Goal: Task Accomplishment & Management: Complete application form

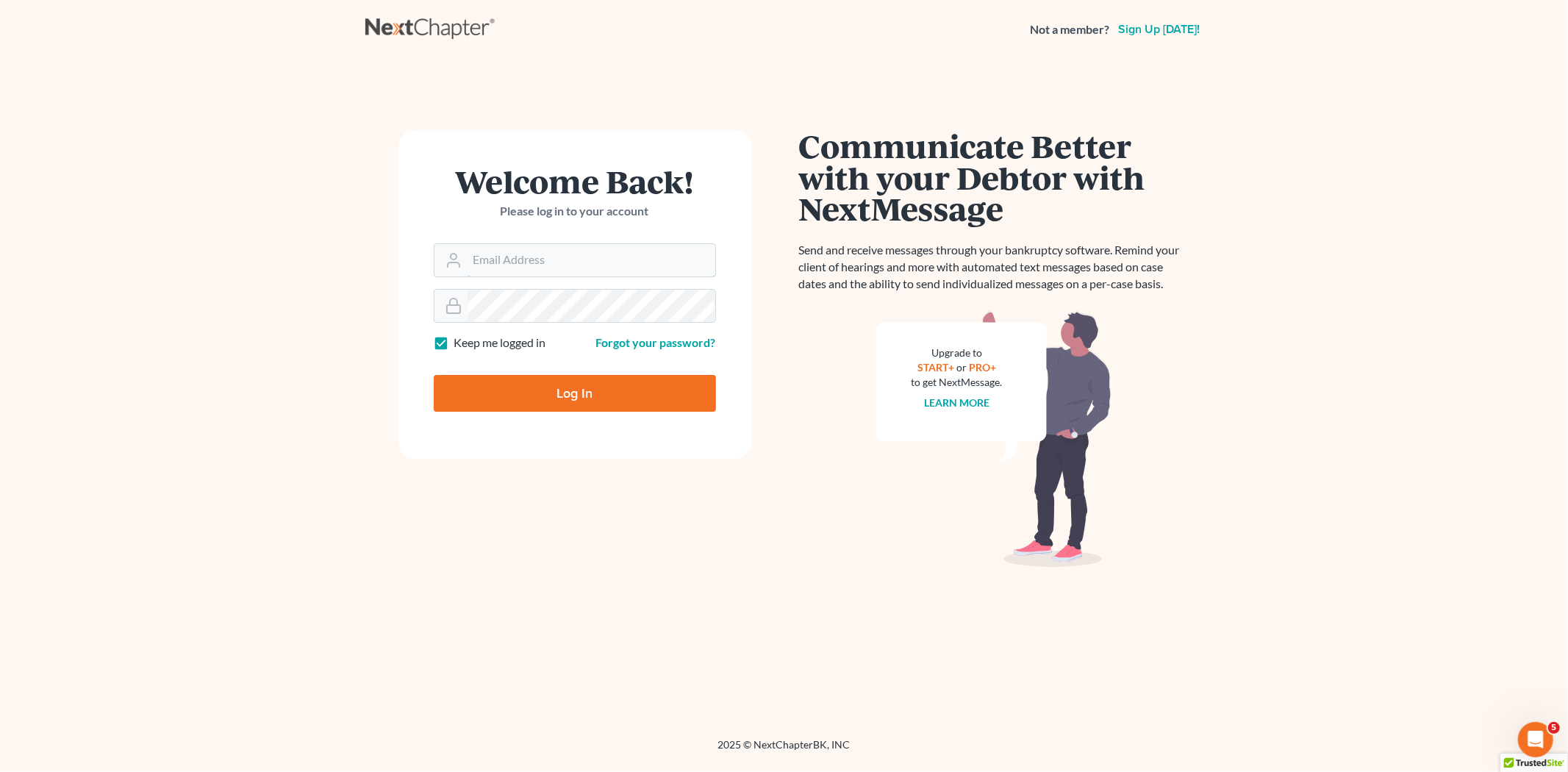
type input "[EMAIL_ADDRESS][DOMAIN_NAME]"
click at [629, 406] on input "Log In" at bounding box center [575, 393] width 282 height 37
type input "Thinking..."
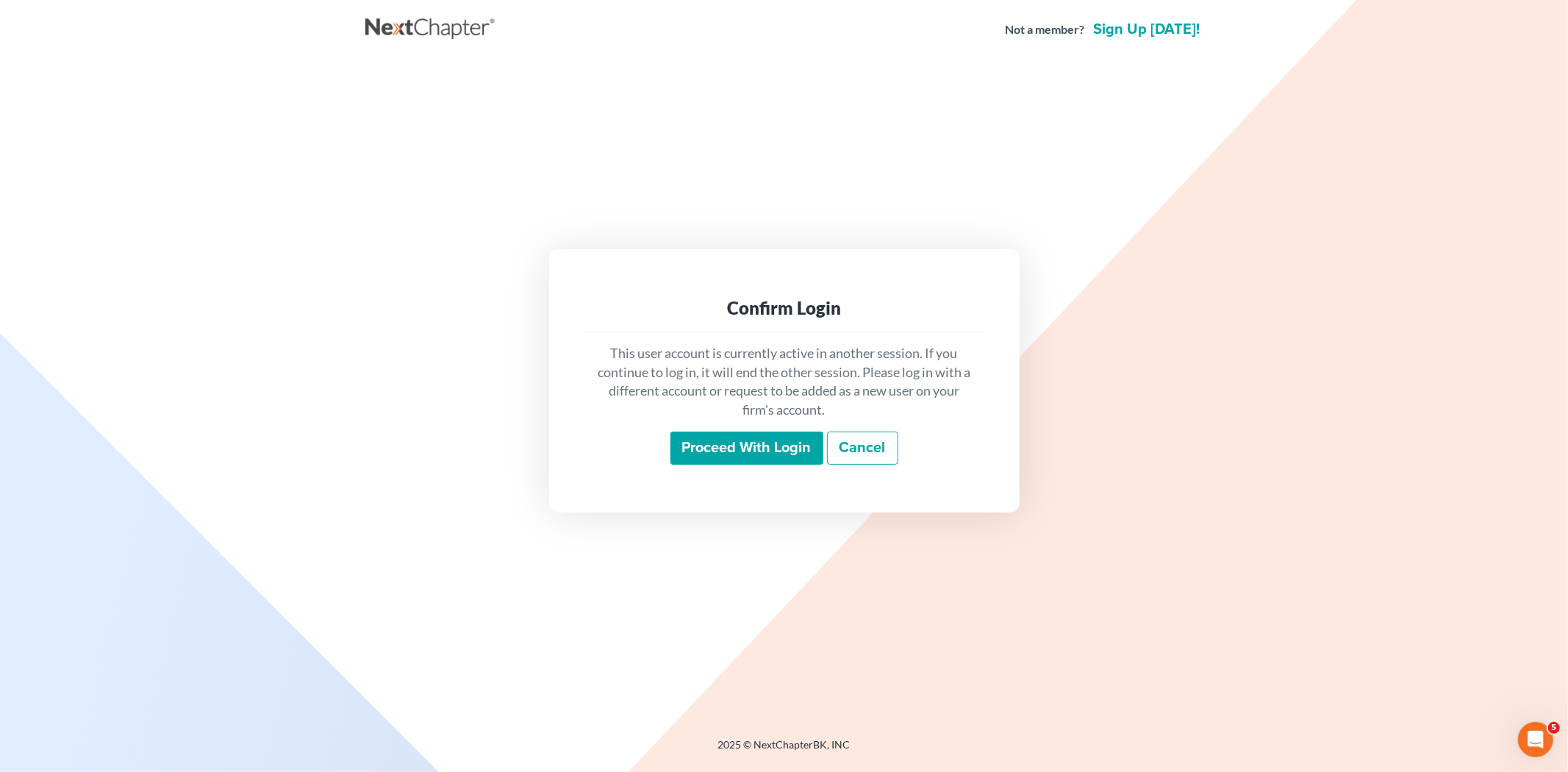
click at [778, 453] on input "Proceed with login" at bounding box center [747, 448] width 153 height 34
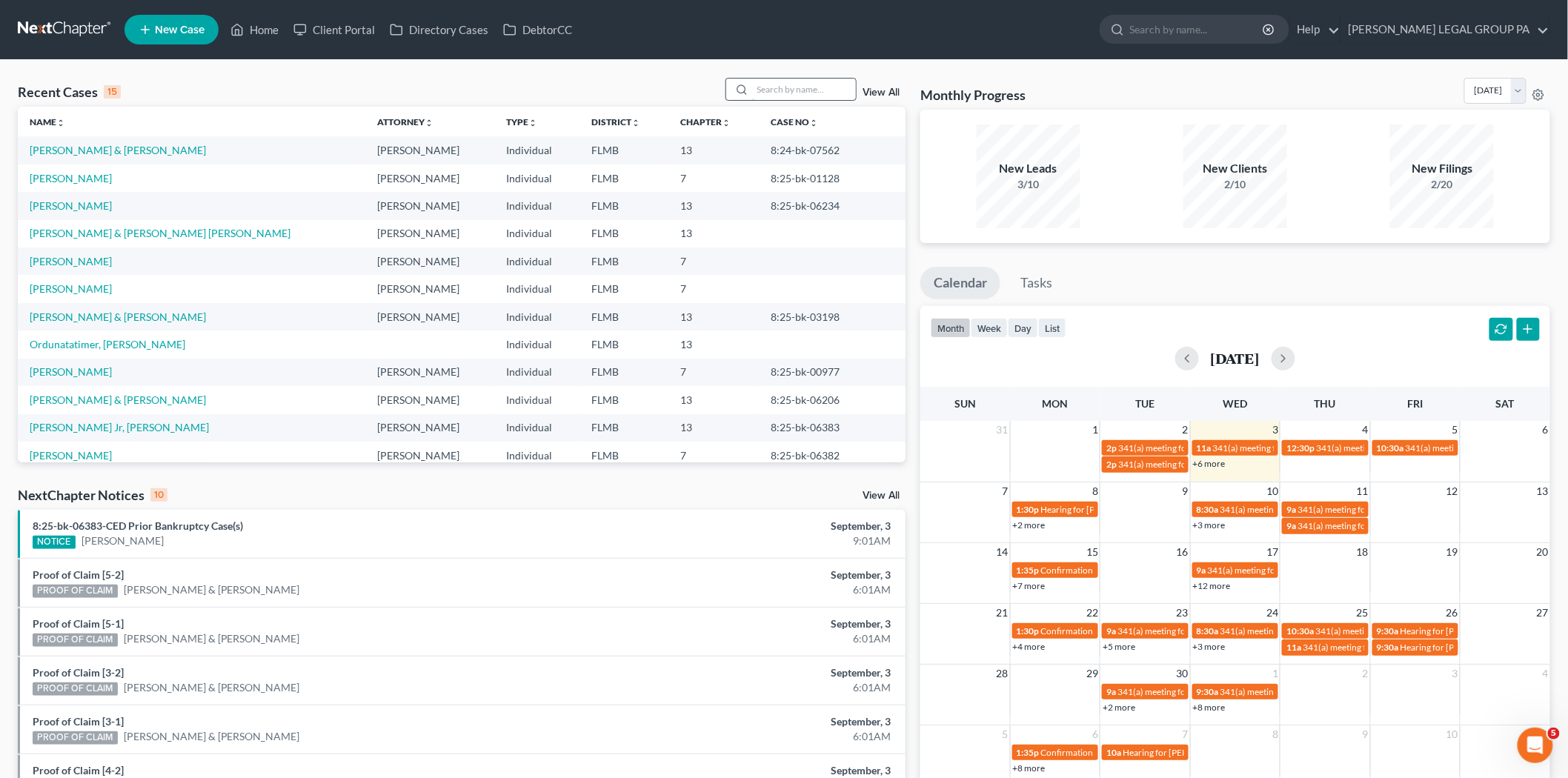
click at [789, 92] on input "search" at bounding box center [803, 90] width 103 height 22
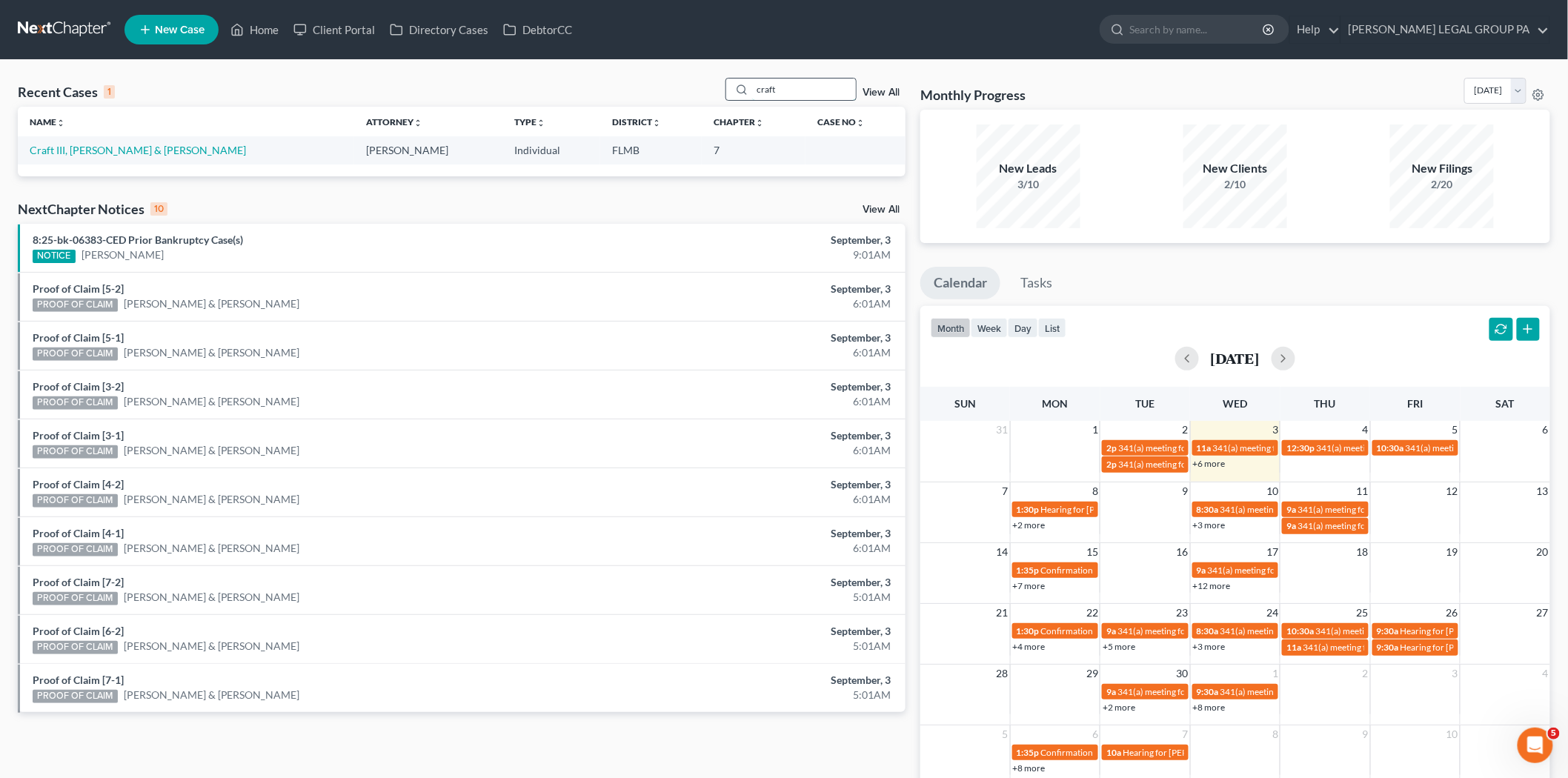
click at [809, 86] on input "craft" at bounding box center [803, 90] width 103 height 22
click at [809, 88] on input "craft" at bounding box center [803, 90] width 103 height 22
type input "lockward"
click at [94, 144] on link "[PERSON_NAME]" at bounding box center [71, 150] width 83 height 13
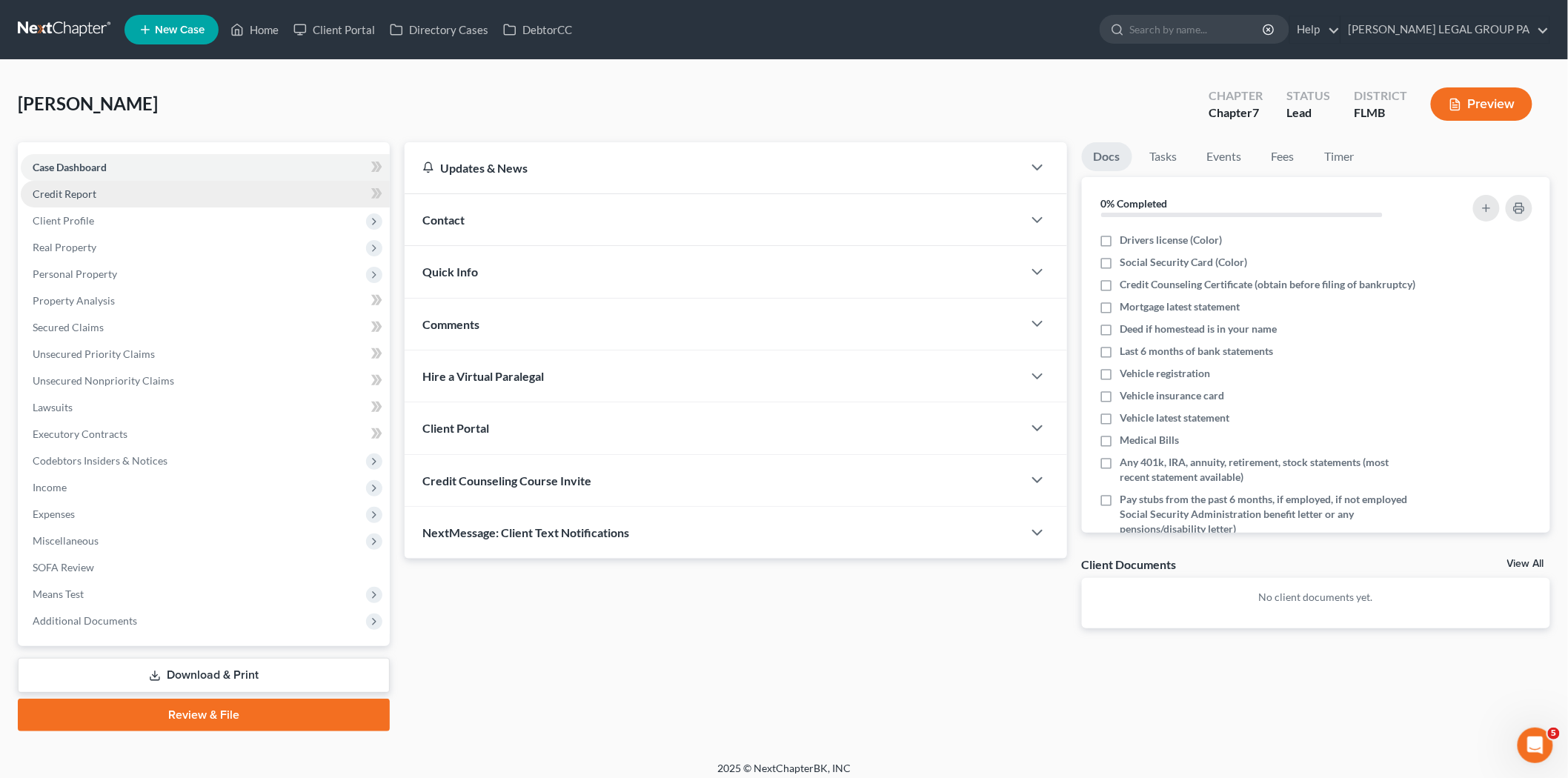
click at [134, 194] on link "Credit Report" at bounding box center [205, 194] width 369 height 27
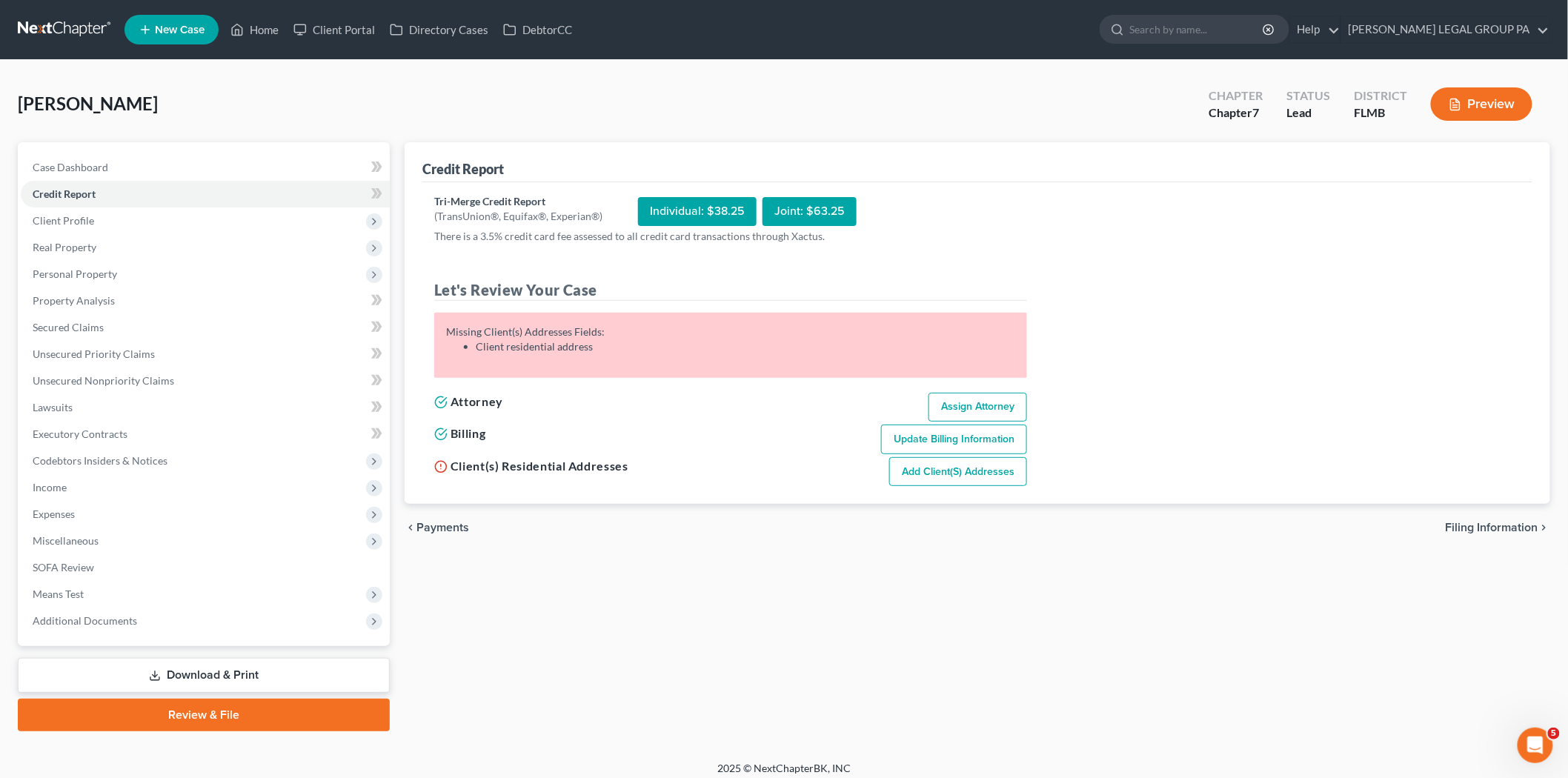
click at [75, 31] on link at bounding box center [65, 29] width 94 height 27
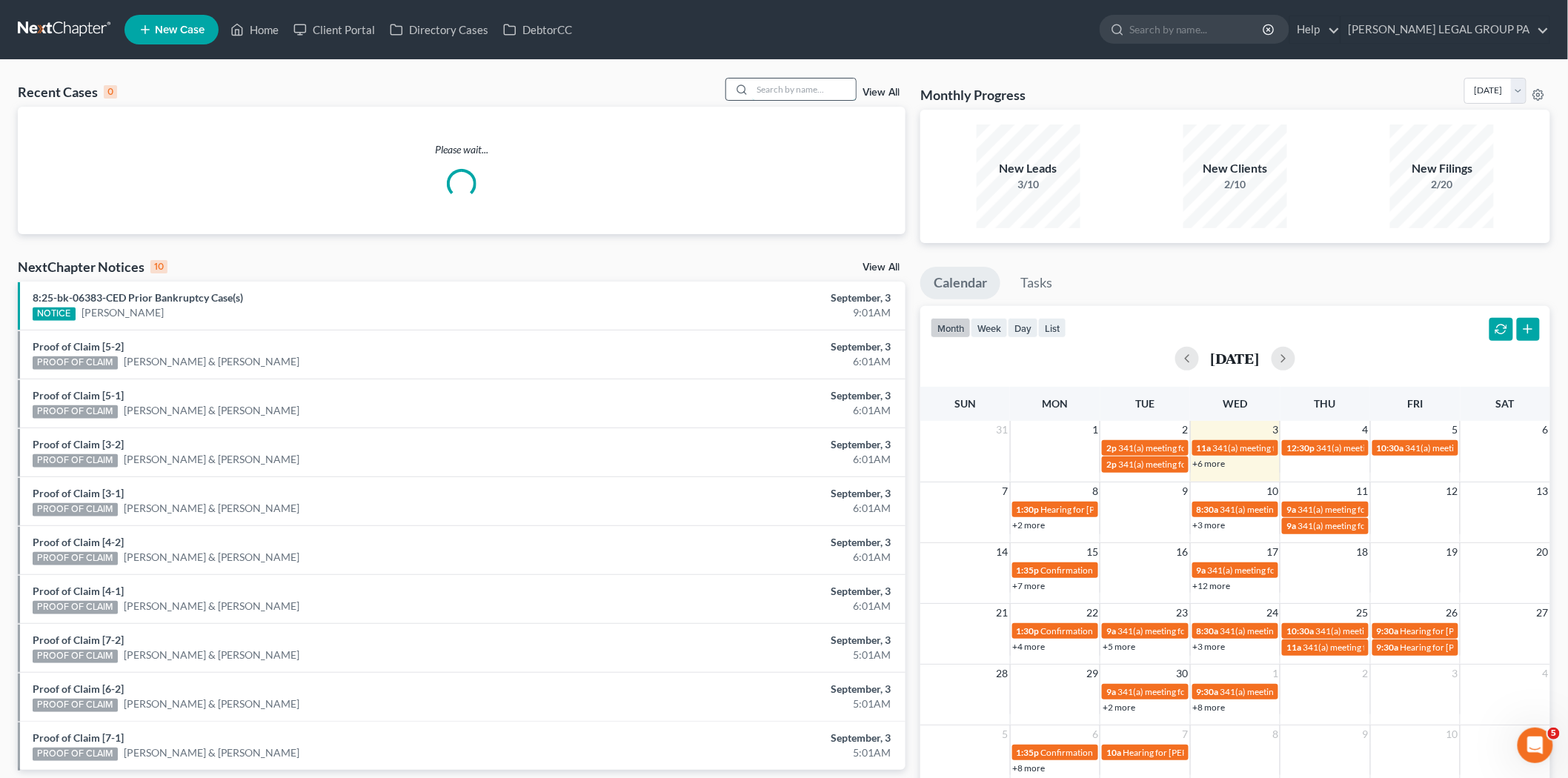
click at [780, 91] on input "search" at bounding box center [803, 90] width 103 height 22
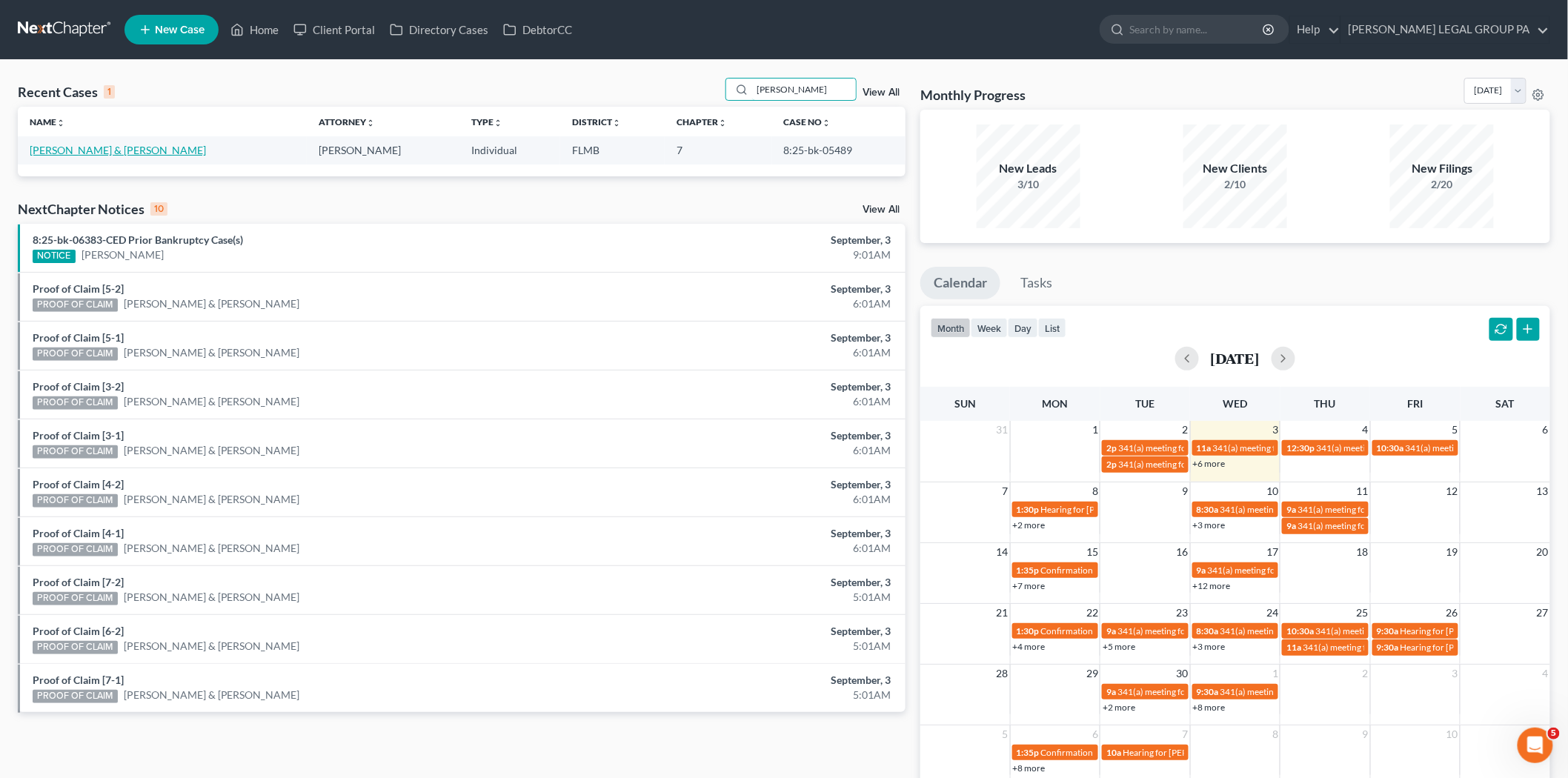
type input "hinson"
drag, startPoint x: 102, startPoint y: 146, endPoint x: 143, endPoint y: 117, distance: 50.2
click at [102, 146] on link "[PERSON_NAME] & [PERSON_NAME]" at bounding box center [117, 150] width 176 height 13
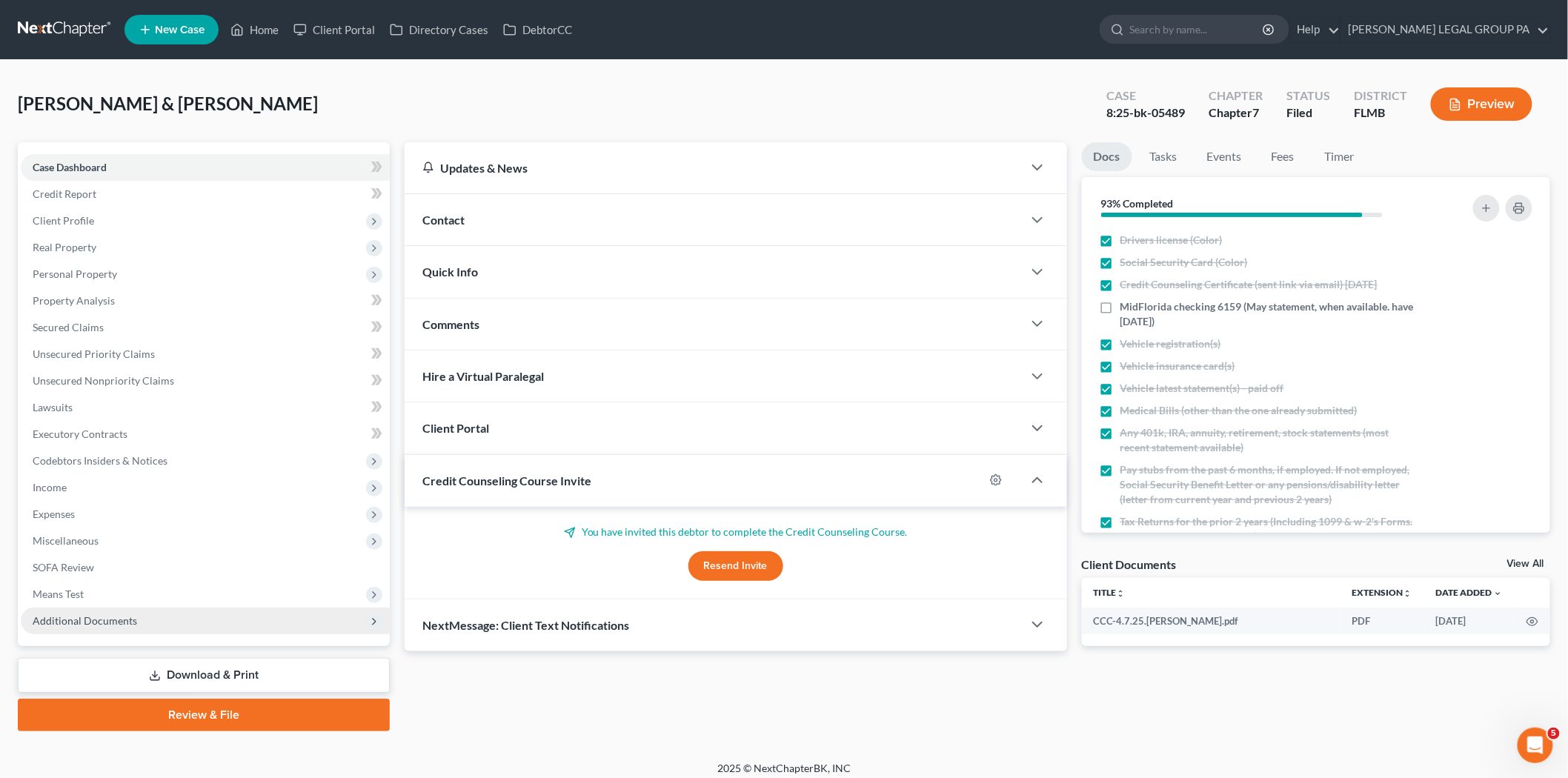
click at [226, 621] on span "Additional Documents" at bounding box center [205, 621] width 369 height 27
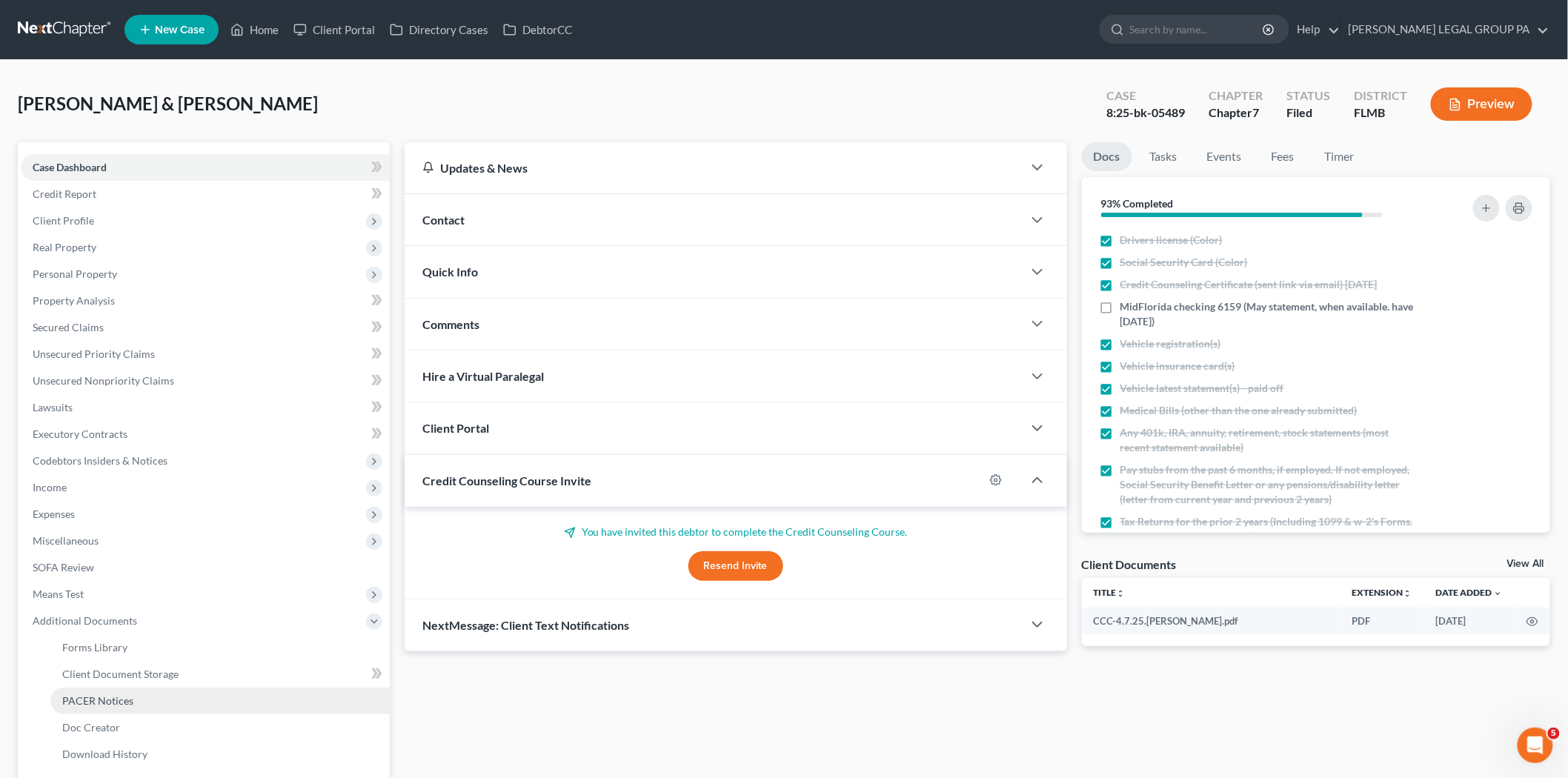
click at [206, 708] on link "PACER Notices" at bounding box center [220, 700] width 339 height 27
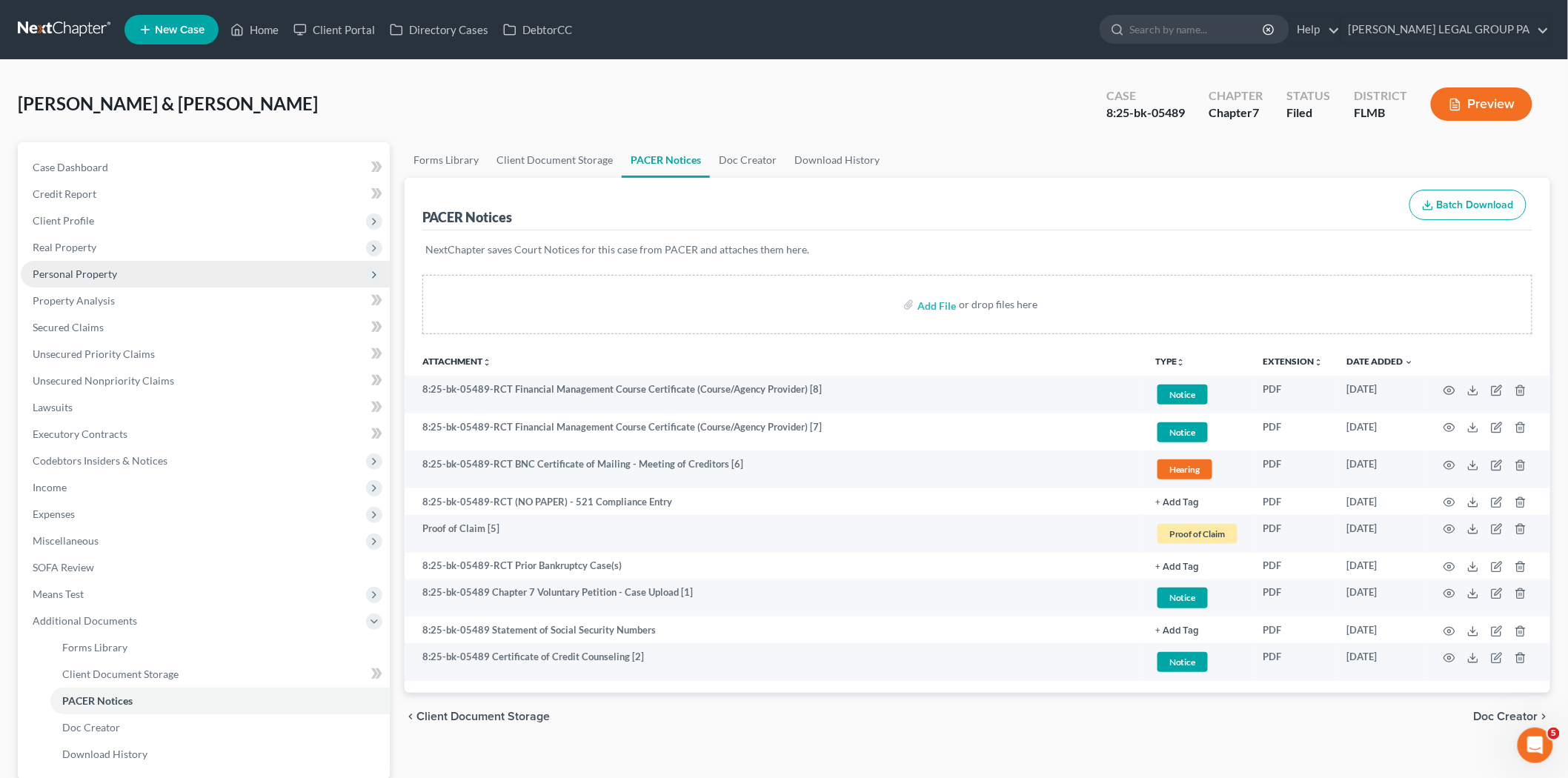
click at [150, 269] on span "Personal Property" at bounding box center [205, 274] width 369 height 27
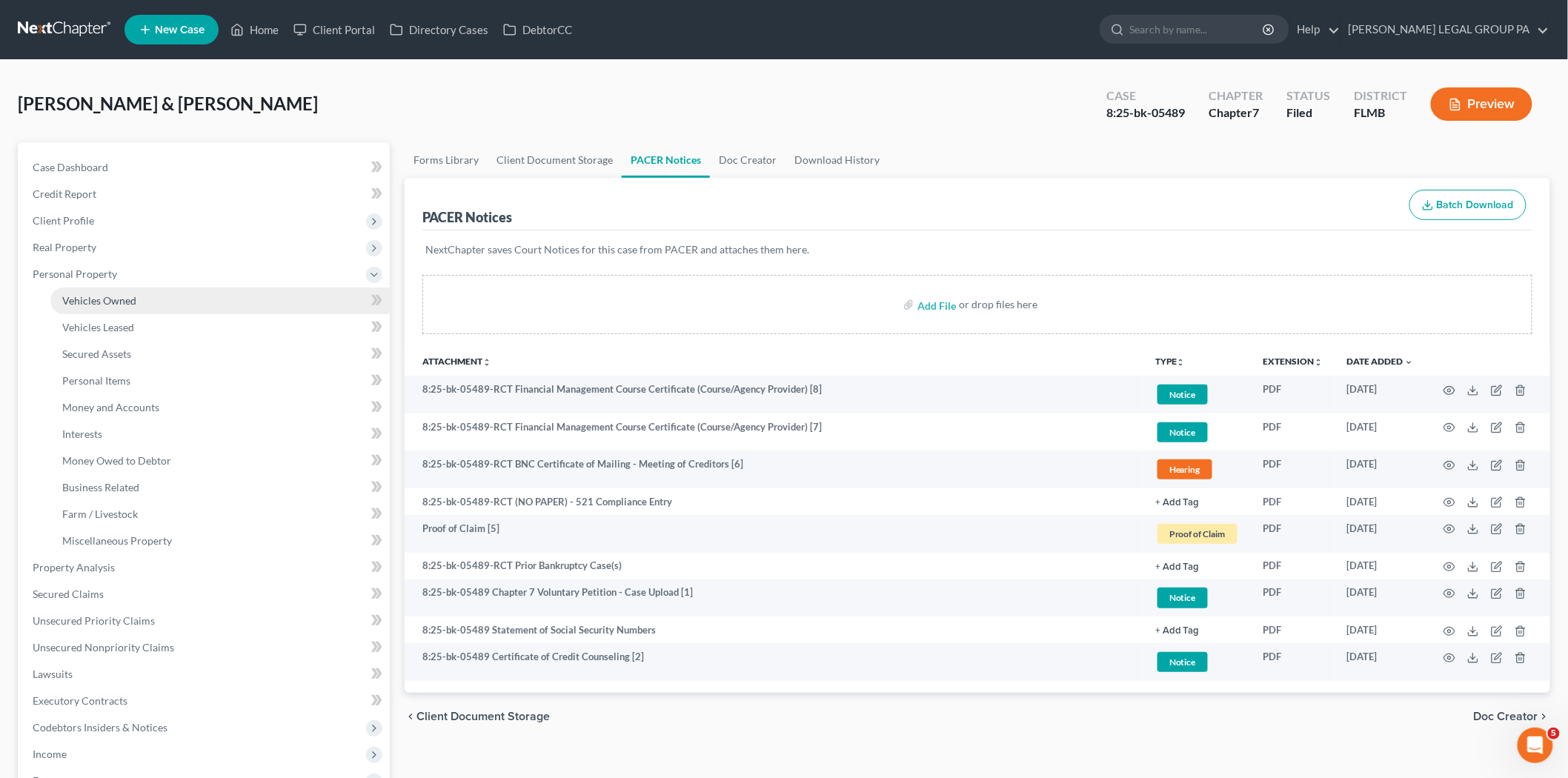
click at [161, 297] on link "Vehicles Owned" at bounding box center [220, 300] width 339 height 27
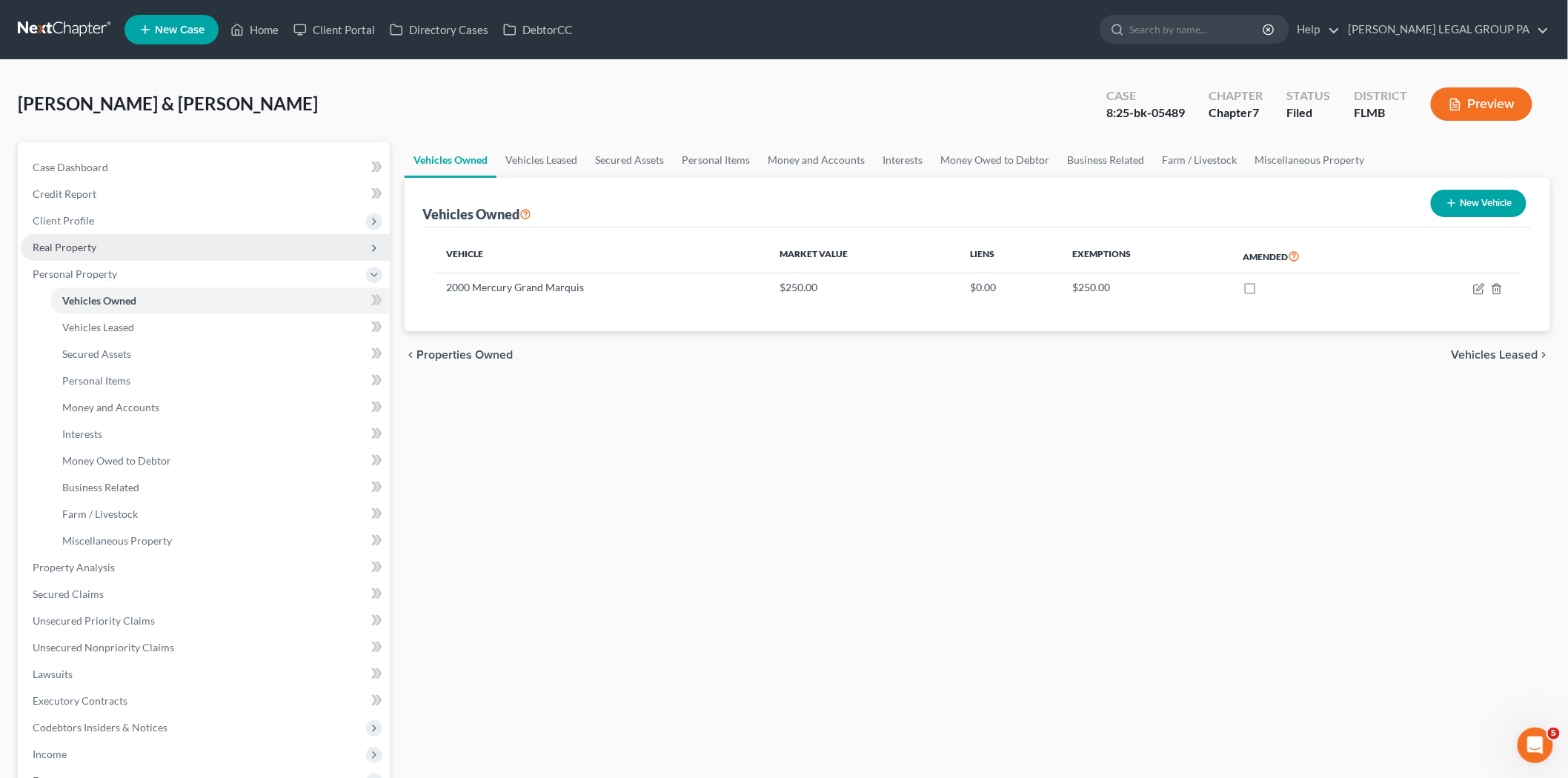
click at [183, 246] on span "Real Property" at bounding box center [205, 247] width 369 height 27
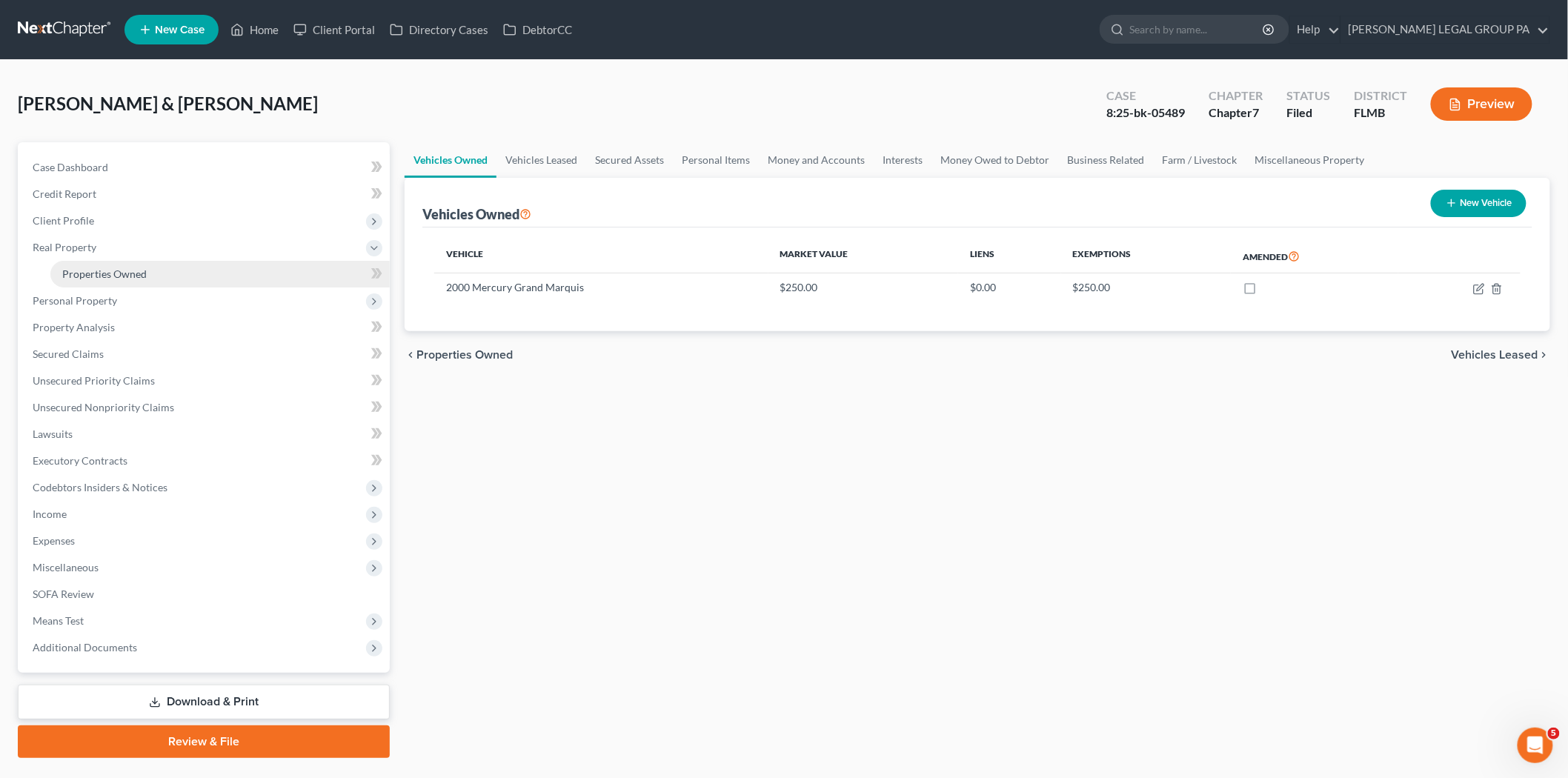
click at [186, 278] on link "Properties Owned" at bounding box center [220, 274] width 339 height 27
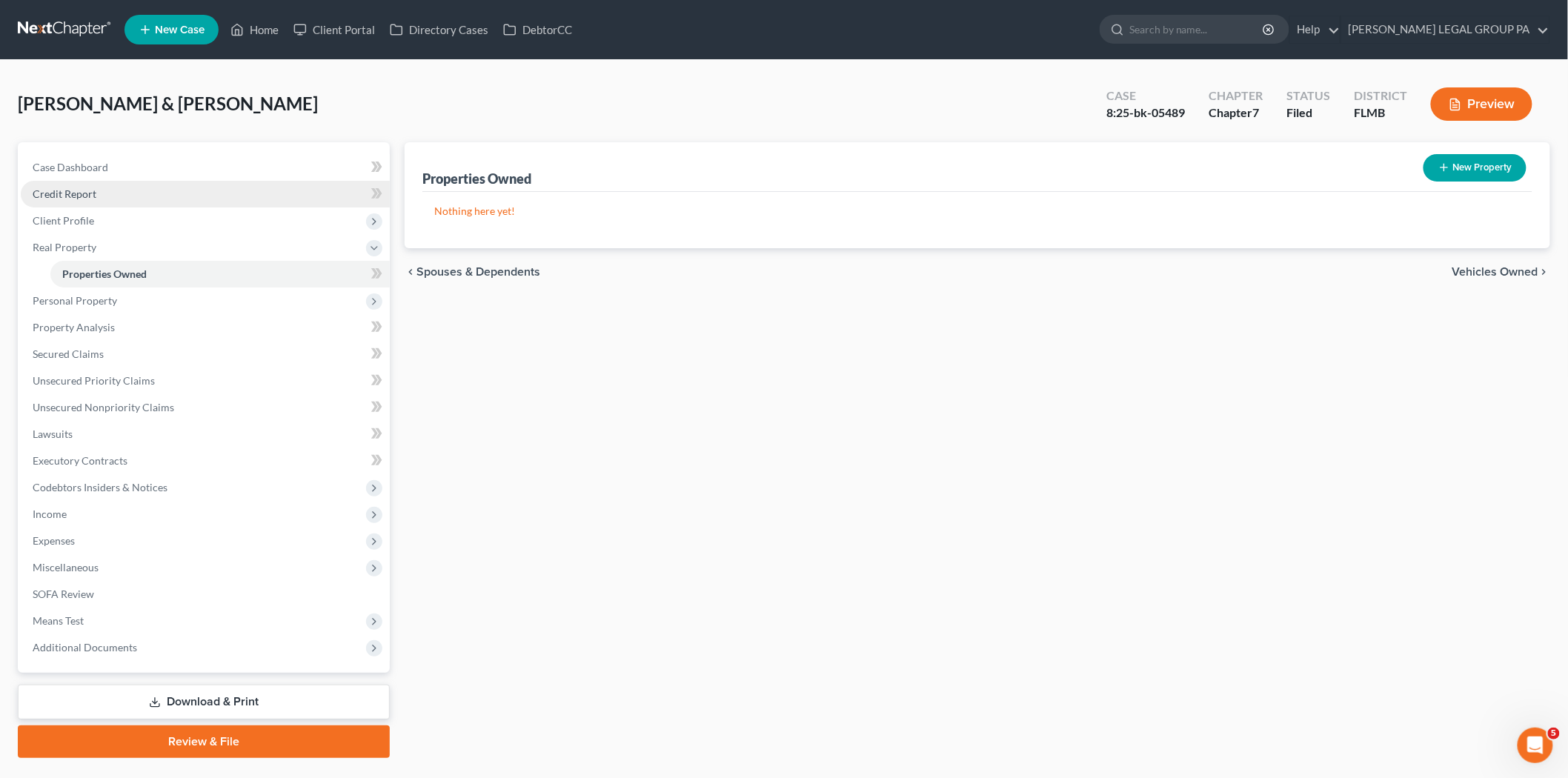
click at [194, 196] on link "Credit Report" at bounding box center [205, 194] width 369 height 27
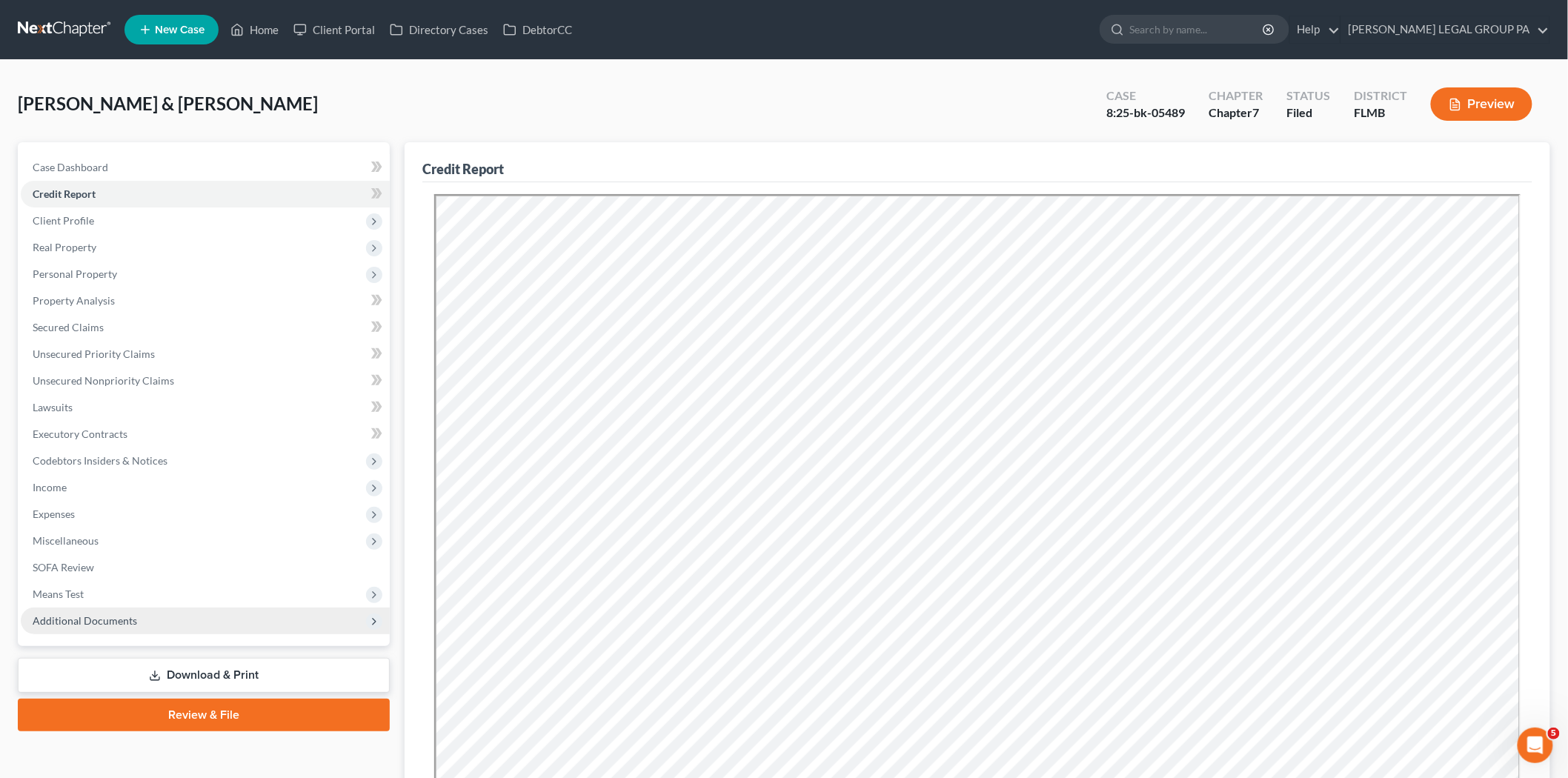
click at [245, 617] on span "Additional Documents" at bounding box center [205, 621] width 369 height 27
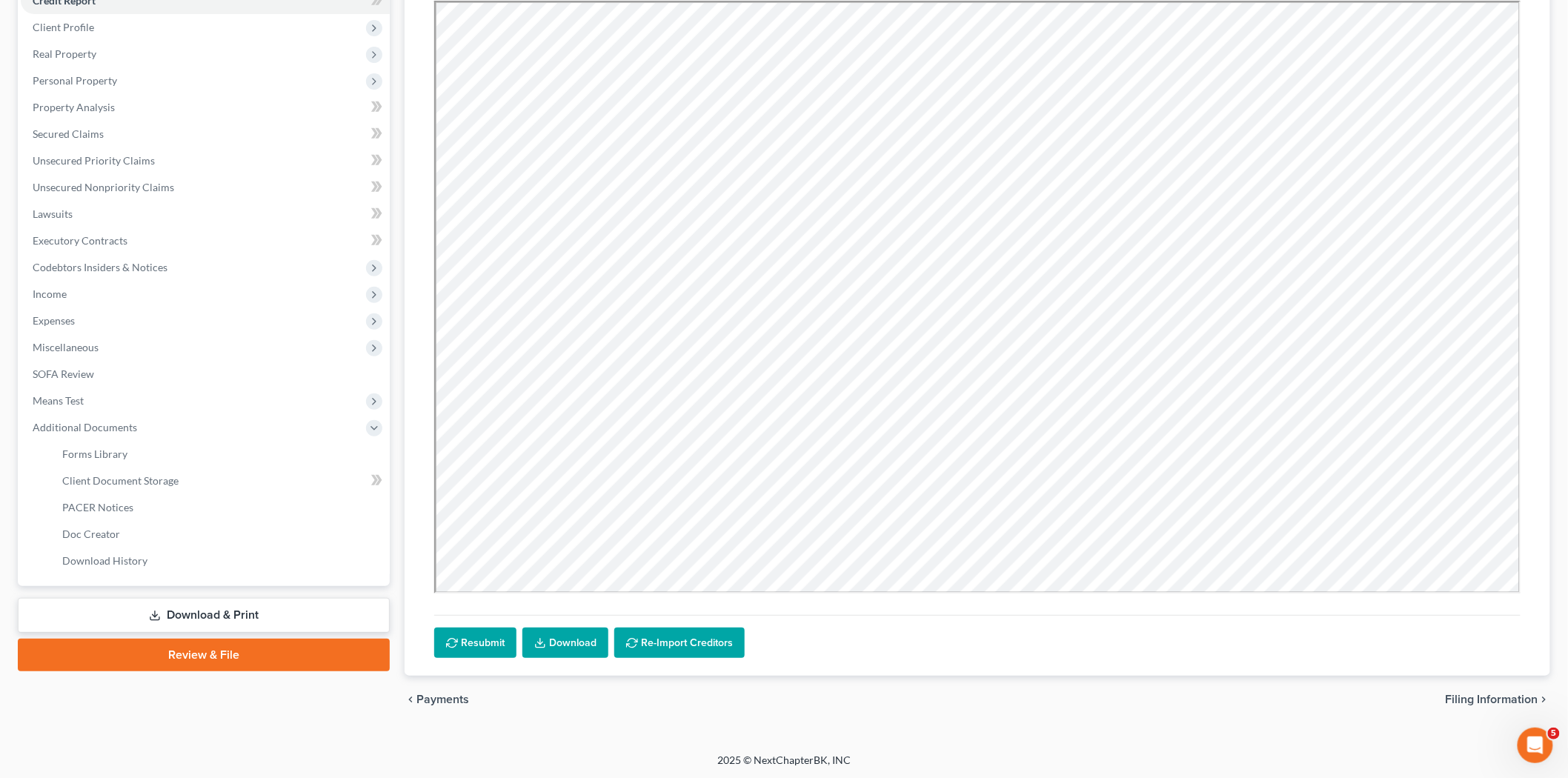
scroll to position [195, 0]
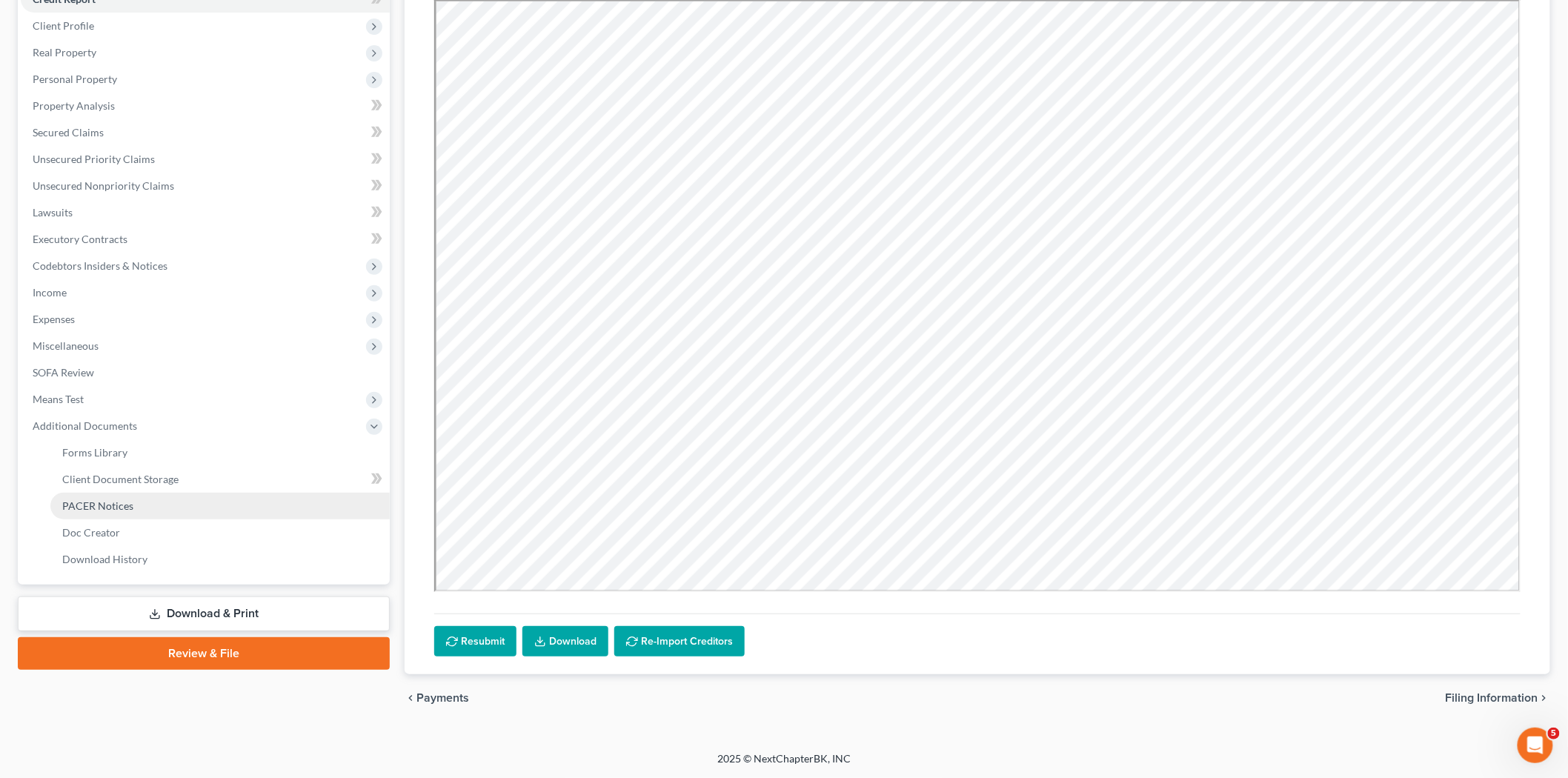
click at [182, 496] on link "PACER Notices" at bounding box center [220, 505] width 339 height 27
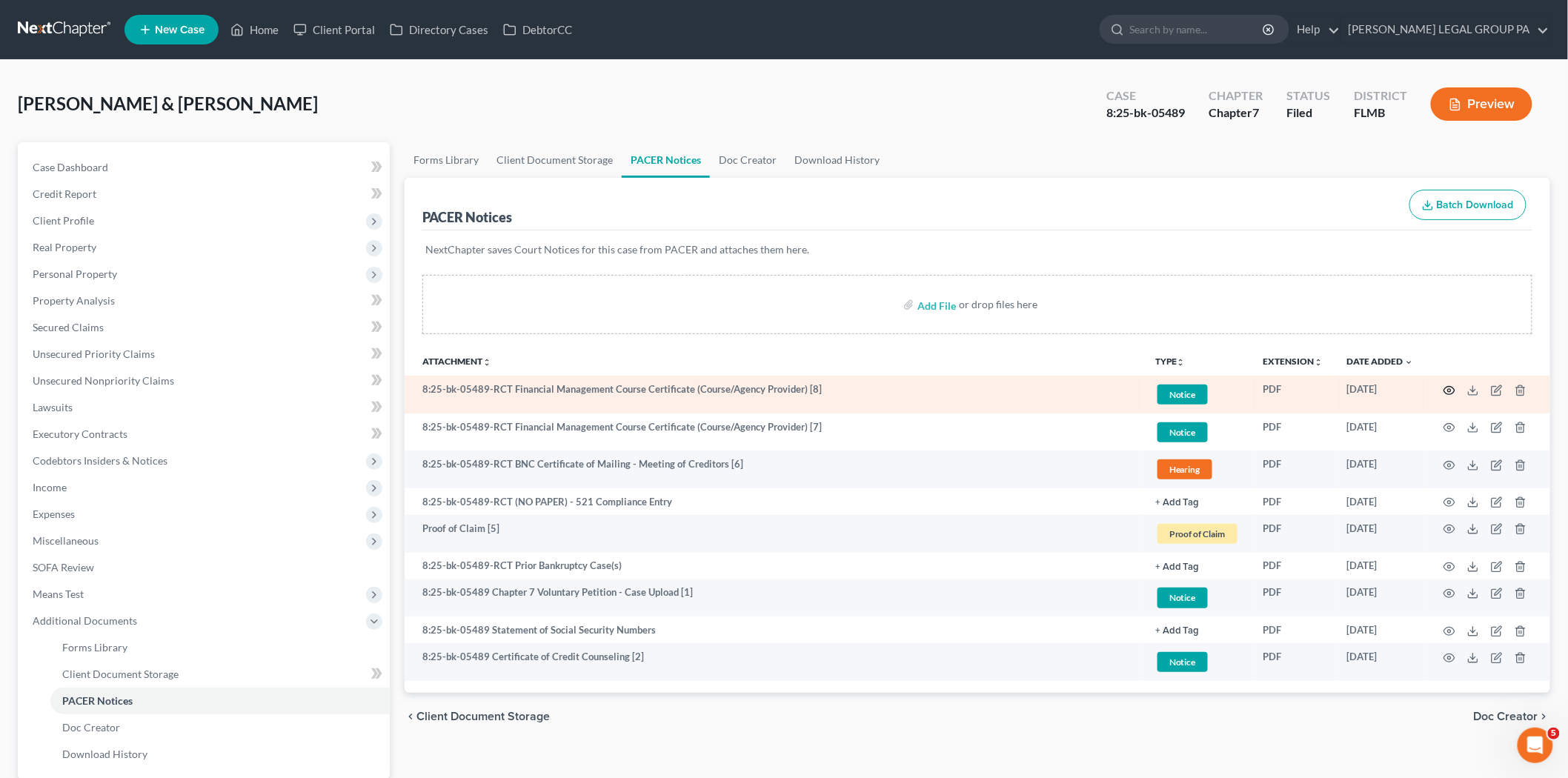
click at [1446, 394] on icon "button" at bounding box center [1449, 391] width 12 height 12
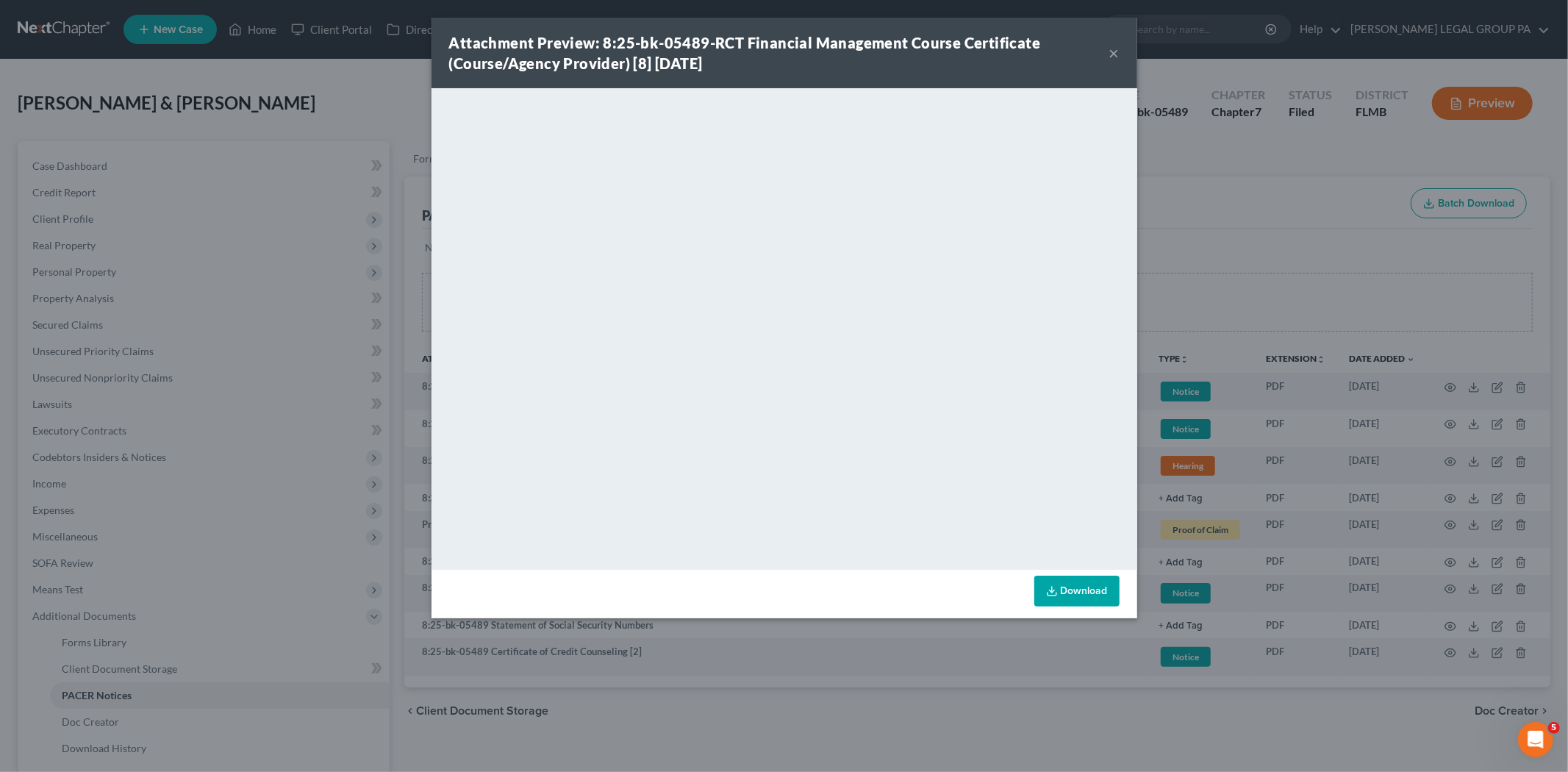
click at [1116, 56] on button "×" at bounding box center [1114, 53] width 10 height 18
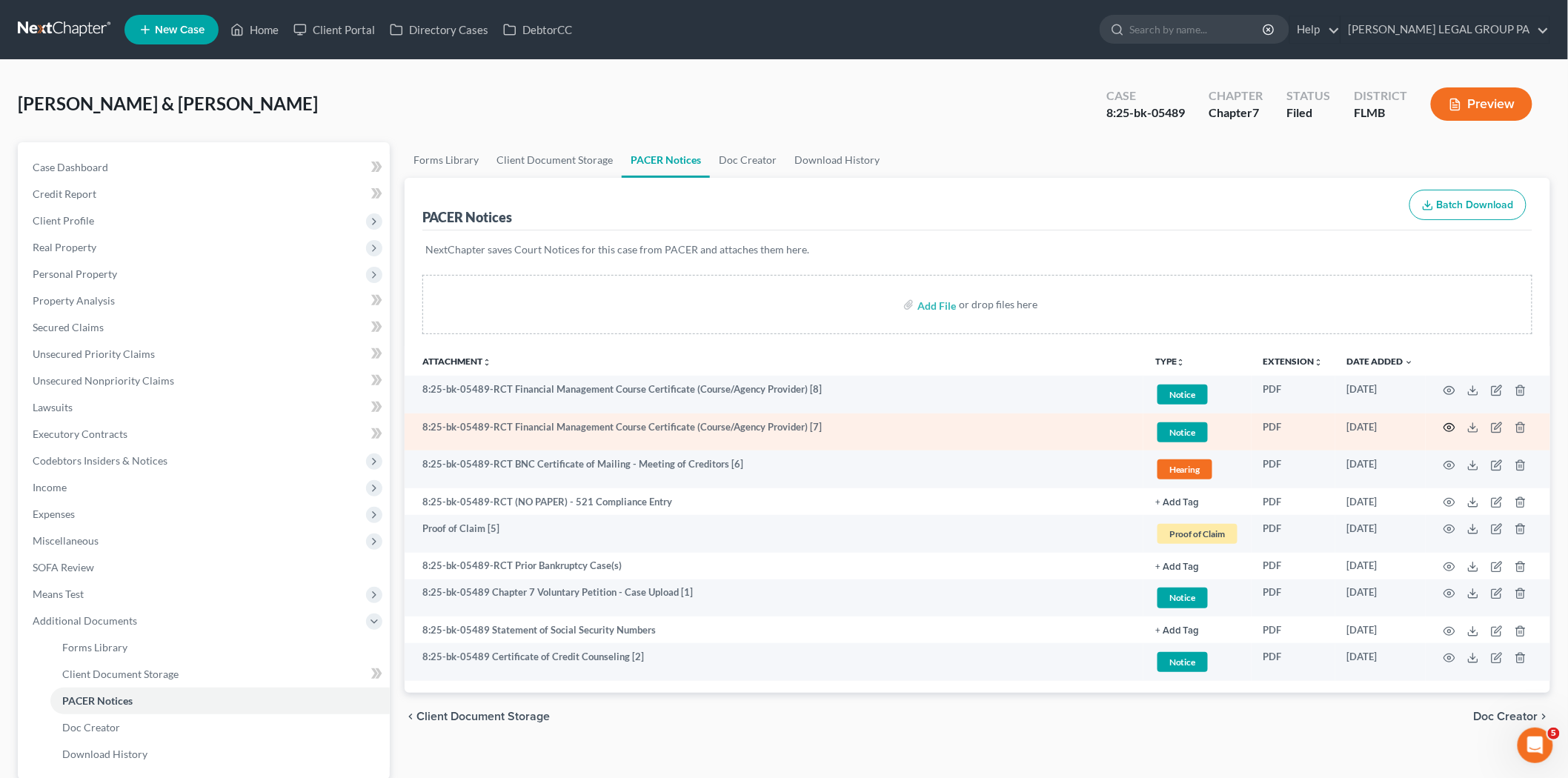
click at [1451, 429] on circle "button" at bounding box center [1449, 427] width 3 height 3
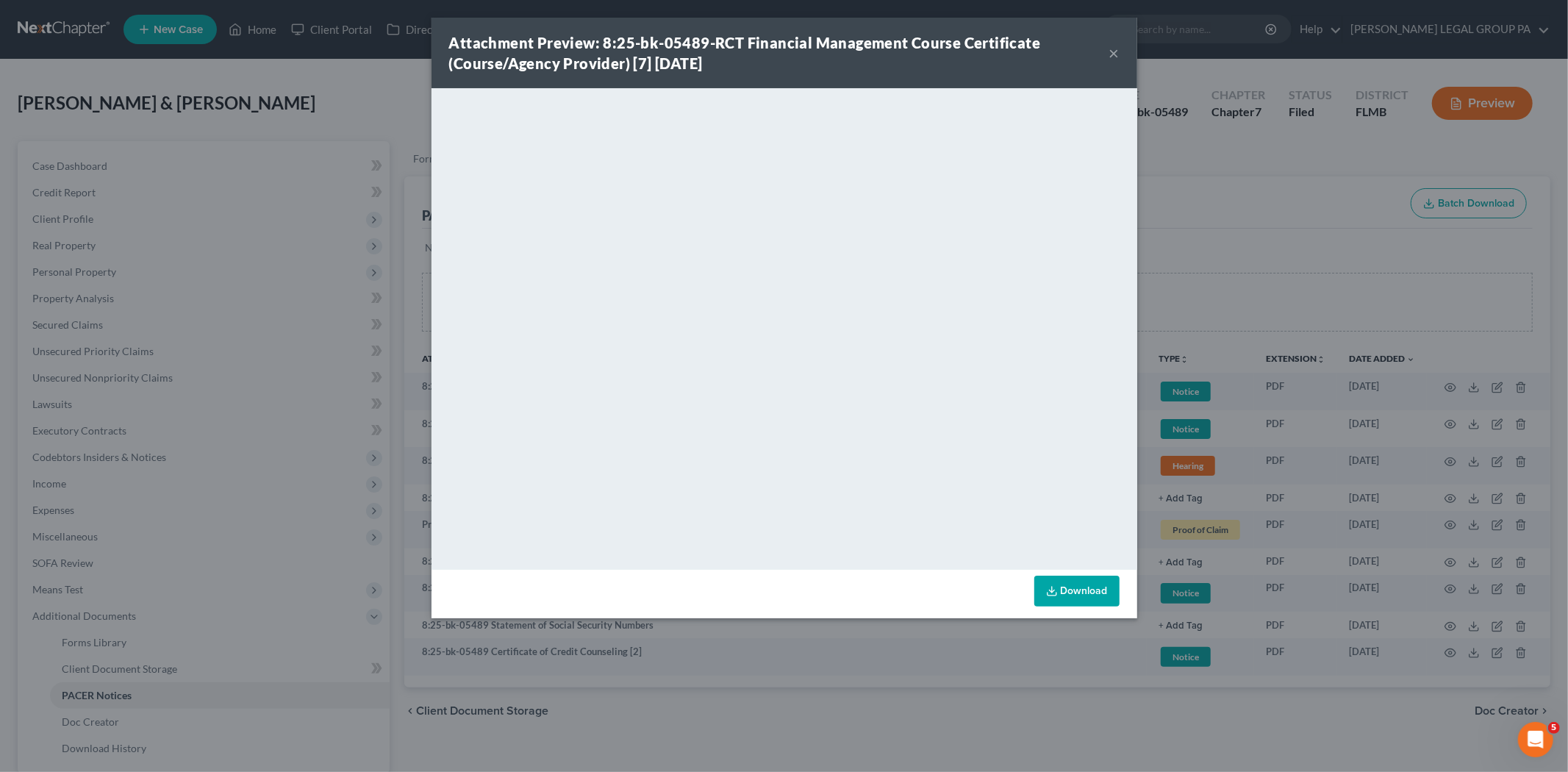
click at [1112, 53] on button "×" at bounding box center [1114, 53] width 10 height 18
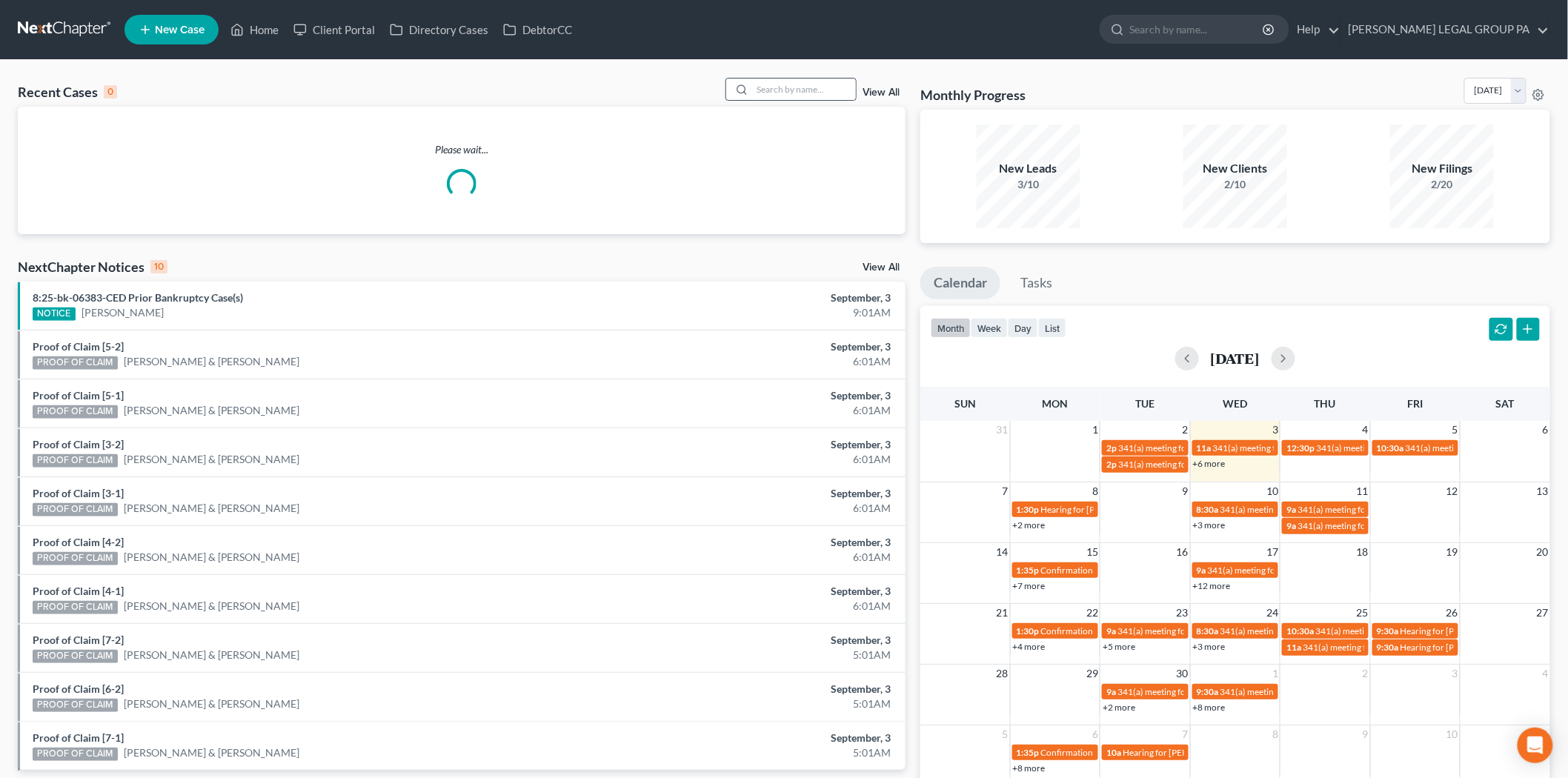
click at [812, 78] on div at bounding box center [790, 89] width 132 height 23
click at [815, 90] on input "search" at bounding box center [803, 90] width 103 height 22
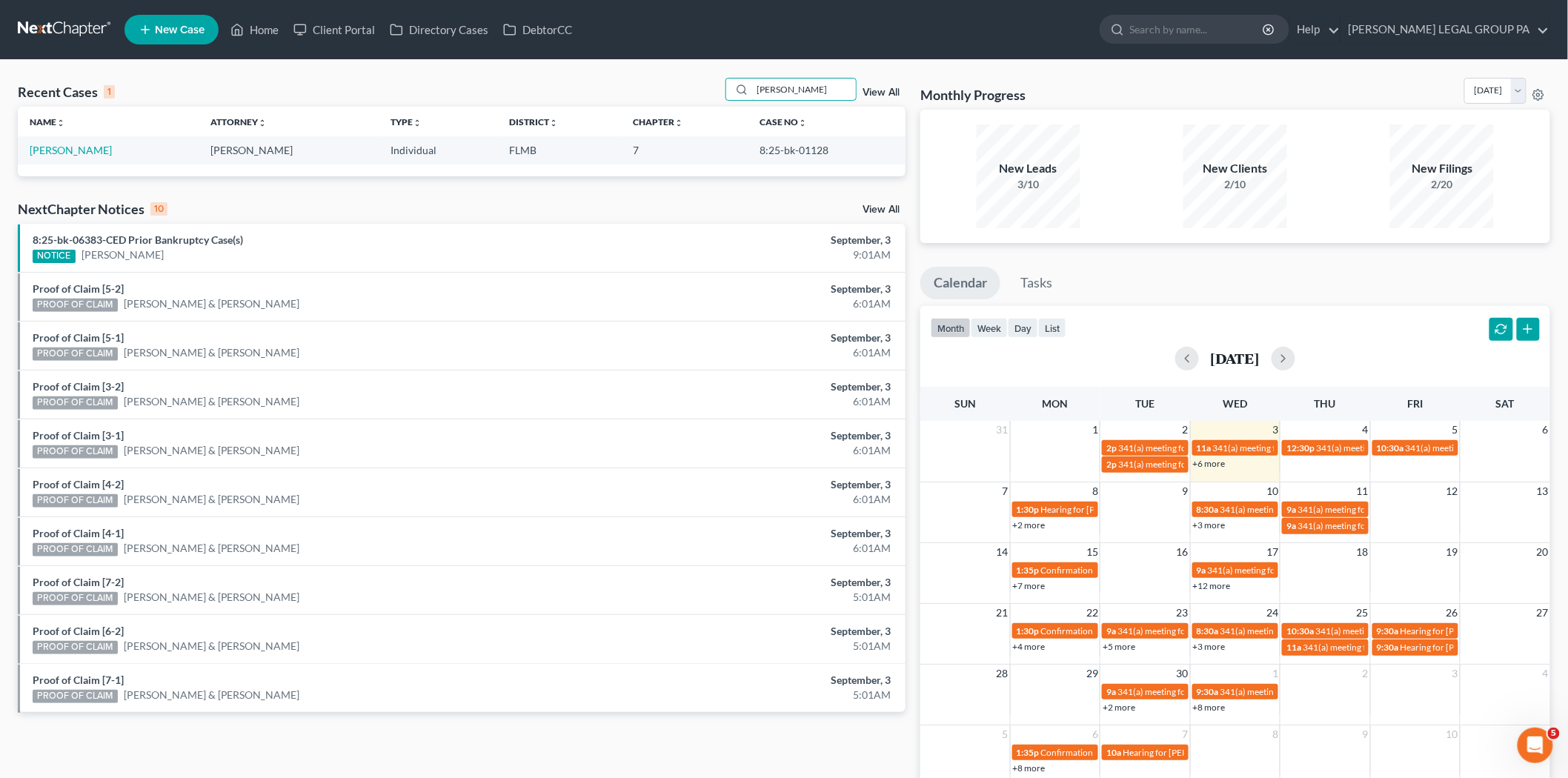
type input "barbee"
click at [64, 138] on td "[PERSON_NAME]" at bounding box center [108, 150] width 181 height 28
click at [58, 152] on link "[PERSON_NAME]" at bounding box center [71, 150] width 83 height 13
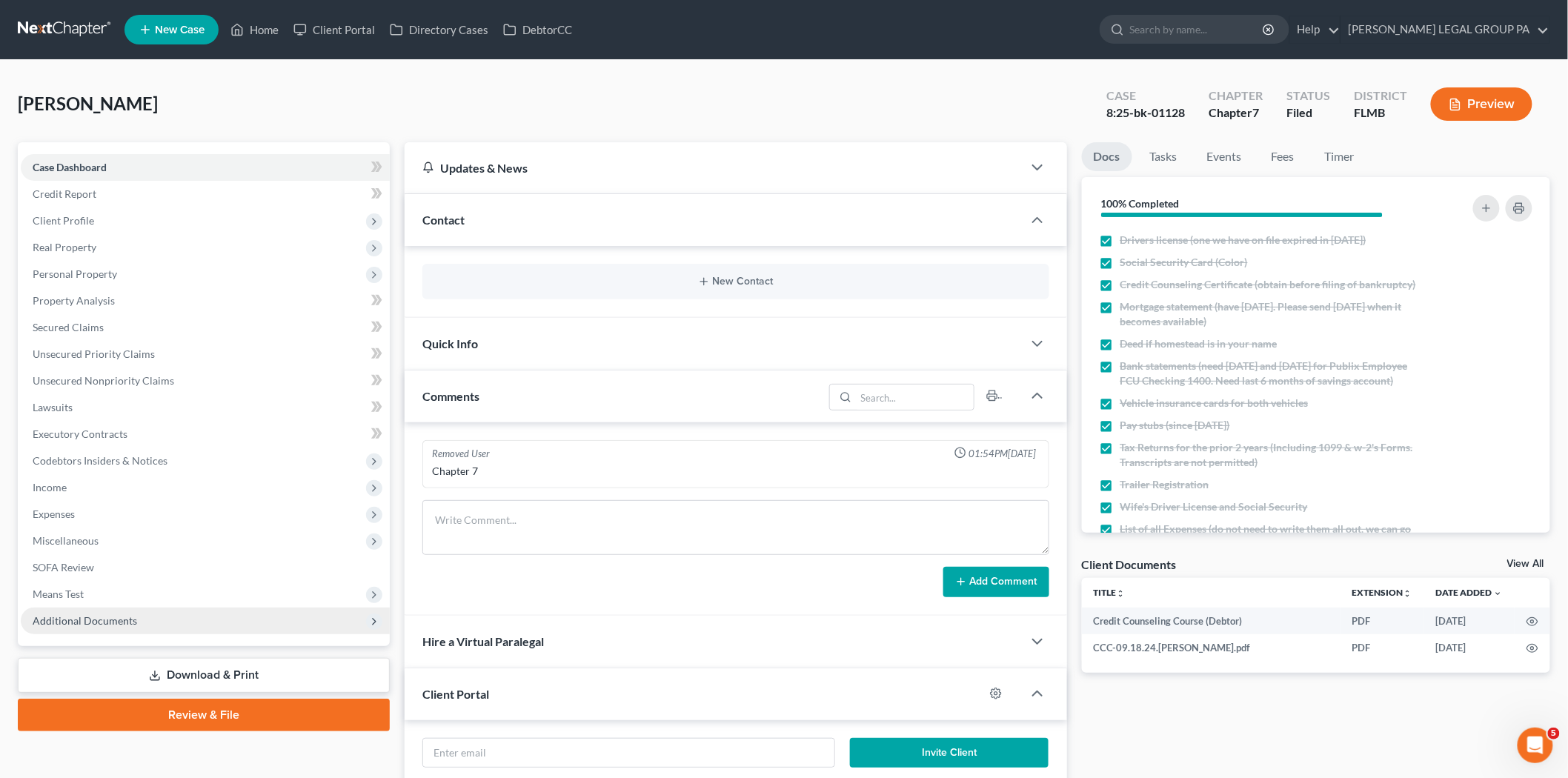
click at [153, 621] on span "Additional Documents" at bounding box center [205, 621] width 369 height 27
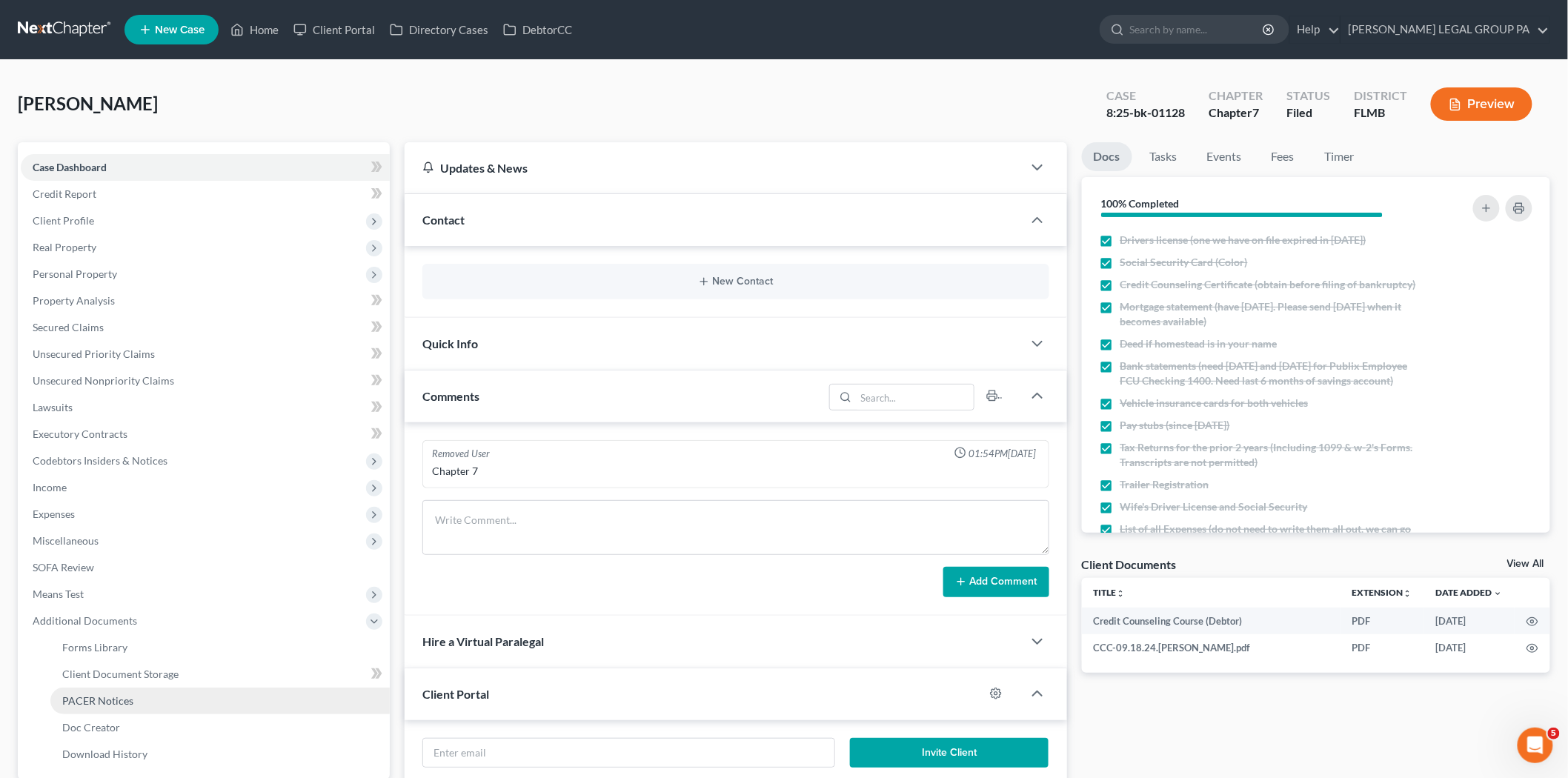
click at [133, 702] on link "PACER Notices" at bounding box center [220, 700] width 339 height 27
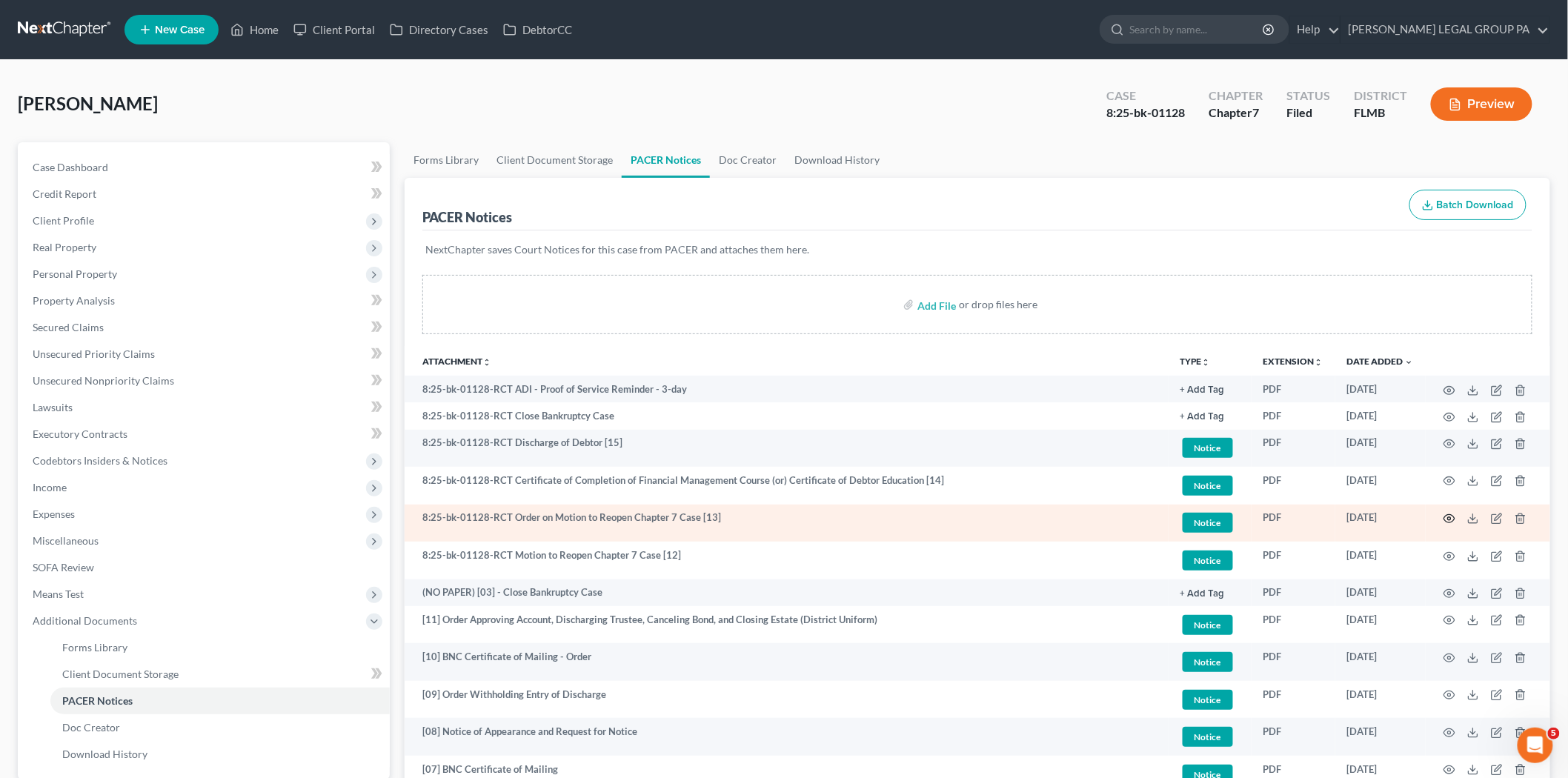
click at [1454, 522] on icon "button" at bounding box center [1449, 519] width 11 height 8
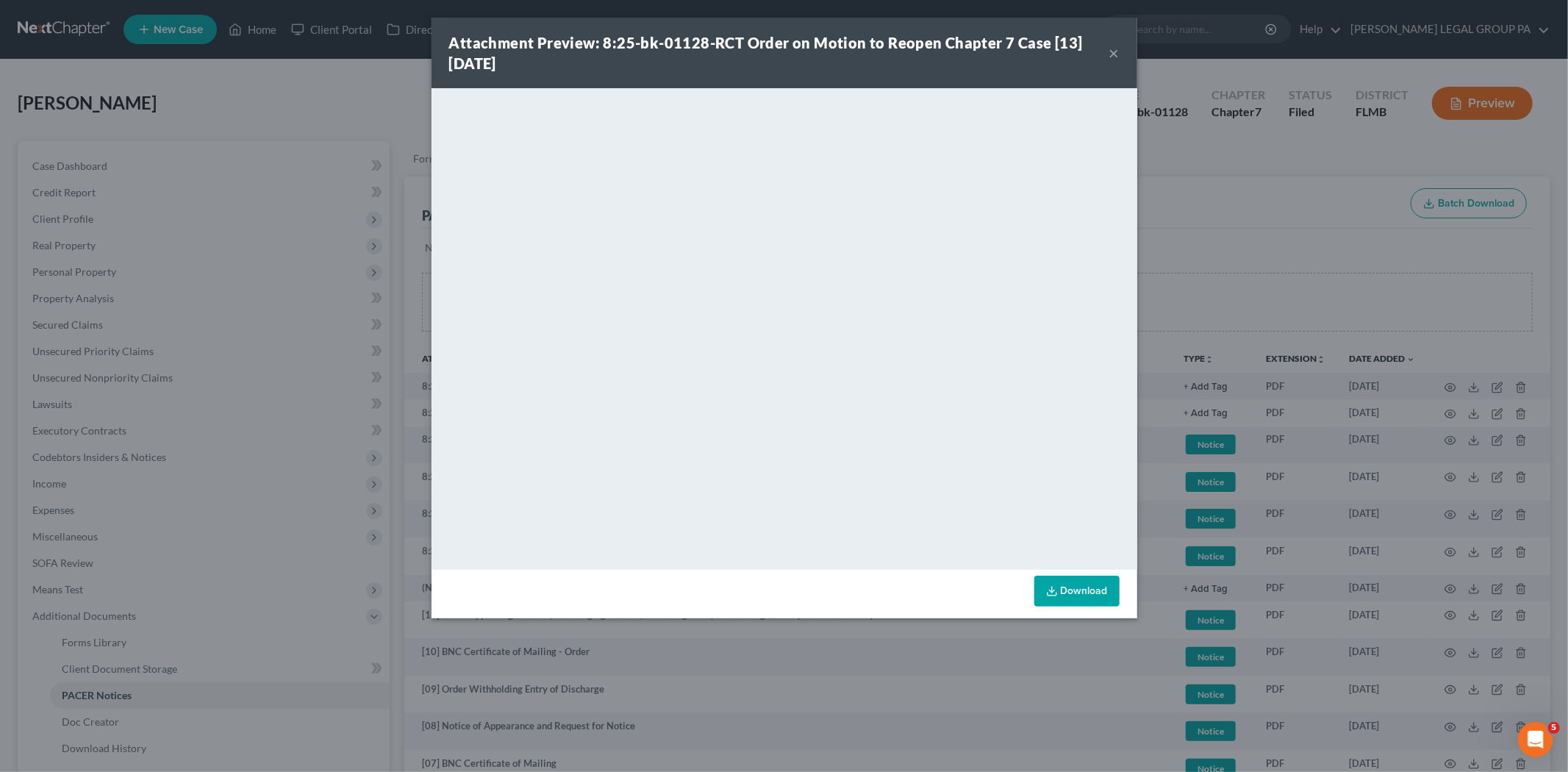
click at [1112, 52] on button "×" at bounding box center [1114, 53] width 10 height 18
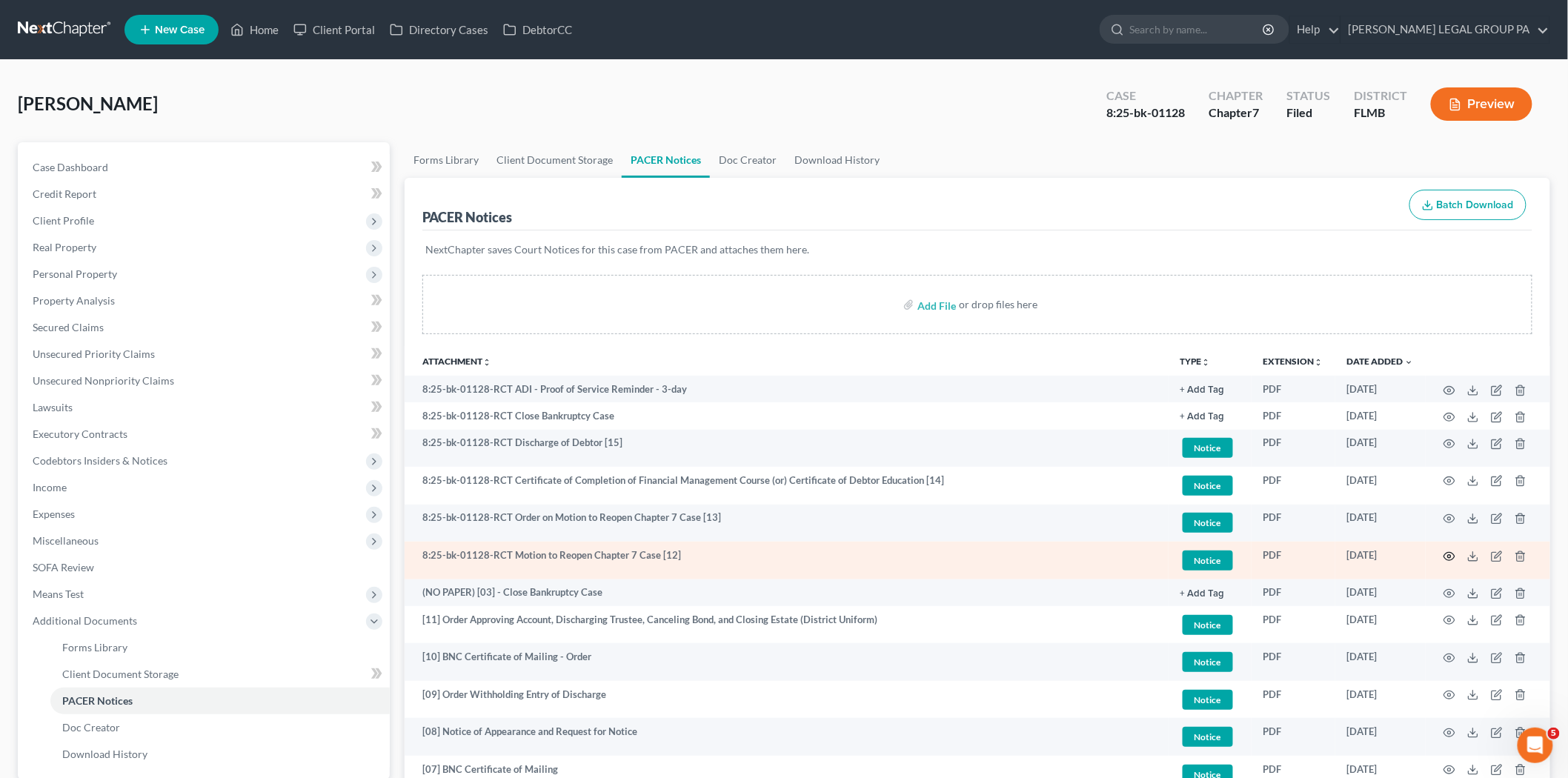
click at [1446, 554] on icon "button" at bounding box center [1449, 557] width 12 height 12
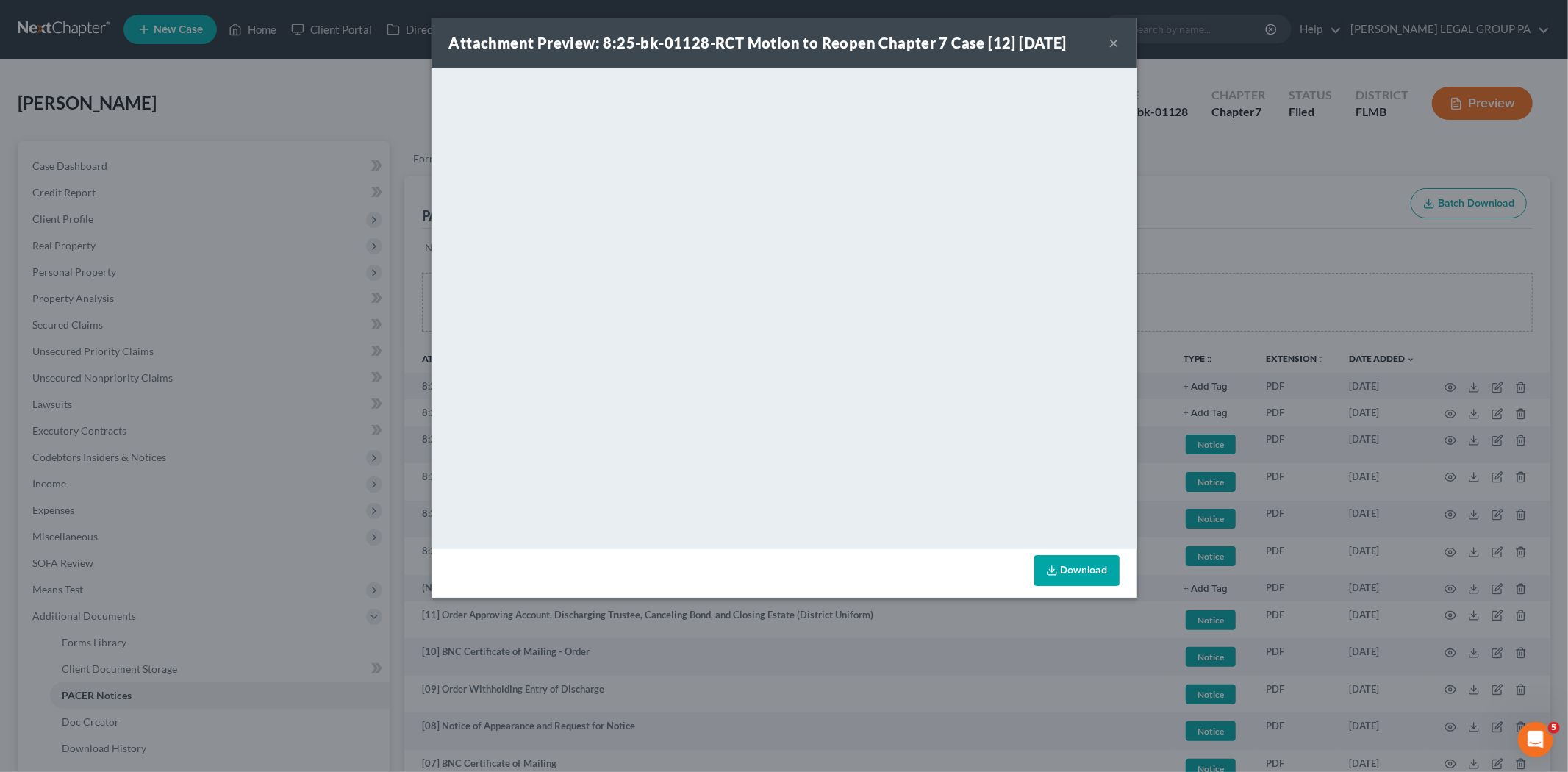
click at [1113, 41] on button "×" at bounding box center [1114, 42] width 10 height 18
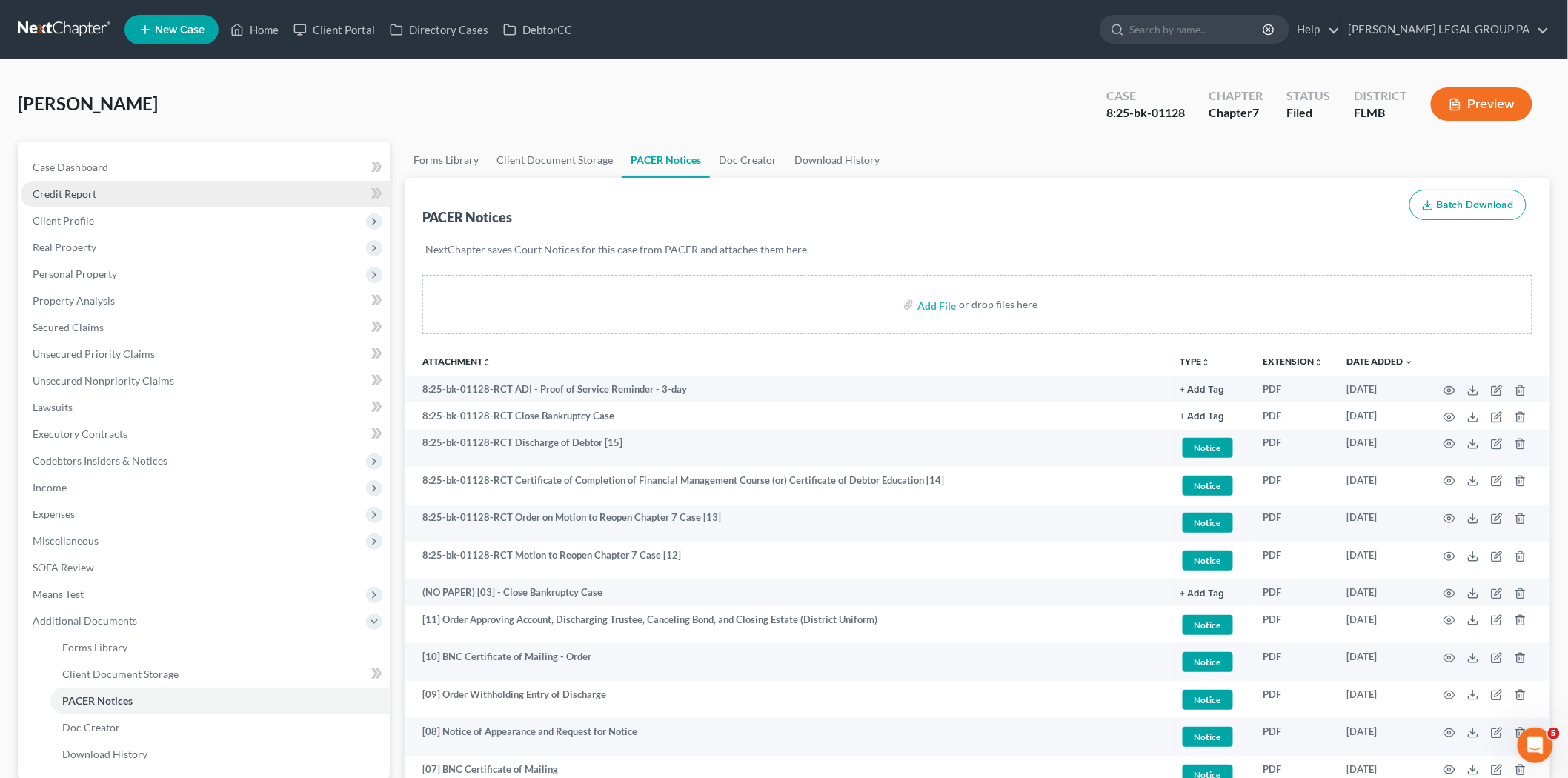
click at [102, 205] on link "Credit Report" at bounding box center [205, 194] width 369 height 27
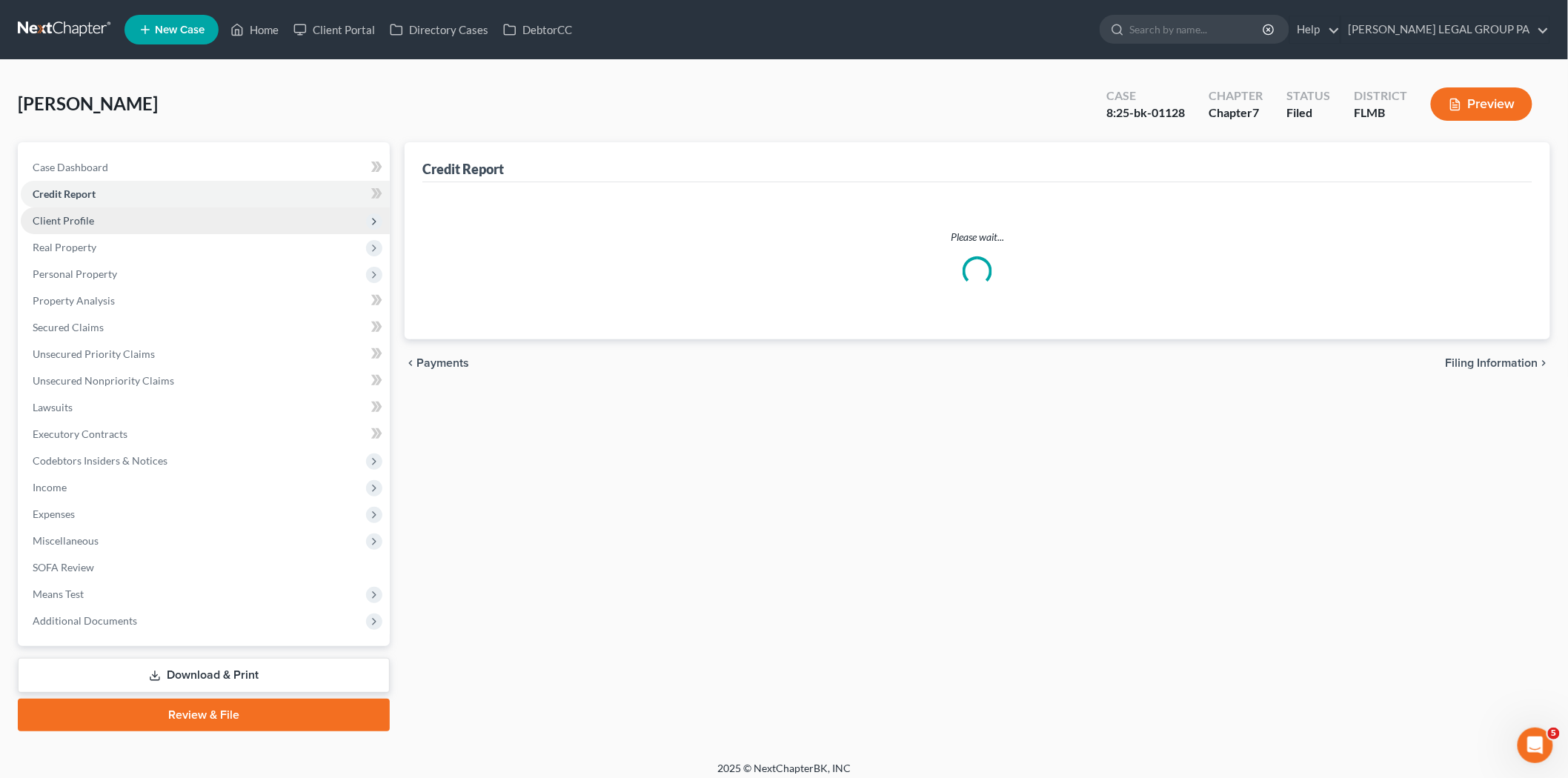
click at [100, 215] on span "Client Profile" at bounding box center [205, 221] width 369 height 27
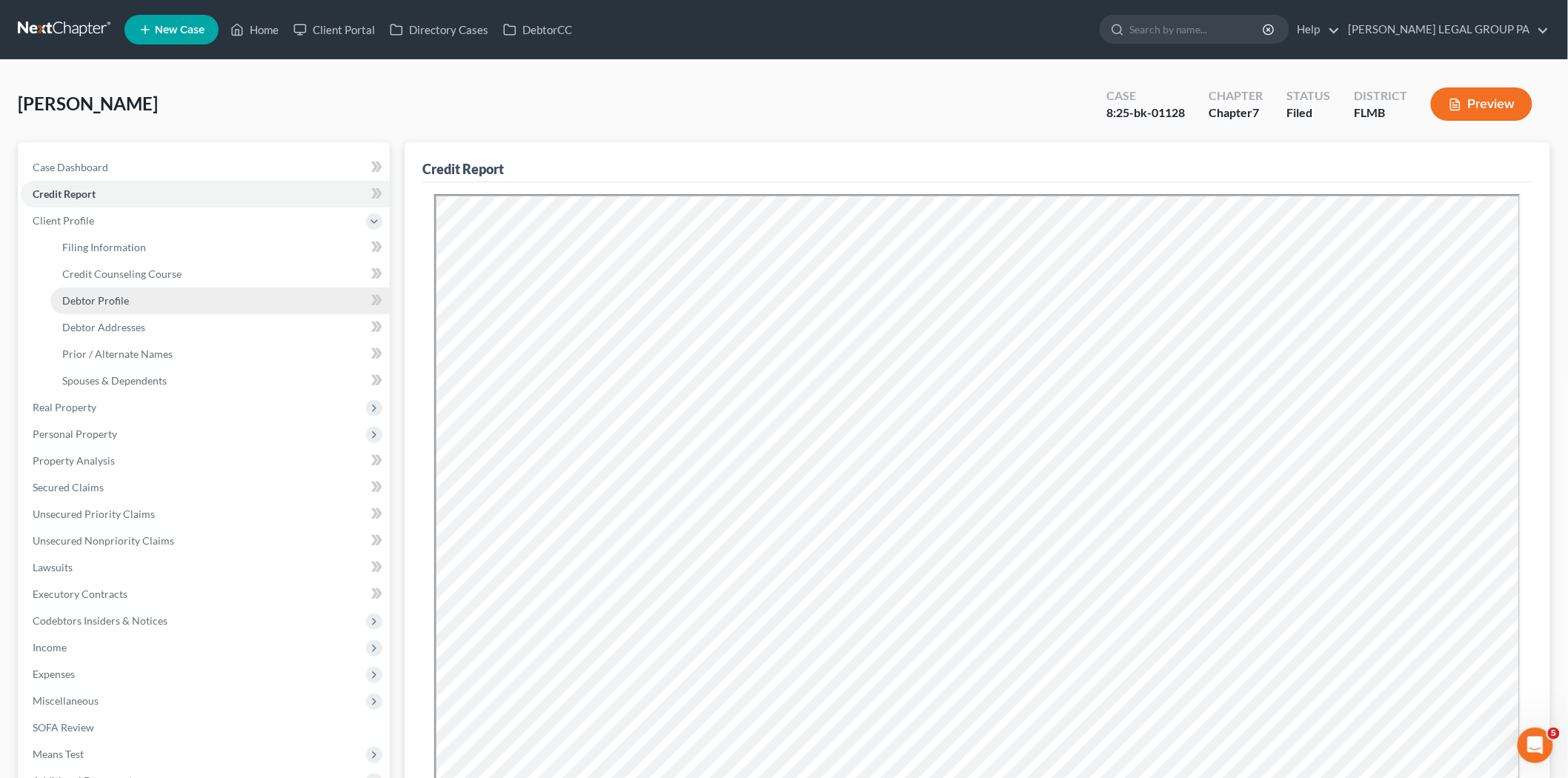
click at [123, 294] on span "Debtor Profile" at bounding box center [95, 300] width 67 height 13
select select "1"
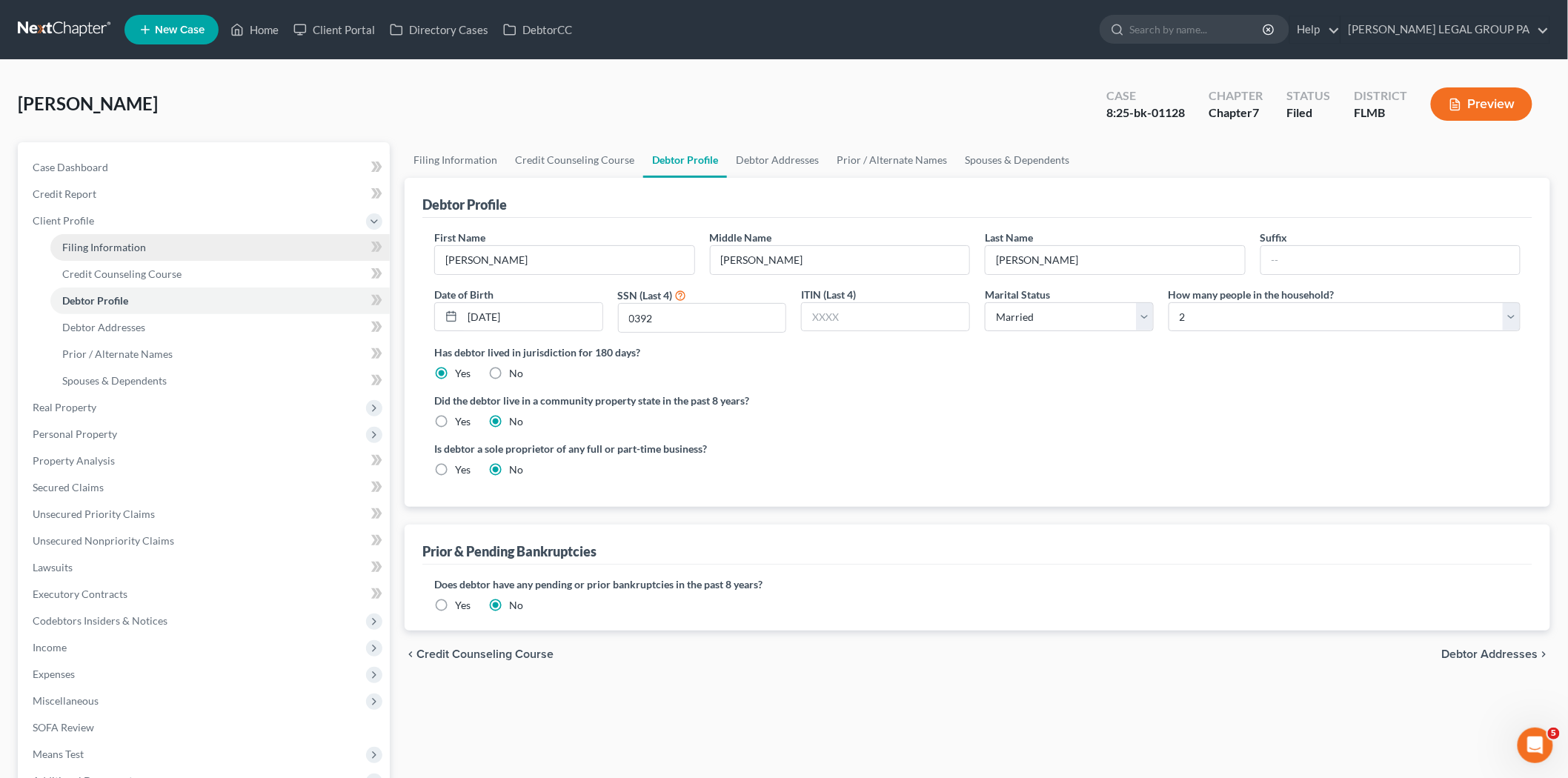
click at [182, 251] on link "Filing Information" at bounding box center [220, 247] width 339 height 27
select select "1"
select select "0"
select select "15"
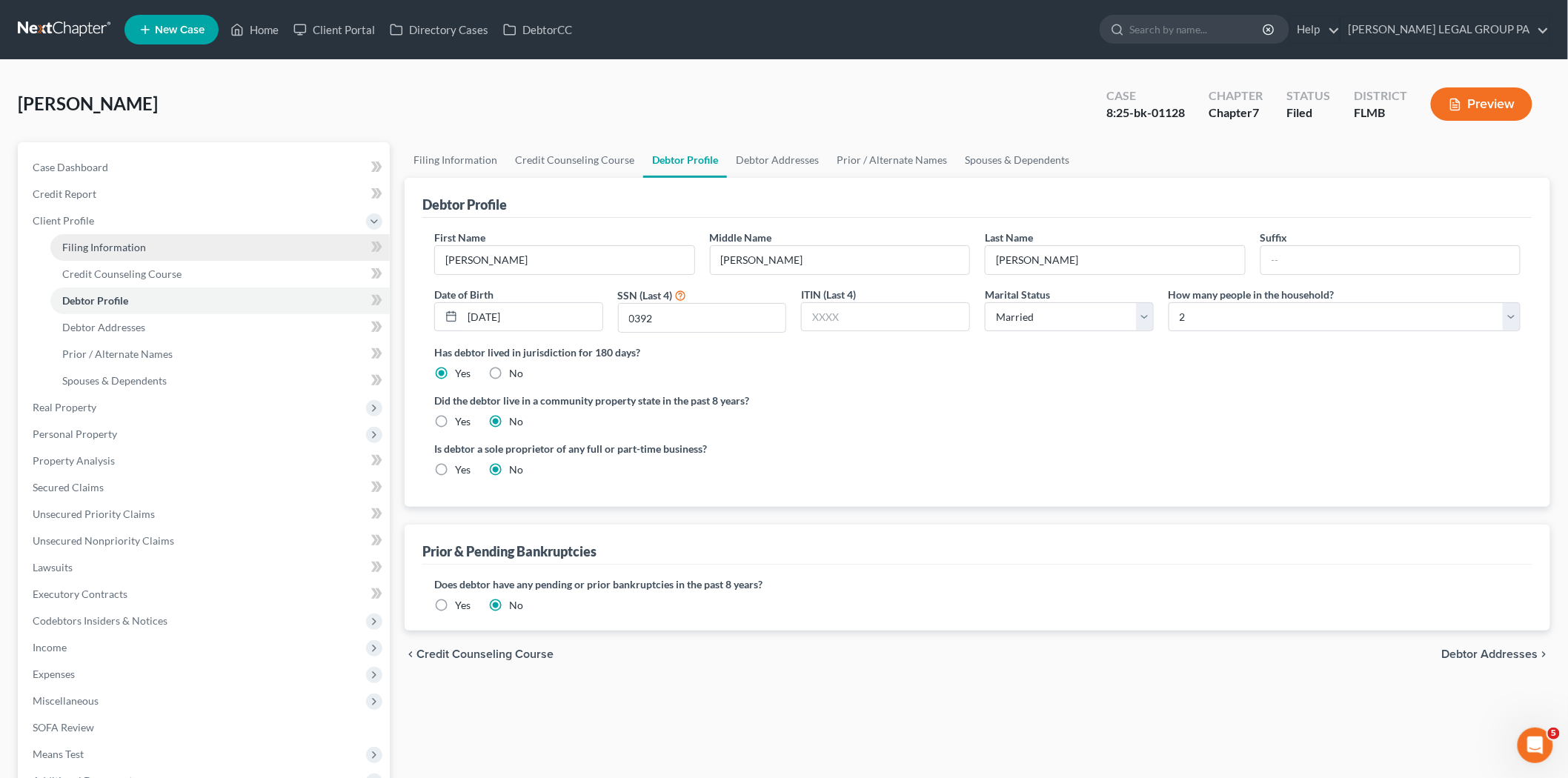
select select "0"
select select "9"
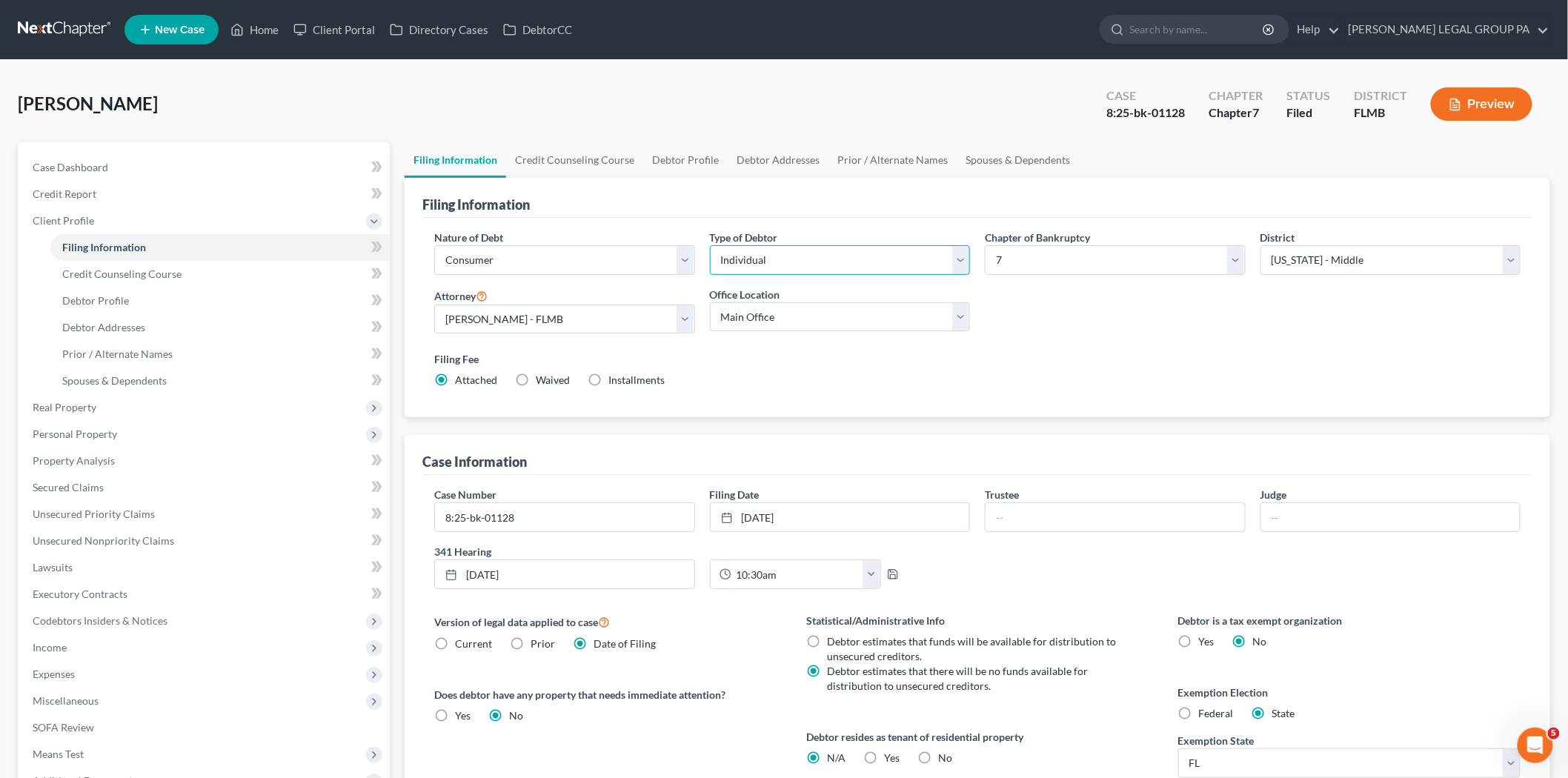
click at [828, 269] on select "Select Individual Joint" at bounding box center [840, 261] width 261 height 30
select select "1"
click at [710, 246] on select "Select Individual Joint" at bounding box center [840, 261] width 261 height 30
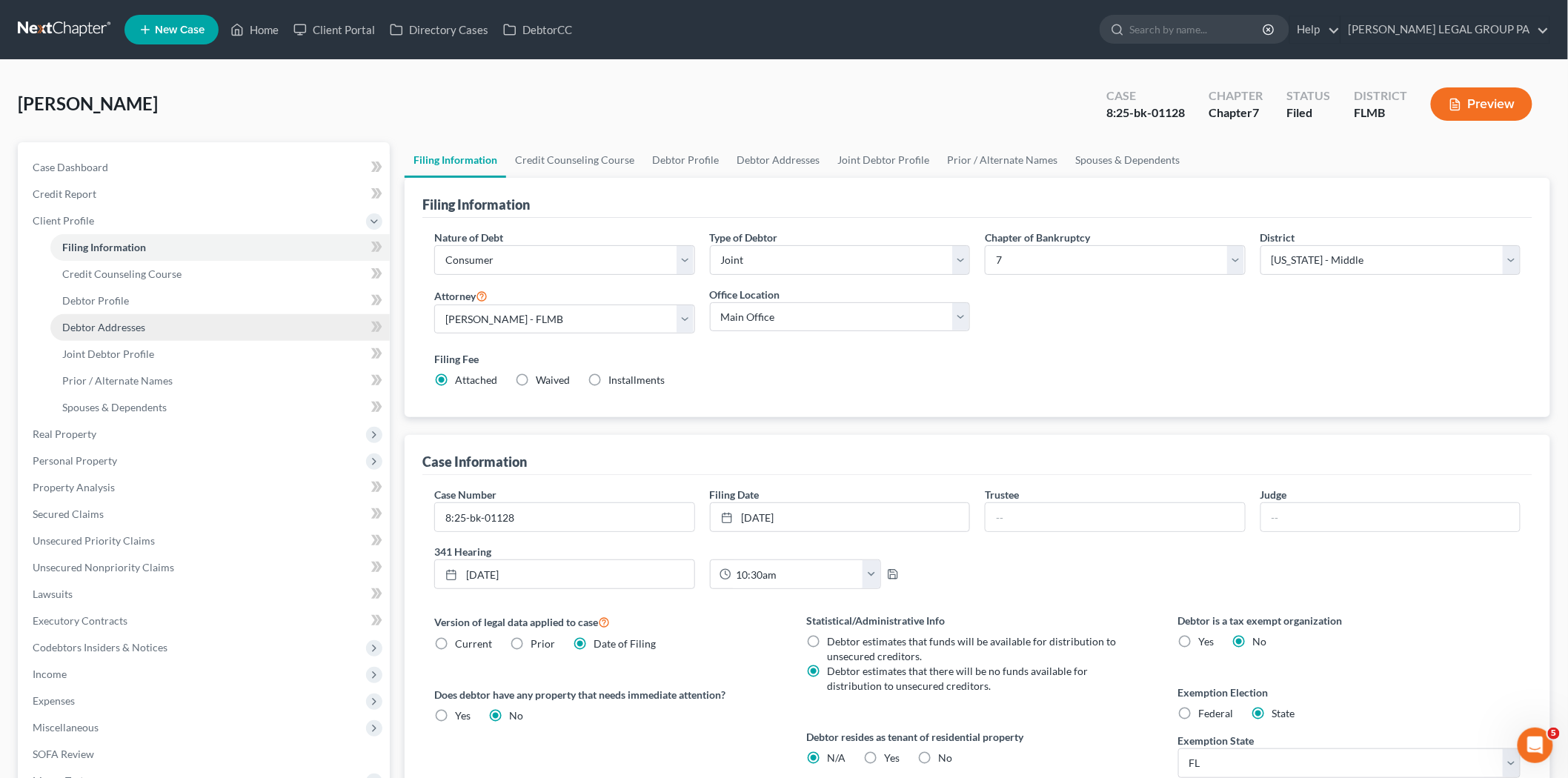
click at [143, 333] on link "Debtor Addresses" at bounding box center [220, 327] width 339 height 27
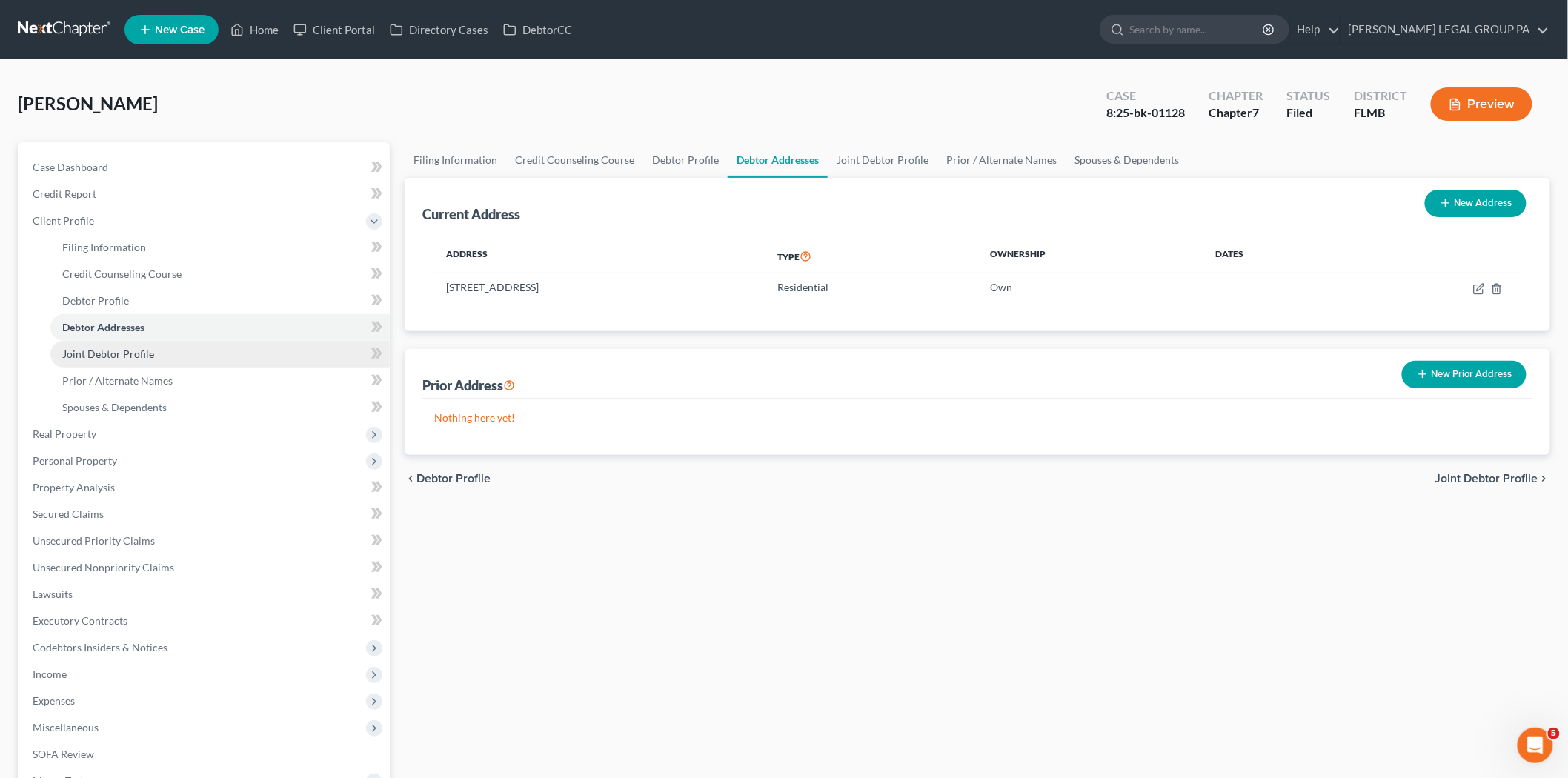
click at [145, 345] on link "Joint Debtor Profile" at bounding box center [220, 354] width 339 height 27
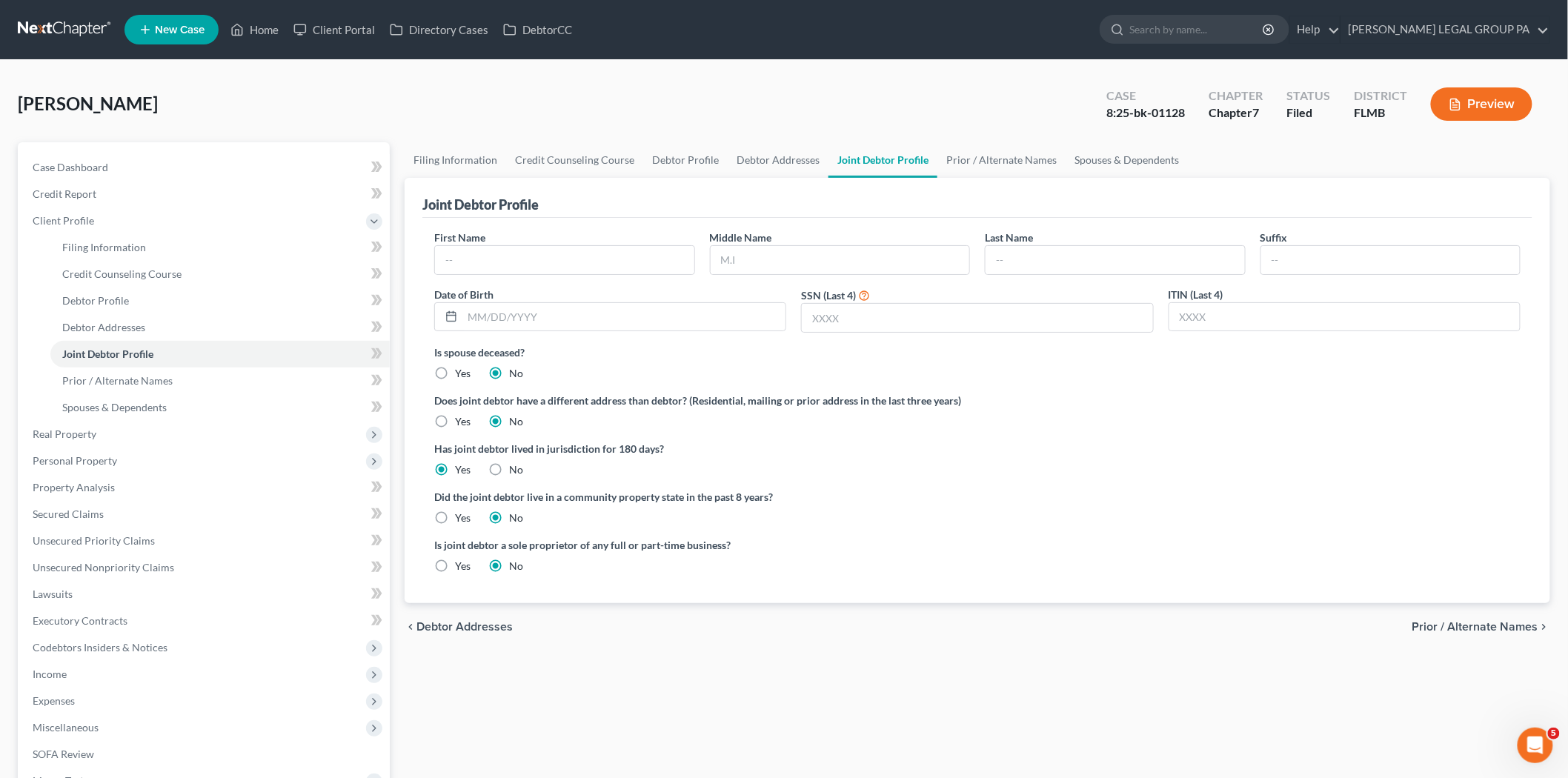
click at [669, 243] on div "First Name" at bounding box center [564, 252] width 275 height 45
click at [601, 246] on input "text" at bounding box center [564, 260] width 260 height 28
type input "Theresa"
click at [1018, 262] on input "text" at bounding box center [1115, 260] width 260 height 28
type input "Lockward"
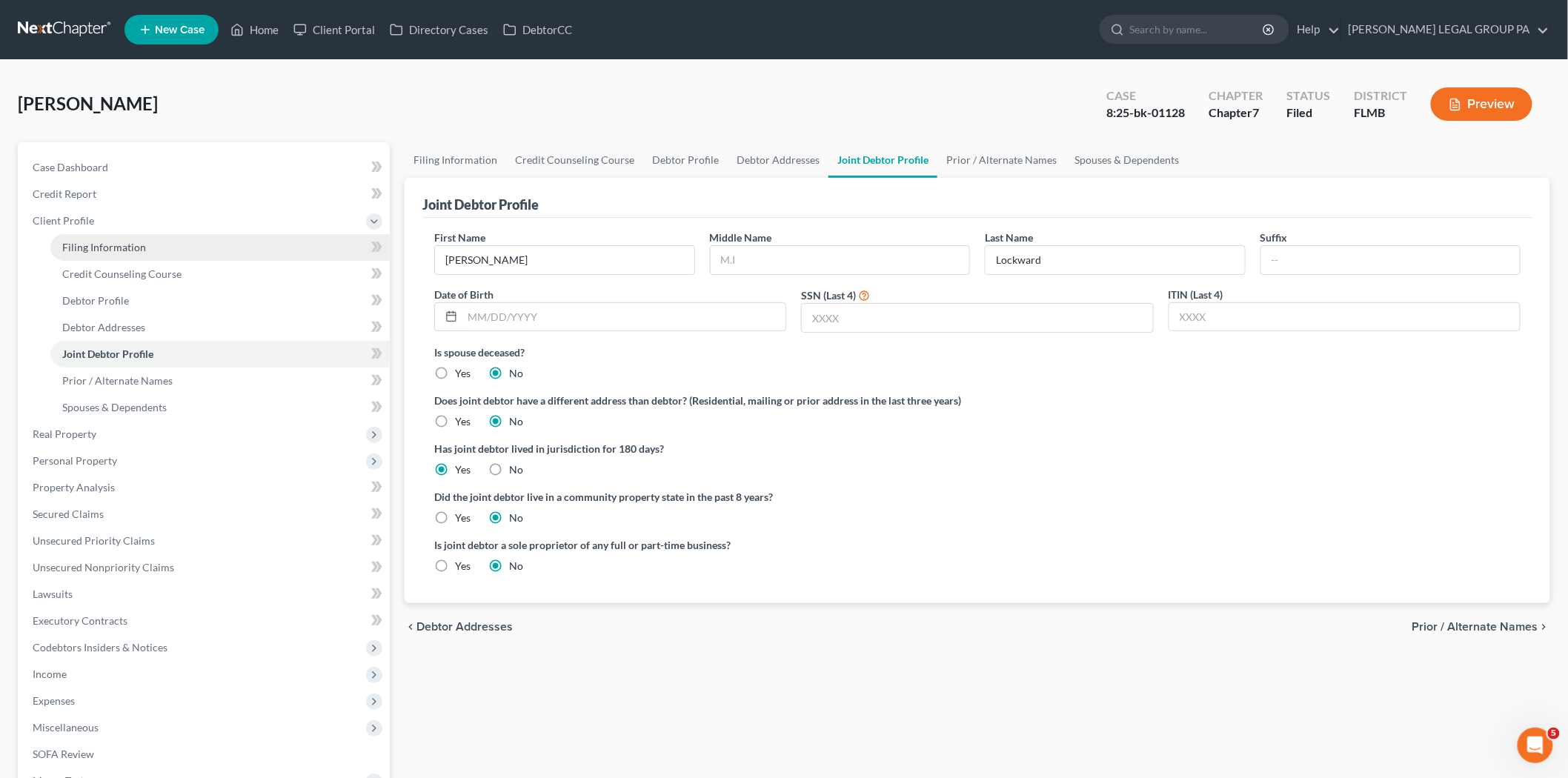
click at [134, 246] on span "Filing Information" at bounding box center [104, 247] width 84 height 13
select select "1"
select select "0"
select select "15"
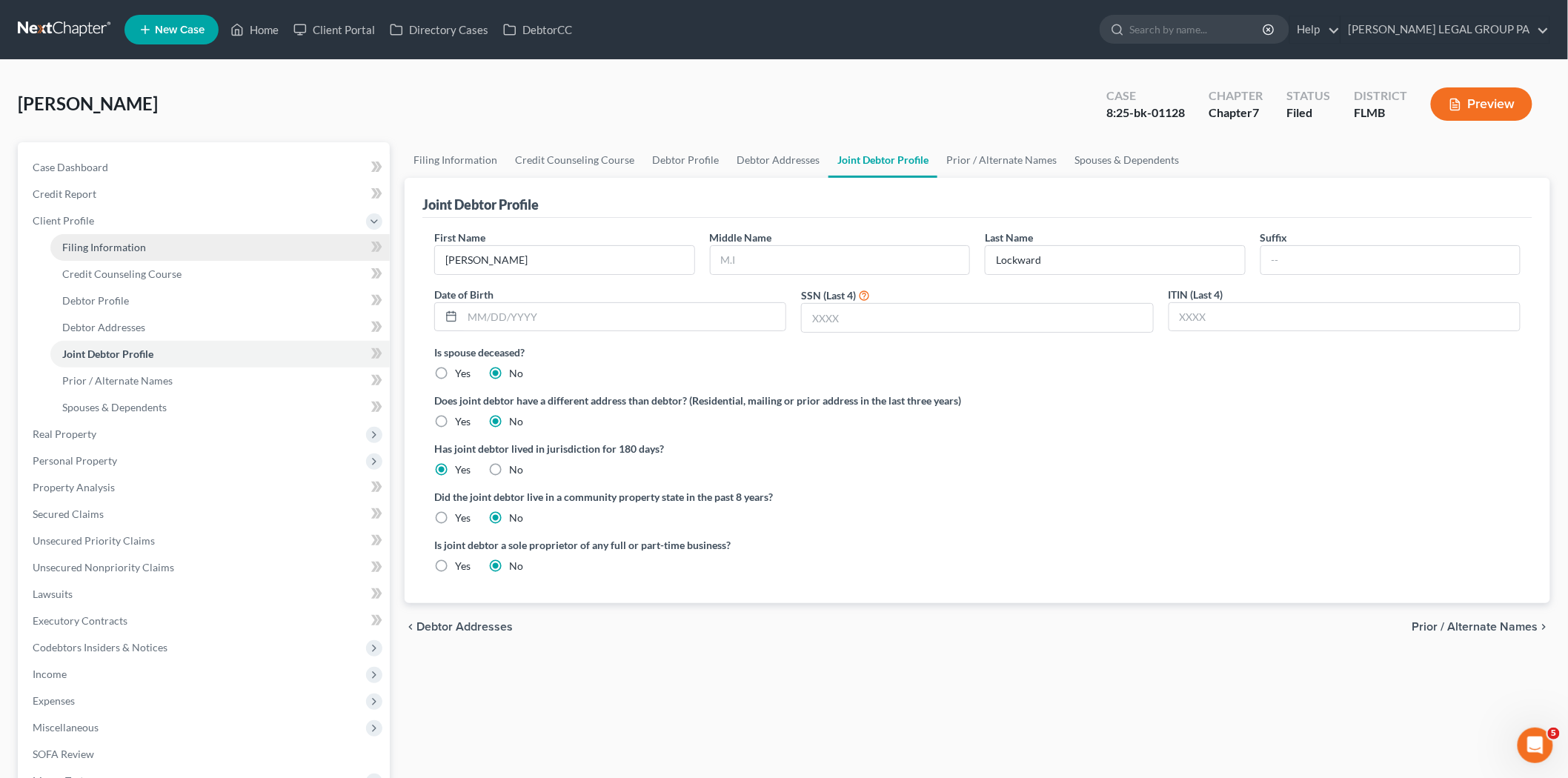
select select "0"
select select "9"
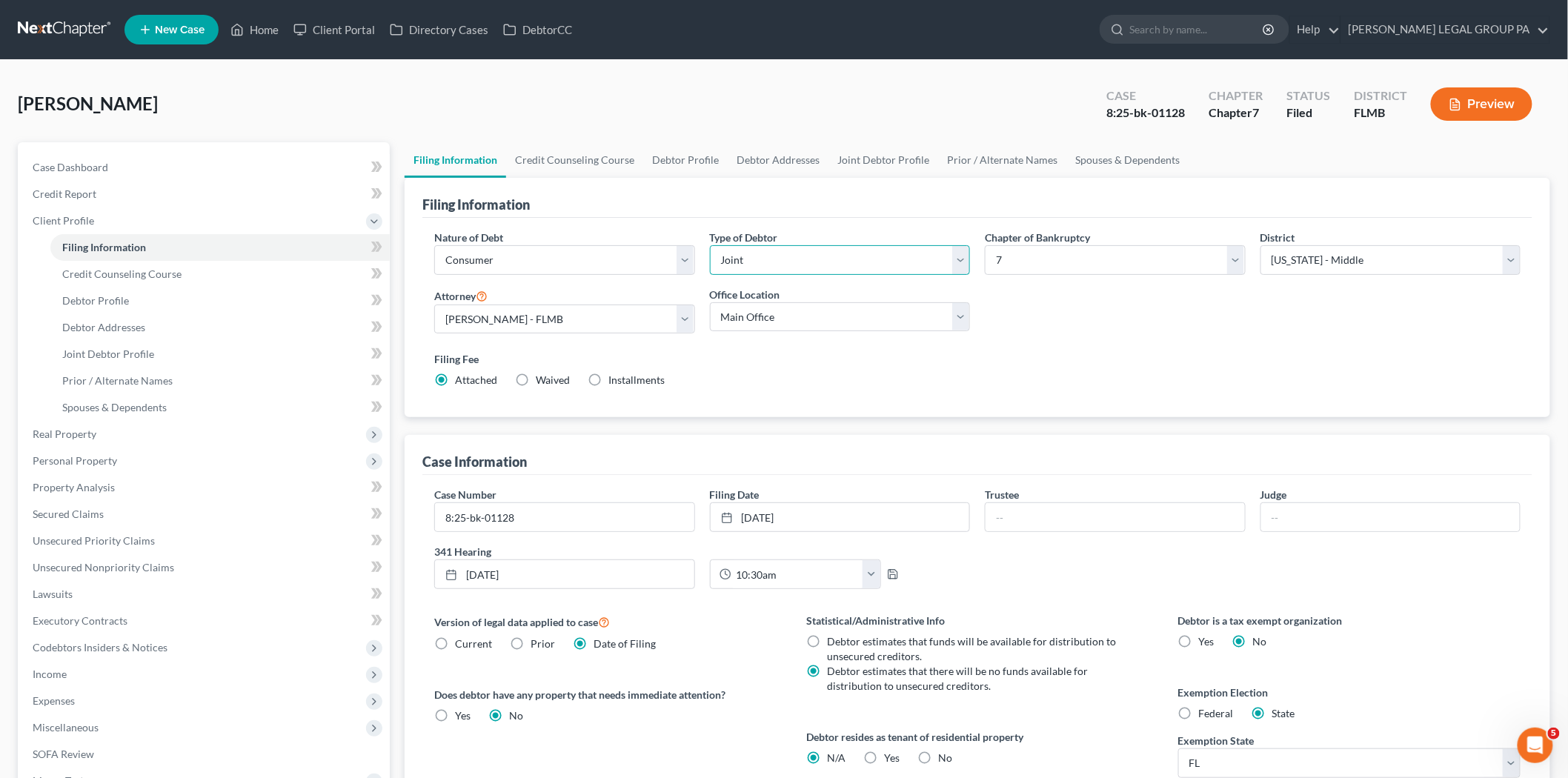
click at [775, 267] on select "Select Individual Joint" at bounding box center [840, 261] width 261 height 30
select select "0"
click at [710, 246] on select "Select Individual Joint" at bounding box center [840, 261] width 261 height 30
click at [986, 347] on div "Filing Fee Attached Waived Waived Installments Installments" at bounding box center [976, 372] width 1101 height 54
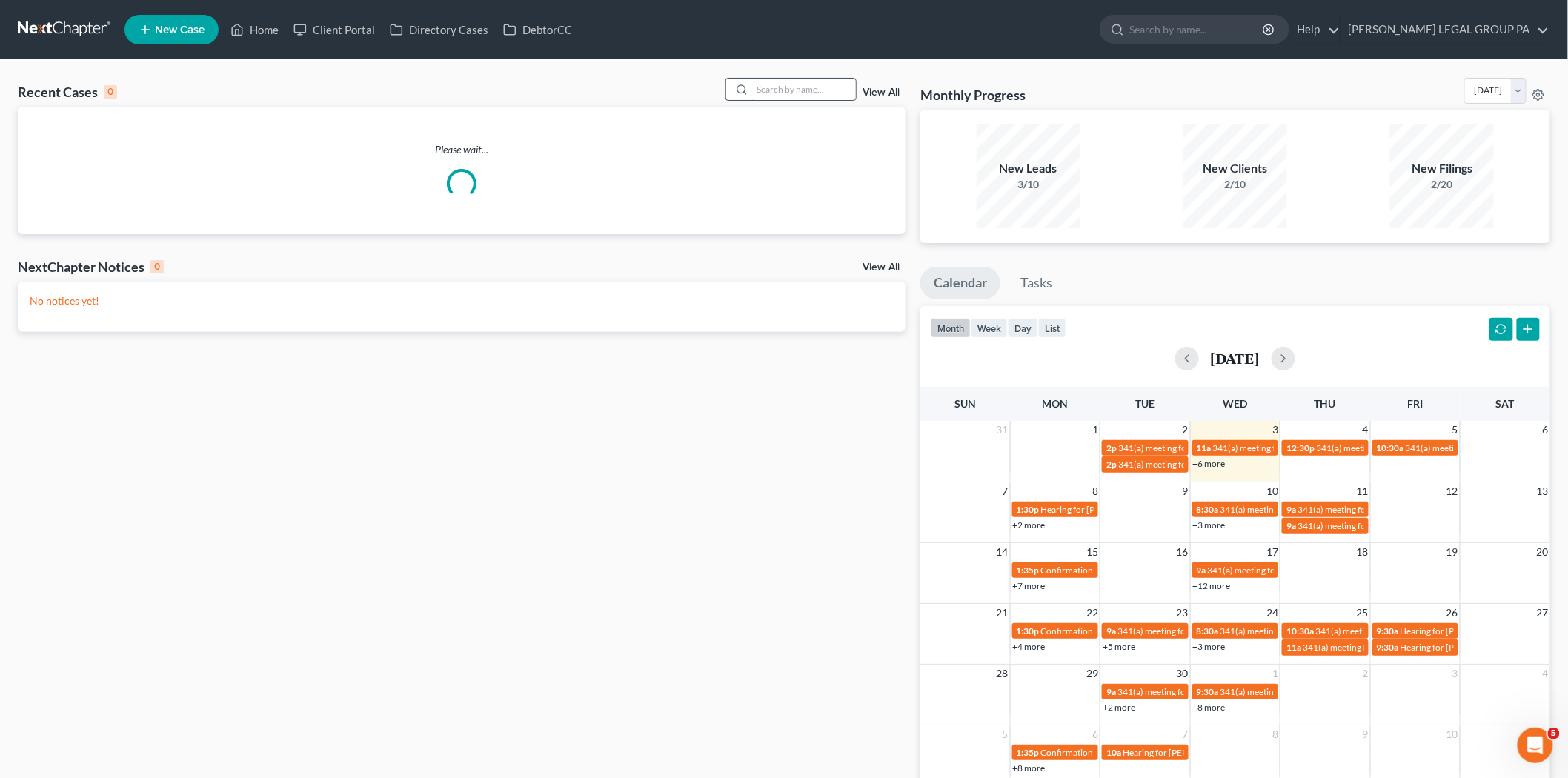
click at [777, 83] on input "search" at bounding box center [803, 90] width 103 height 22
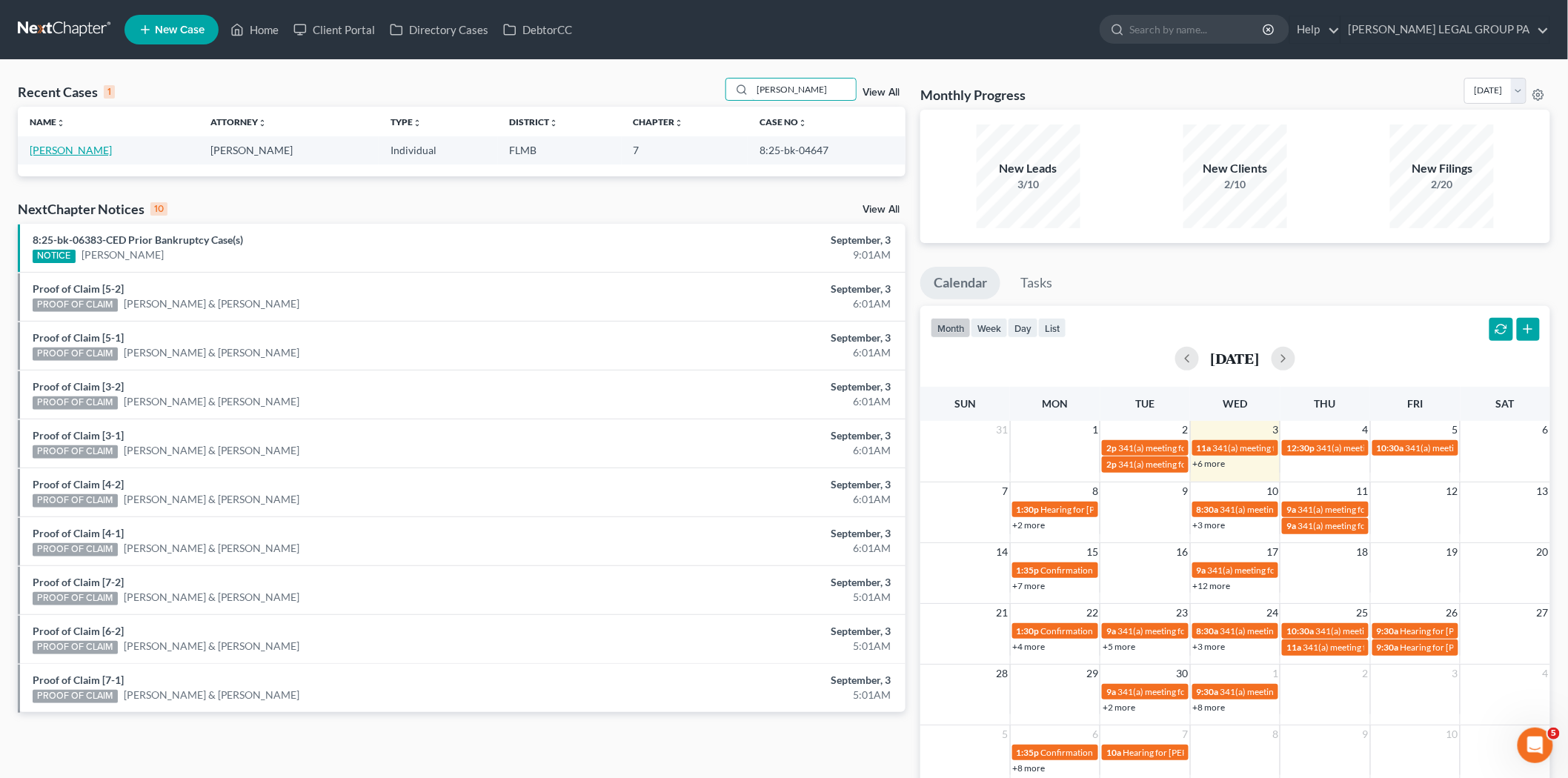
type input "[PERSON_NAME]"
click at [88, 147] on link "[PERSON_NAME]" at bounding box center [71, 150] width 83 height 13
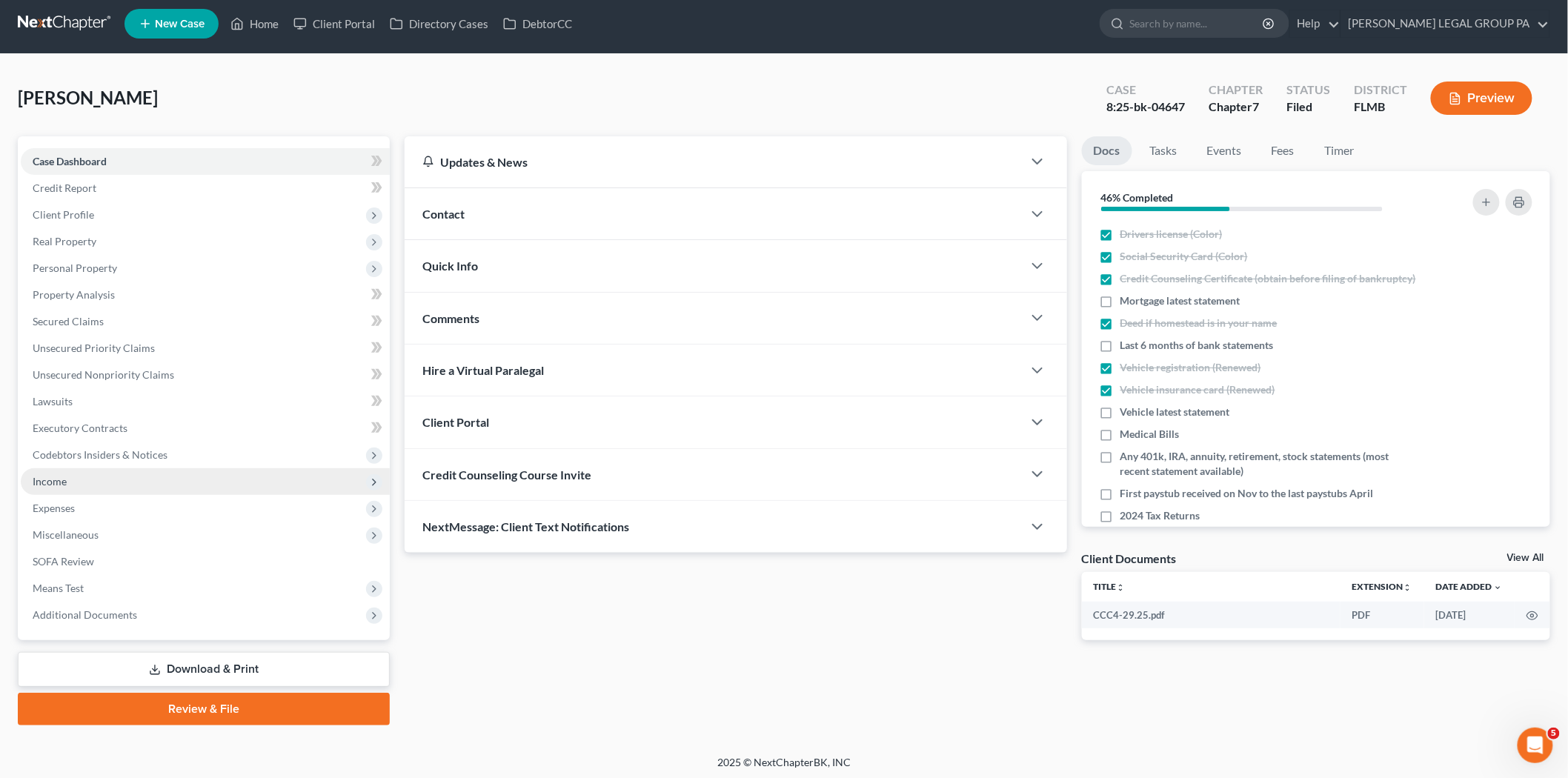
scroll to position [8, 0]
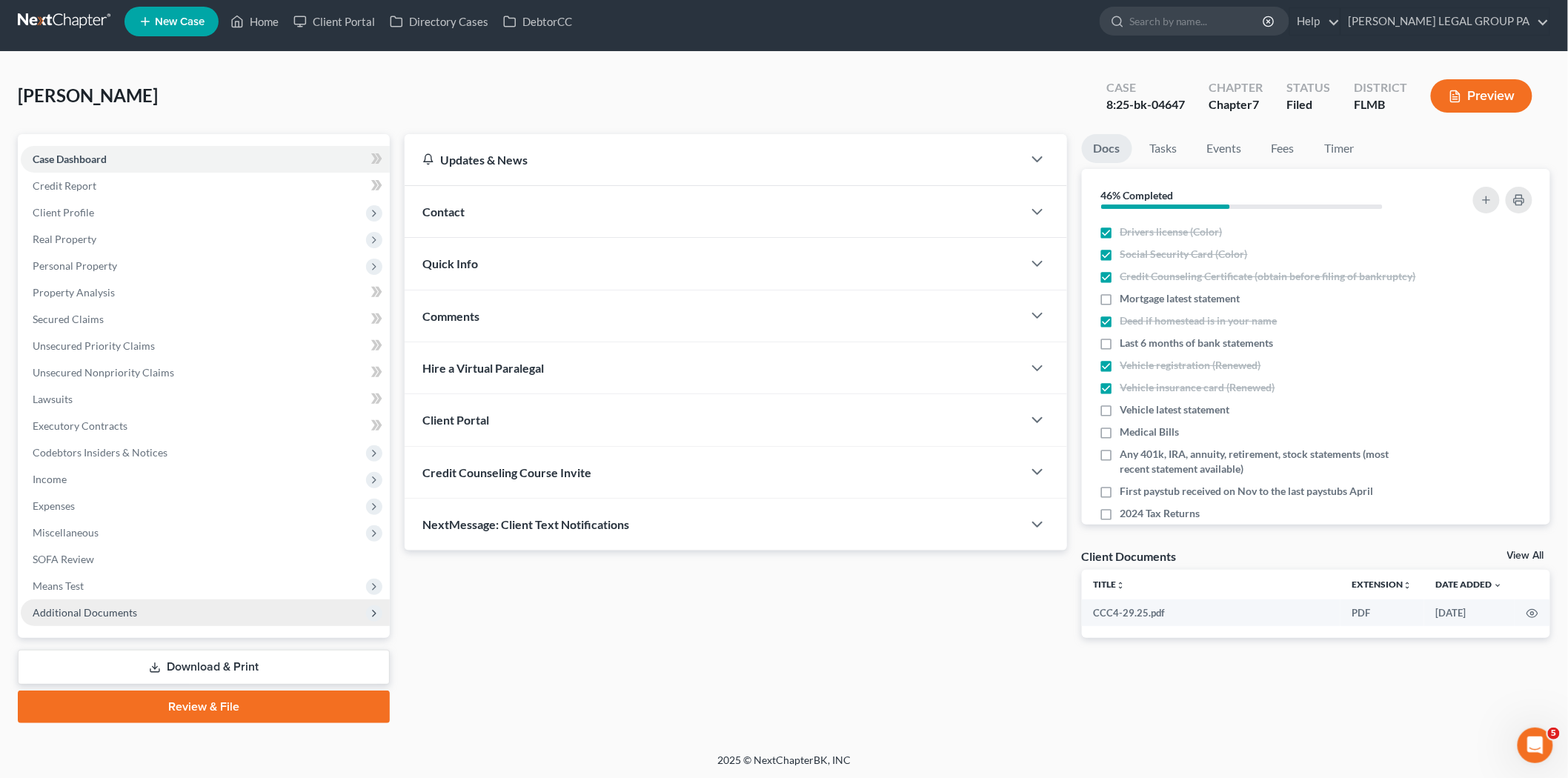
click at [172, 608] on span "Additional Documents" at bounding box center [205, 613] width 369 height 27
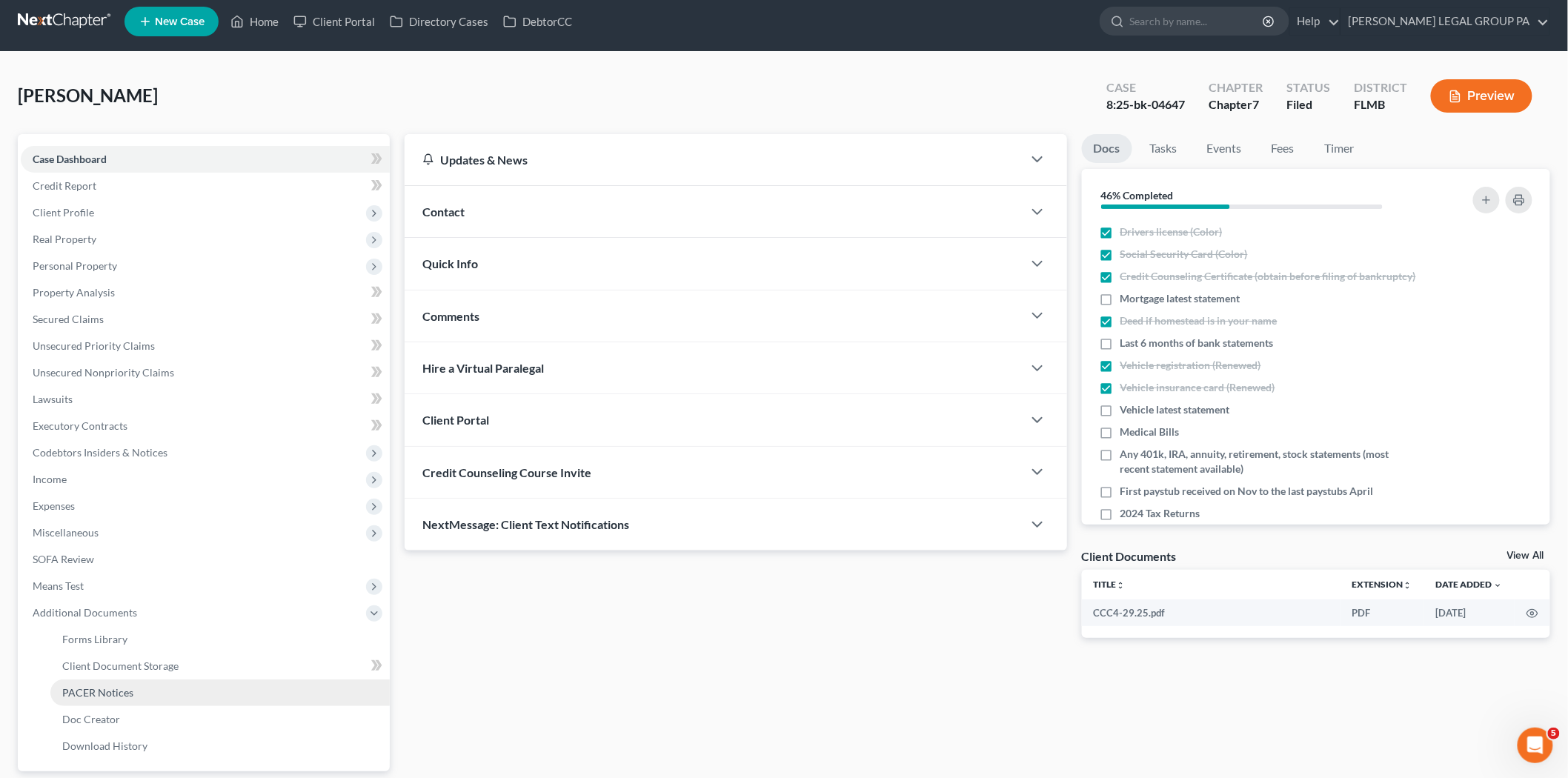
click at [184, 682] on link "PACER Notices" at bounding box center [220, 692] width 339 height 27
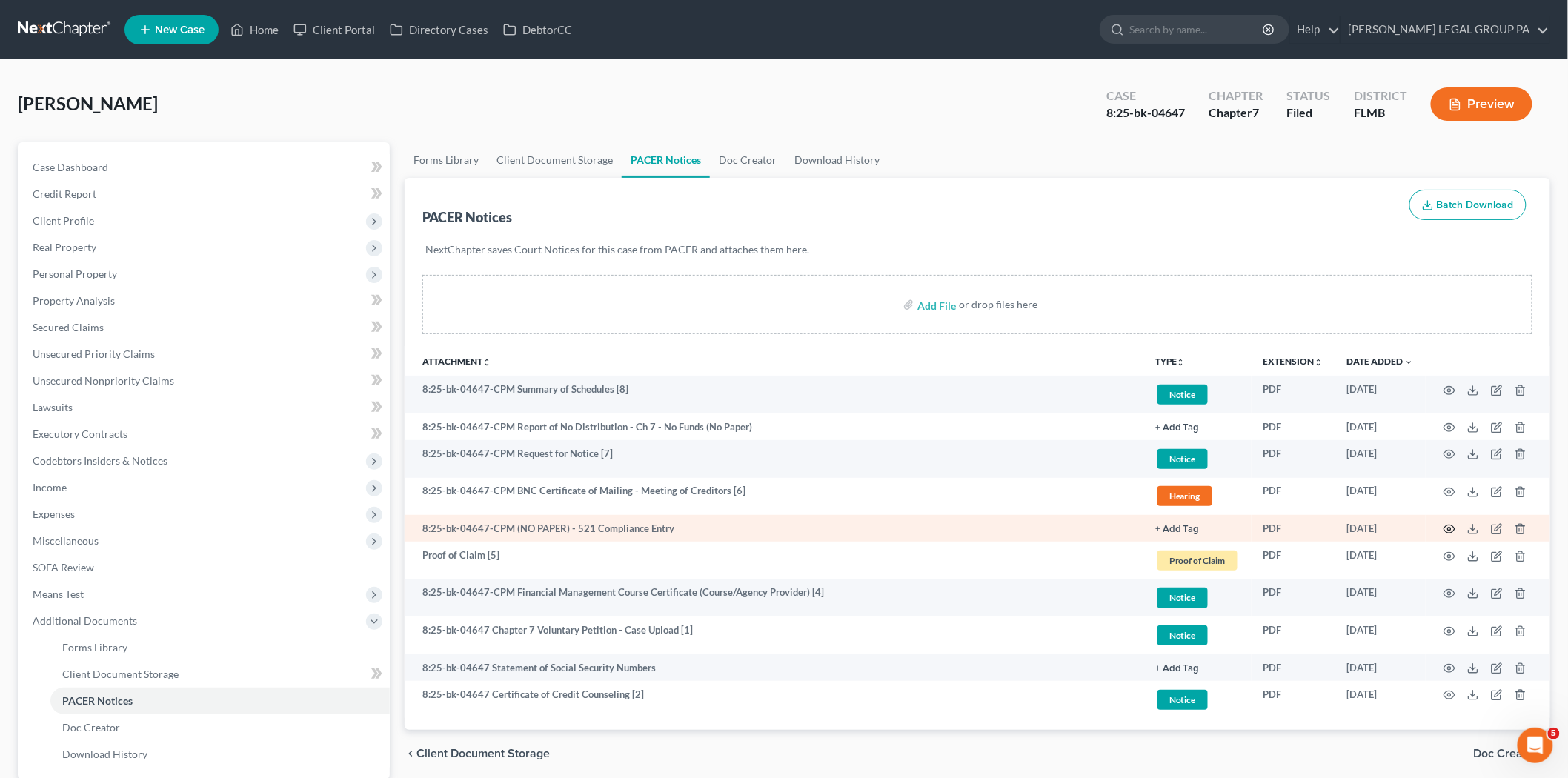
click at [1446, 526] on icon "button" at bounding box center [1449, 529] width 12 height 12
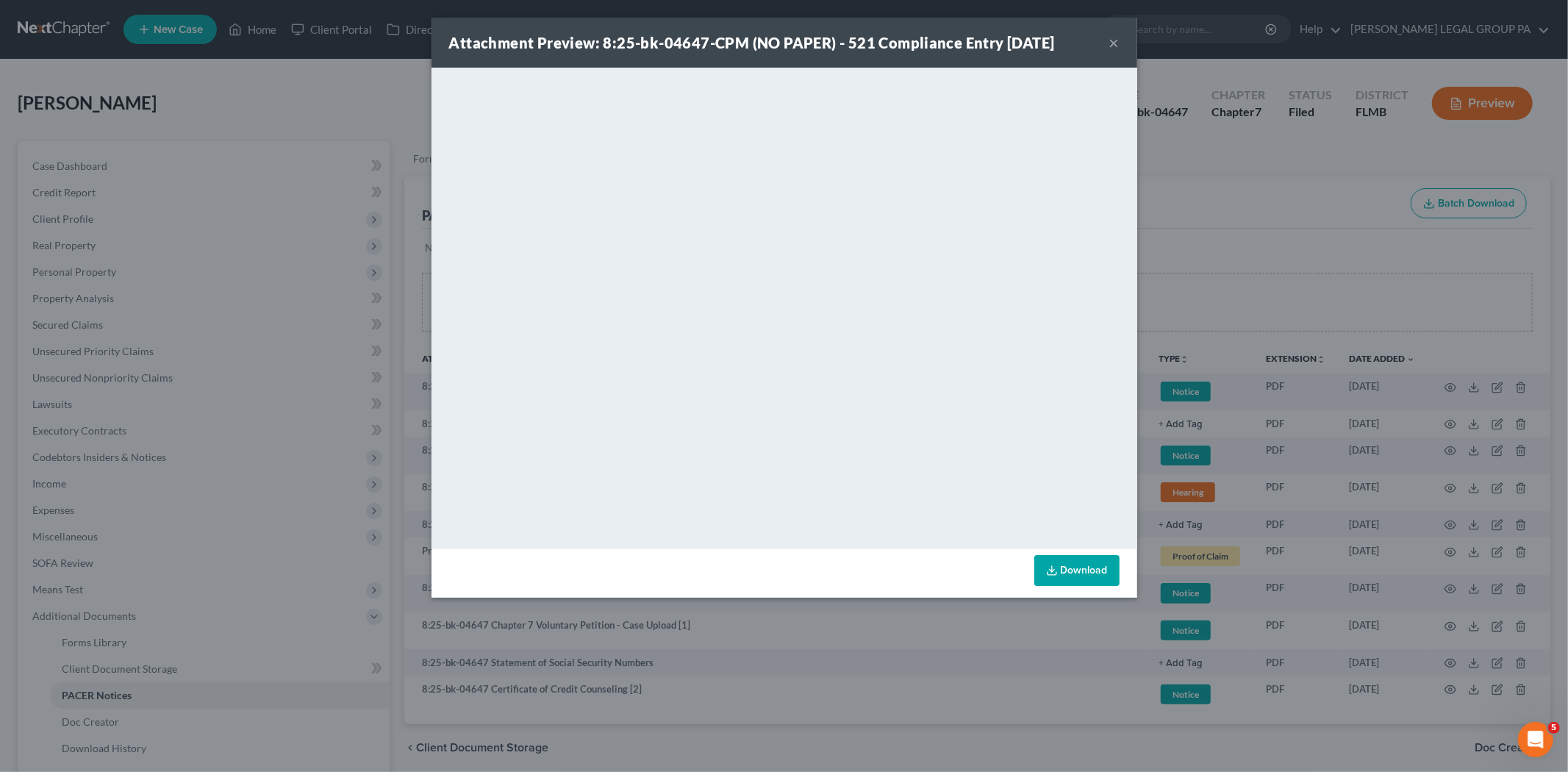
click at [1109, 46] on button "×" at bounding box center [1114, 42] width 10 height 18
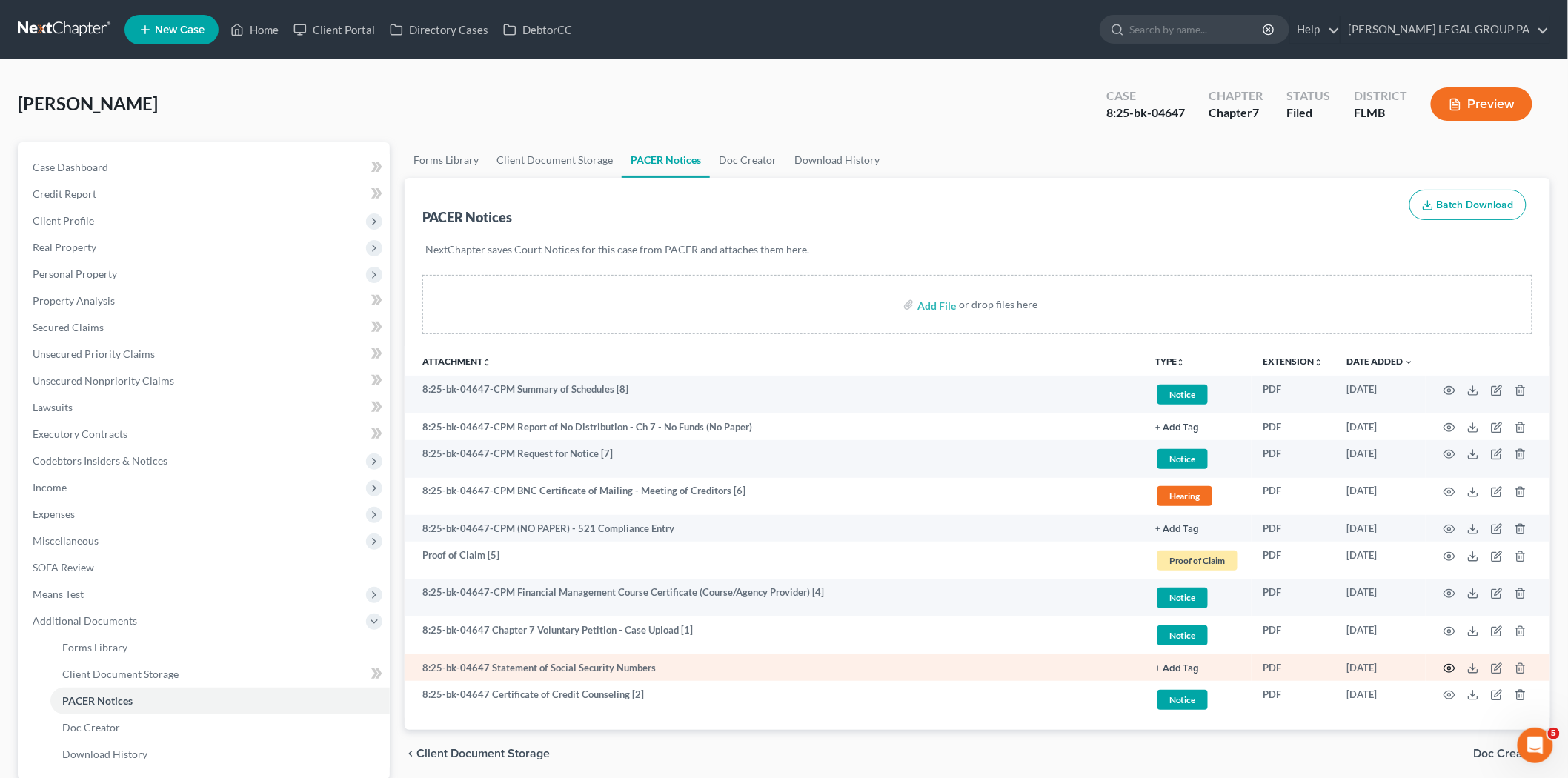
click at [1450, 668] on icon "button" at bounding box center [1449, 669] width 12 height 12
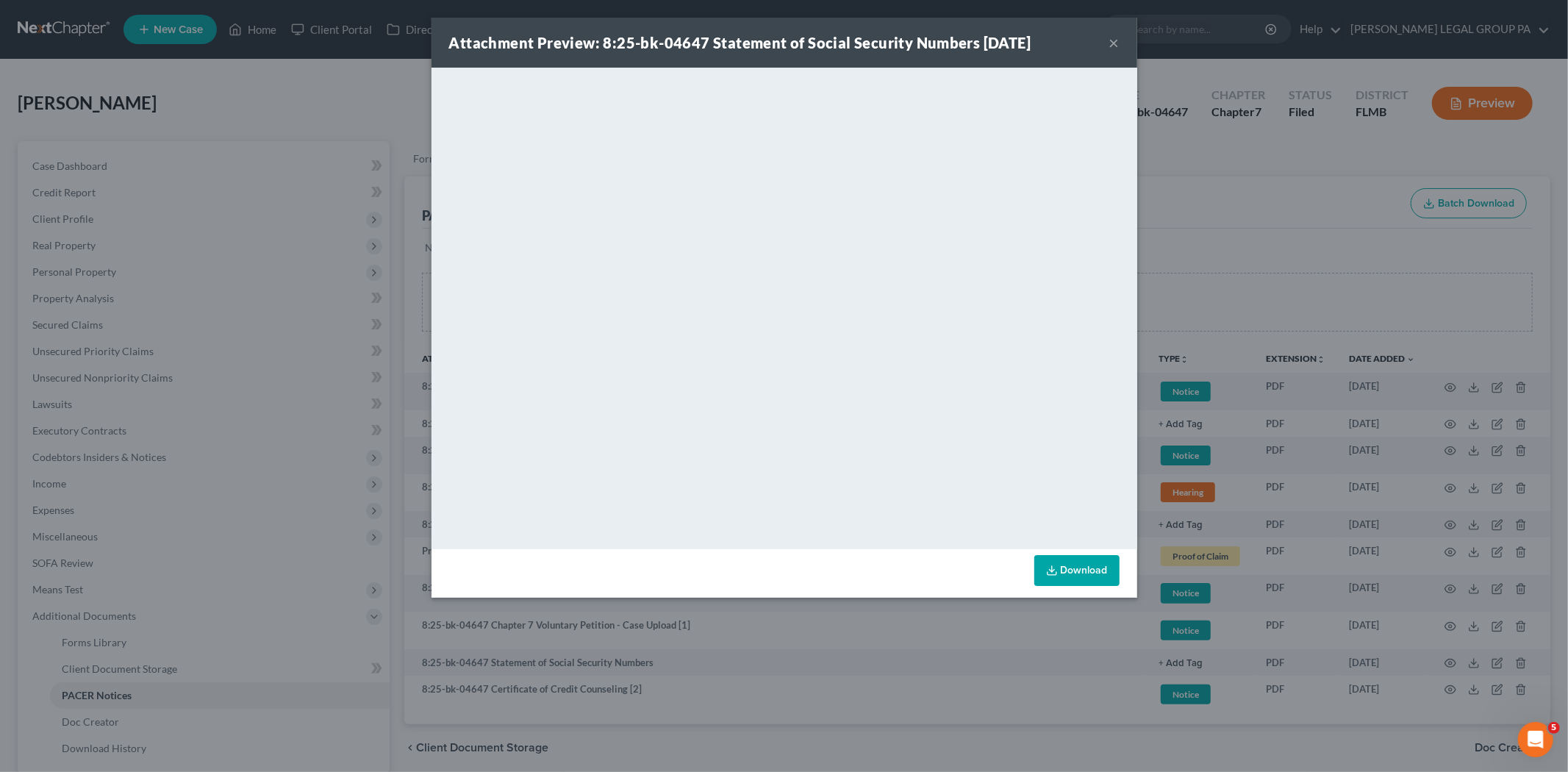
click at [1113, 34] on button "×" at bounding box center [1114, 42] width 10 height 18
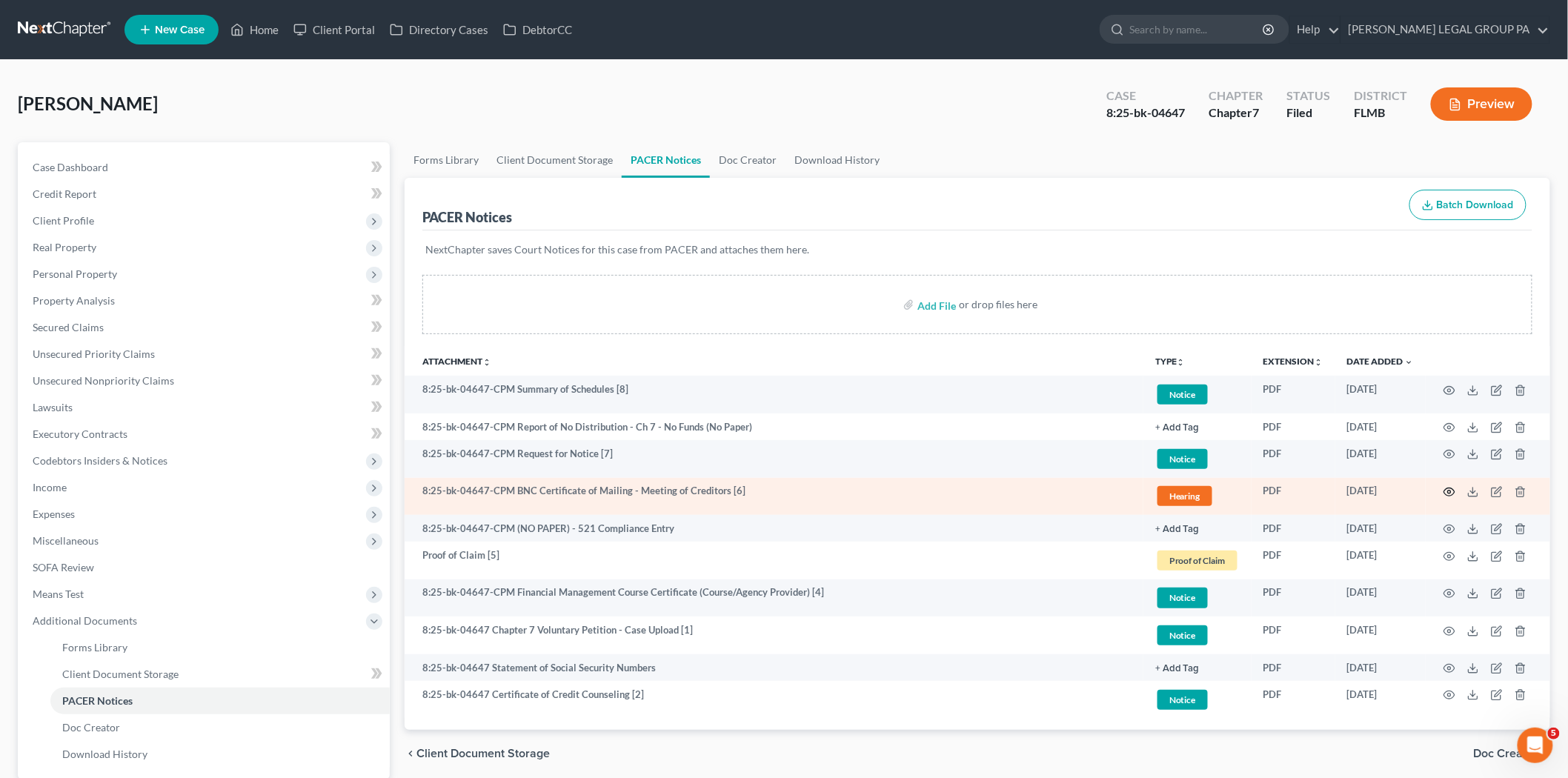
click at [1454, 490] on icon "button" at bounding box center [1449, 492] width 11 height 8
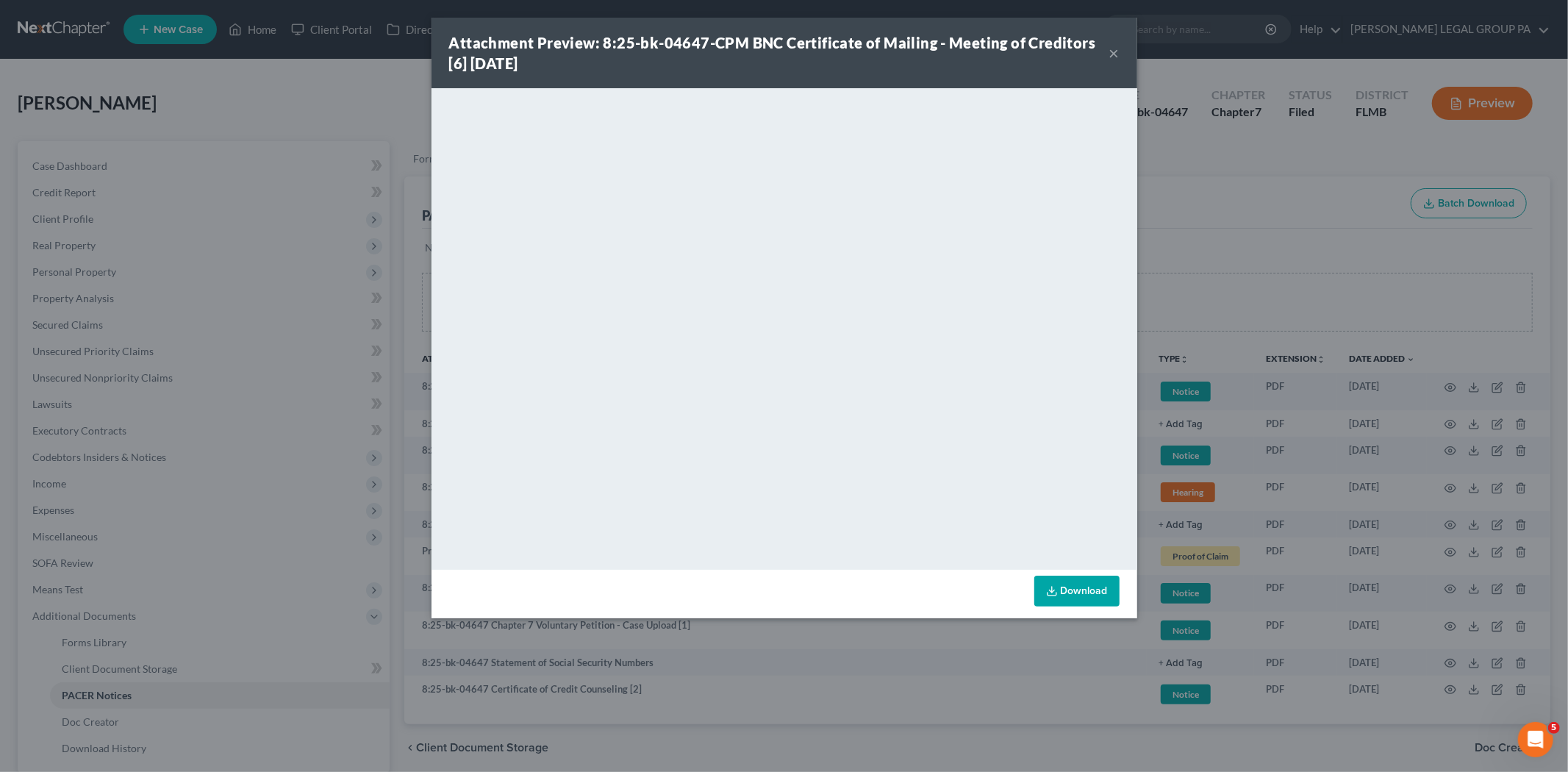
click at [1118, 51] on button "×" at bounding box center [1114, 53] width 10 height 18
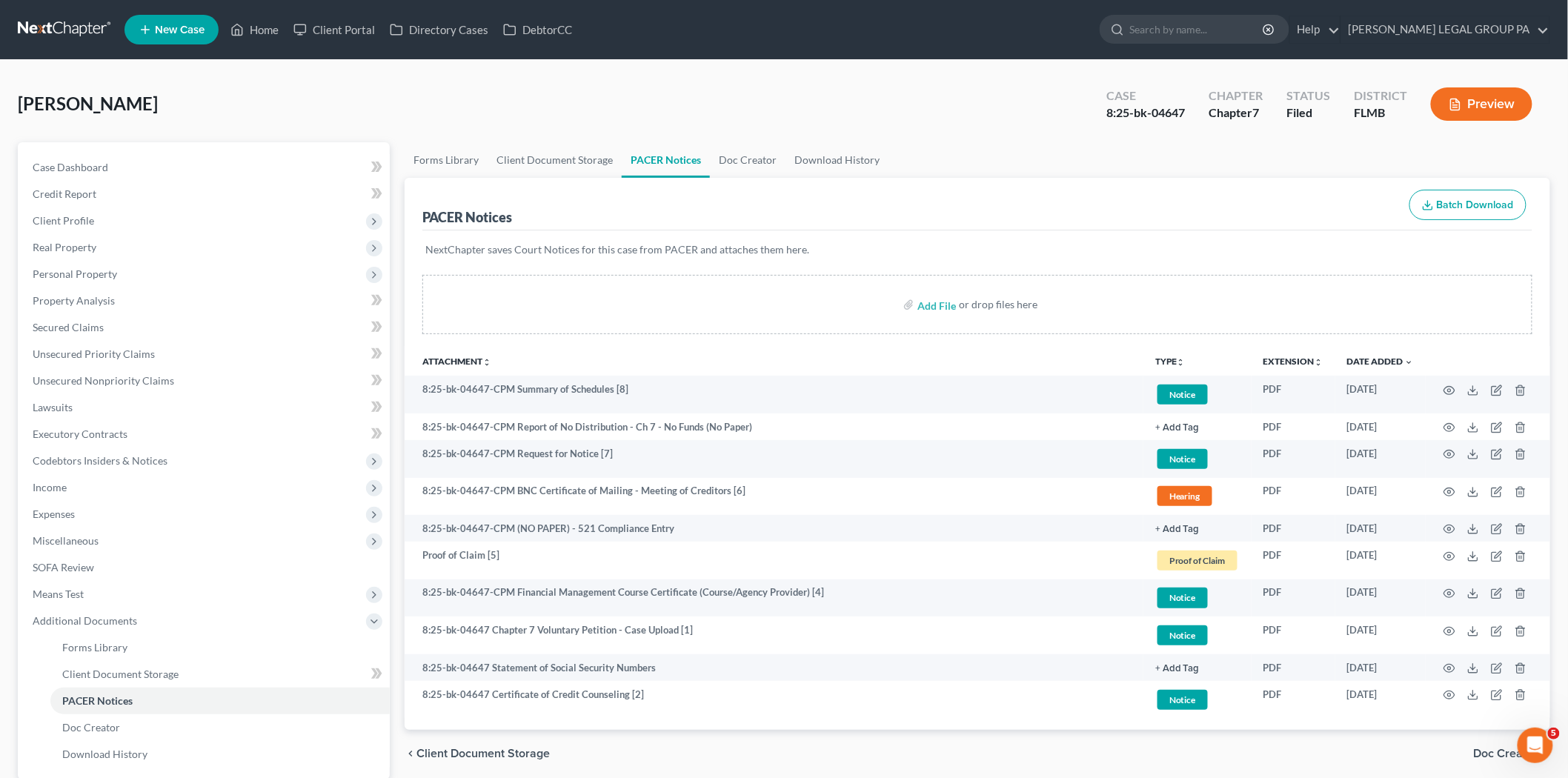
click at [73, 40] on link at bounding box center [65, 29] width 94 height 27
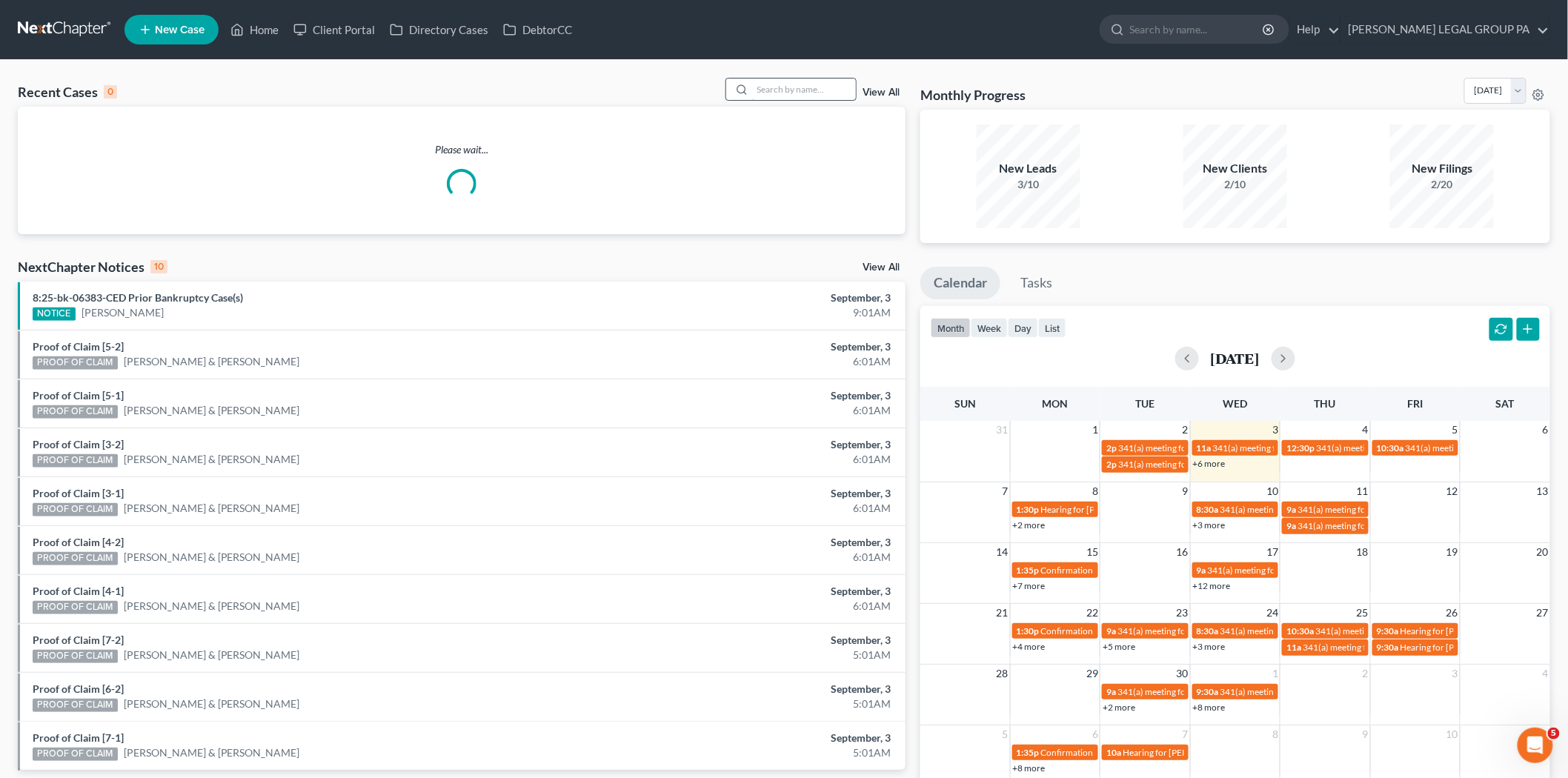
click at [791, 79] on input "search" at bounding box center [803, 90] width 103 height 22
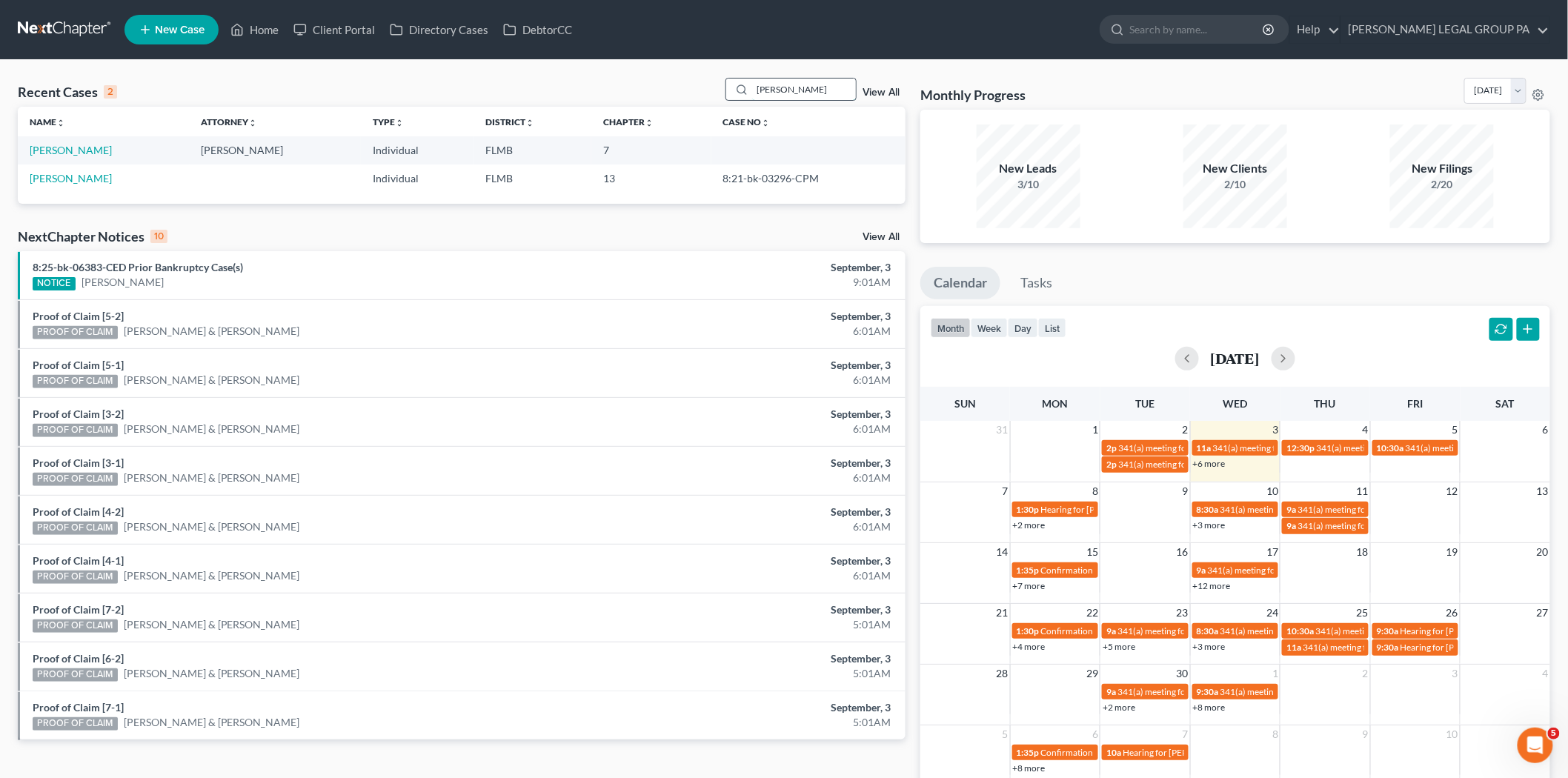
click at [812, 86] on input "[PERSON_NAME]" at bounding box center [803, 90] width 103 height 22
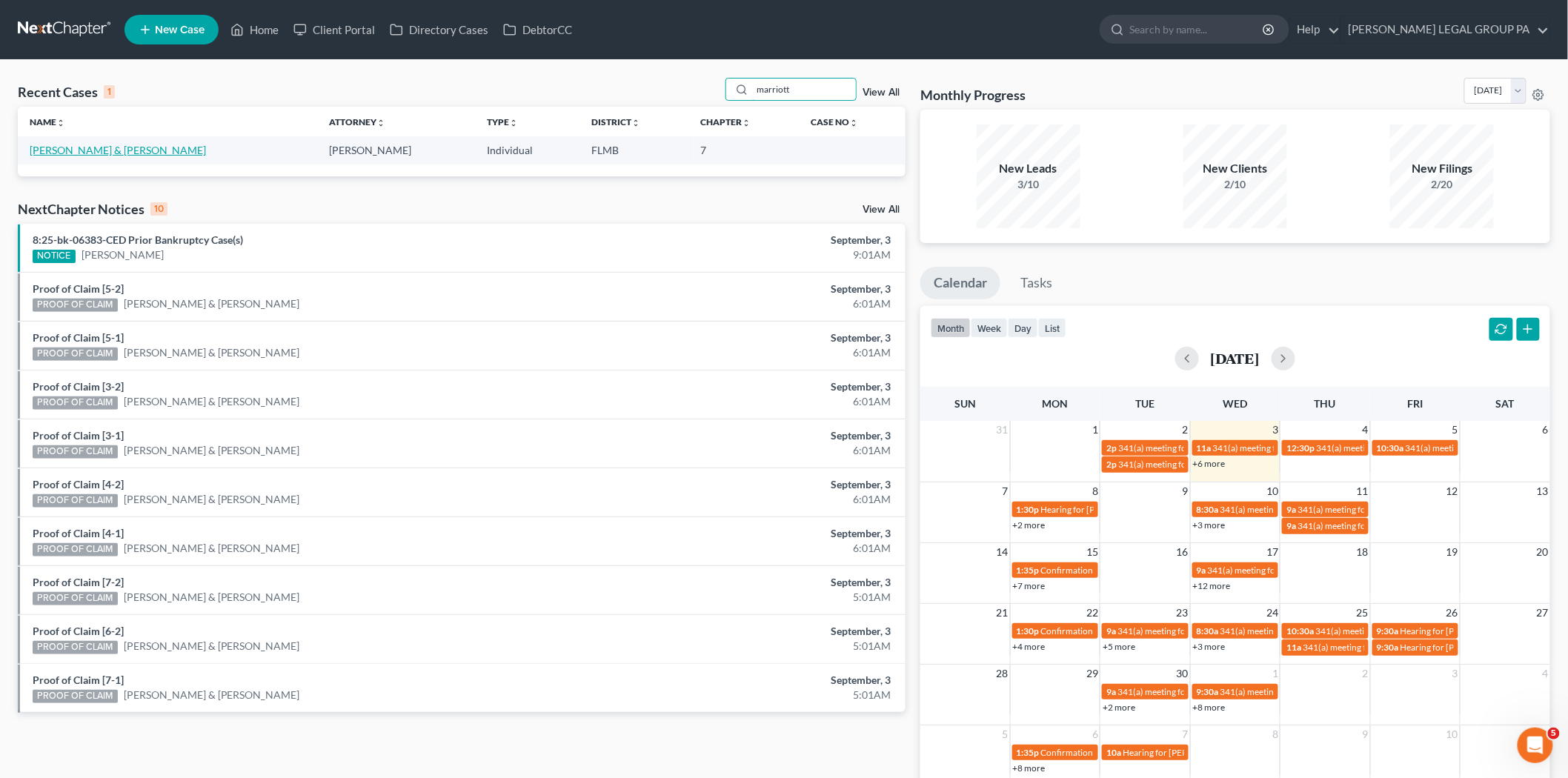
type input "marriott"
click at [94, 148] on link "[PERSON_NAME] & [PERSON_NAME]" at bounding box center [117, 150] width 176 height 13
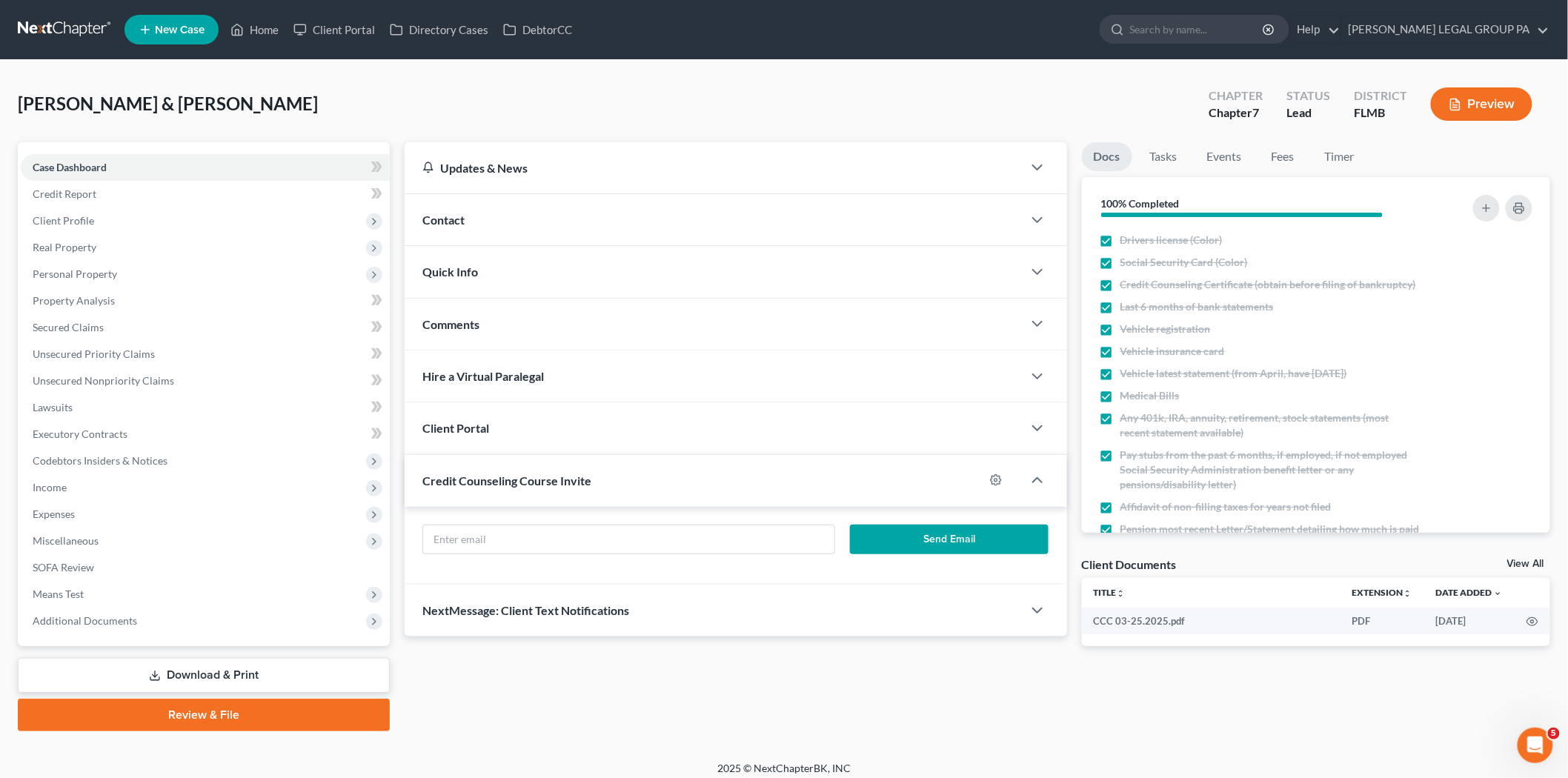
scroll to position [8, 0]
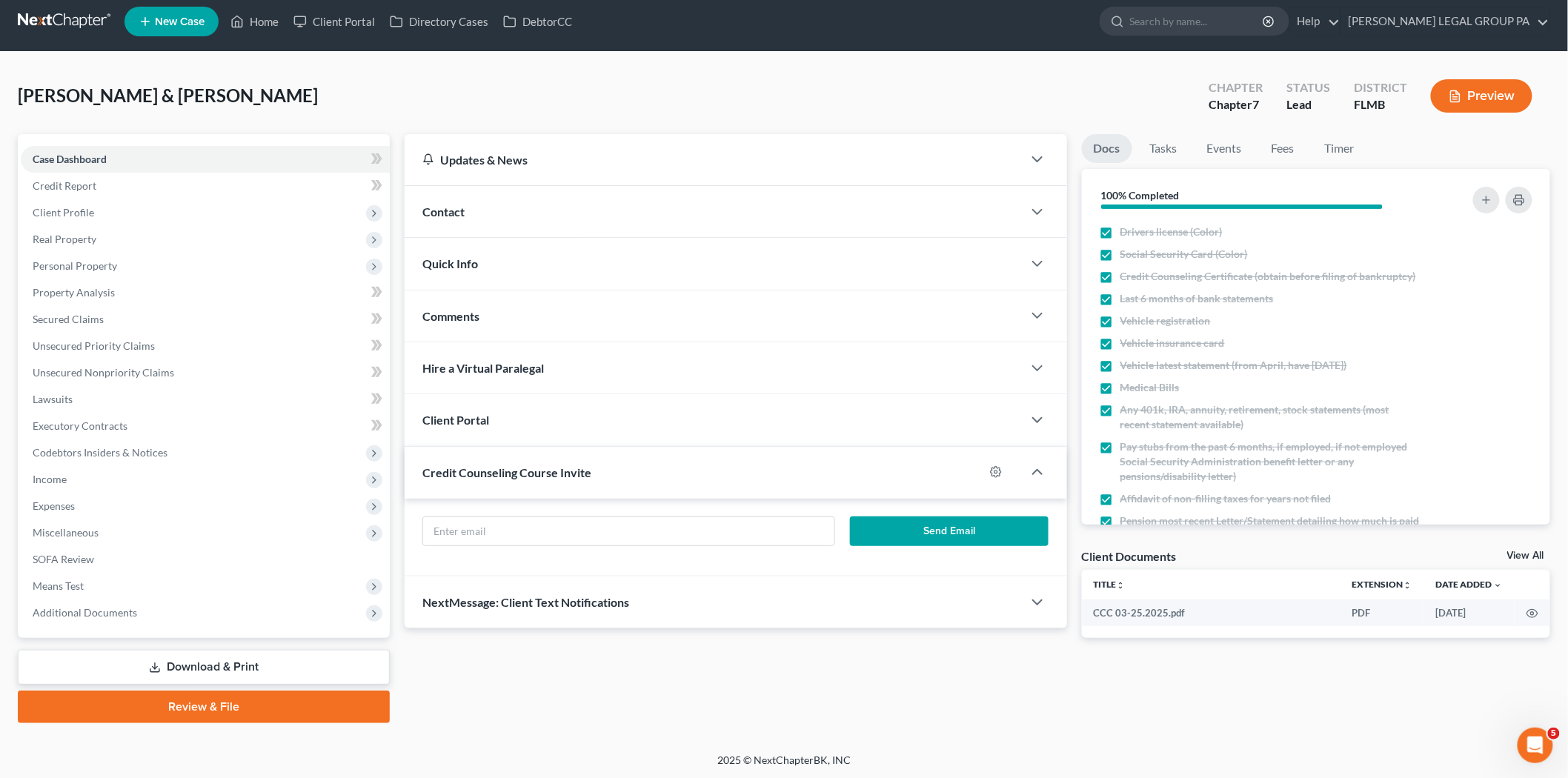
click at [91, 18] on link at bounding box center [65, 21] width 94 height 27
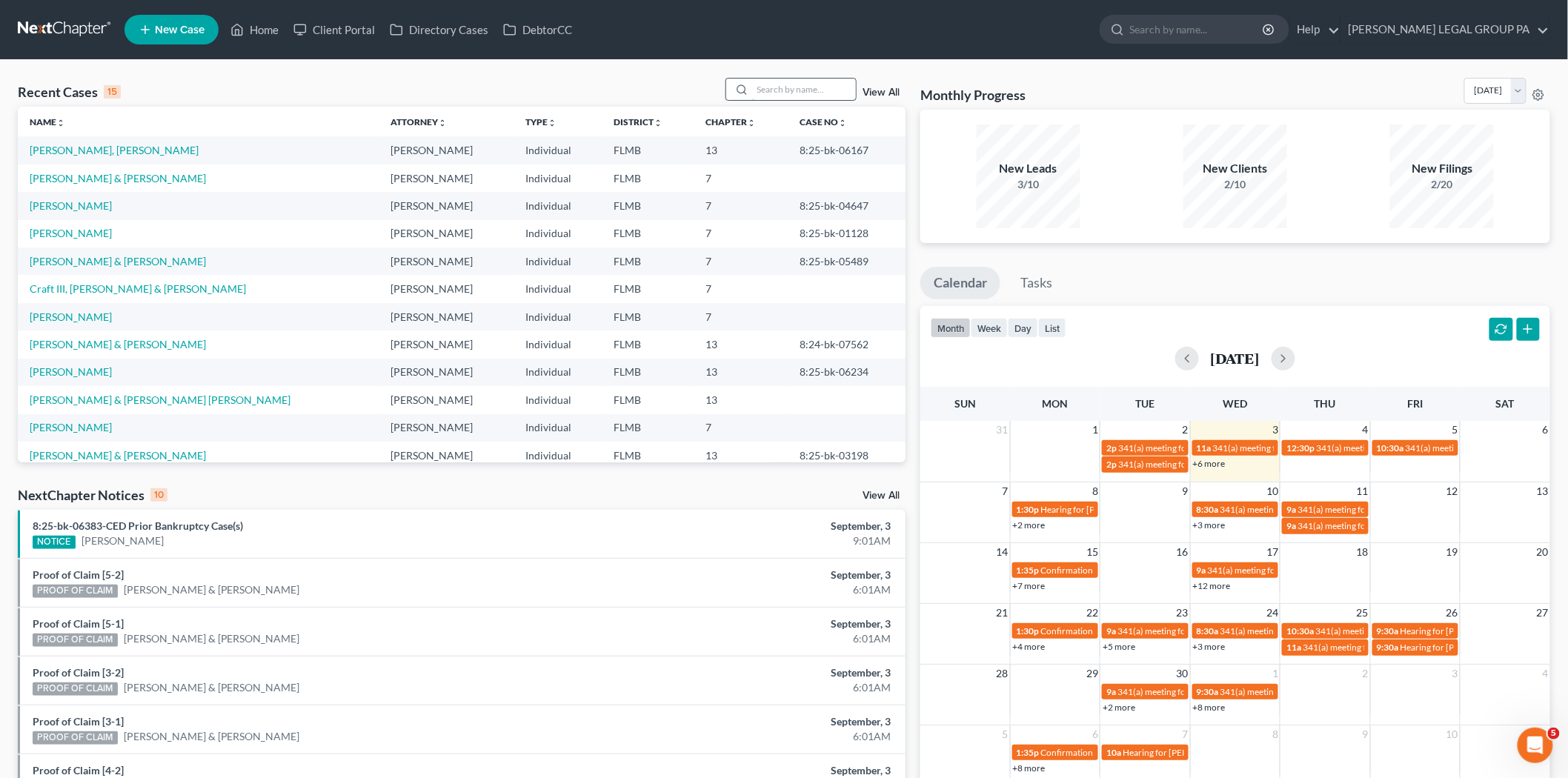
click at [838, 92] on input "search" at bounding box center [803, 90] width 103 height 22
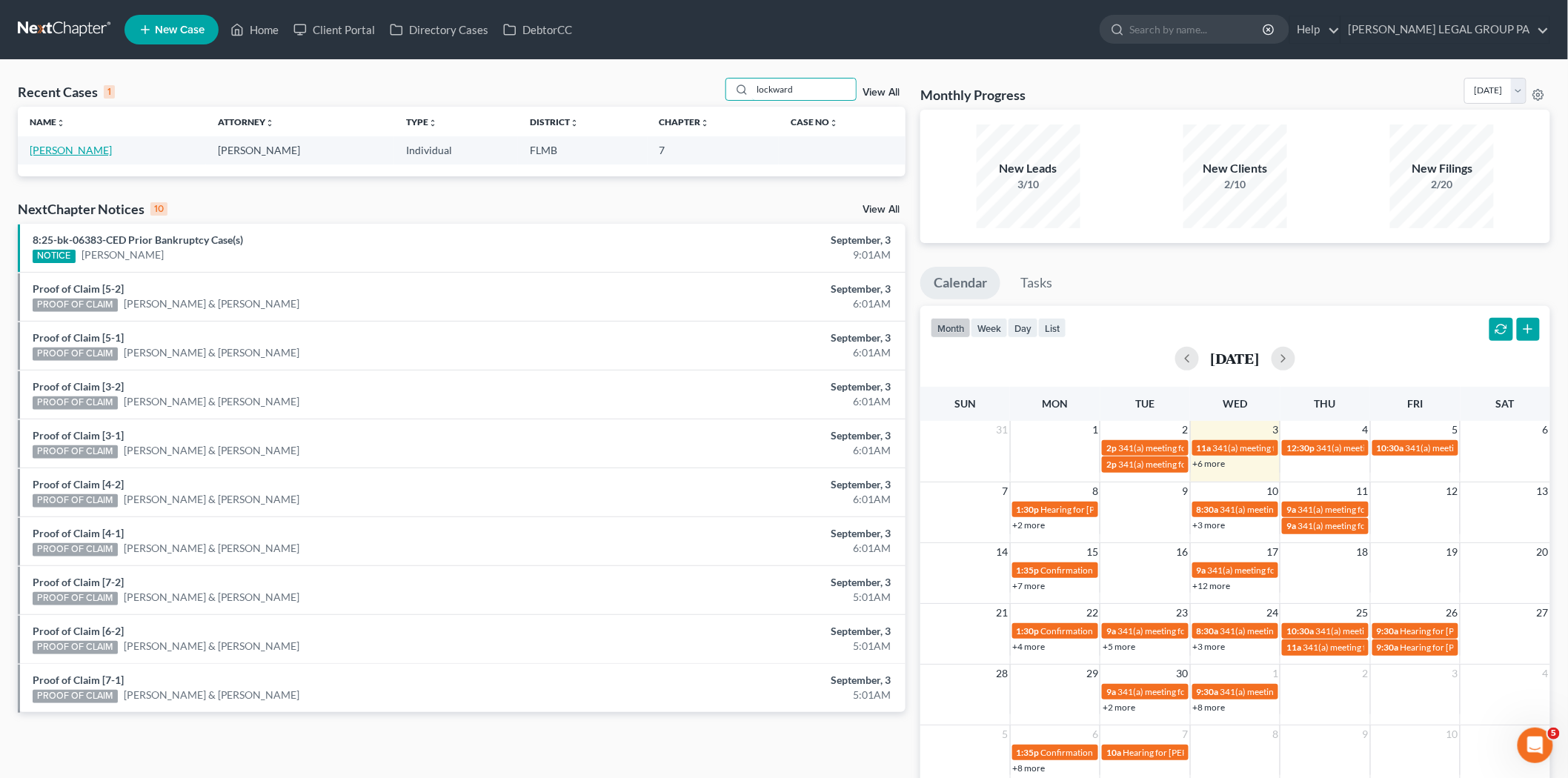
type input "lockward"
click at [51, 150] on link "[PERSON_NAME]" at bounding box center [71, 150] width 83 height 13
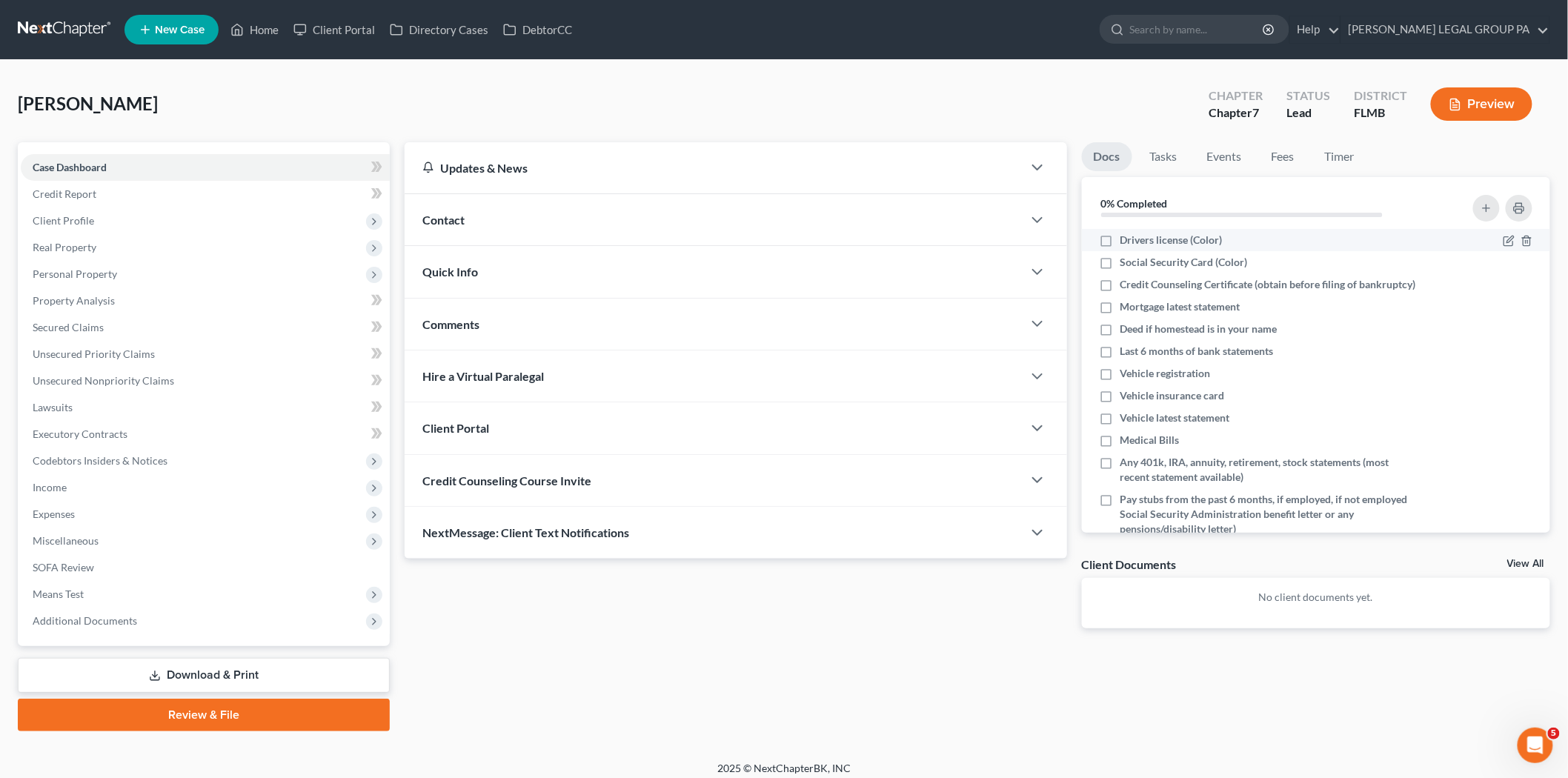
click at [1235, 242] on div "Drivers license (Color)" at bounding box center [1260, 240] width 321 height 15
click at [1171, 238] on span "Drivers license (Color)" at bounding box center [1171, 240] width 102 height 15
click at [1135, 238] on input "Drivers license (Color)" at bounding box center [1132, 238] width 10 height 10
checkbox input "true"
click at [211, 188] on link "Credit Report" at bounding box center [205, 194] width 369 height 27
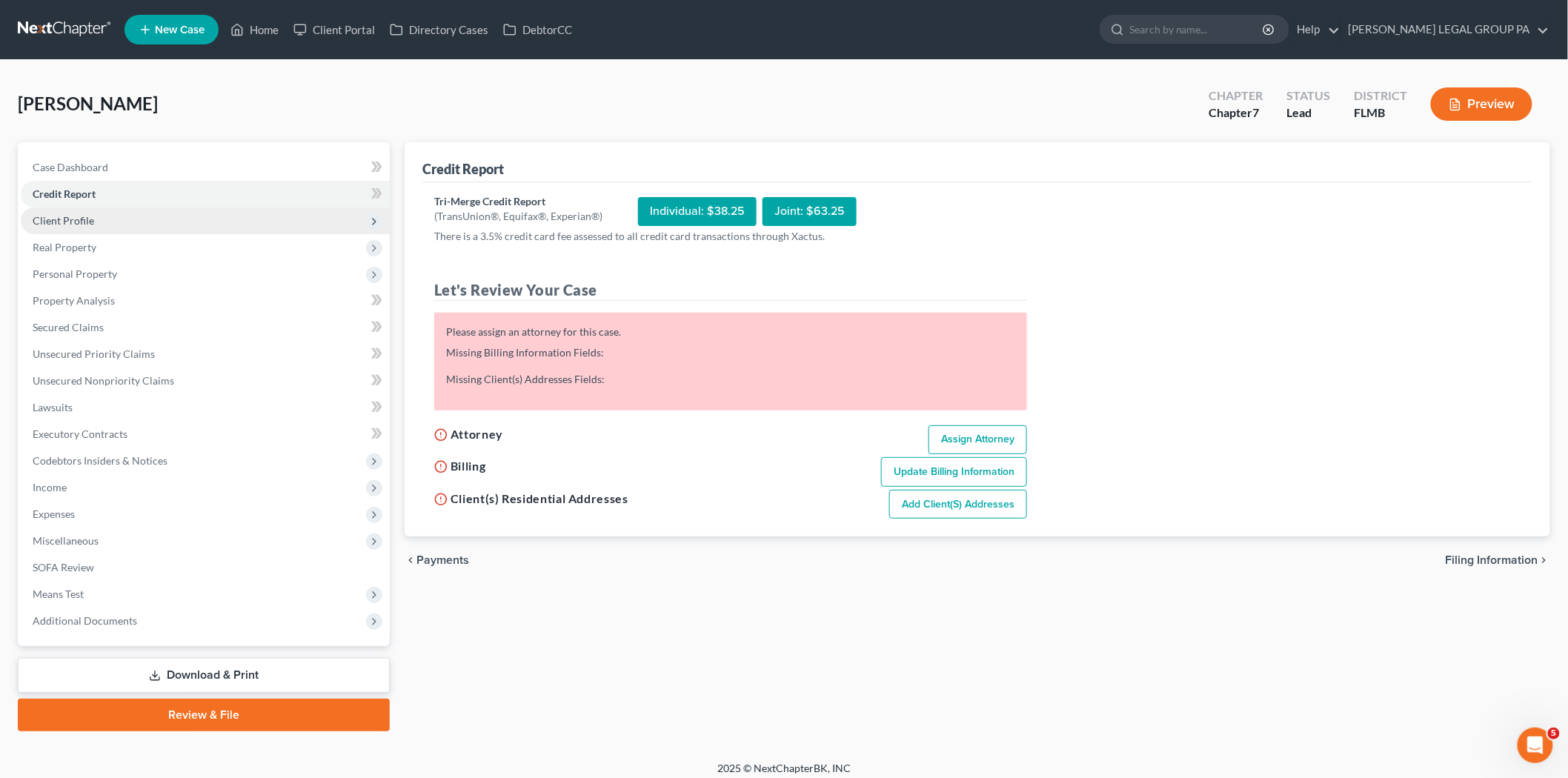
click at [79, 227] on span "Client Profile" at bounding box center [205, 221] width 369 height 27
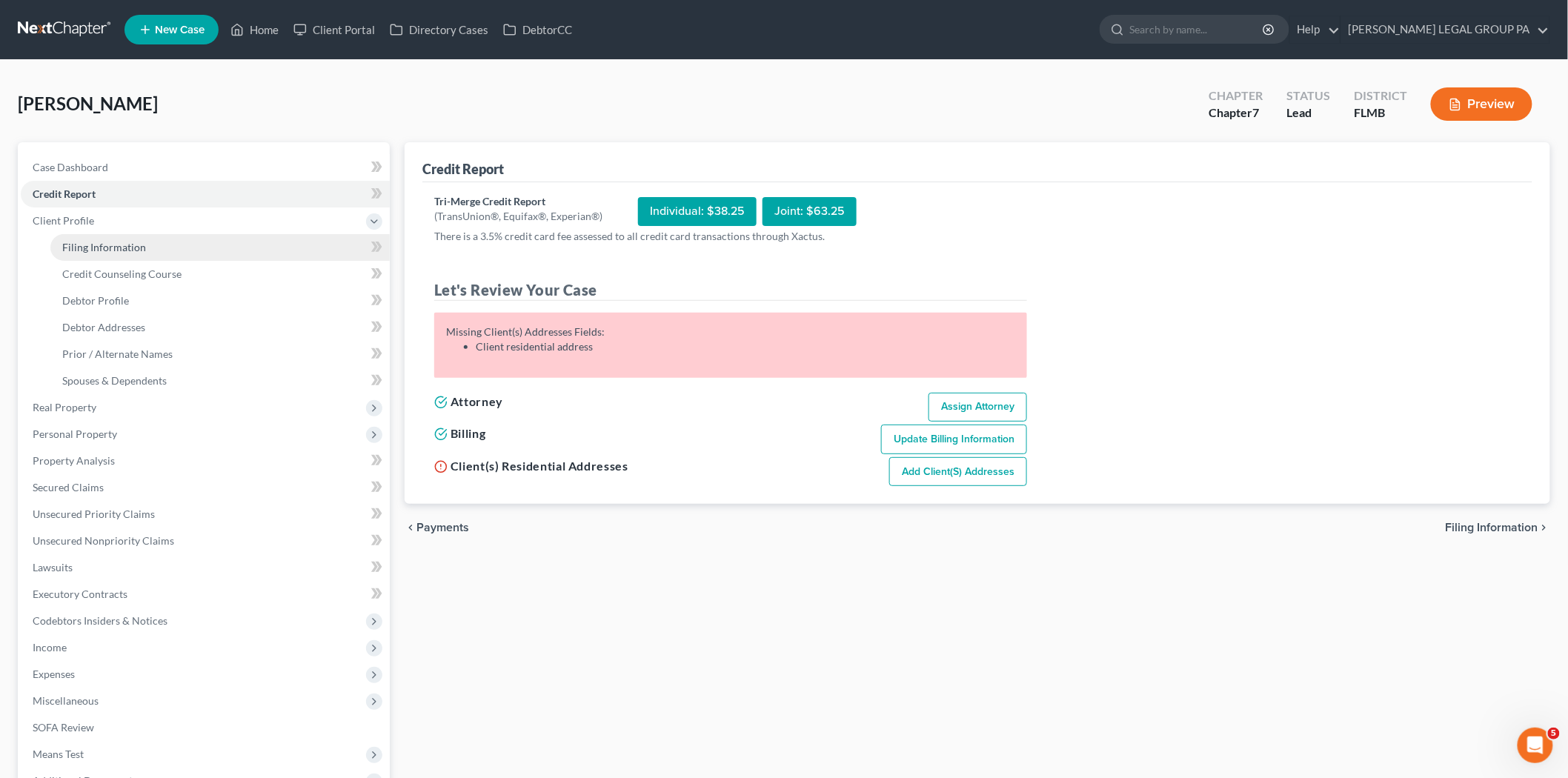
click at [138, 243] on span "Filing Information" at bounding box center [104, 247] width 84 height 13
select select "1"
select select "0"
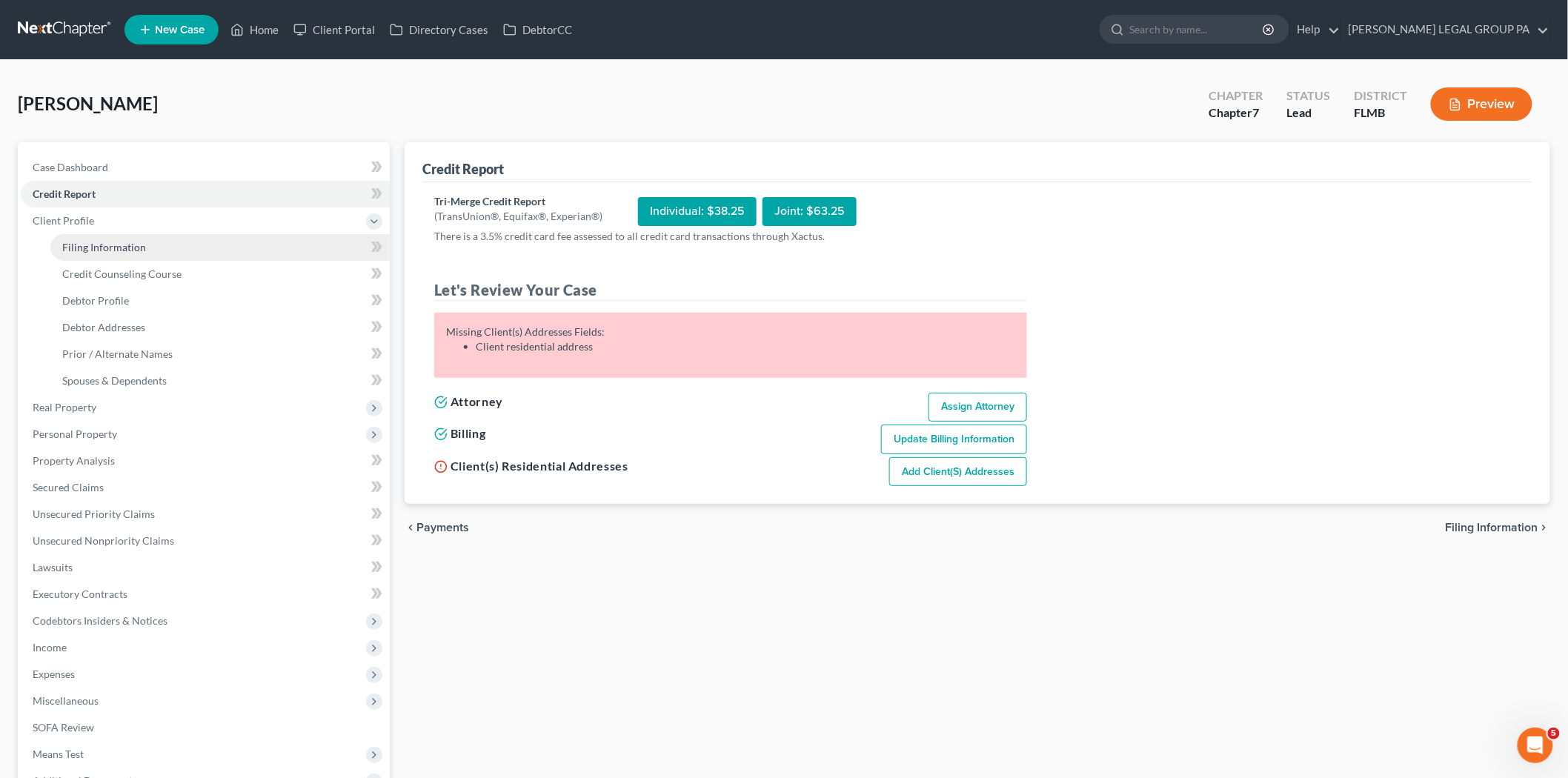
select select "9"
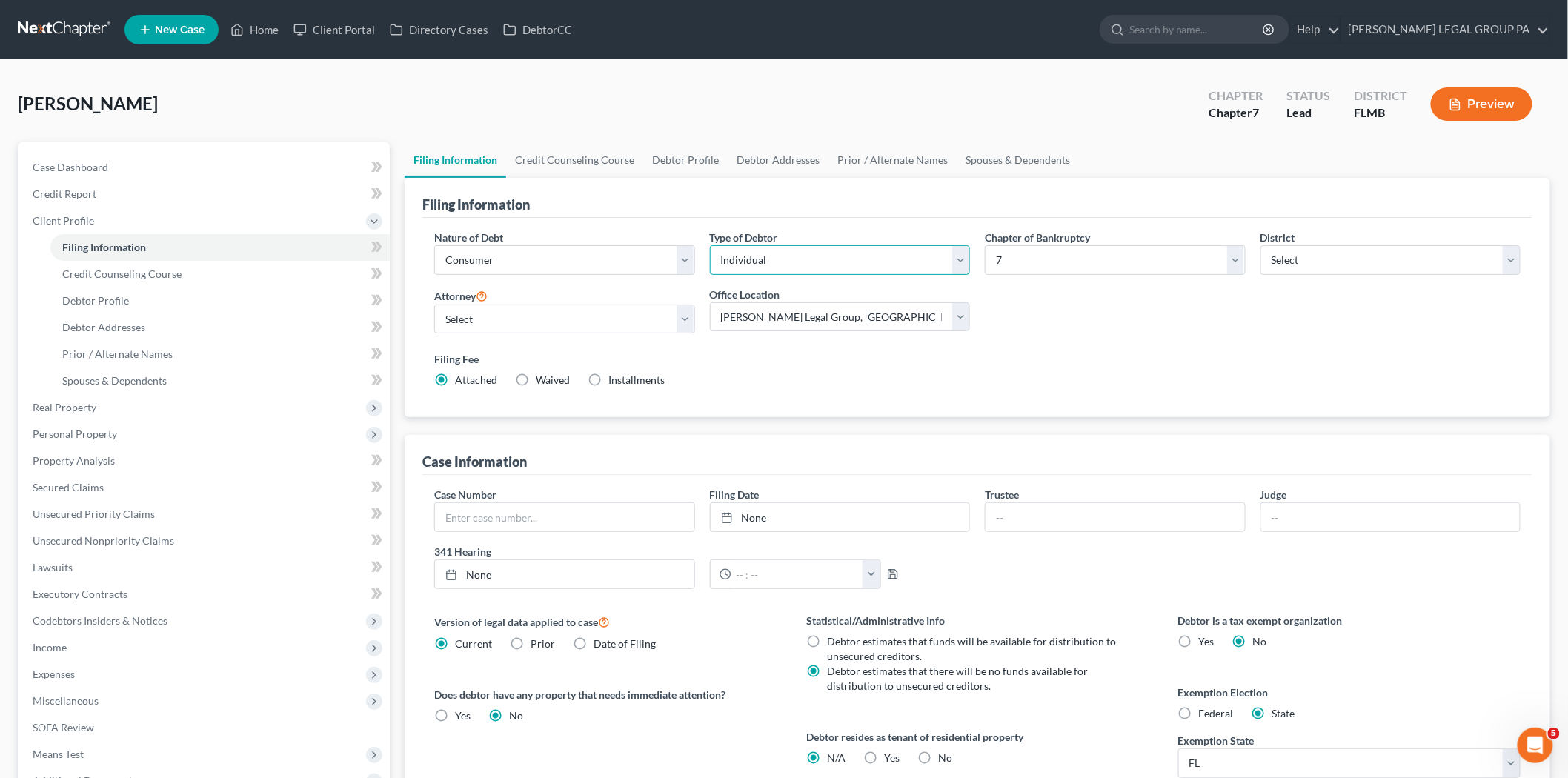
click at [874, 256] on select "Select Individual Joint" at bounding box center [840, 261] width 261 height 30
select select "1"
click at [710, 246] on select "Select Individual Joint" at bounding box center [840, 261] width 261 height 30
drag, startPoint x: 144, startPoint y: 299, endPoint x: 161, endPoint y: 298, distance: 17.0
click at [144, 299] on link "Debtor Profile" at bounding box center [220, 300] width 339 height 27
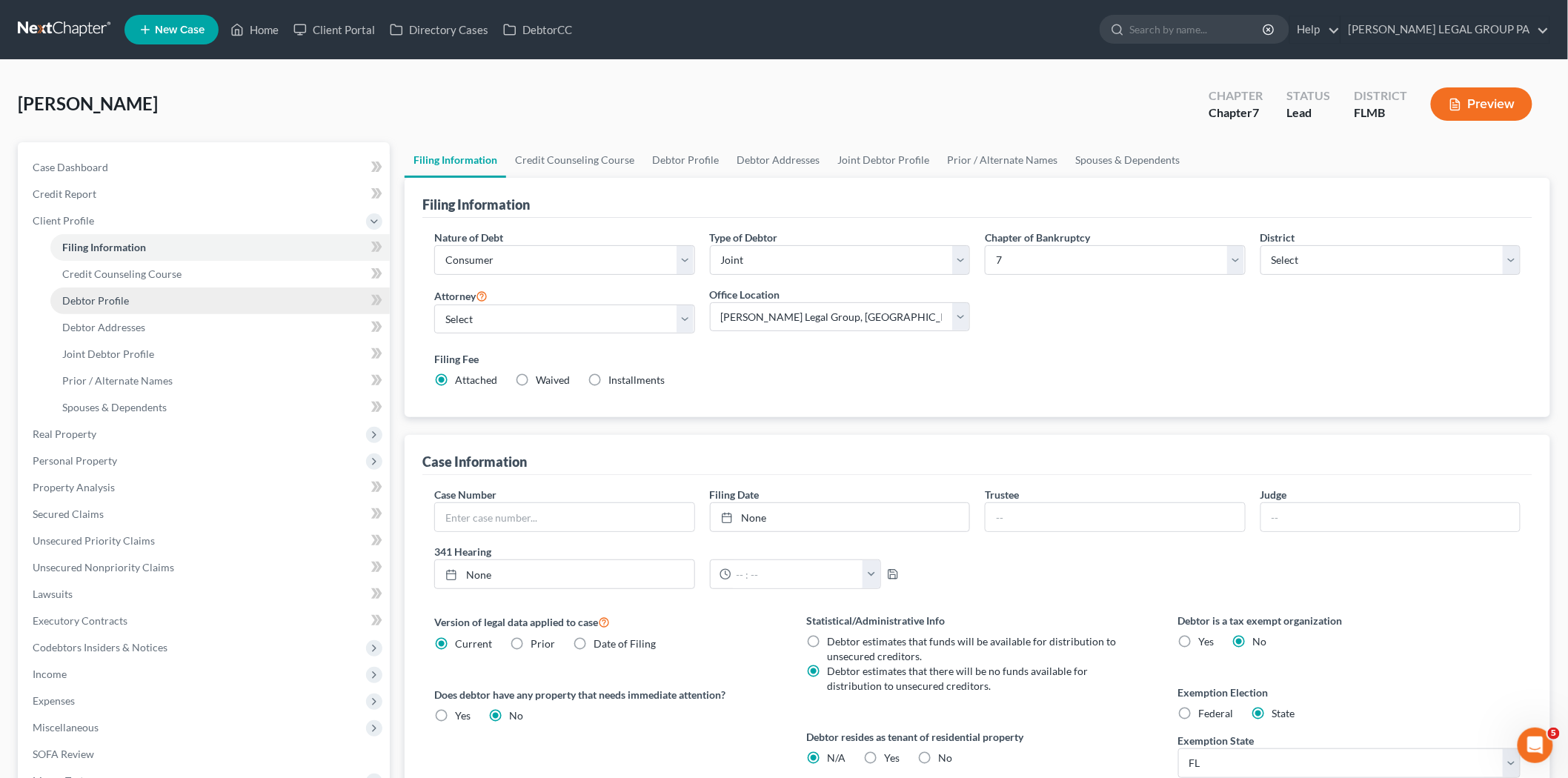
select select "1"
select select "0"
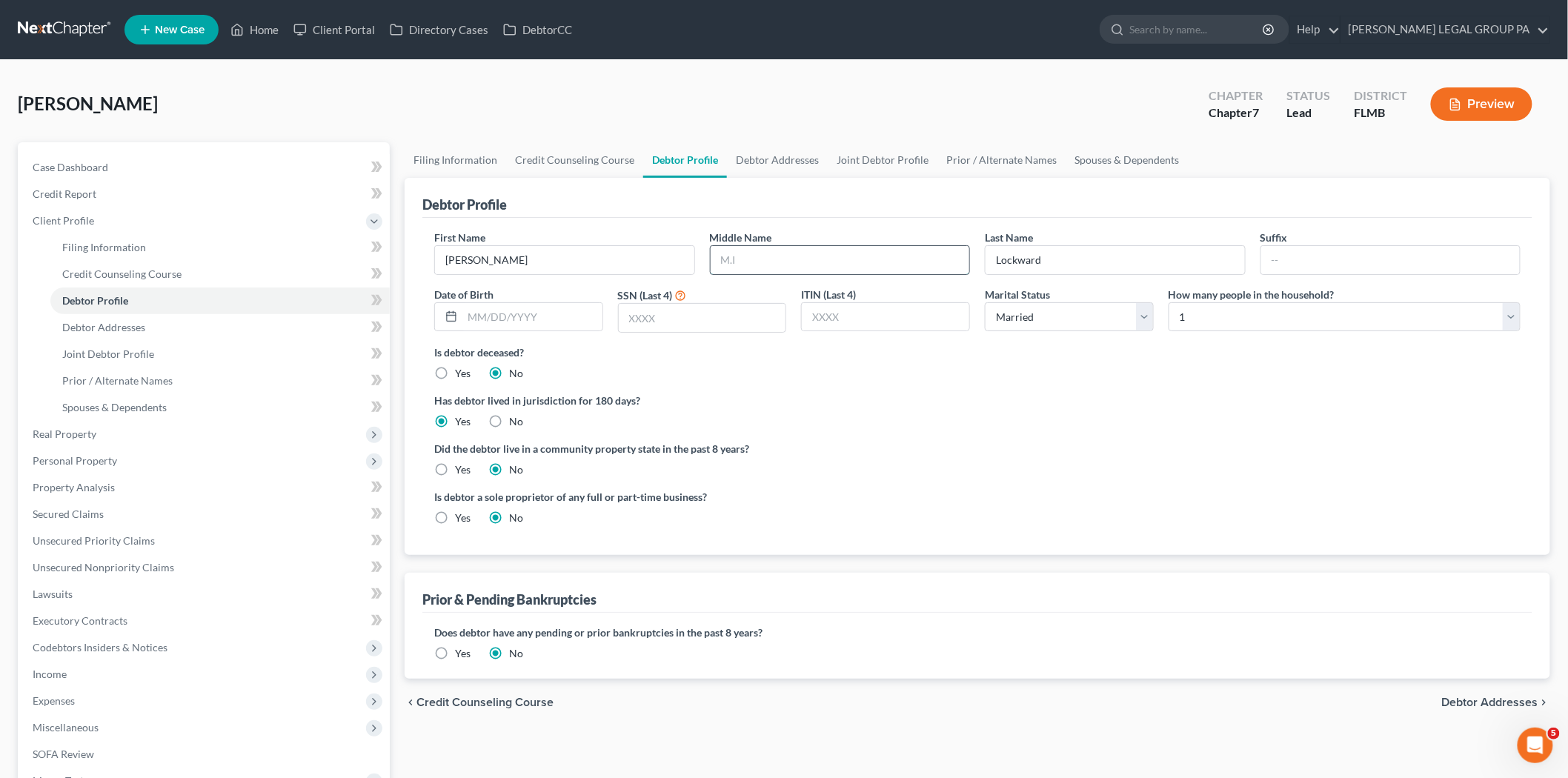
click at [809, 253] on input "text" at bounding box center [840, 260] width 260 height 28
type input "Louis"
click at [1218, 323] on select "Select 1 2 3 4 5 6 7 8 9 10 11 12 13 14 15 16 17 18 19 20" at bounding box center [1344, 317] width 352 height 30
select select "1"
click at [1168, 302] on select "Select 1 2 3 4 5 6 7 8 9 10 11 12 13 14 15 16 17 18 19 20" at bounding box center [1344, 317] width 352 height 30
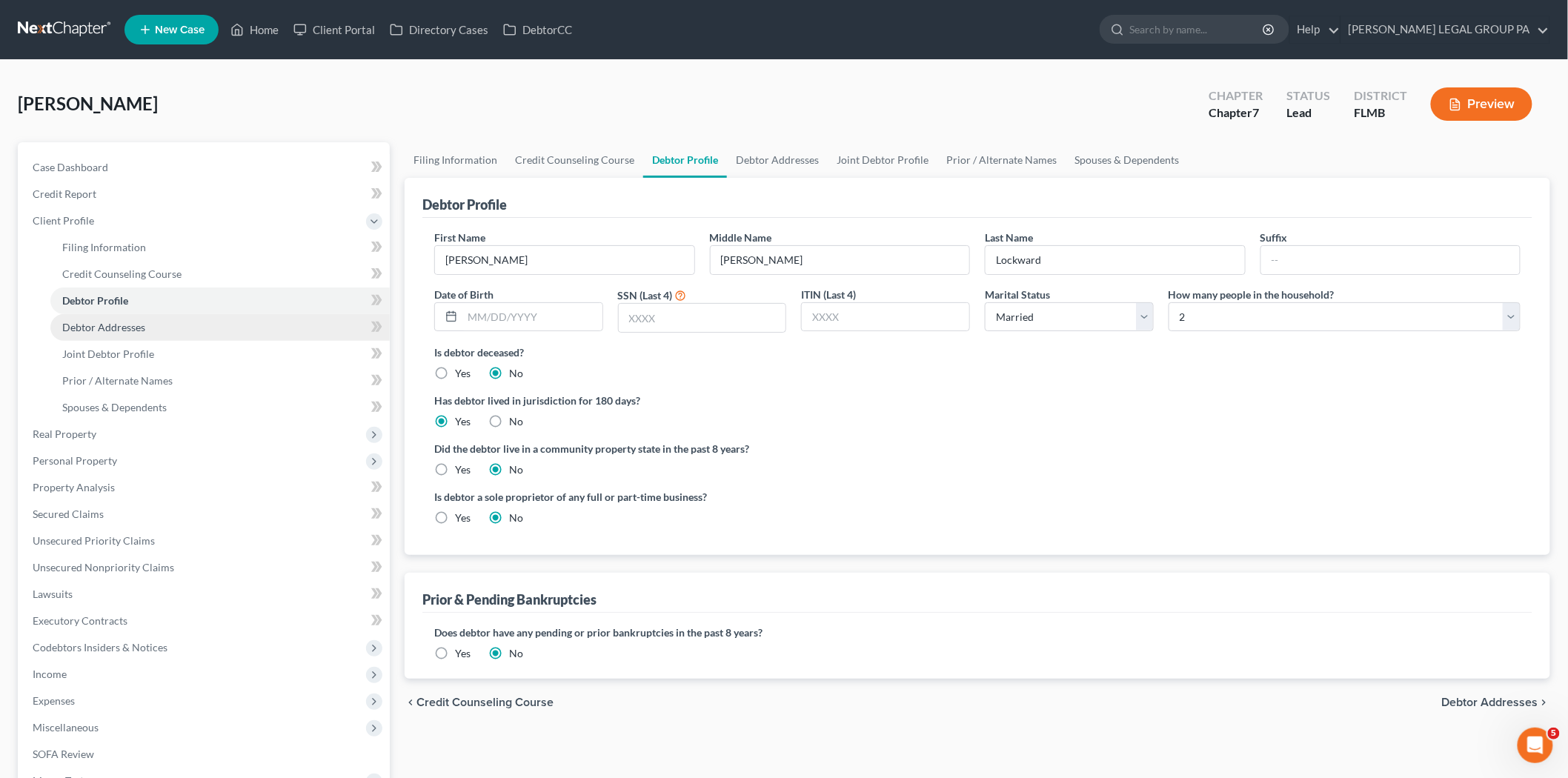
click at [135, 331] on span "Debtor Addresses" at bounding box center [103, 327] width 83 height 13
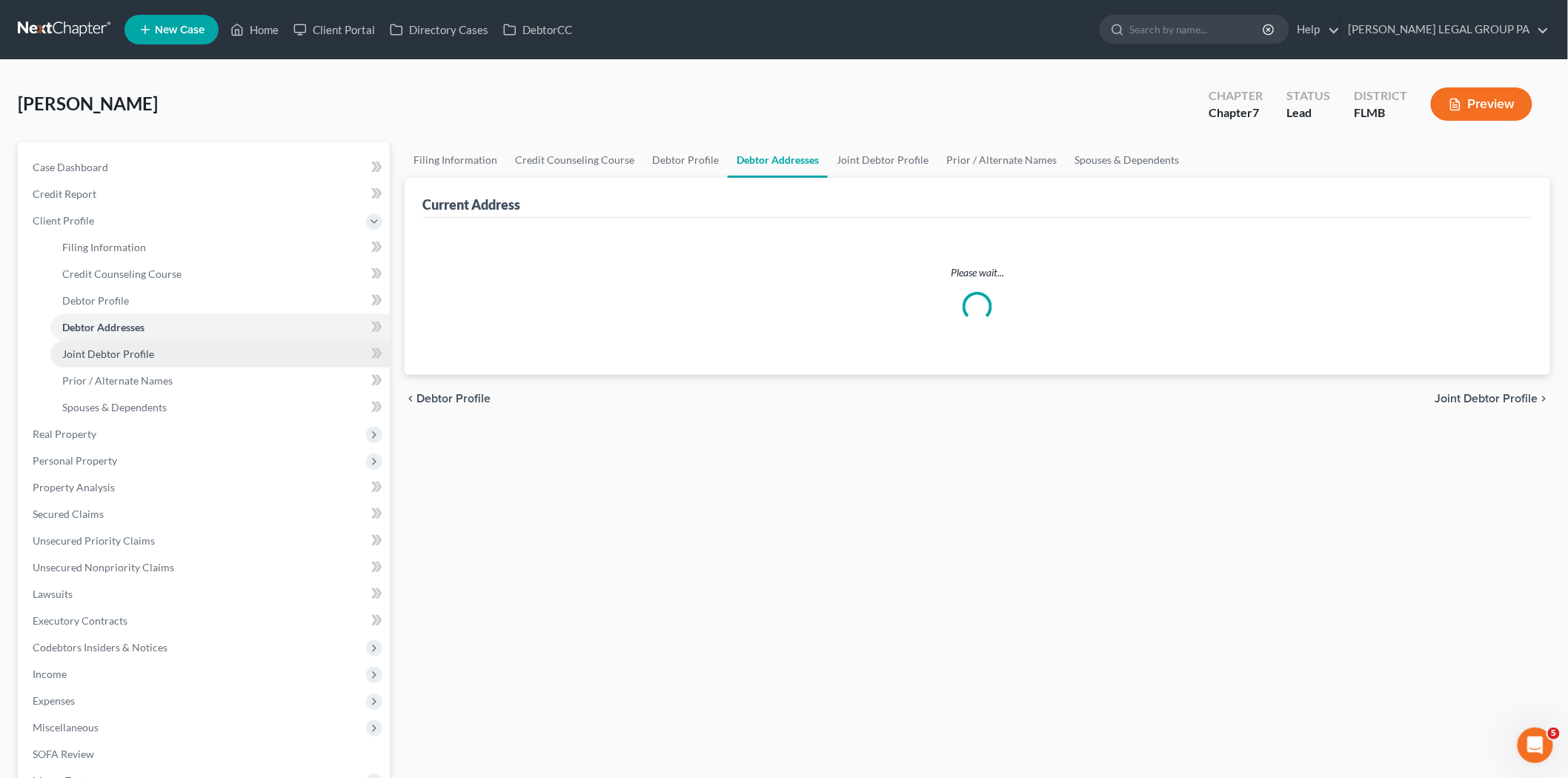
select select "0"
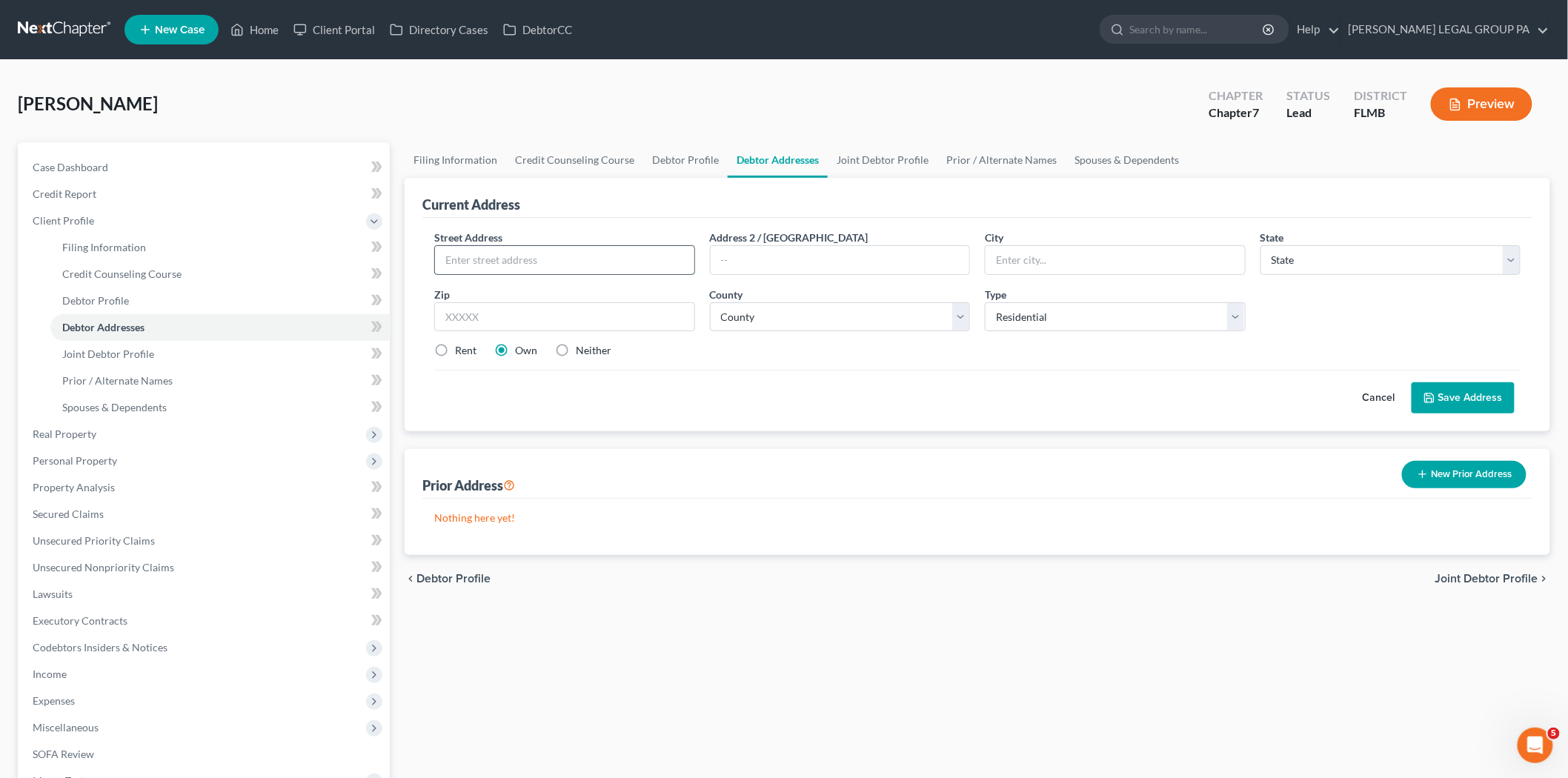
click at [519, 261] on input "text" at bounding box center [564, 260] width 260 height 28
type input "3006 Peavine Trail"
click at [591, 327] on input "text" at bounding box center [565, 317] width 261 height 30
type input "33810"
type input "Lakeland"
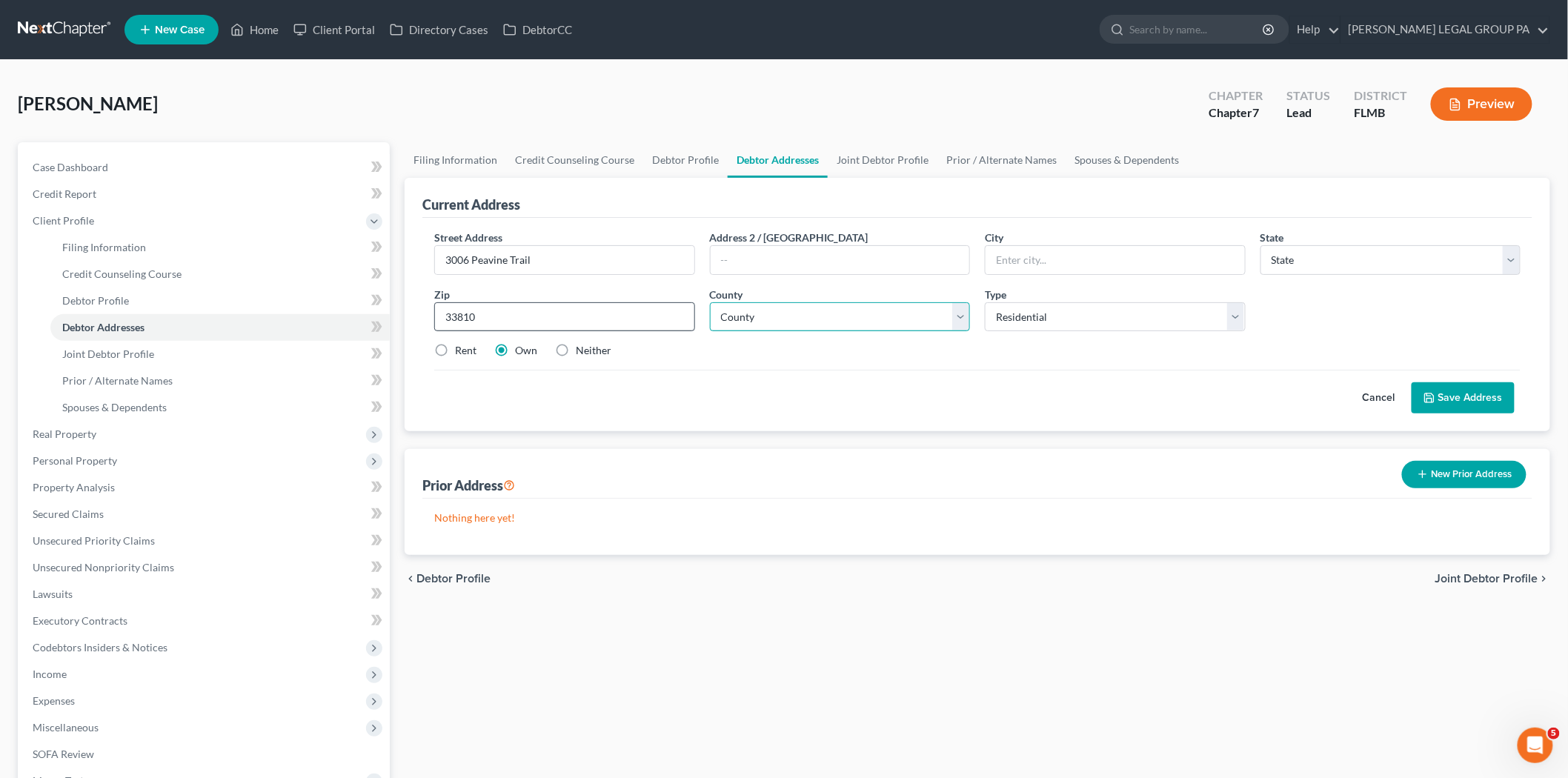
select select "9"
select select "52"
click at [1476, 397] on button "Save Address" at bounding box center [1463, 397] width 103 height 31
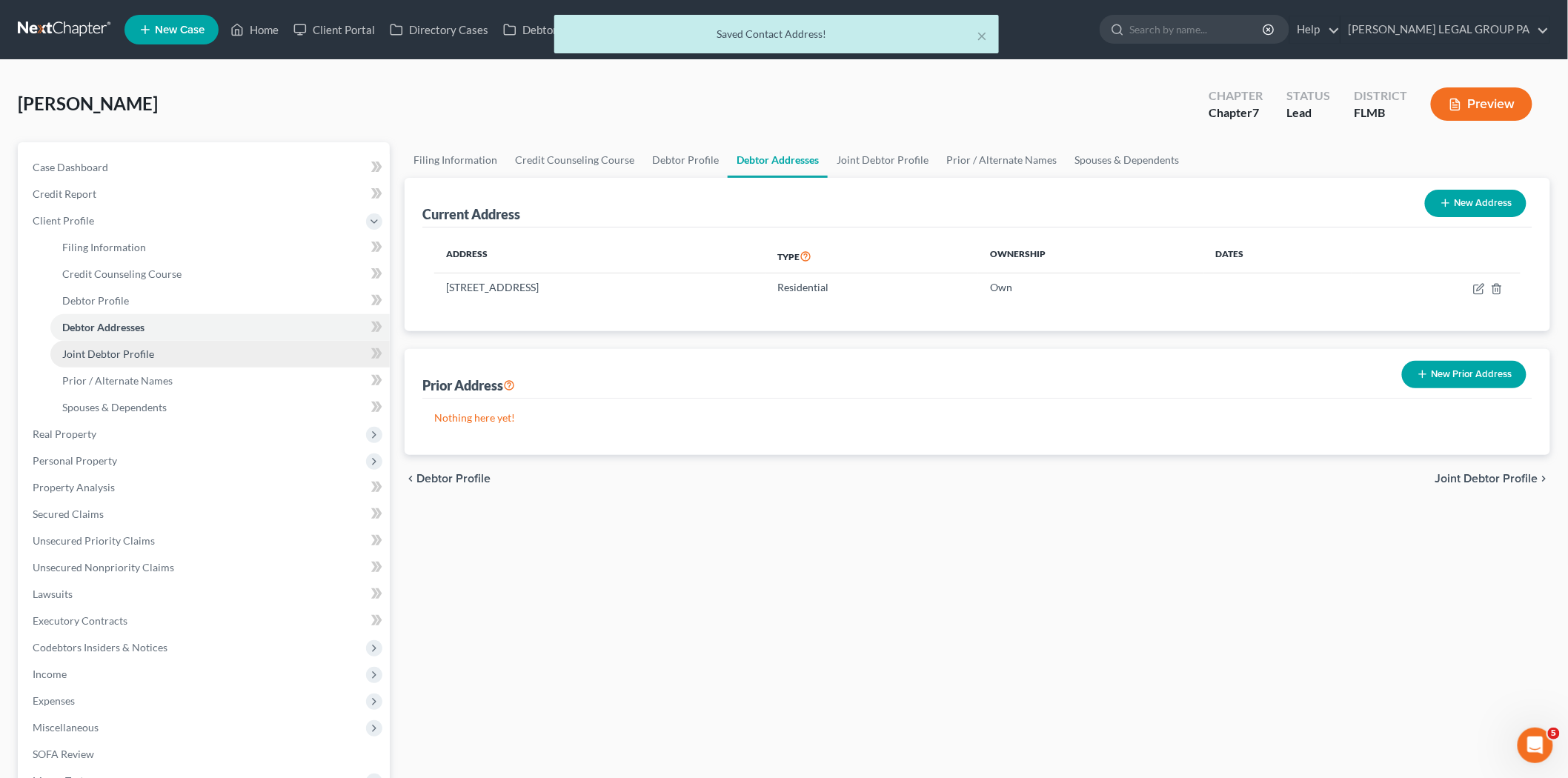
click at [171, 356] on link "Joint Debtor Profile" at bounding box center [220, 354] width 339 height 27
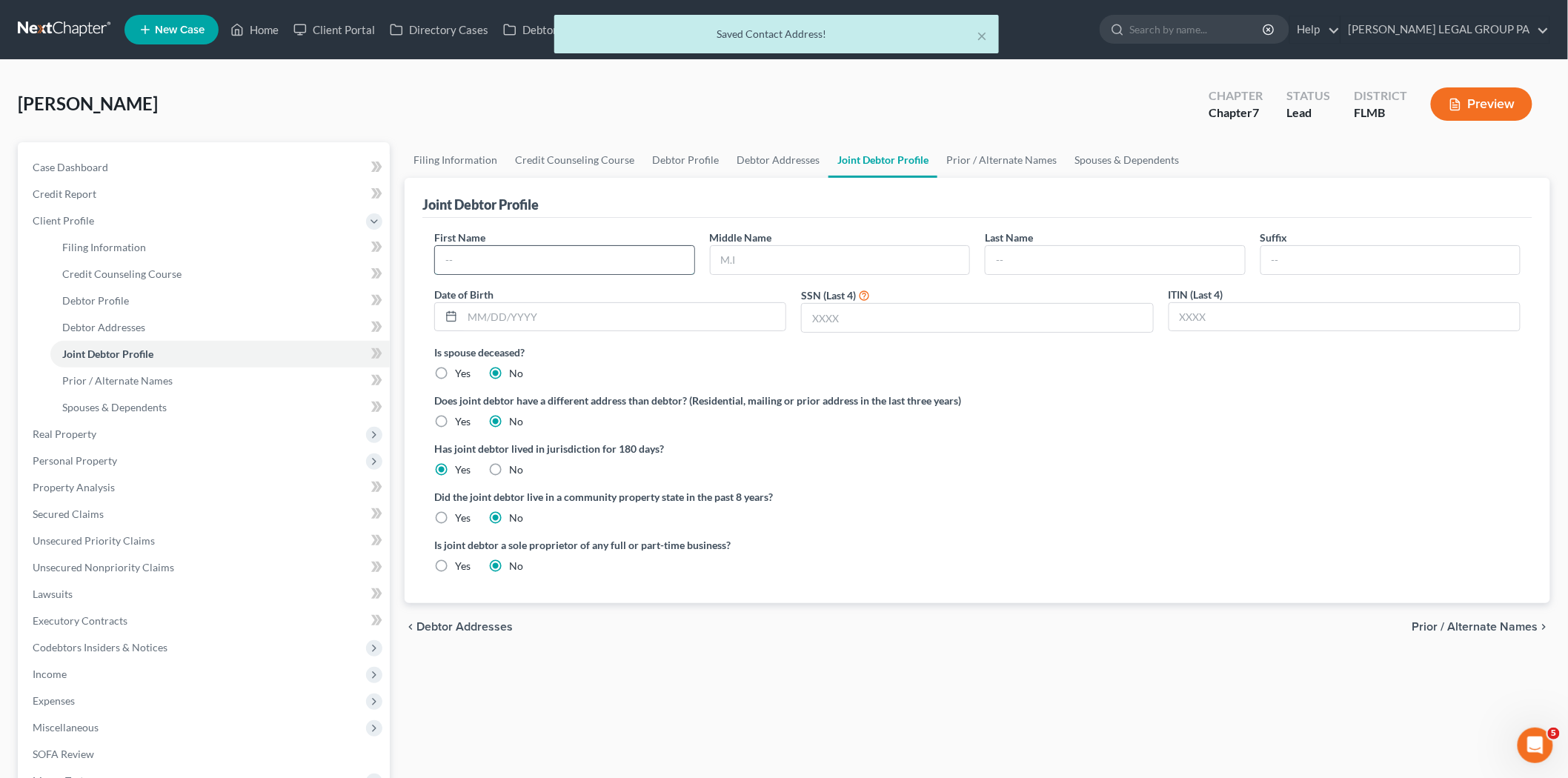
click at [523, 257] on input "text" at bounding box center [564, 260] width 260 height 28
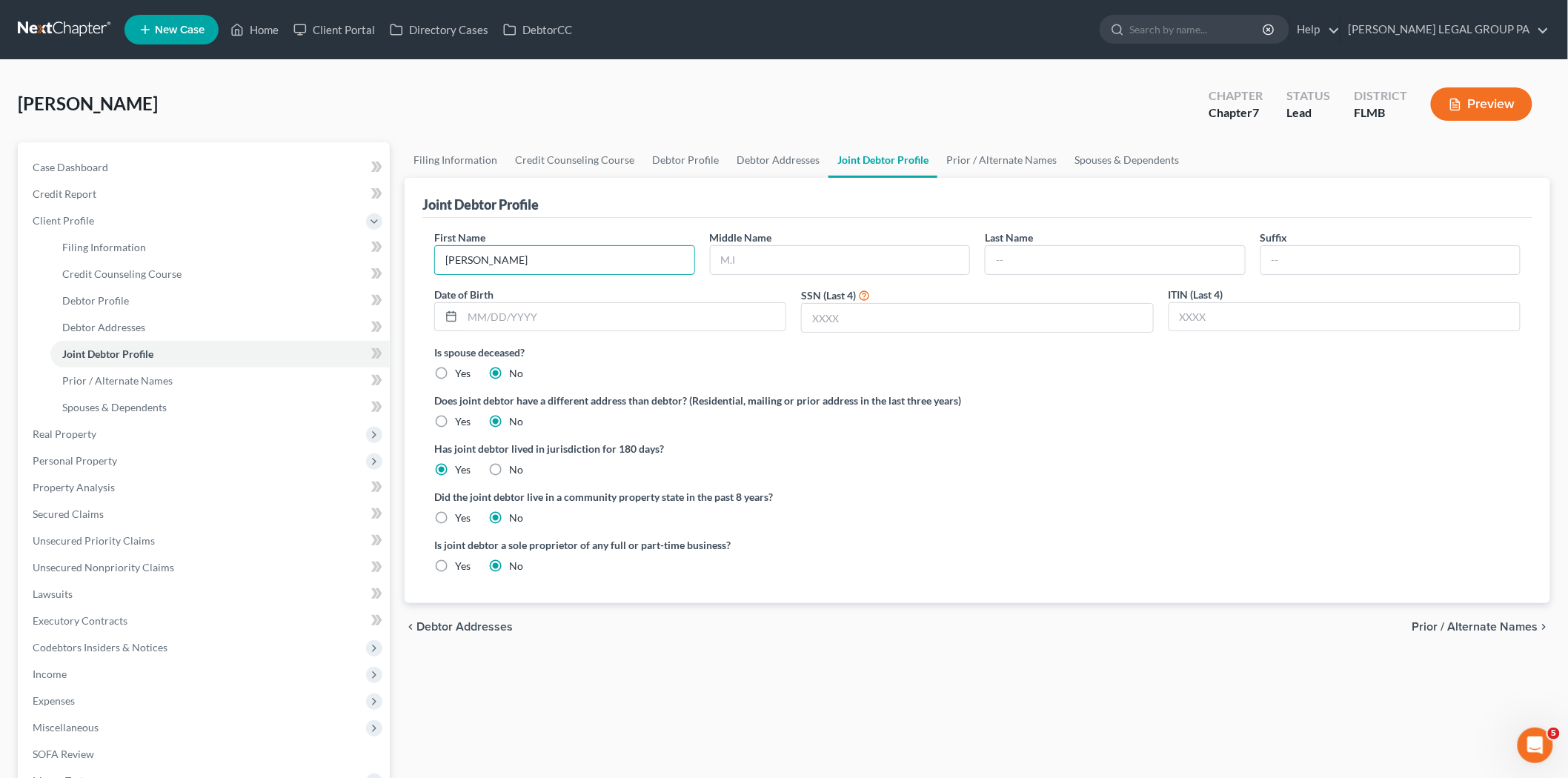
type input "Theresa"
click at [767, 253] on input "text" at bounding box center [840, 260] width 260 height 28
type input "A"
type input "Lockward"
click at [710, 319] on input "text" at bounding box center [623, 317] width 323 height 28
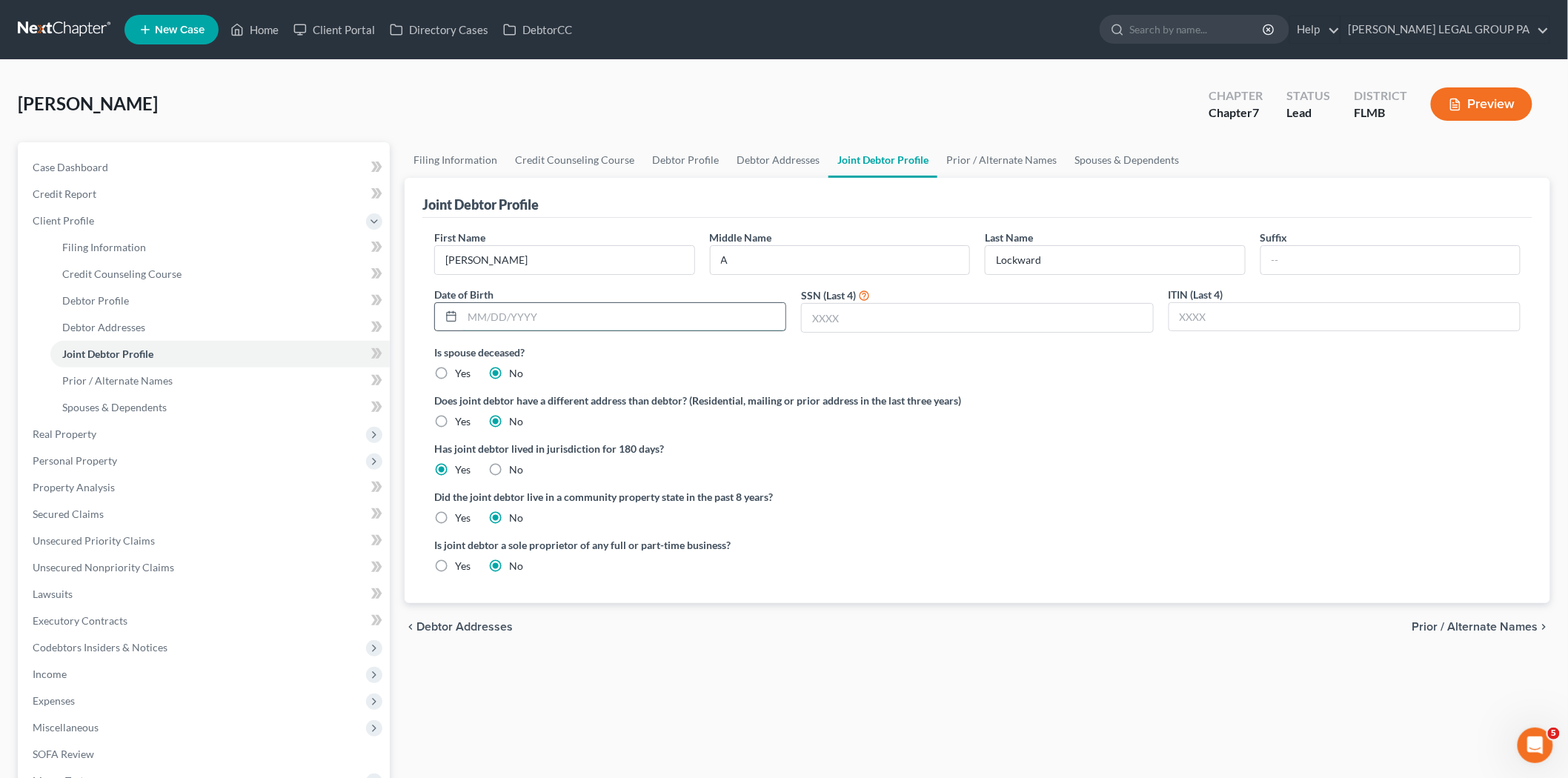
click at [632, 319] on input "text" at bounding box center [623, 317] width 323 height 28
type input "09/27/1960"
click at [1100, 327] on input "text" at bounding box center [976, 317] width 350 height 28
type input "5840"
click at [187, 321] on link "Debtor Addresses" at bounding box center [220, 327] width 339 height 27
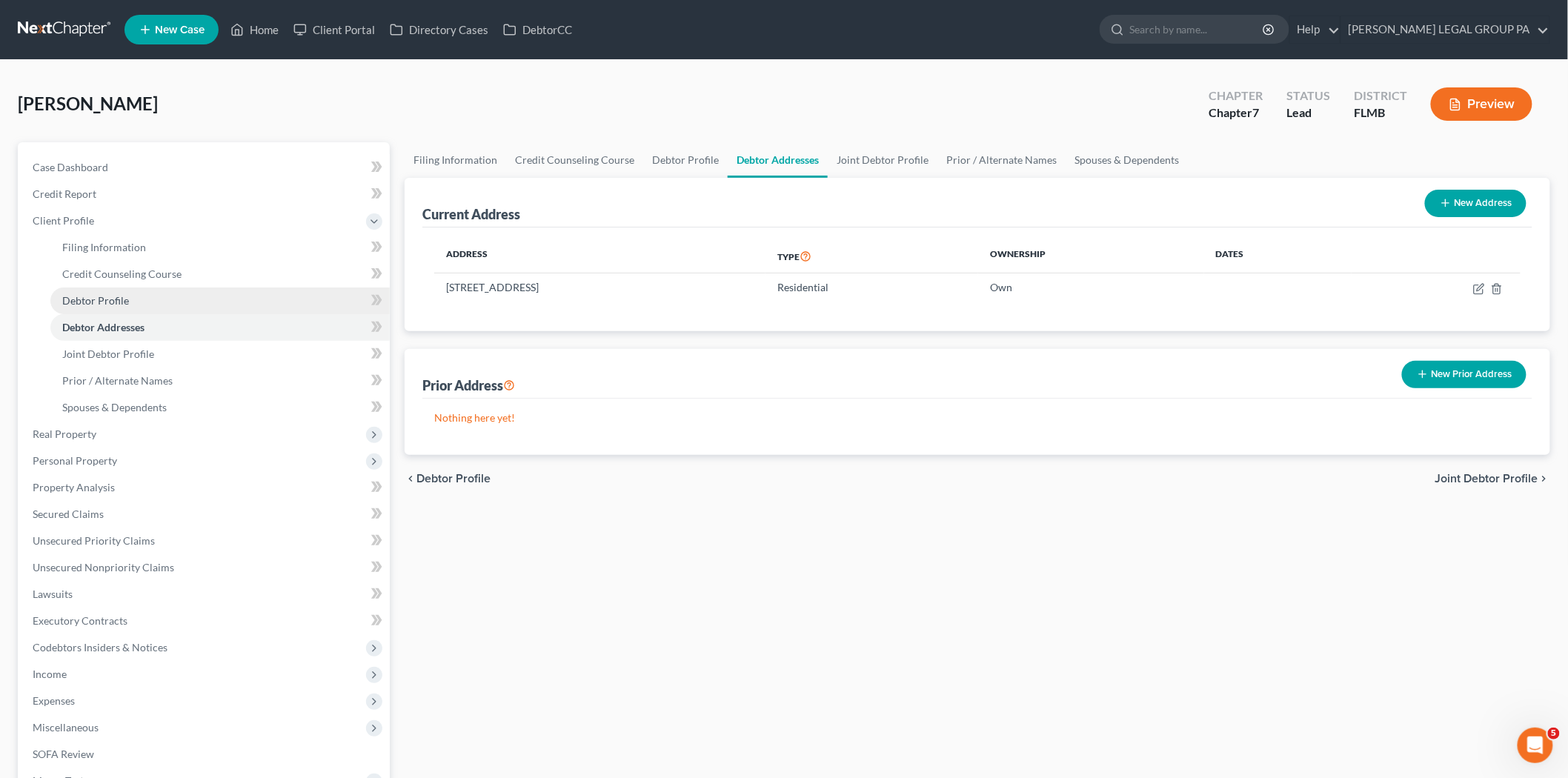
click at [193, 301] on link "Debtor Profile" at bounding box center [220, 300] width 339 height 27
select select "1"
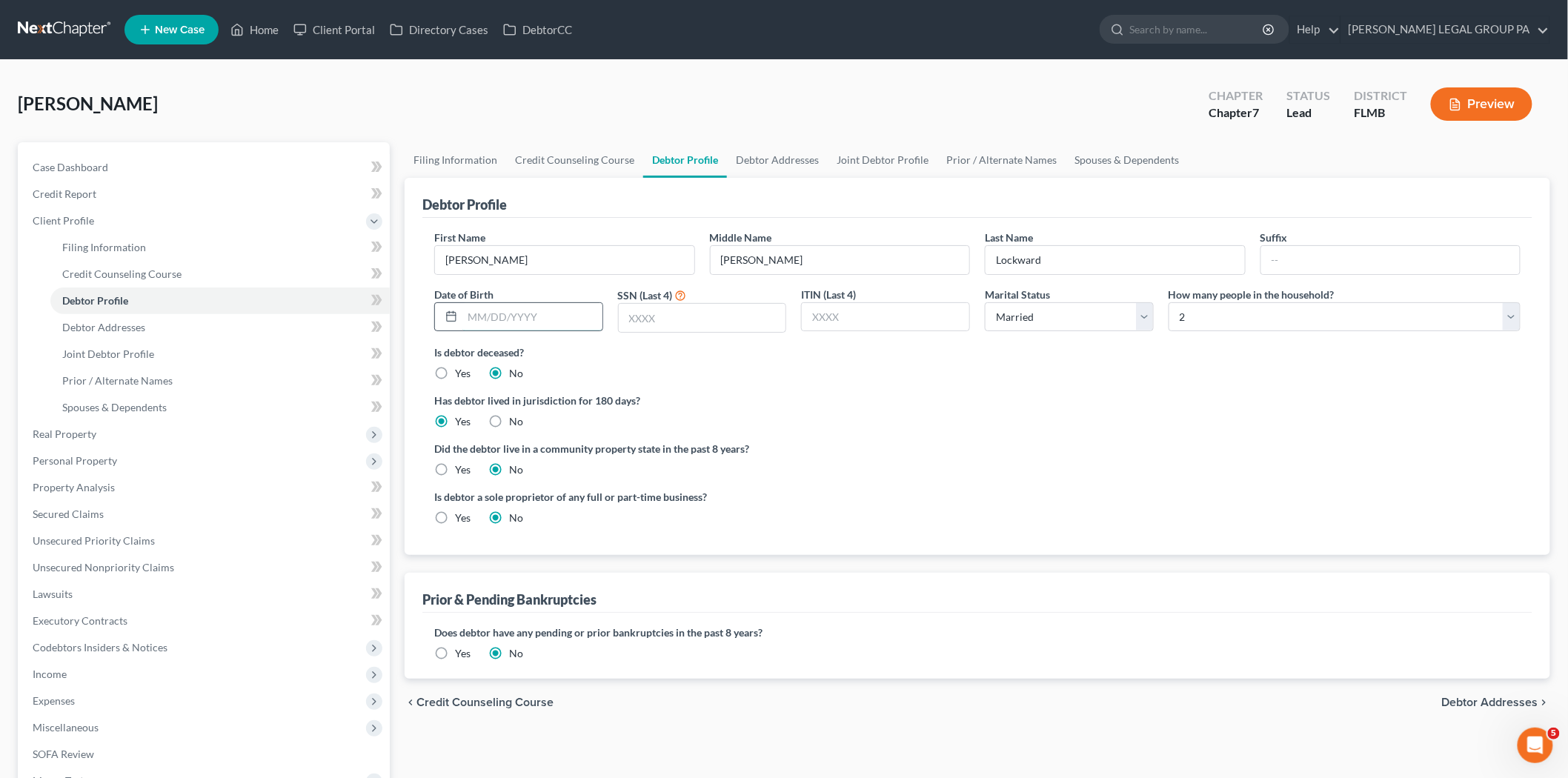
click at [573, 309] on input "text" at bounding box center [532, 317] width 140 height 28
click at [706, 306] on input "text" at bounding box center [702, 317] width 167 height 28
type input "8535"
click at [544, 312] on input "text" at bounding box center [532, 317] width 140 height 28
click at [505, 316] on input "text" at bounding box center [532, 317] width 140 height 28
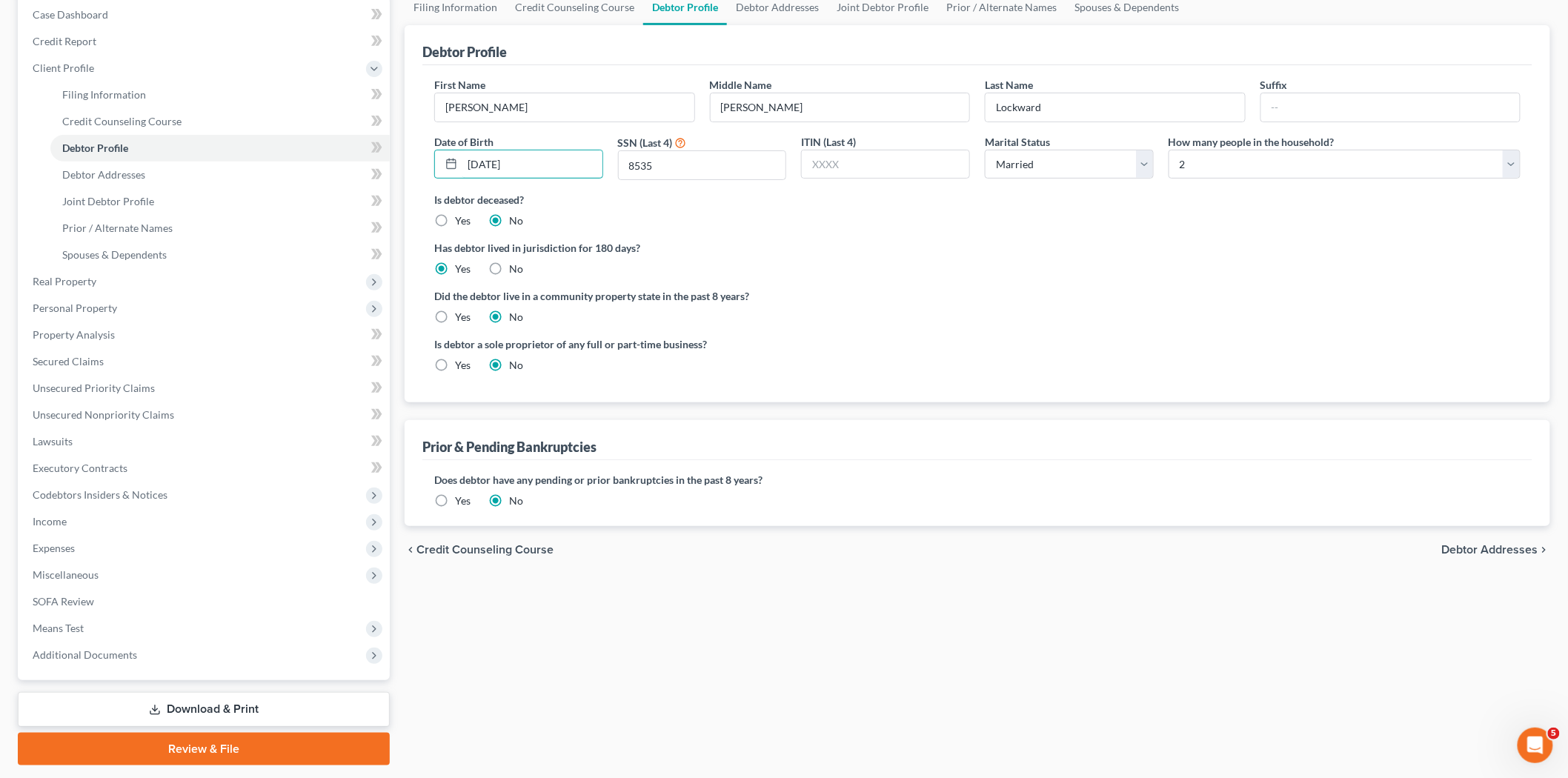
scroll to position [164, 0]
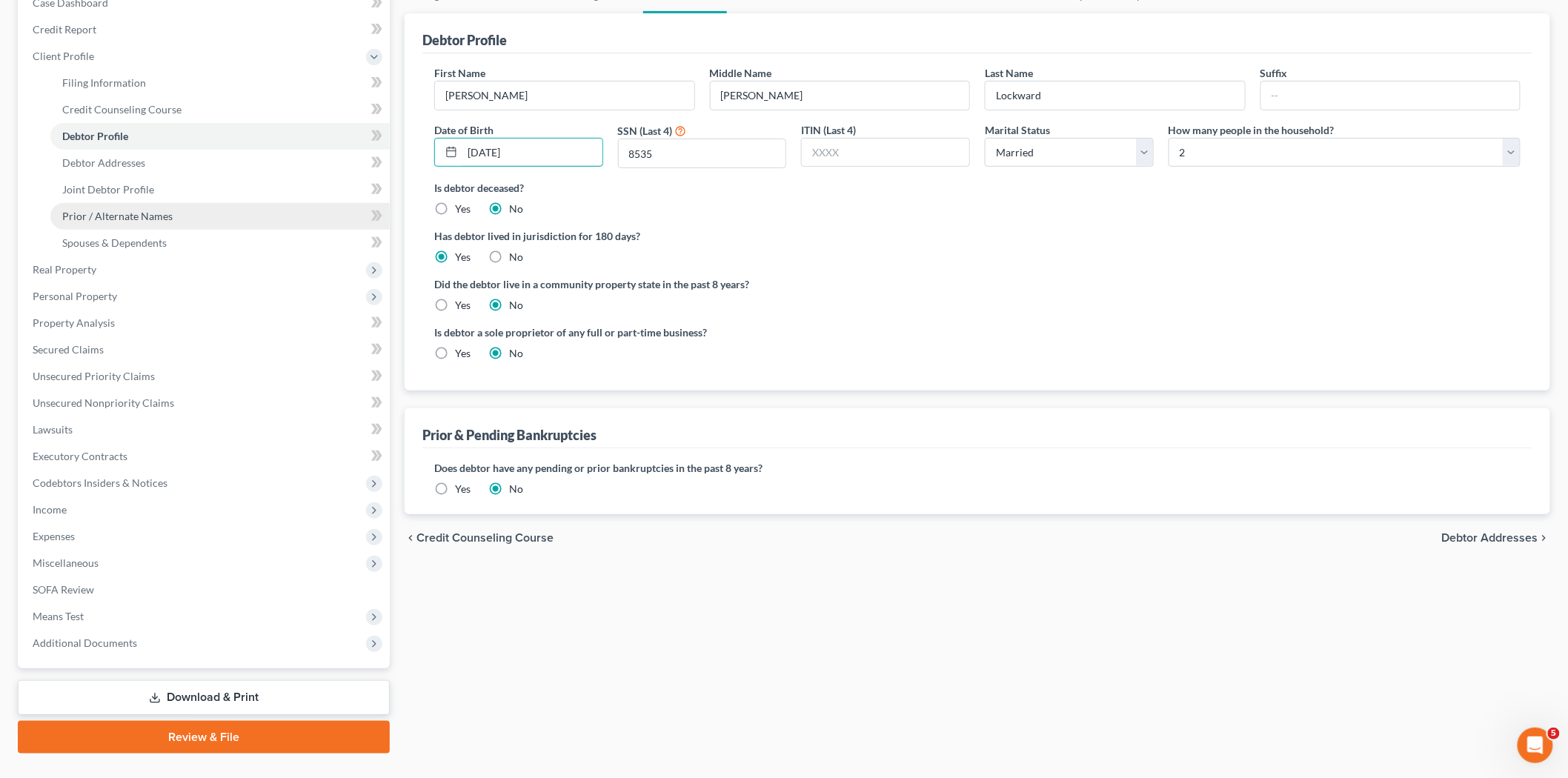
type input "07/25/1952"
click at [129, 213] on span "Prior / Alternate Names" at bounding box center [117, 216] width 110 height 13
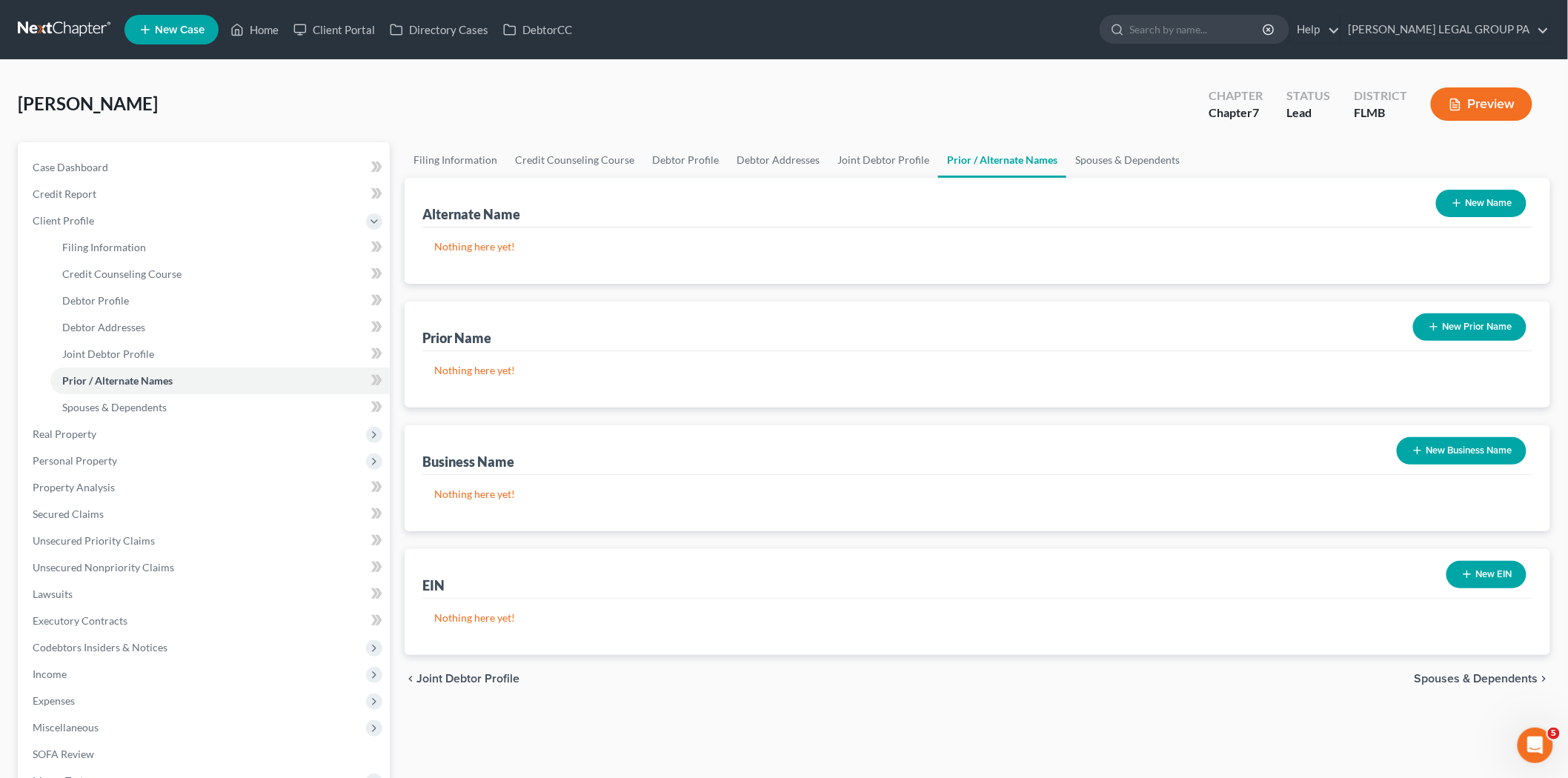
click at [1482, 198] on button "New Name" at bounding box center [1481, 204] width 90 height 28
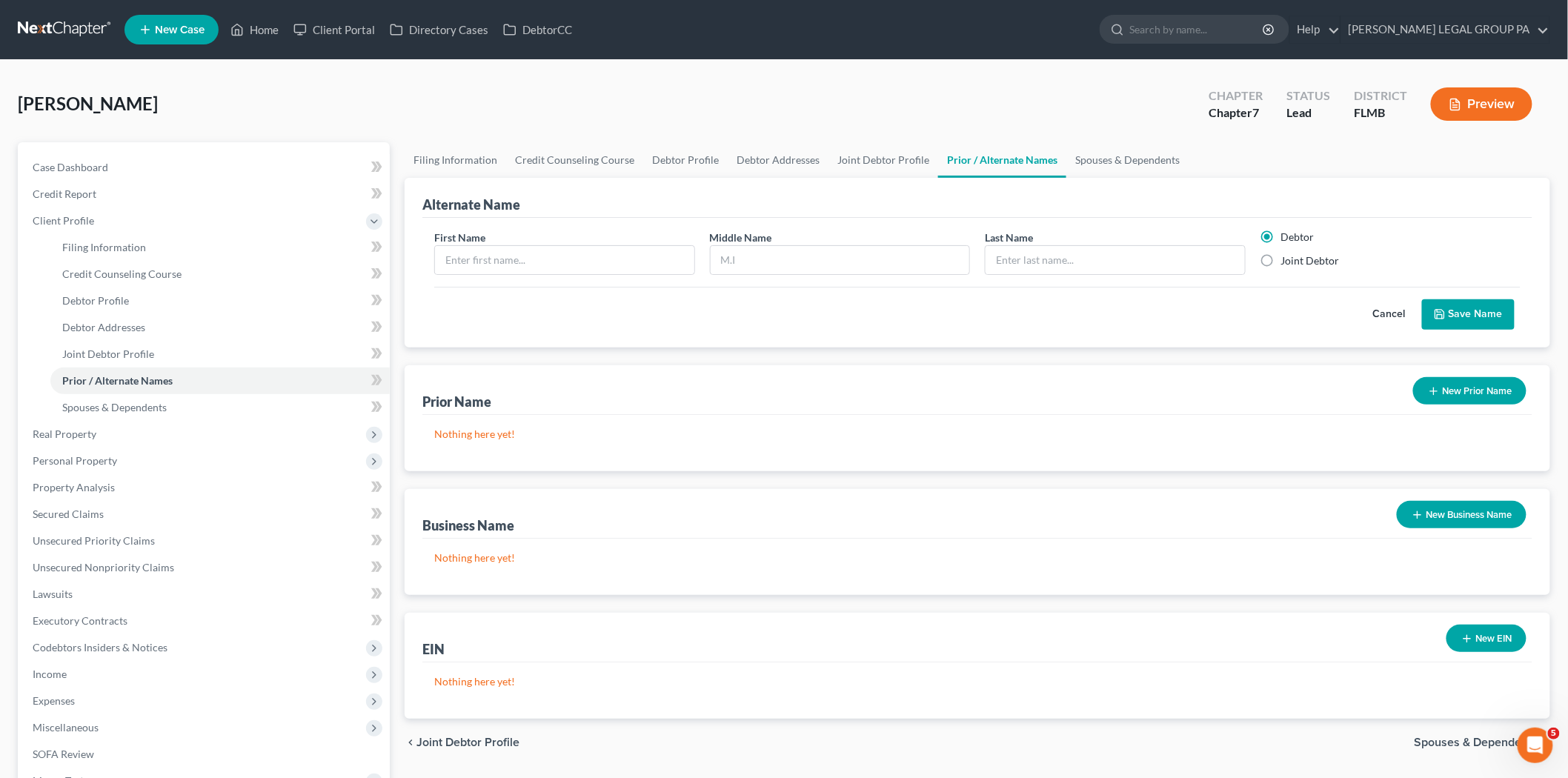
click at [1478, 382] on button "New Prior Name" at bounding box center [1470, 391] width 113 height 28
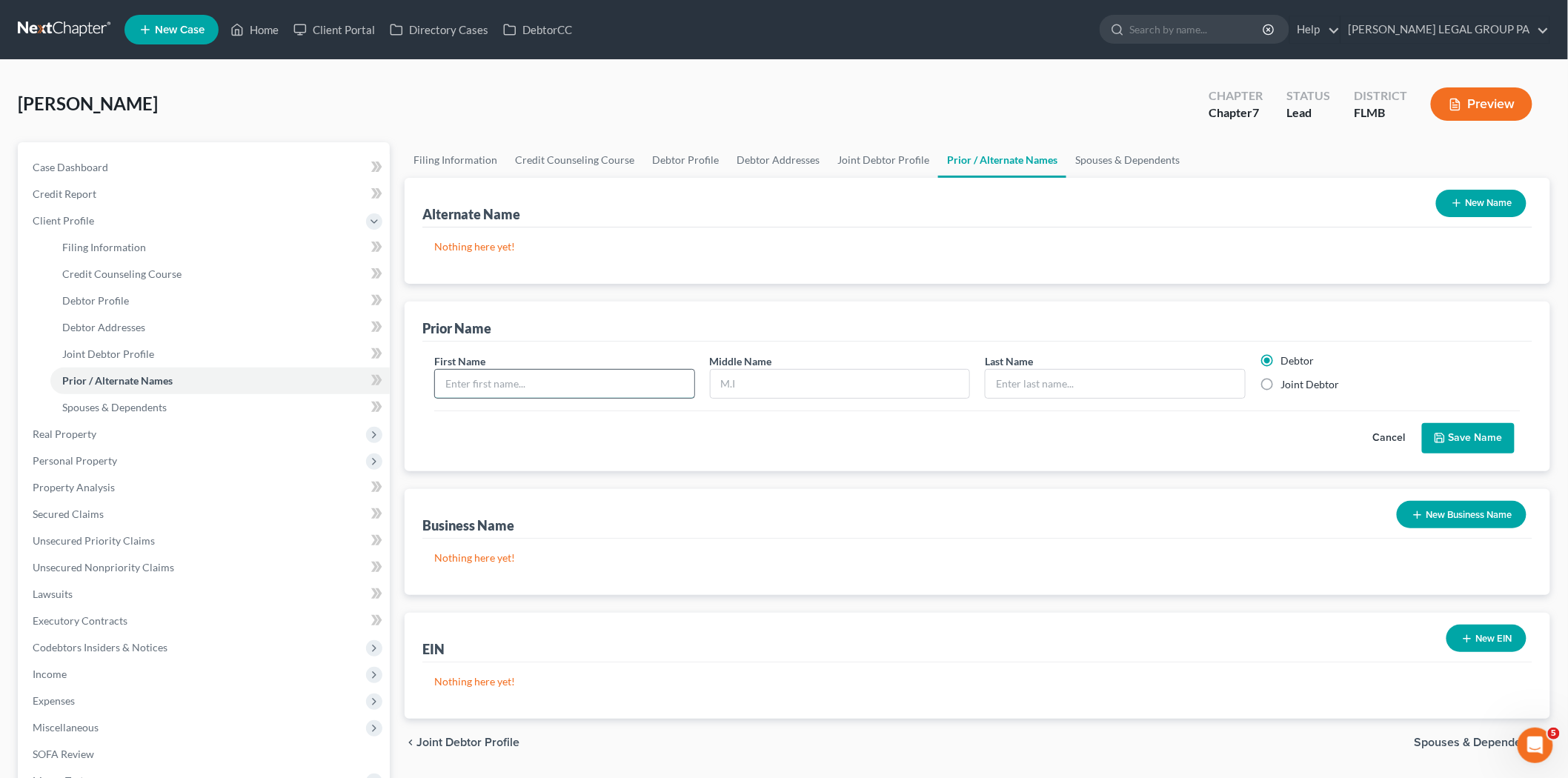
click at [508, 387] on input "text" at bounding box center [564, 384] width 260 height 28
type input "Theresa"
type input "Ann"
click at [1324, 387] on label "Joint Debtor" at bounding box center [1309, 384] width 59 height 15
click at [1297, 387] on input "Joint Debtor" at bounding box center [1292, 382] width 10 height 10
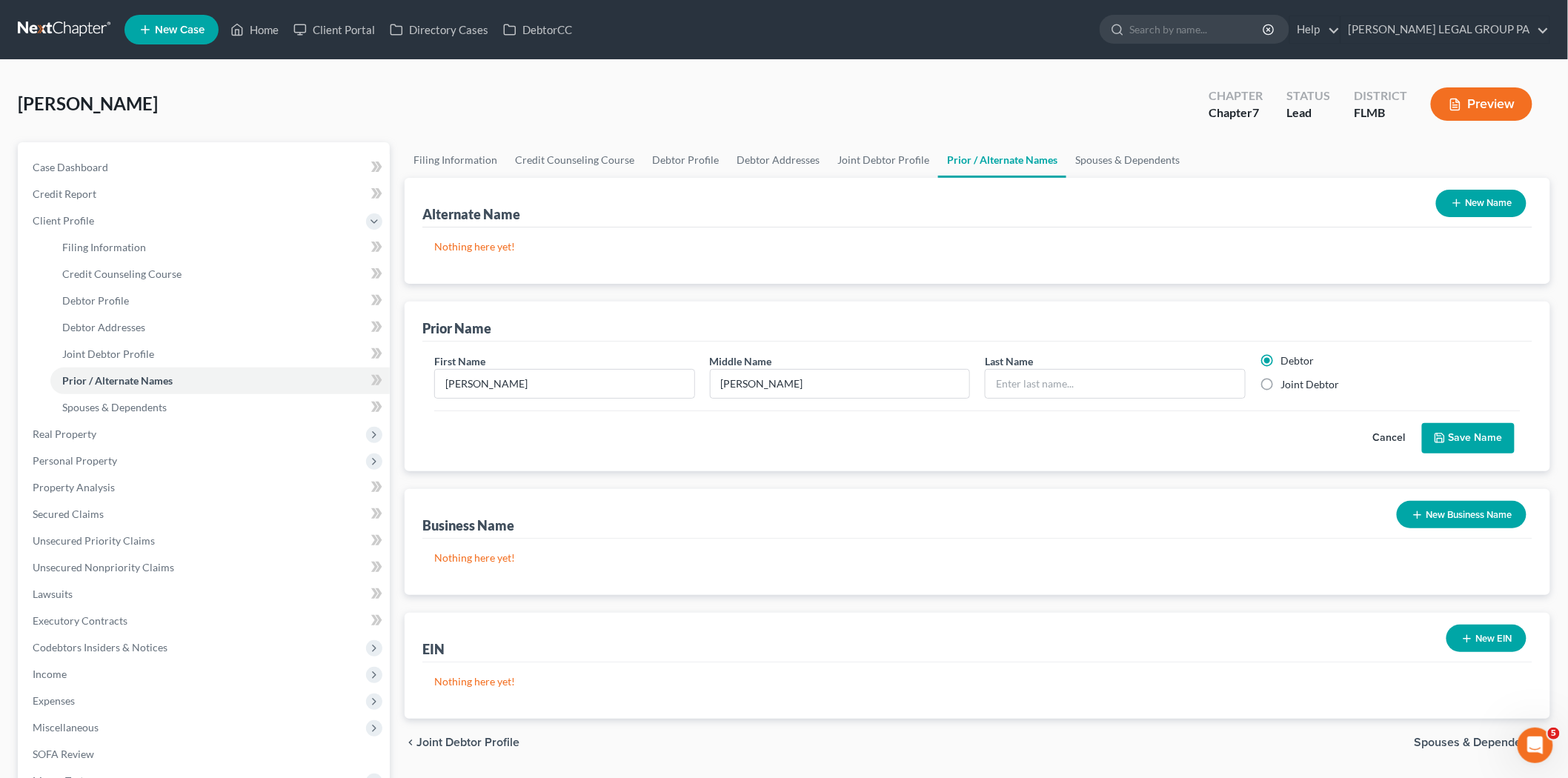
radio input "true"
radio input "false"
click at [1164, 388] on input "text" at bounding box center [1115, 384] width 260 height 28
type input "Danik"
click at [1447, 430] on button "Save Name" at bounding box center [1468, 438] width 92 height 31
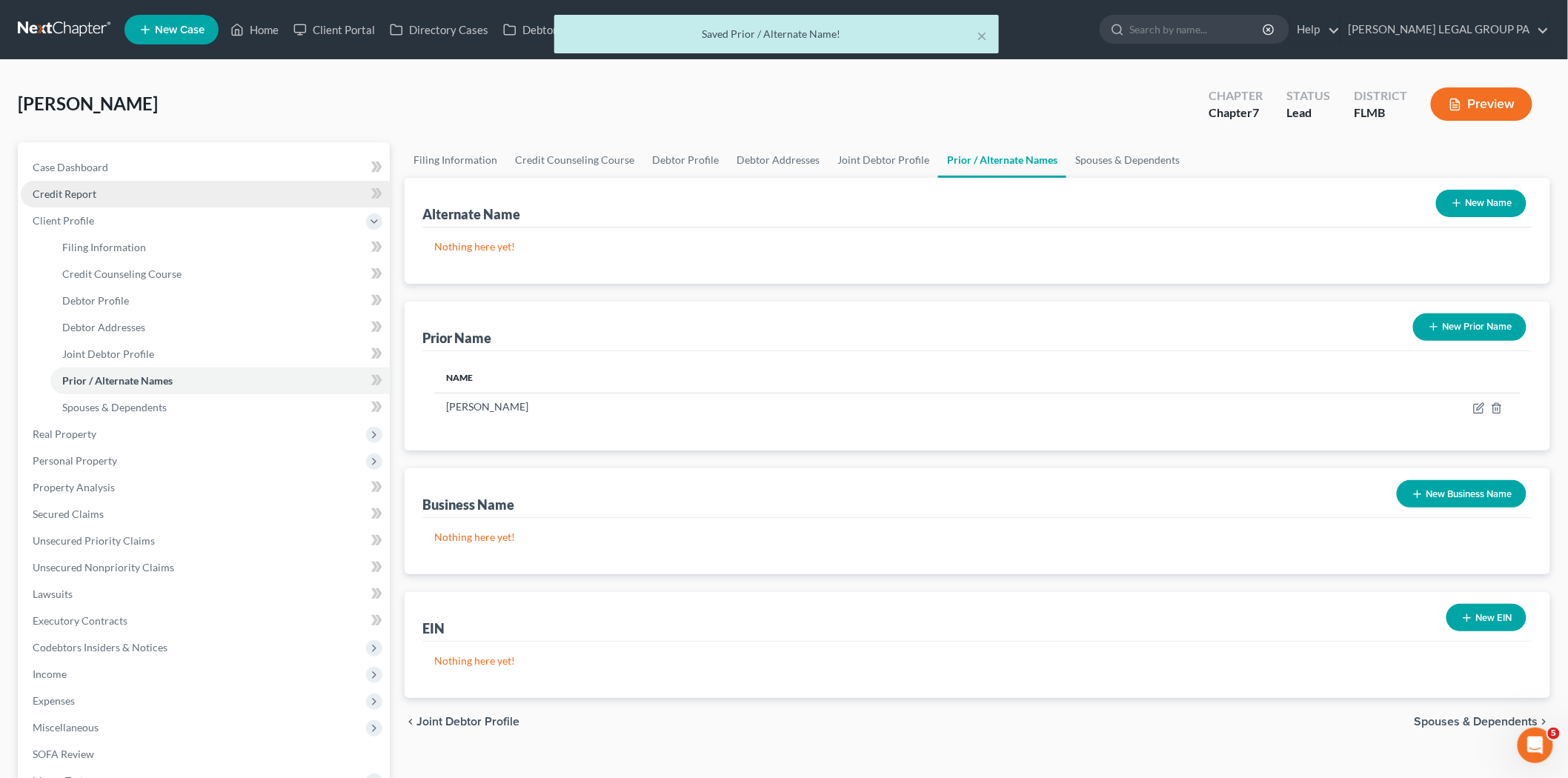
click at [42, 182] on link "Credit Report" at bounding box center [205, 194] width 369 height 27
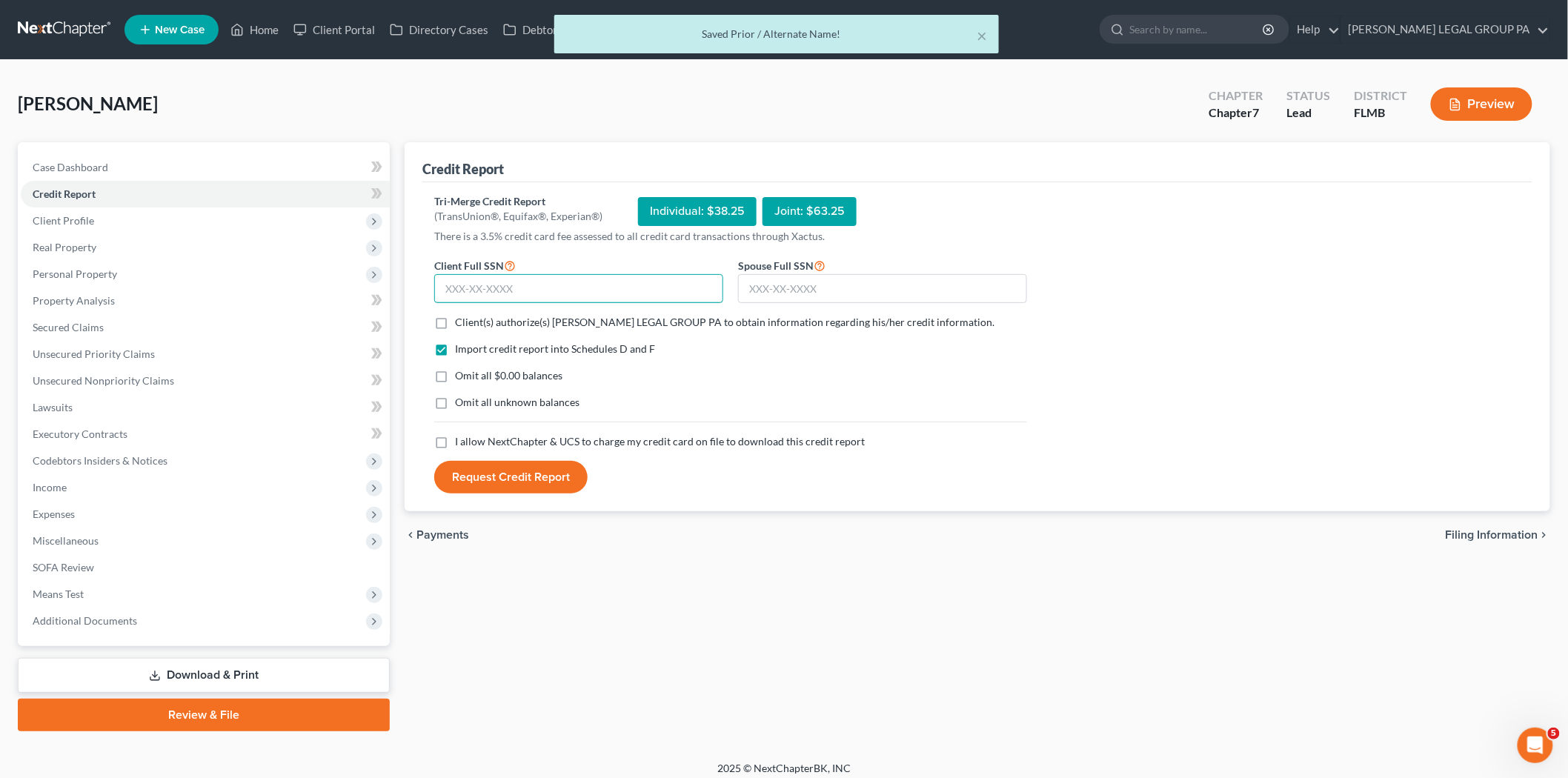
click at [545, 298] on input "text" at bounding box center [579, 290] width 289 height 30
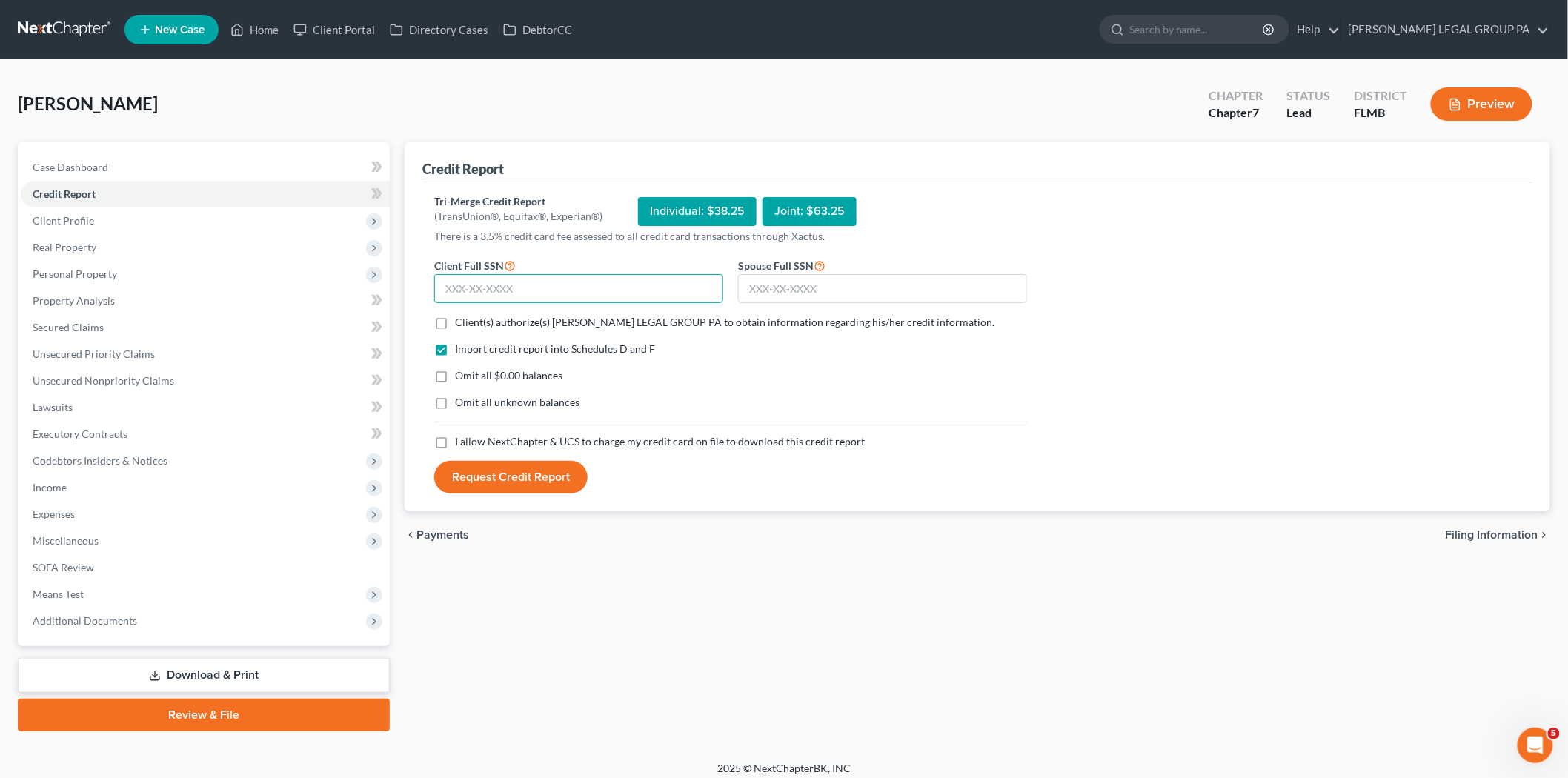
click at [539, 285] on input "text" at bounding box center [579, 290] width 289 height 30
type input "154-42-8535"
click at [792, 279] on input "text" at bounding box center [882, 290] width 289 height 30
type input "138-58-5840"
click at [522, 315] on label "Client(s) authorize(s) WELLER LEGAL GROUP PA to obtain information regarding hi…" at bounding box center [724, 322] width 539 height 15
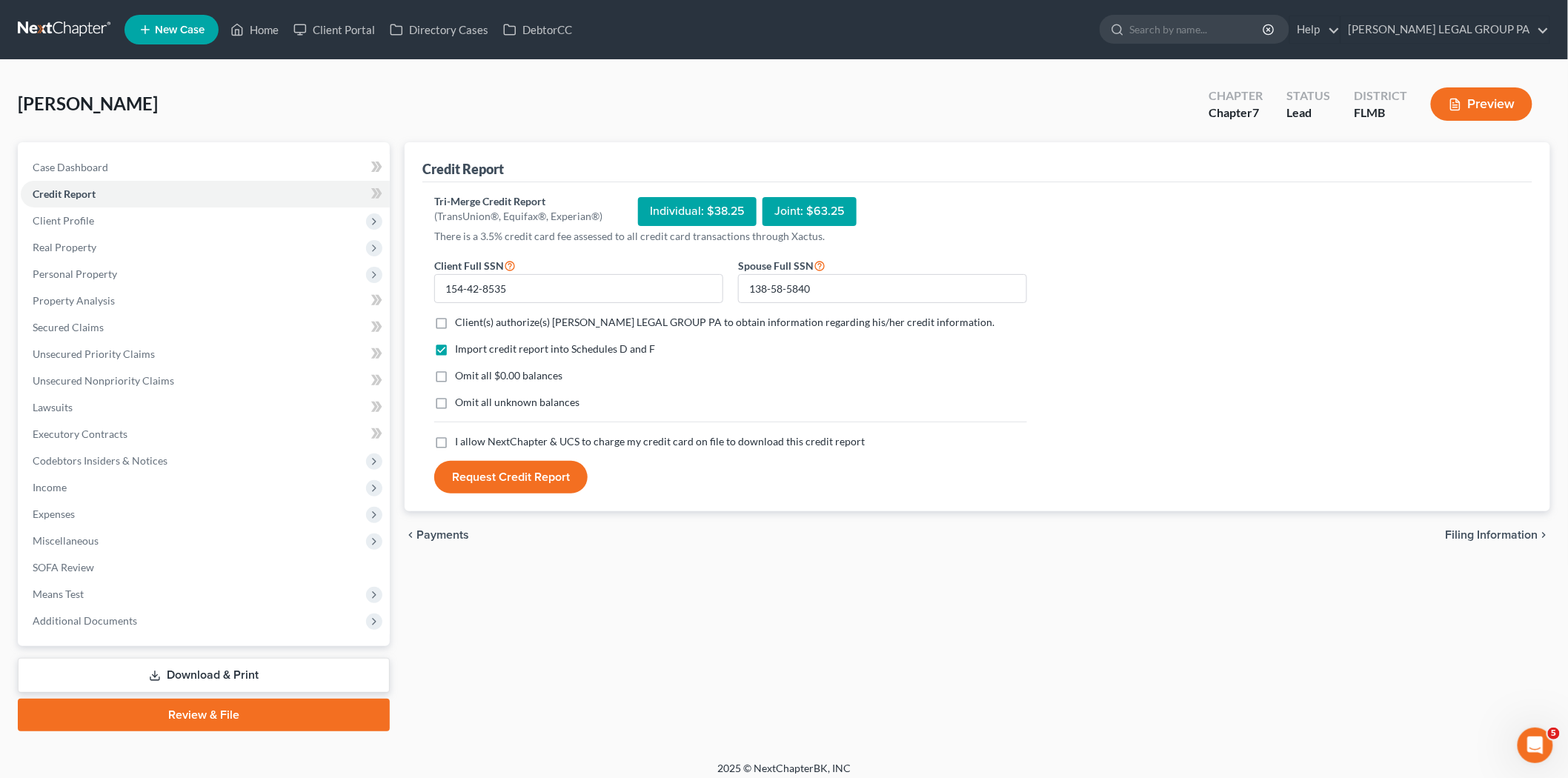
click at [470, 315] on input "Client(s) authorize(s) WELLER LEGAL GROUP PA to obtain information regarding hi…" at bounding box center [465, 320] width 10 height 10
checkbox input "true"
click at [492, 443] on span "I allow NextChapter & UCS to charge my credit card on file to download this cre…" at bounding box center [659, 441] width 410 height 13
click at [470, 443] on input "I allow NextChapter & UCS to charge my credit card on file to download this cre…" at bounding box center [465, 440] width 10 height 10
checkbox input "true"
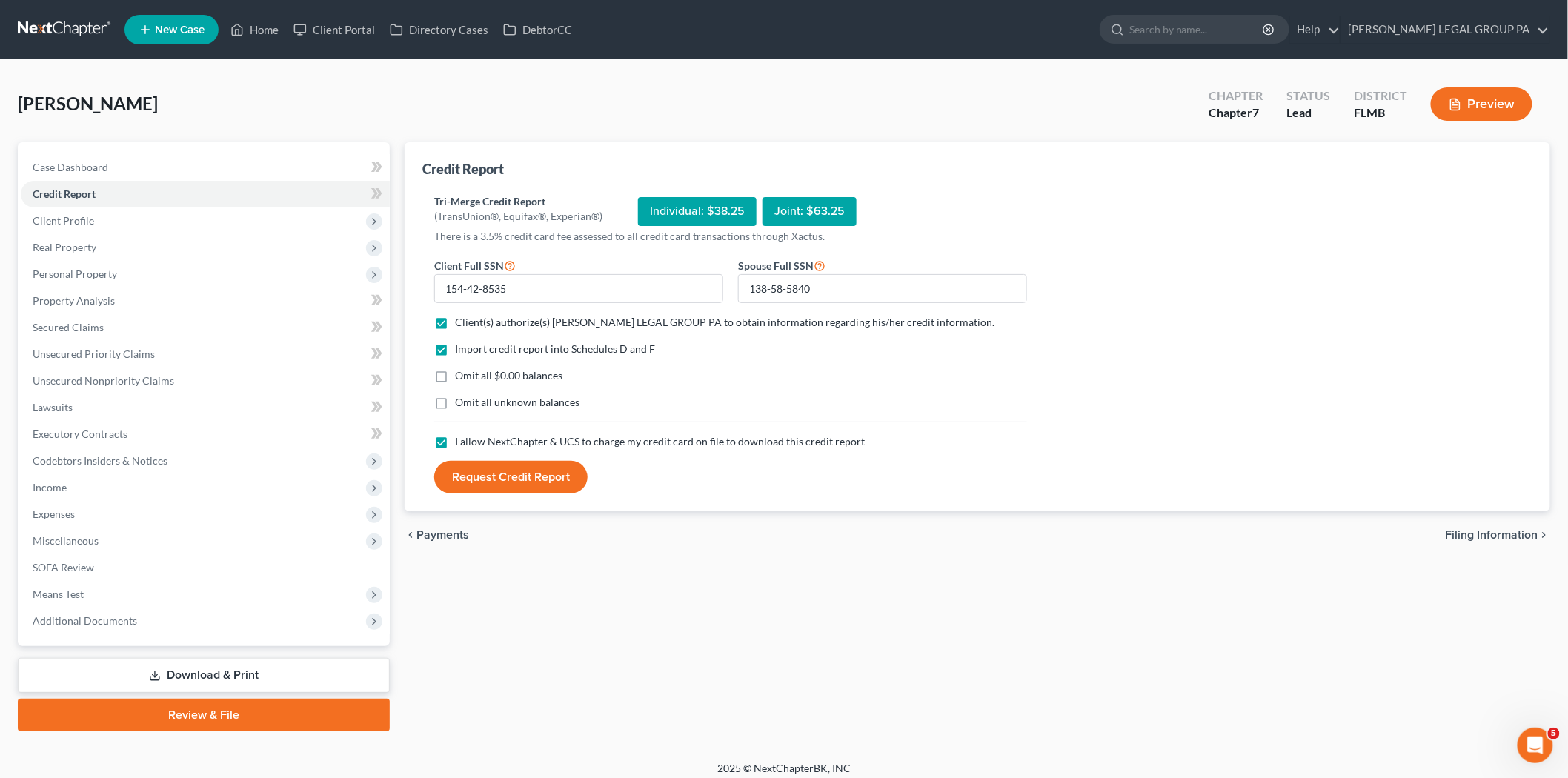
click at [506, 473] on button "Request Credit Report" at bounding box center [511, 477] width 153 height 33
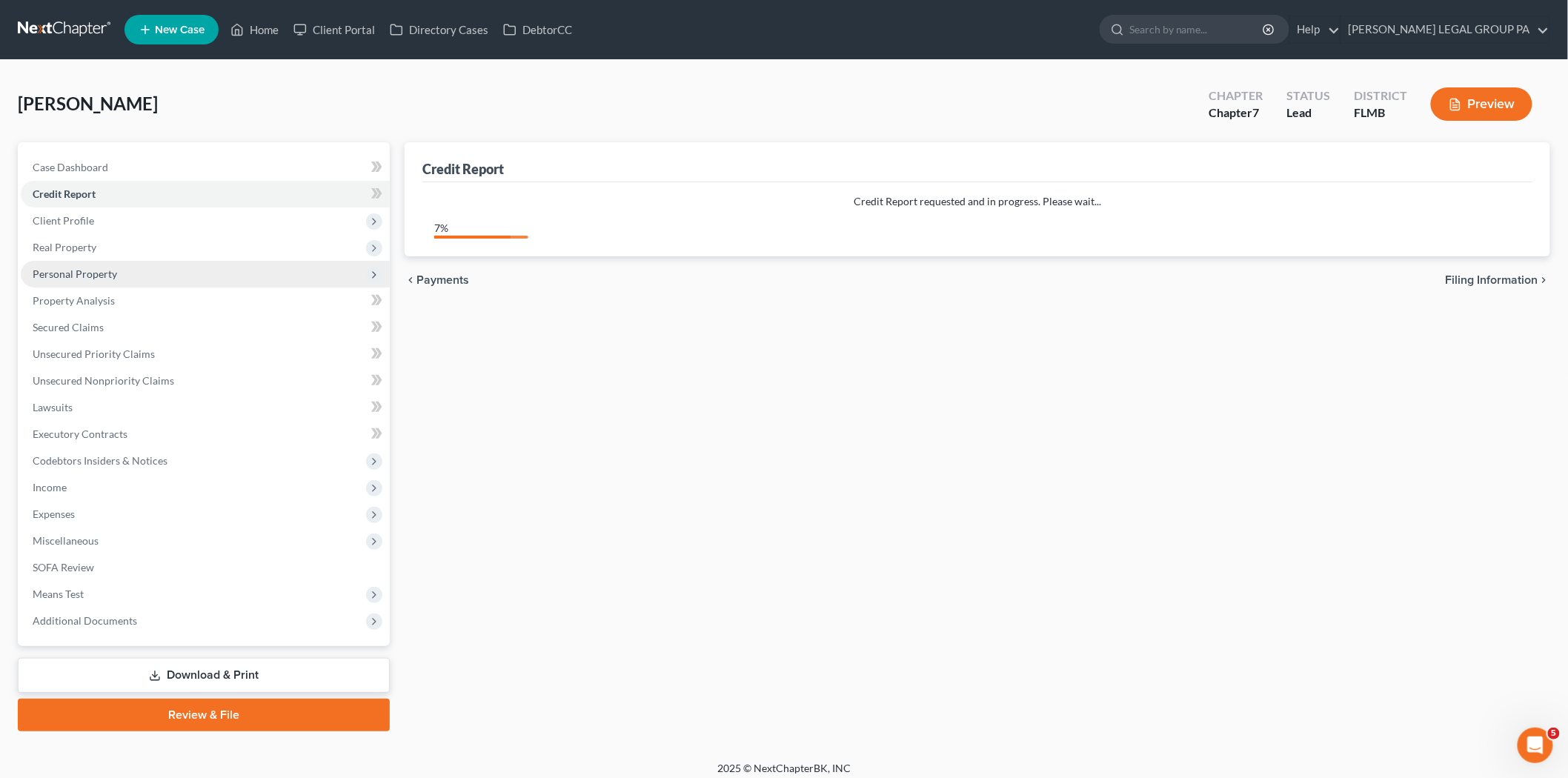
click at [108, 278] on span "Personal Property" at bounding box center [75, 274] width 85 height 13
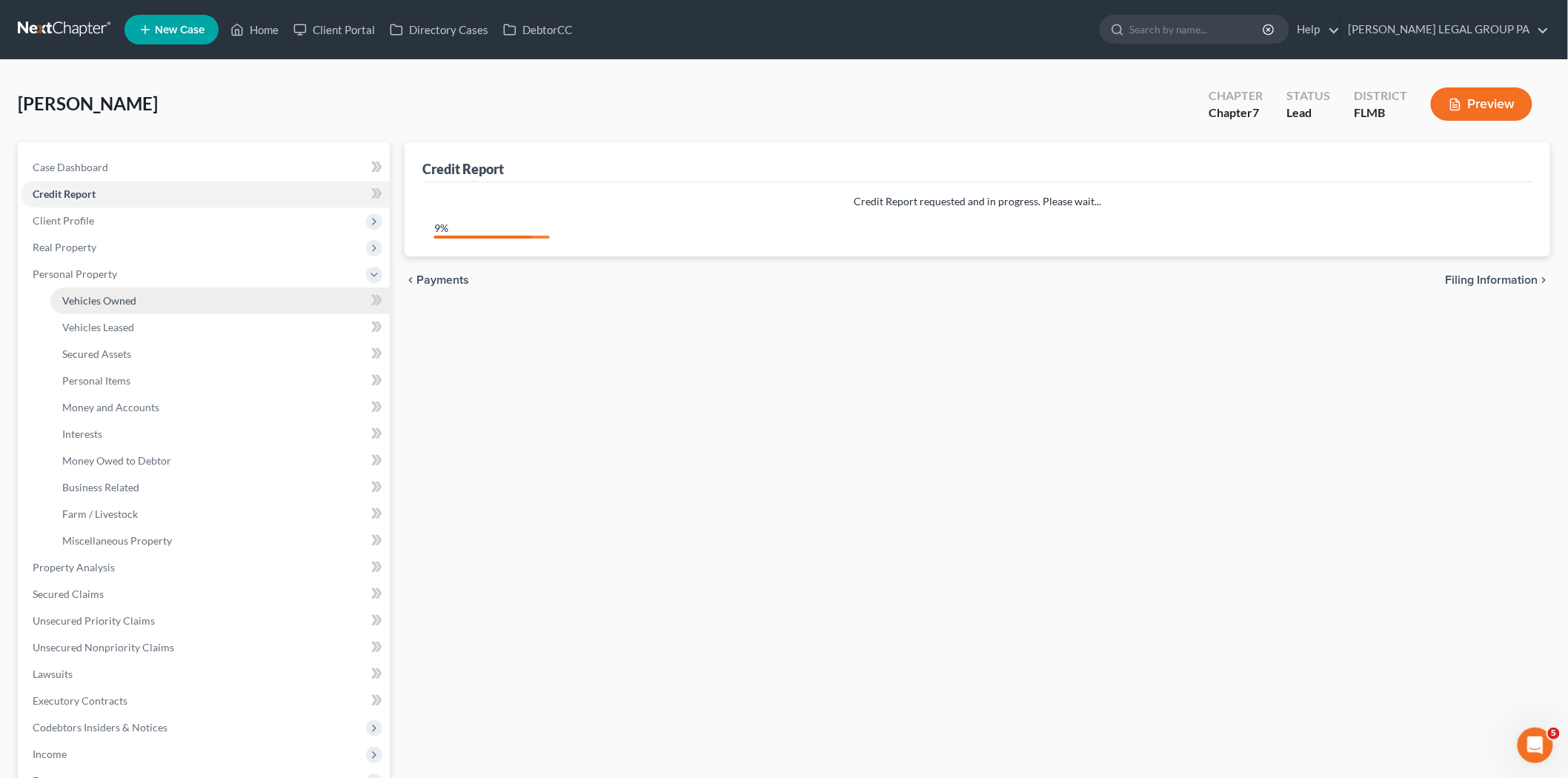
click at [109, 290] on link "Vehicles Owned" at bounding box center [220, 300] width 339 height 27
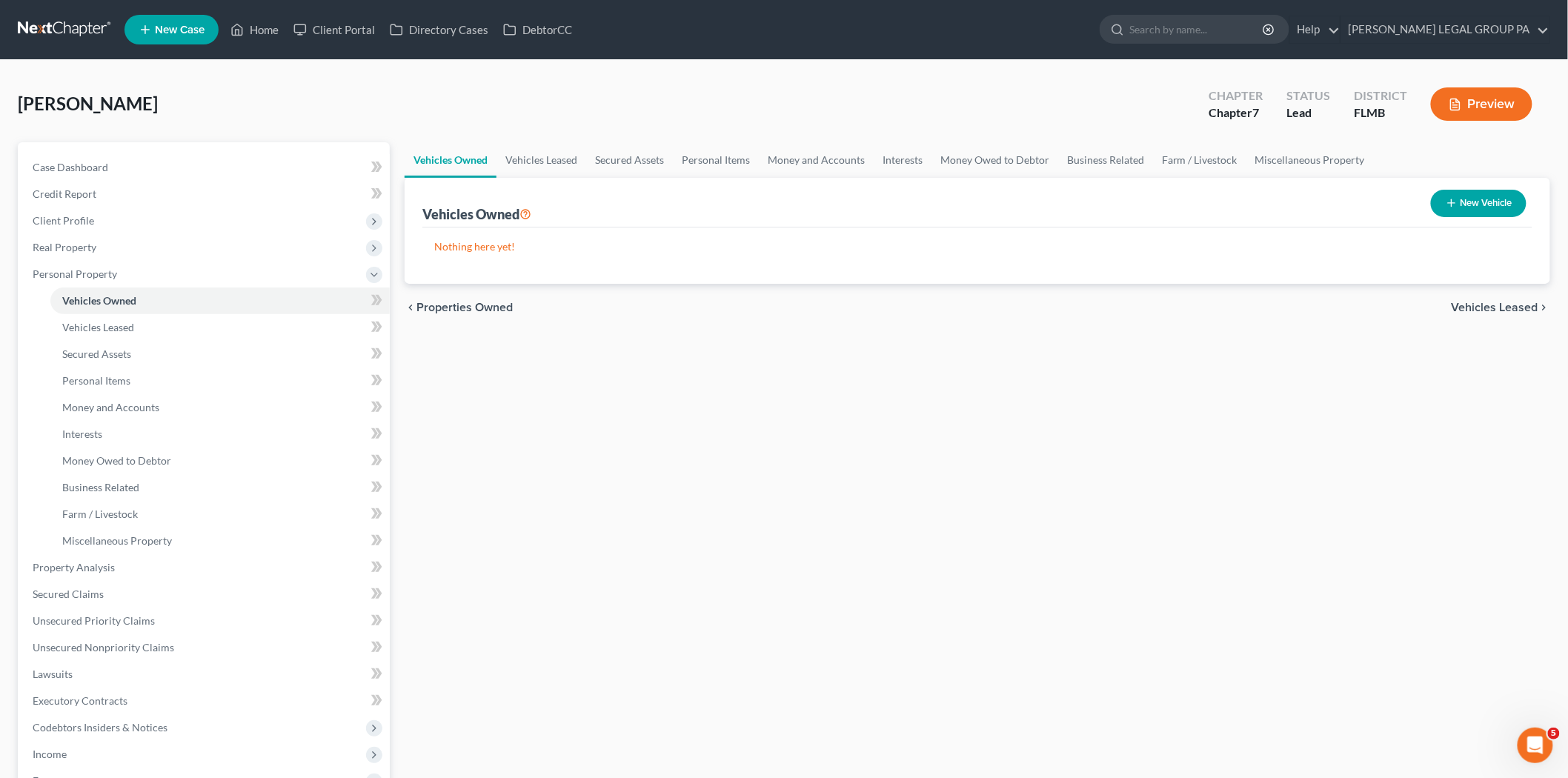
click at [1485, 196] on button "New Vehicle" at bounding box center [1479, 204] width 95 height 28
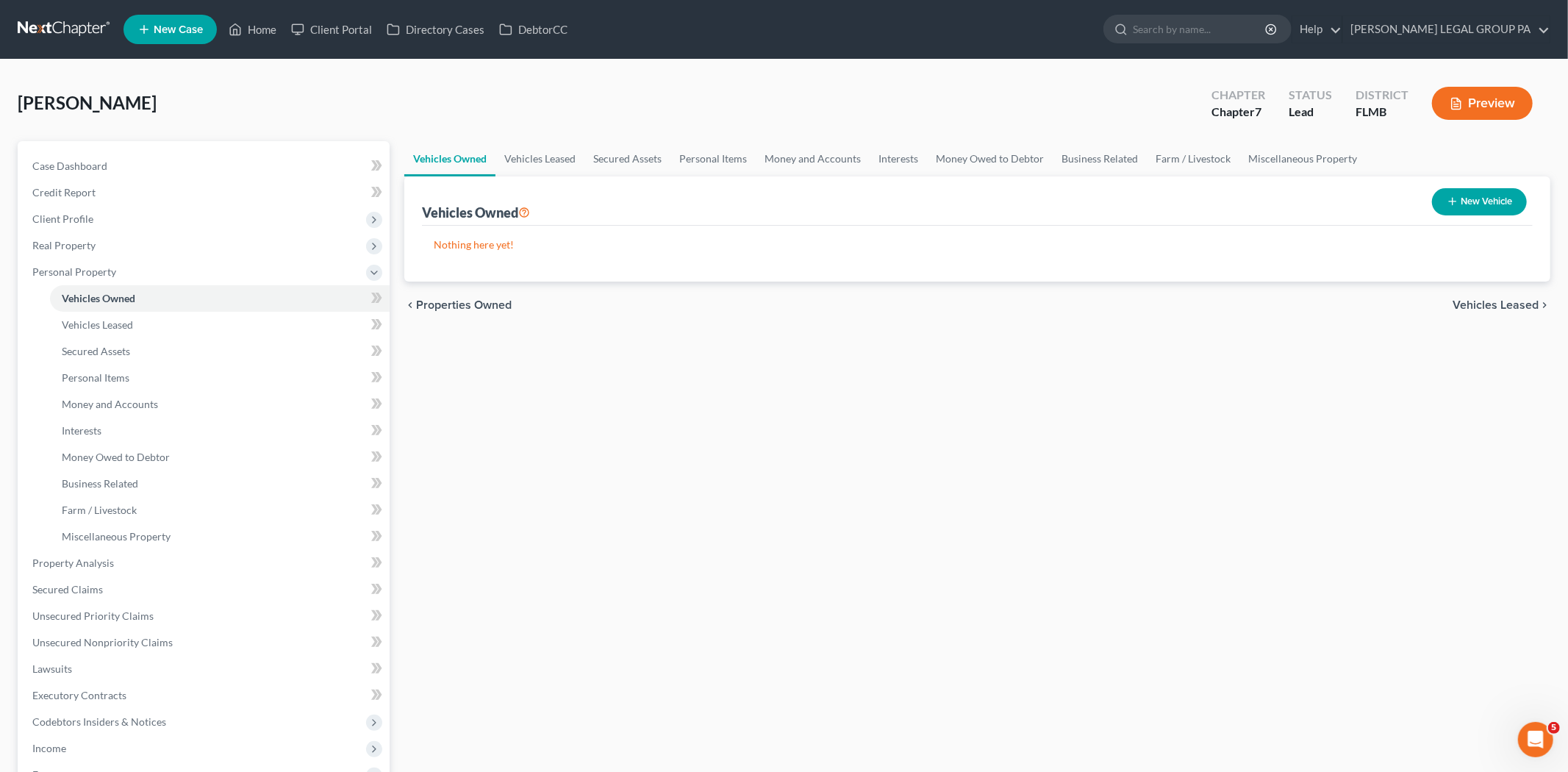
select select "0"
select select "2"
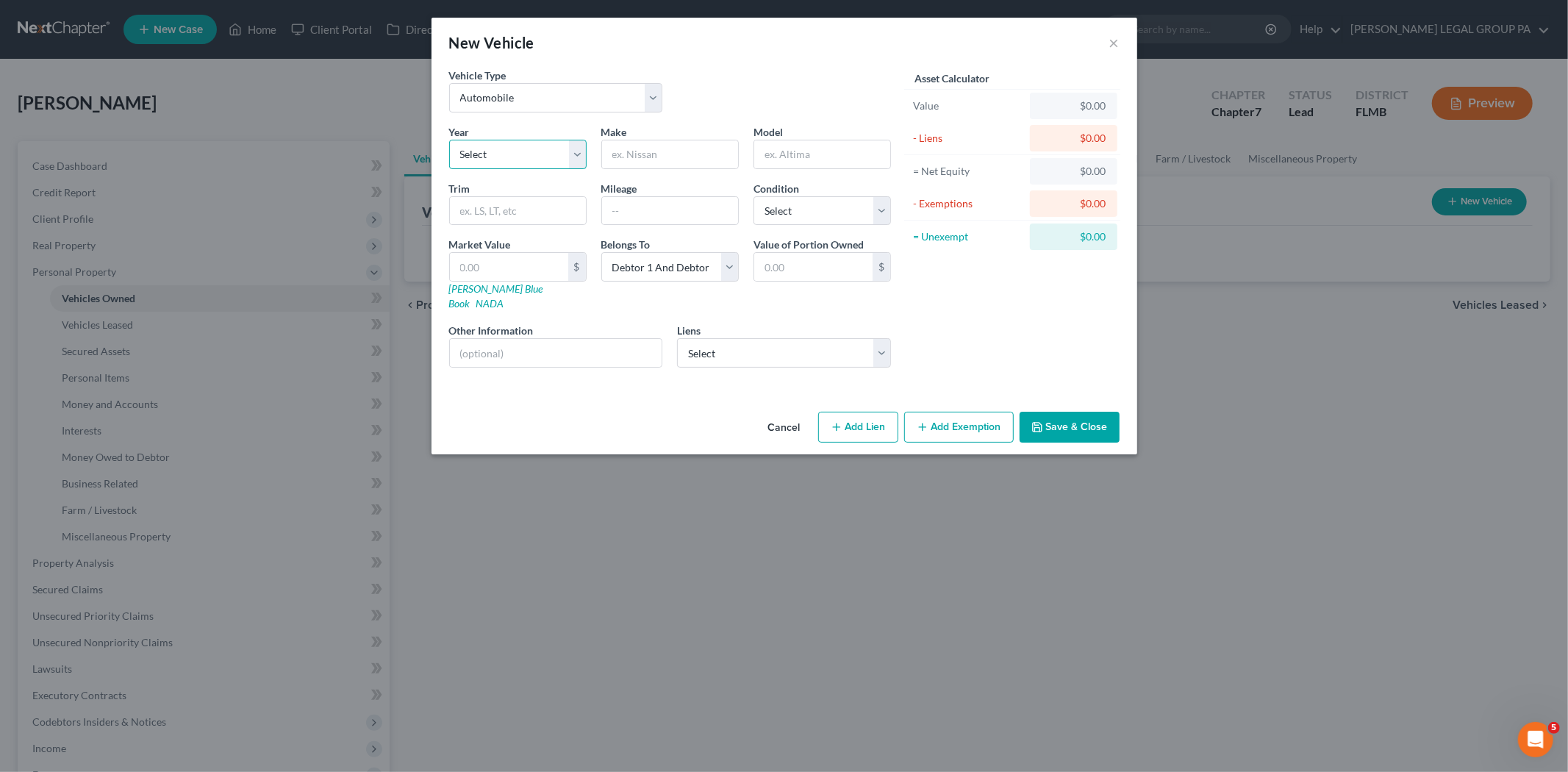
click at [544, 166] on select "Select 2026 2025 2024 2023 2022 2021 2020 2019 2018 2017 2016 2015 2014 2013 20…" at bounding box center [517, 155] width 137 height 30
select select "5"
click at [449, 140] on select "Select 2026 2025 2024 2023 2022 2021 2020 2019 2018 2017 2016 2015 2014 2013 20…" at bounding box center [517, 155] width 137 height 30
click at [645, 138] on div "Make *" at bounding box center [670, 146] width 152 height 44
click at [642, 143] on input "text" at bounding box center [670, 154] width 136 height 28
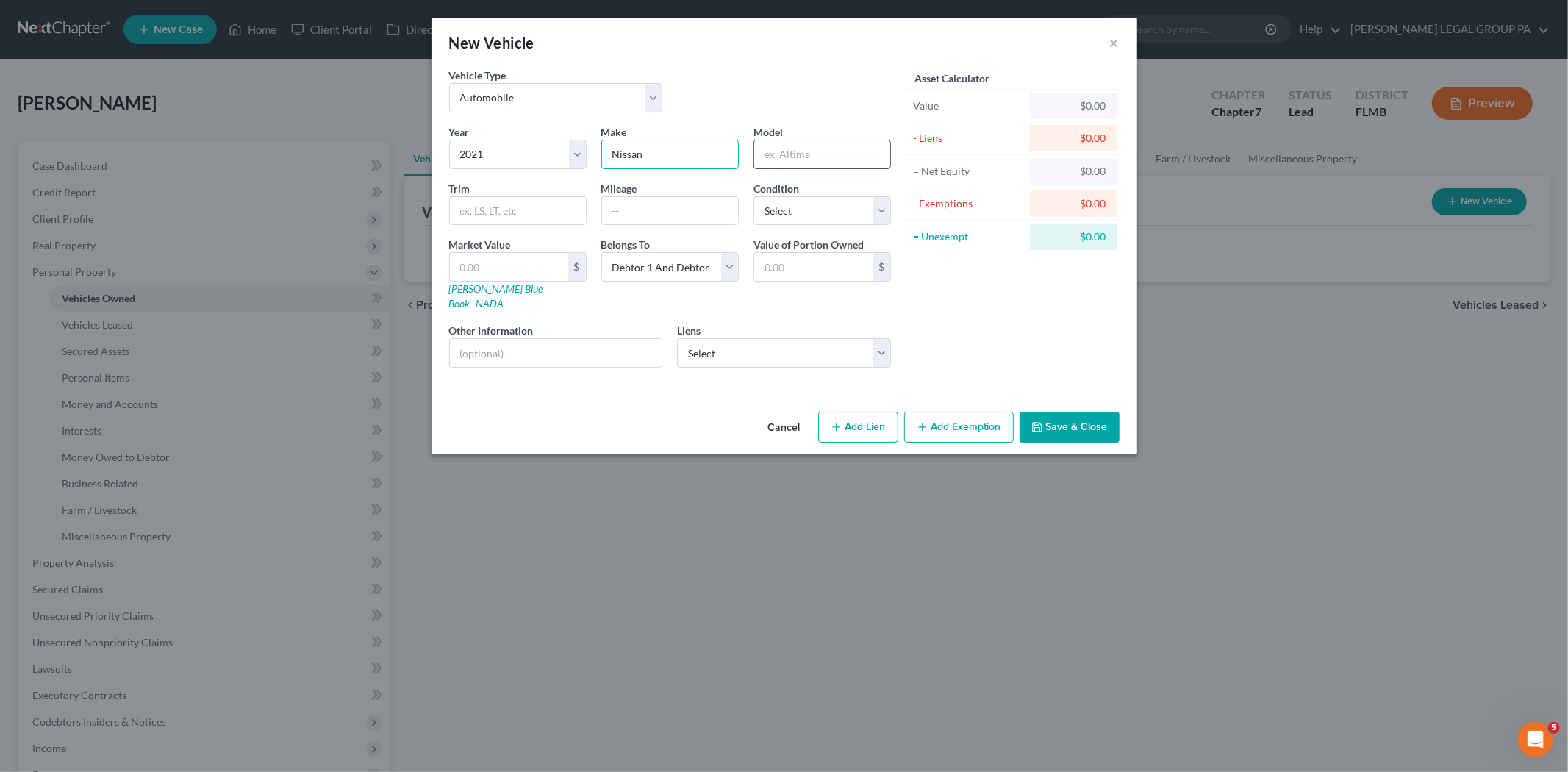
type input "Nissan"
click at [832, 157] on input "text" at bounding box center [822, 154] width 136 height 28
type input "Rogue"
click at [740, 340] on select "Select Nissan Motor Accepta - $17,315.00 Bankamerica - $0.00 Nissan Motor - $0.…" at bounding box center [784, 353] width 214 height 30
select select "0"
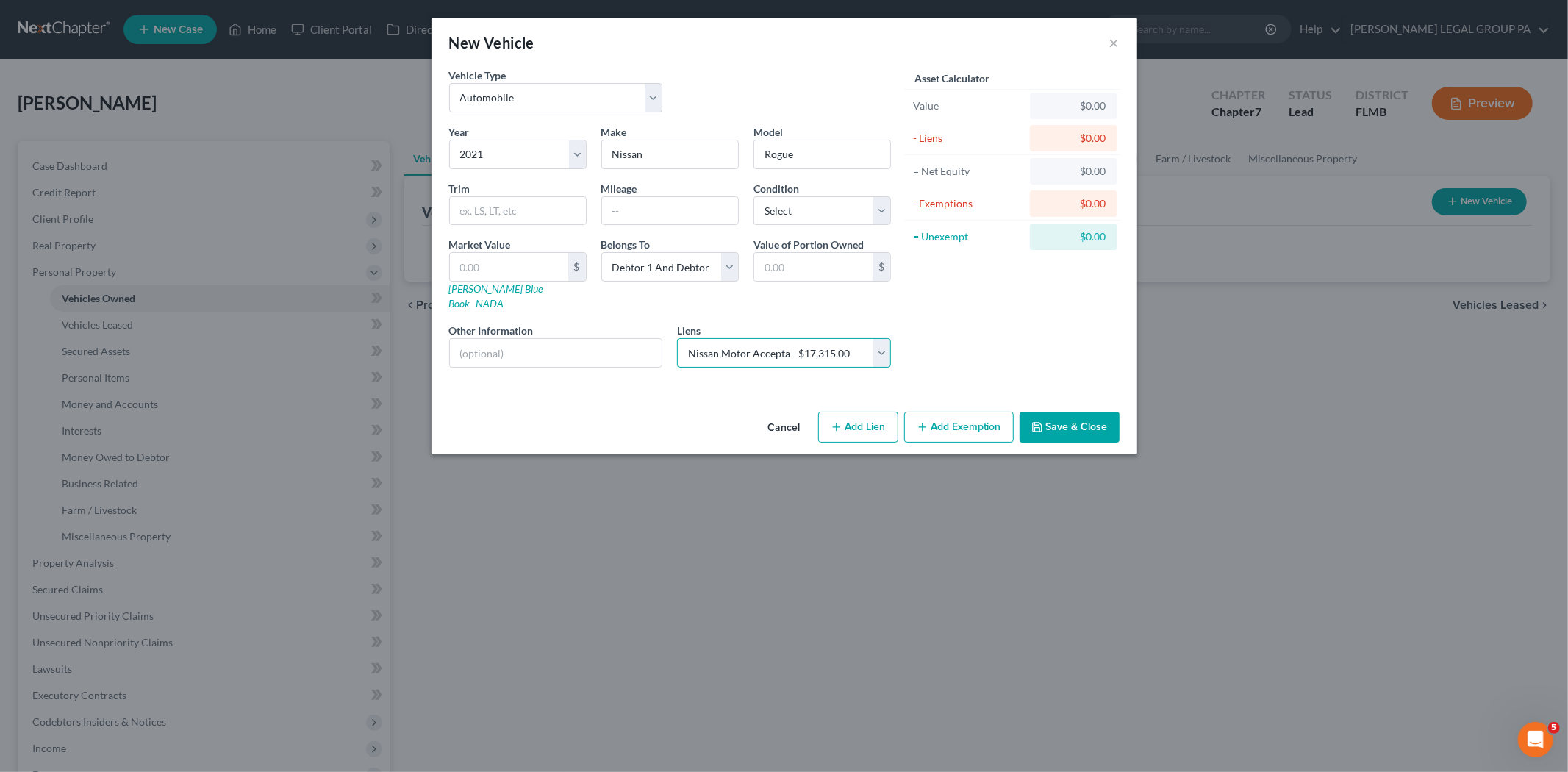
click at [677, 339] on select "Select Nissan Motor Accepta - $17,315.00 Bankamerica - $0.00 Nissan Motor - $0.…" at bounding box center [784, 353] width 214 height 30
select select
select select "45"
select select "2"
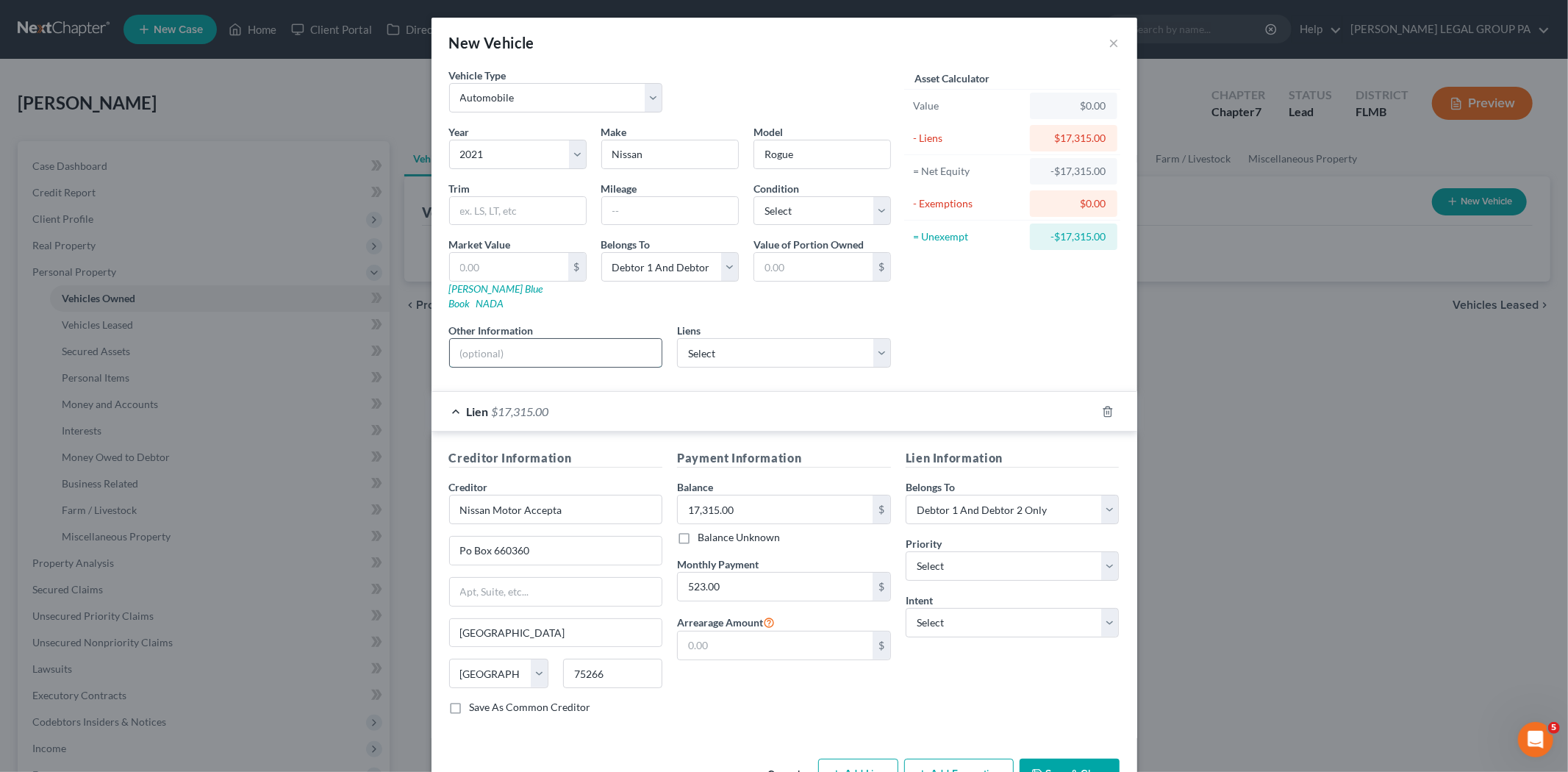
click at [523, 339] on input "text" at bounding box center [556, 352] width 212 height 28
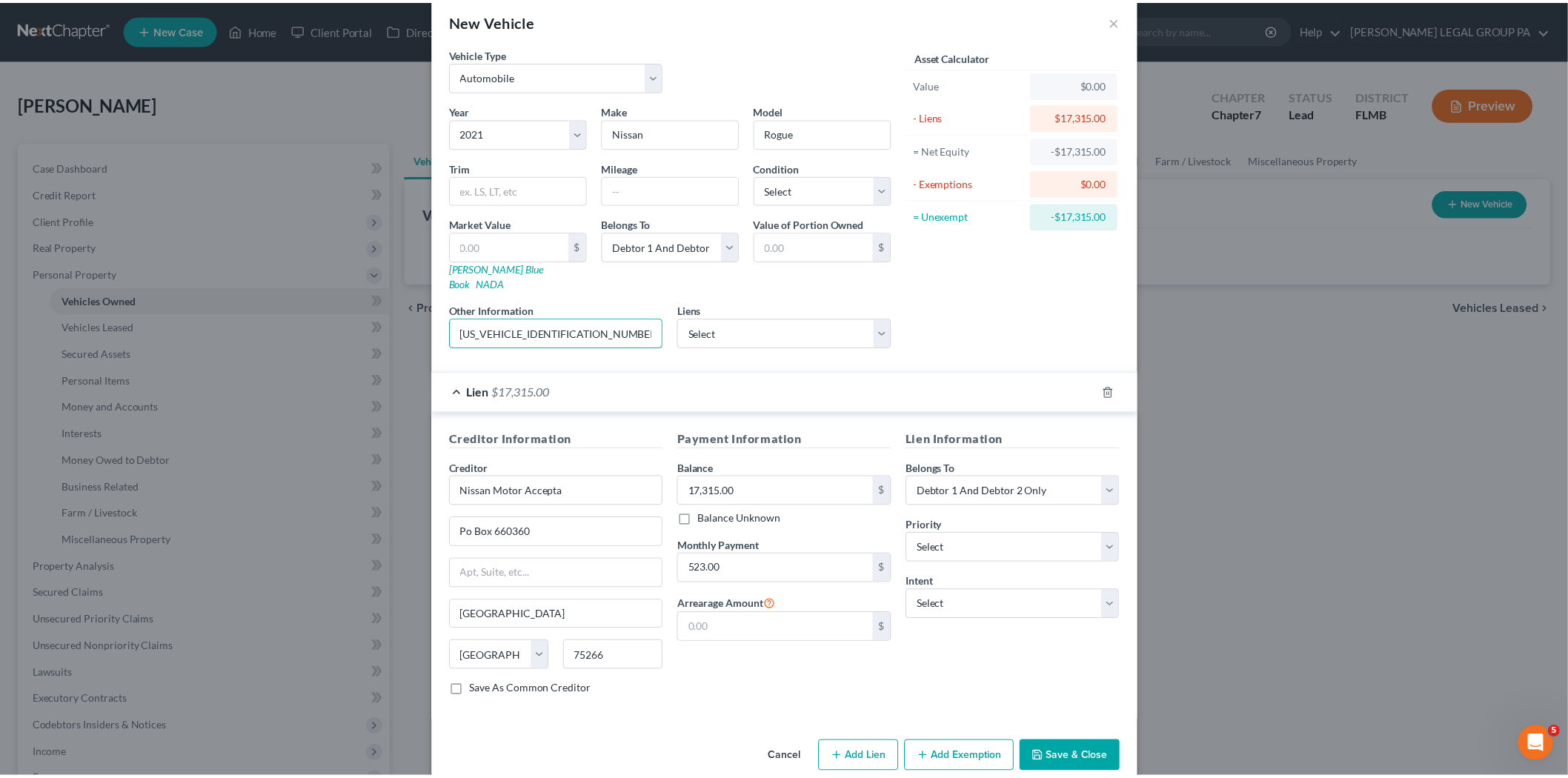
scroll to position [34, 0]
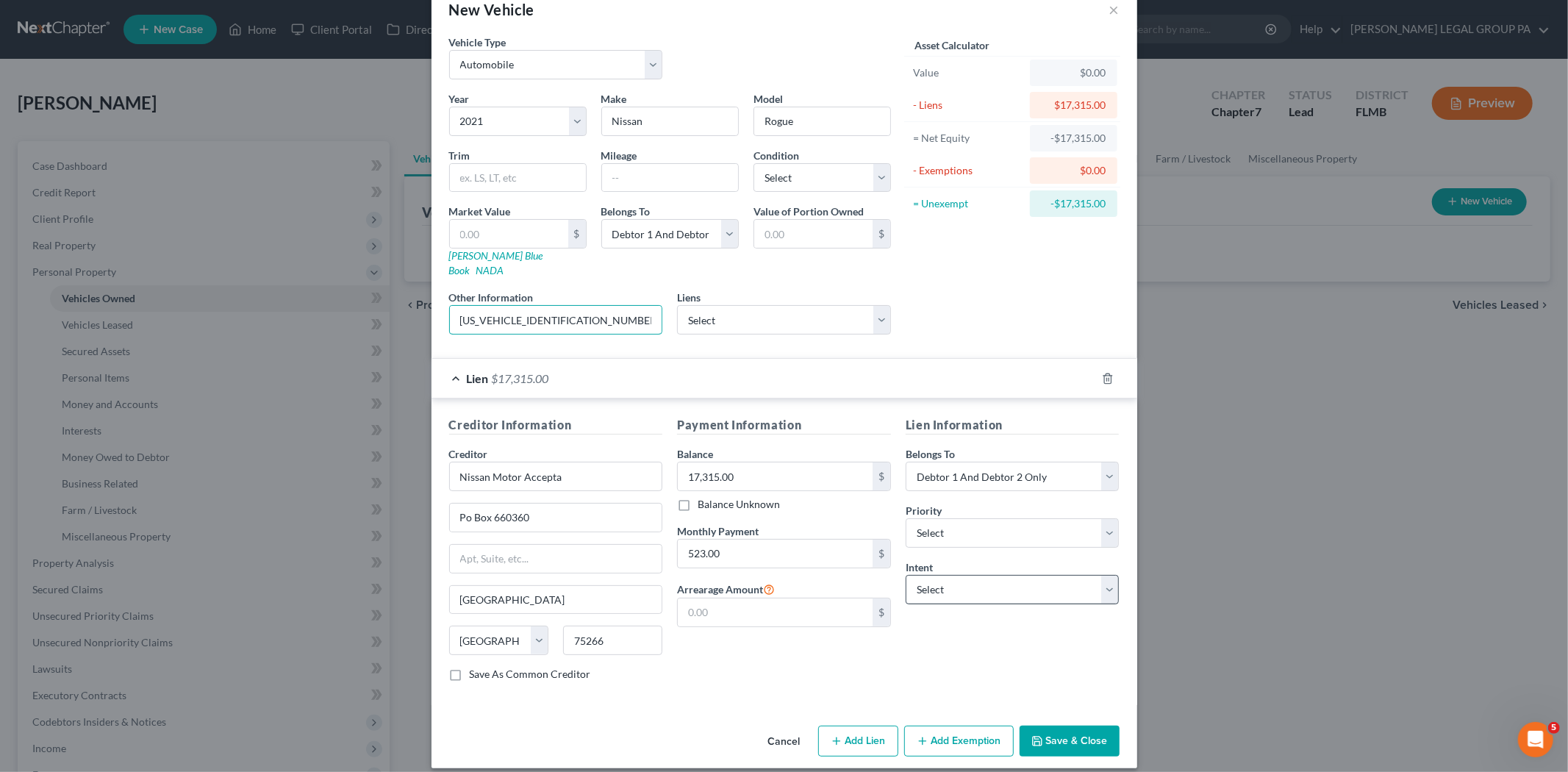
type input "JN8AT3CA5MW027431"
click at [988, 587] on select "Select Surrender Redeem Reaffirm Avoid Other" at bounding box center [1012, 590] width 214 height 30
select select "2"
click at [906, 576] on select "Select Surrender Redeem Reaffirm Avoid Other" at bounding box center [1012, 590] width 214 height 30
click at [1063, 726] on button "Save & Close" at bounding box center [1069, 740] width 100 height 31
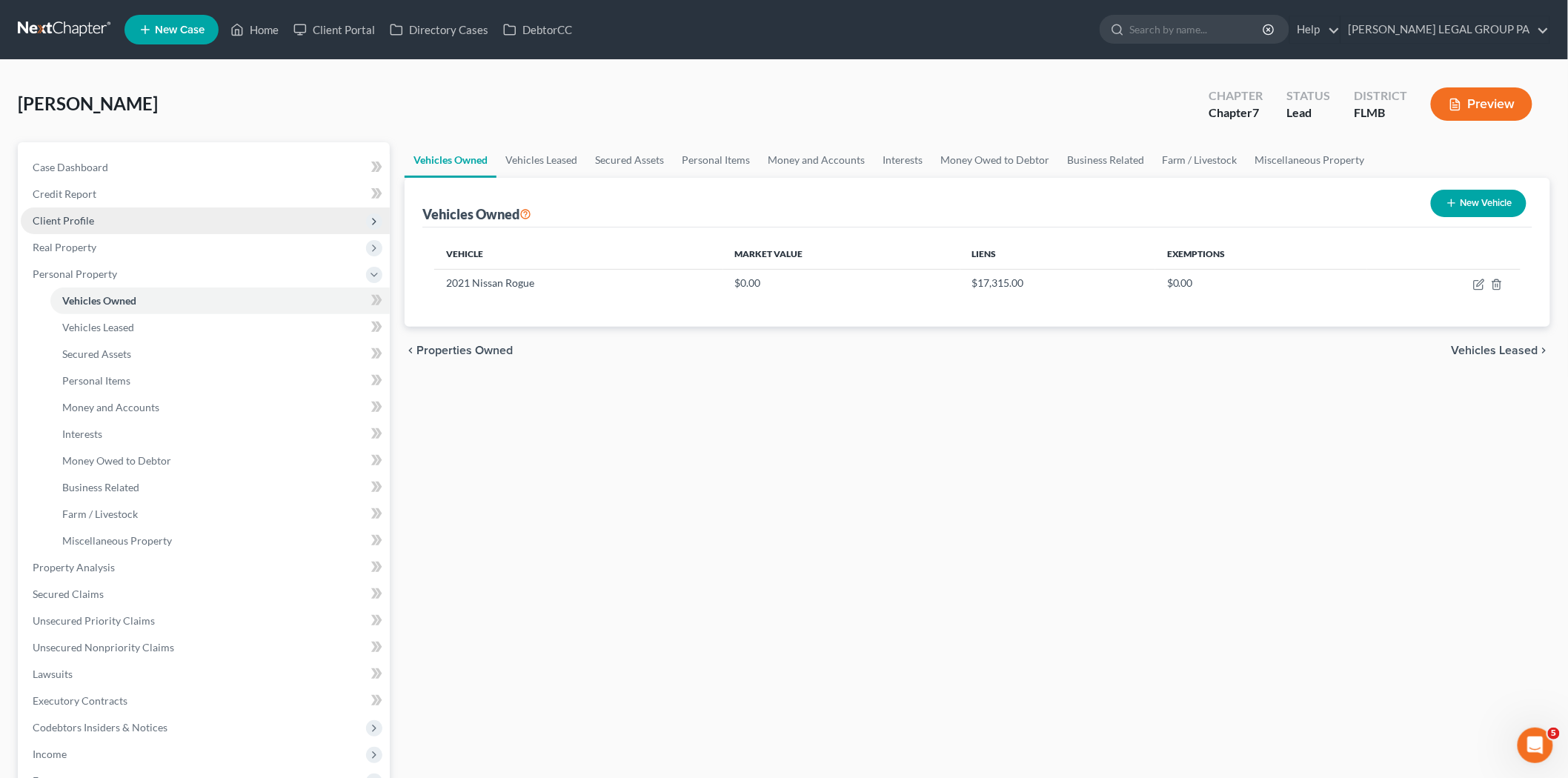
click at [42, 212] on span "Client Profile" at bounding box center [205, 221] width 369 height 27
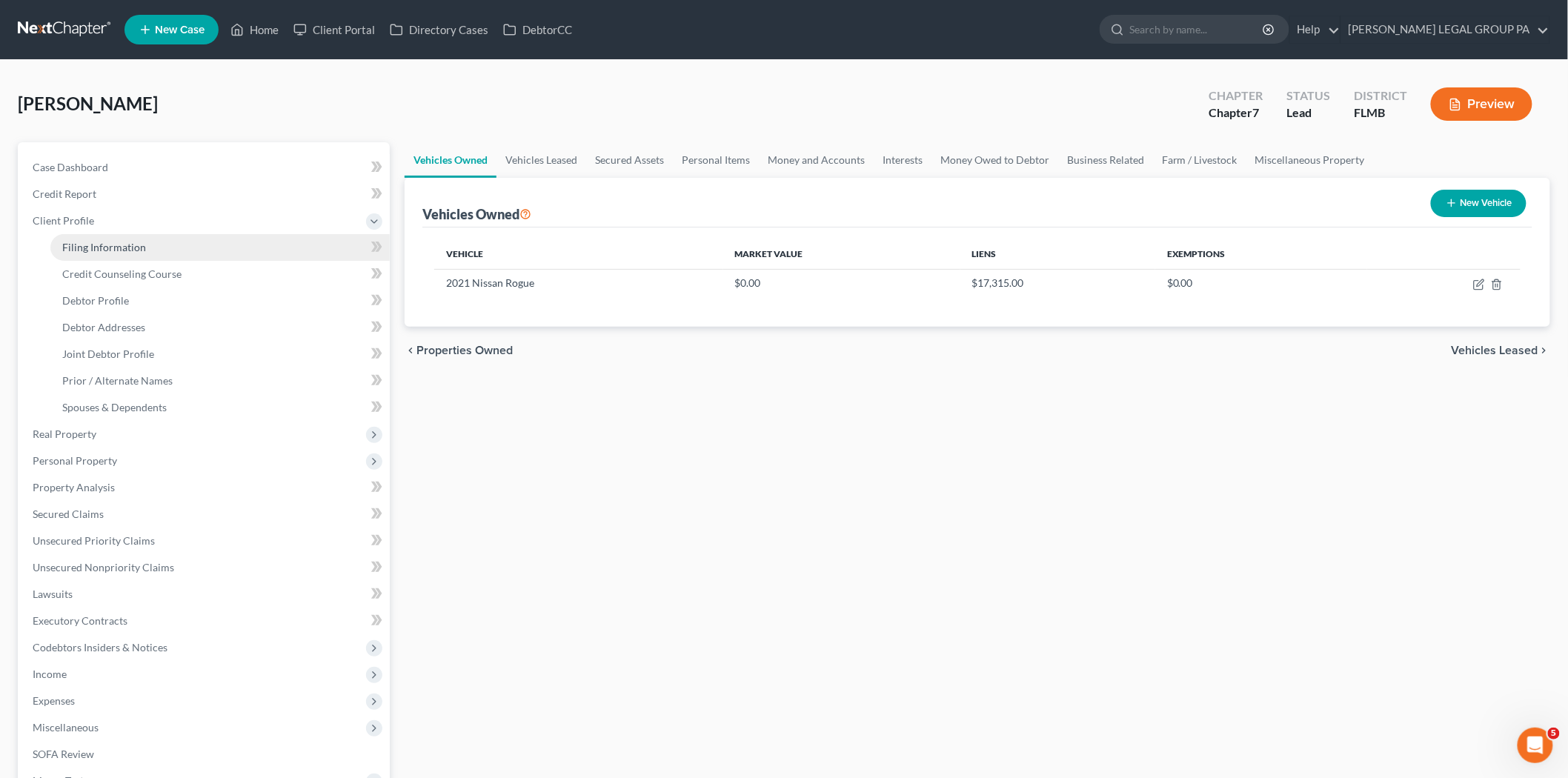
click at [101, 251] on span "Filing Information" at bounding box center [104, 247] width 84 height 13
select select "1"
select select "0"
select select "15"
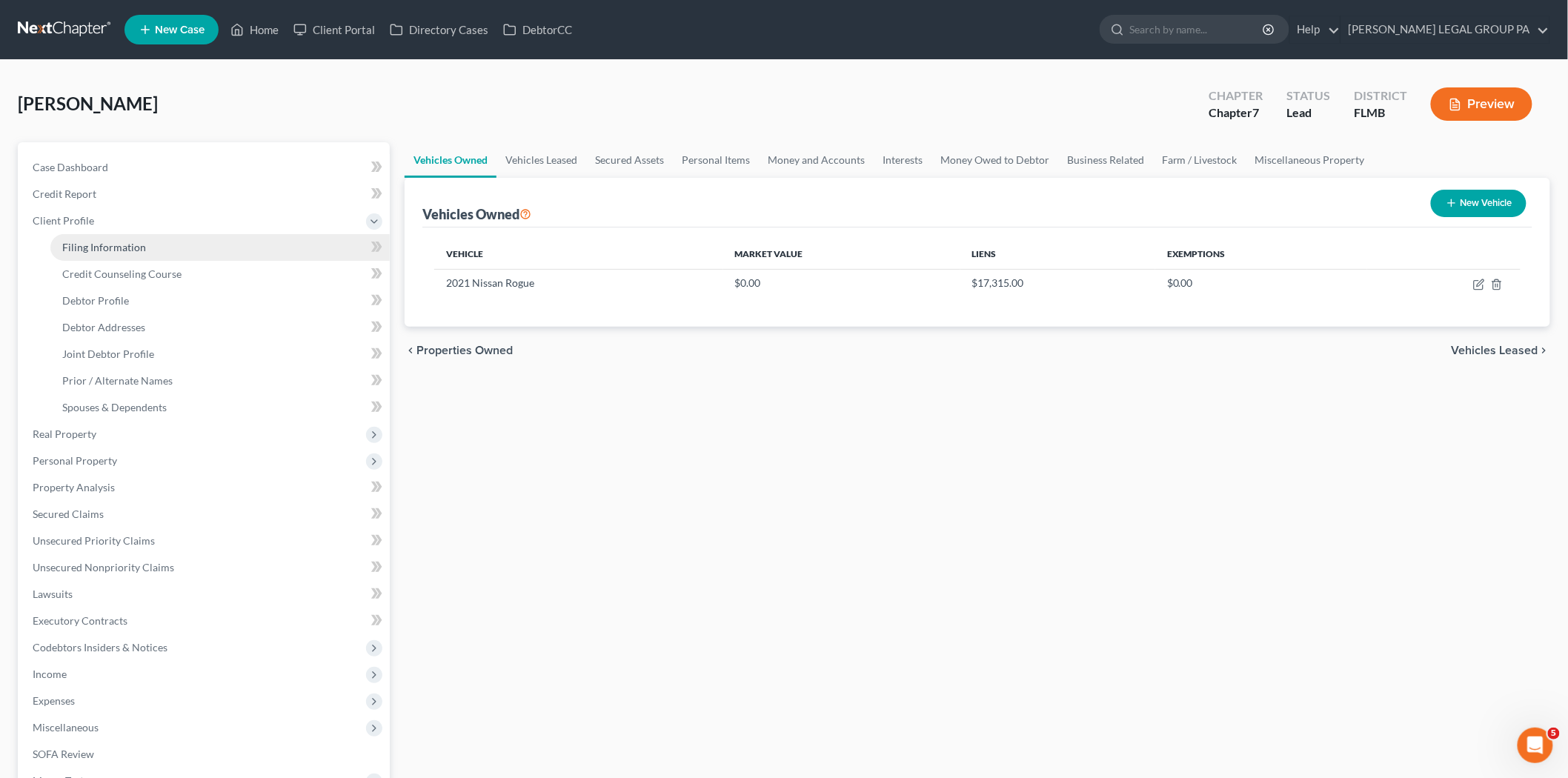
select select "0"
select select "9"
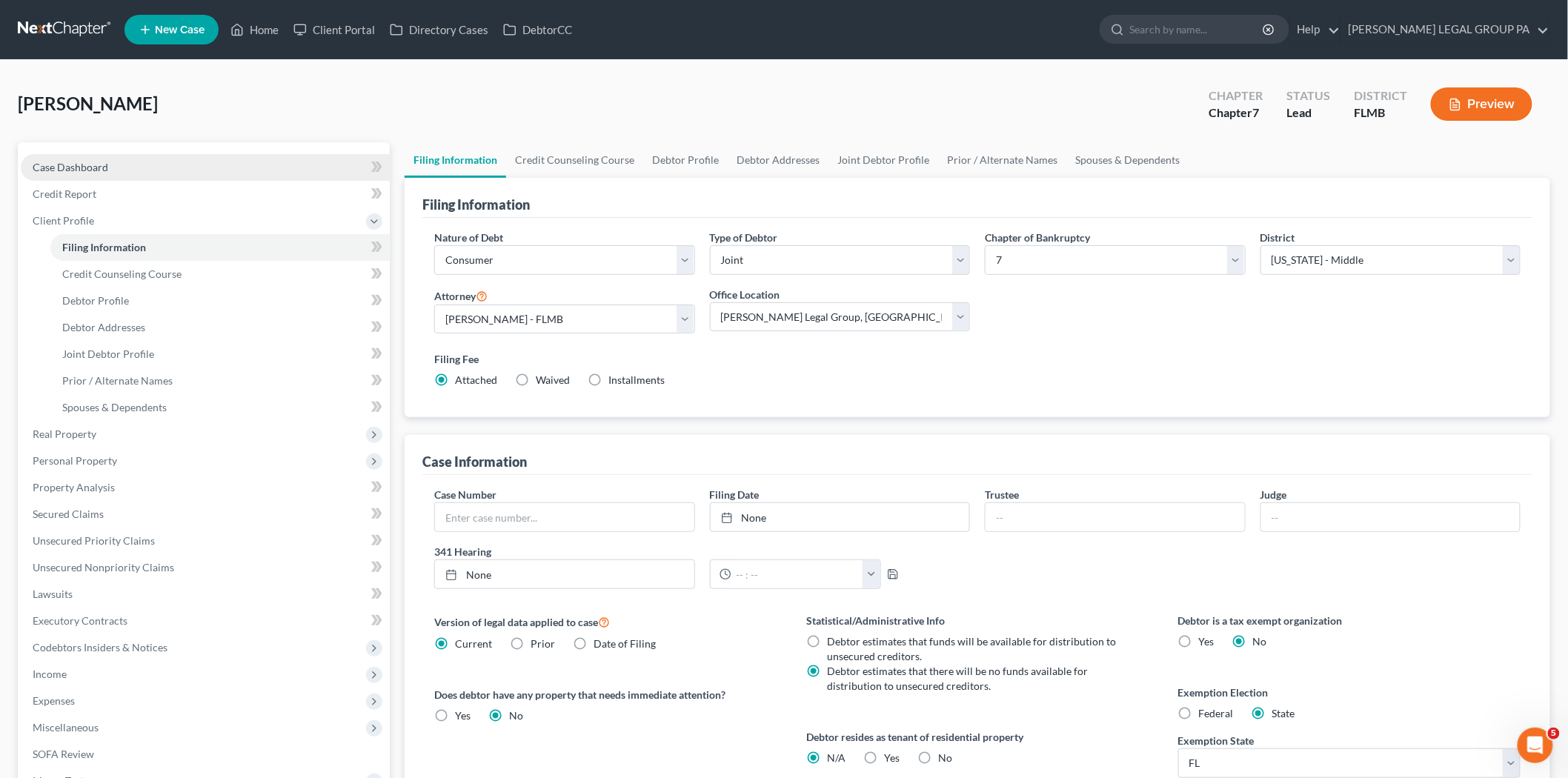
click at [106, 176] on link "Case Dashboard" at bounding box center [205, 167] width 369 height 27
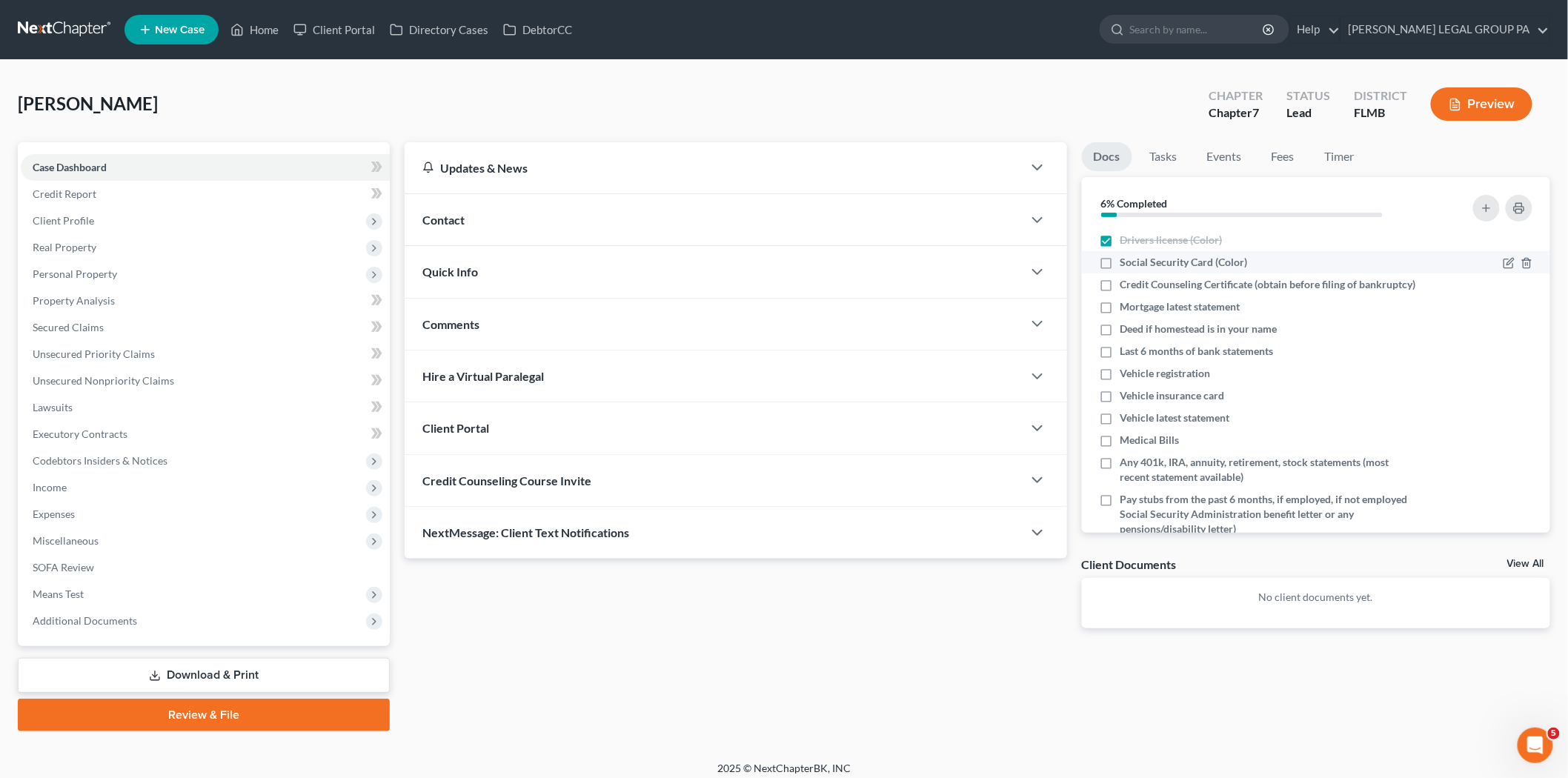
click at [1184, 270] on li "Social Security Card (Color)" at bounding box center [1316, 263] width 469 height 22
click at [1184, 257] on span "Social Security Card (Color)" at bounding box center [1184, 262] width 127 height 15
click at [1135, 257] on input "Social Security Card (Color)" at bounding box center [1132, 260] width 10 height 10
checkbox input "true"
click at [1248, 336] on span "Deed if homestead is in your name" at bounding box center [1199, 328] width 157 height 15
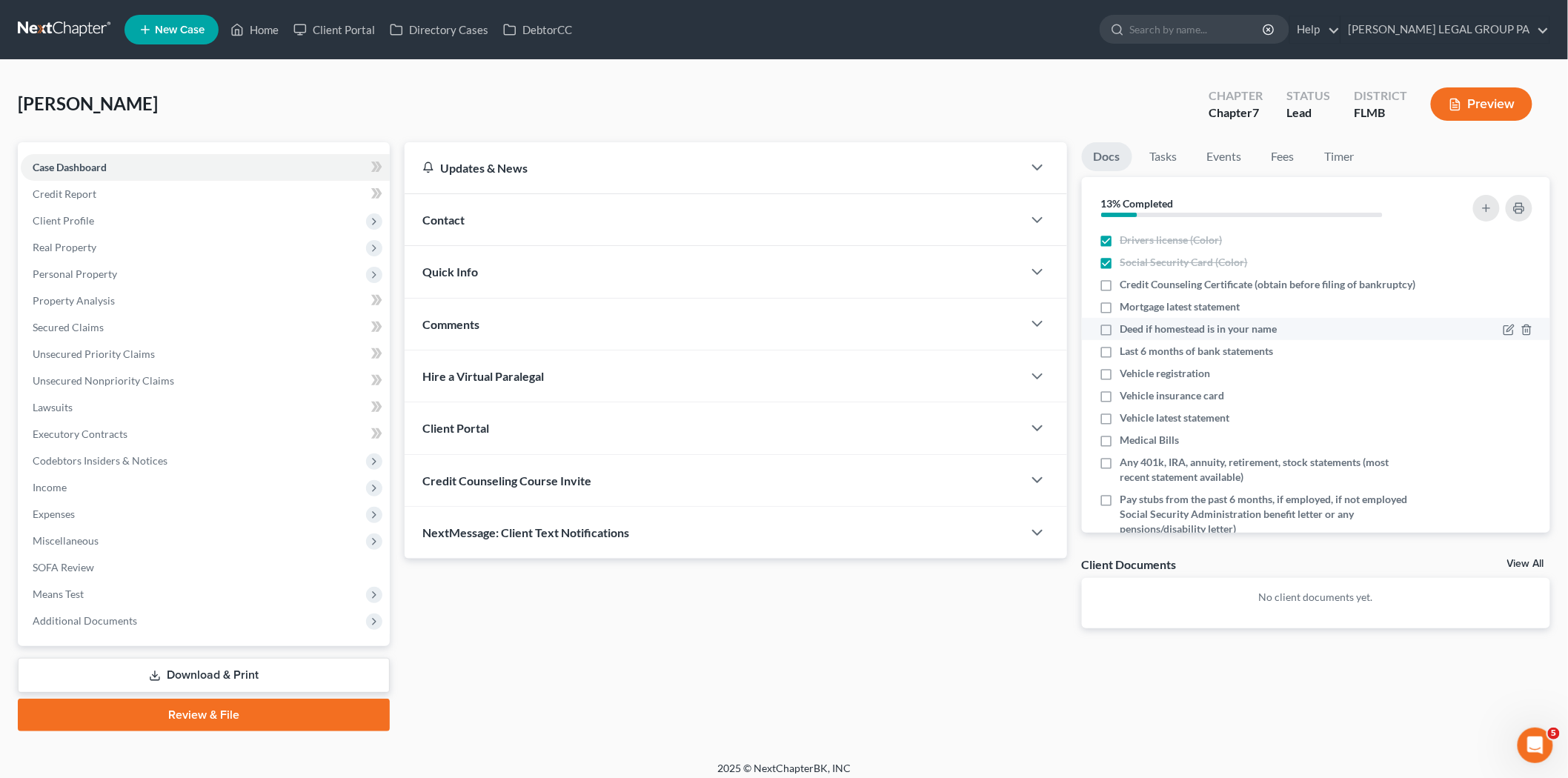
click at [1135, 331] on input "Deed if homestead is in your name" at bounding box center [1132, 326] width 10 height 10
checkbox input "true"
click at [1225, 359] on span "Last 6 months of bank statements" at bounding box center [1197, 351] width 153 height 15
click at [1135, 353] on input "Last 6 months of bank statements" at bounding box center [1132, 349] width 10 height 10
checkbox input "true"
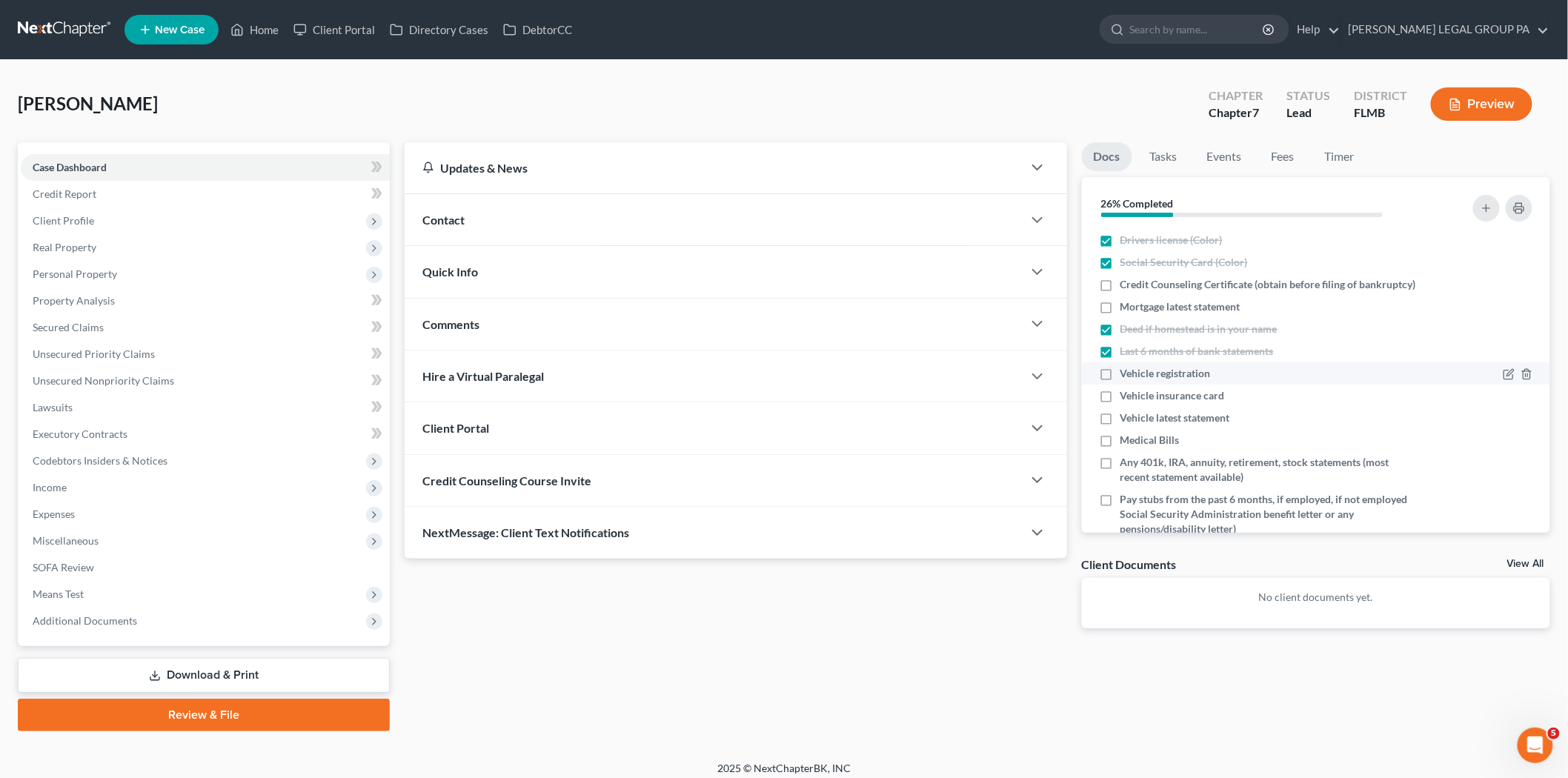
click at [1223, 381] on div "Vehicle registration" at bounding box center [1260, 373] width 321 height 15
click at [1225, 403] on div "Vehicle insurance card" at bounding box center [1260, 395] width 321 height 15
click at [1223, 403] on span "Vehicle insurance card" at bounding box center [1172, 395] width 104 height 15
click at [1135, 398] on input "Vehicle insurance card" at bounding box center [1132, 393] width 10 height 10
checkbox input "true"
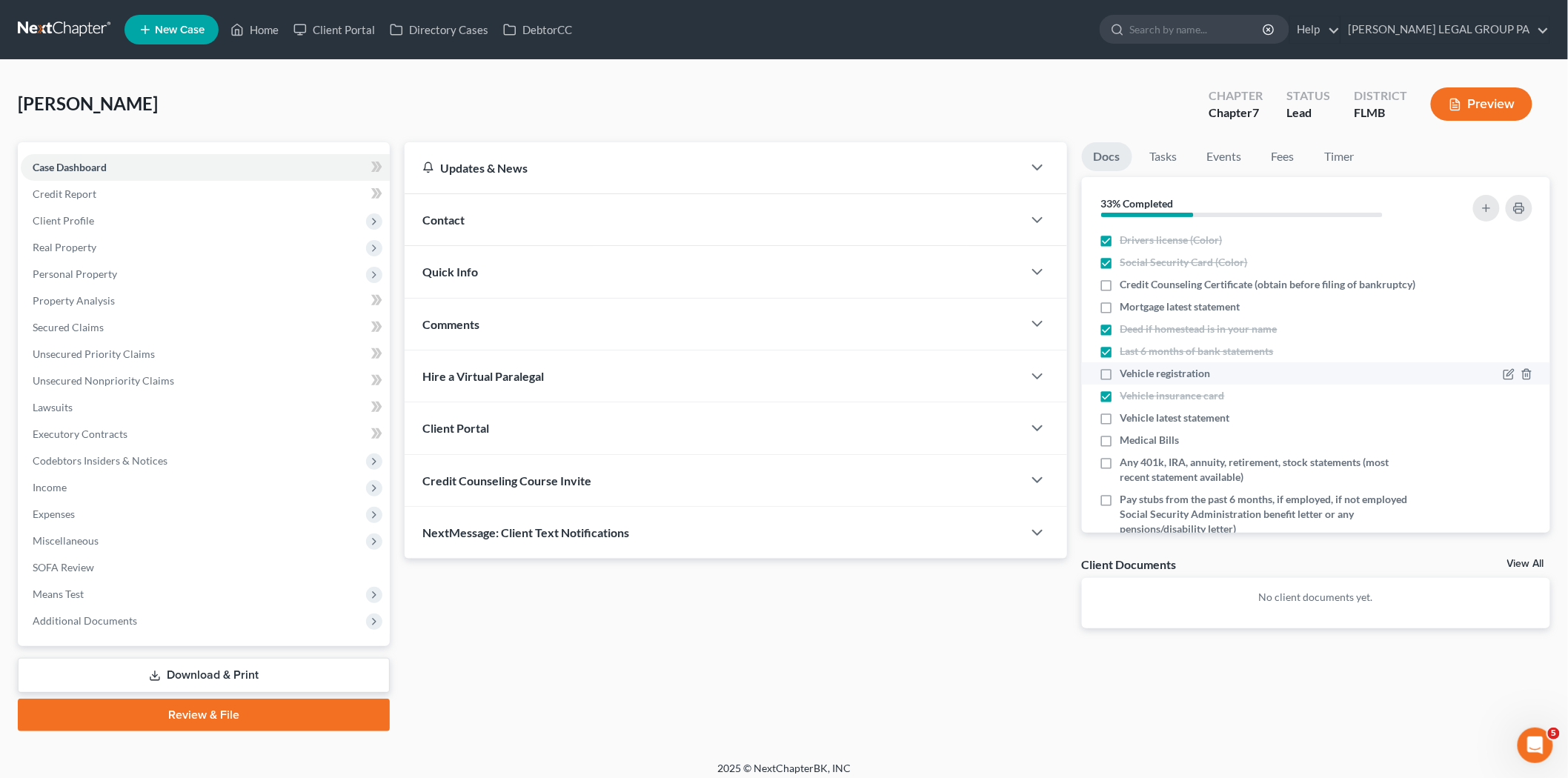
click at [1209, 381] on span "Vehicle registration" at bounding box center [1165, 373] width 90 height 15
click at [1135, 376] on input "Vehicle registration" at bounding box center [1132, 371] width 10 height 10
checkbox input "true"
click at [147, 189] on link "Credit Report" at bounding box center [205, 194] width 369 height 27
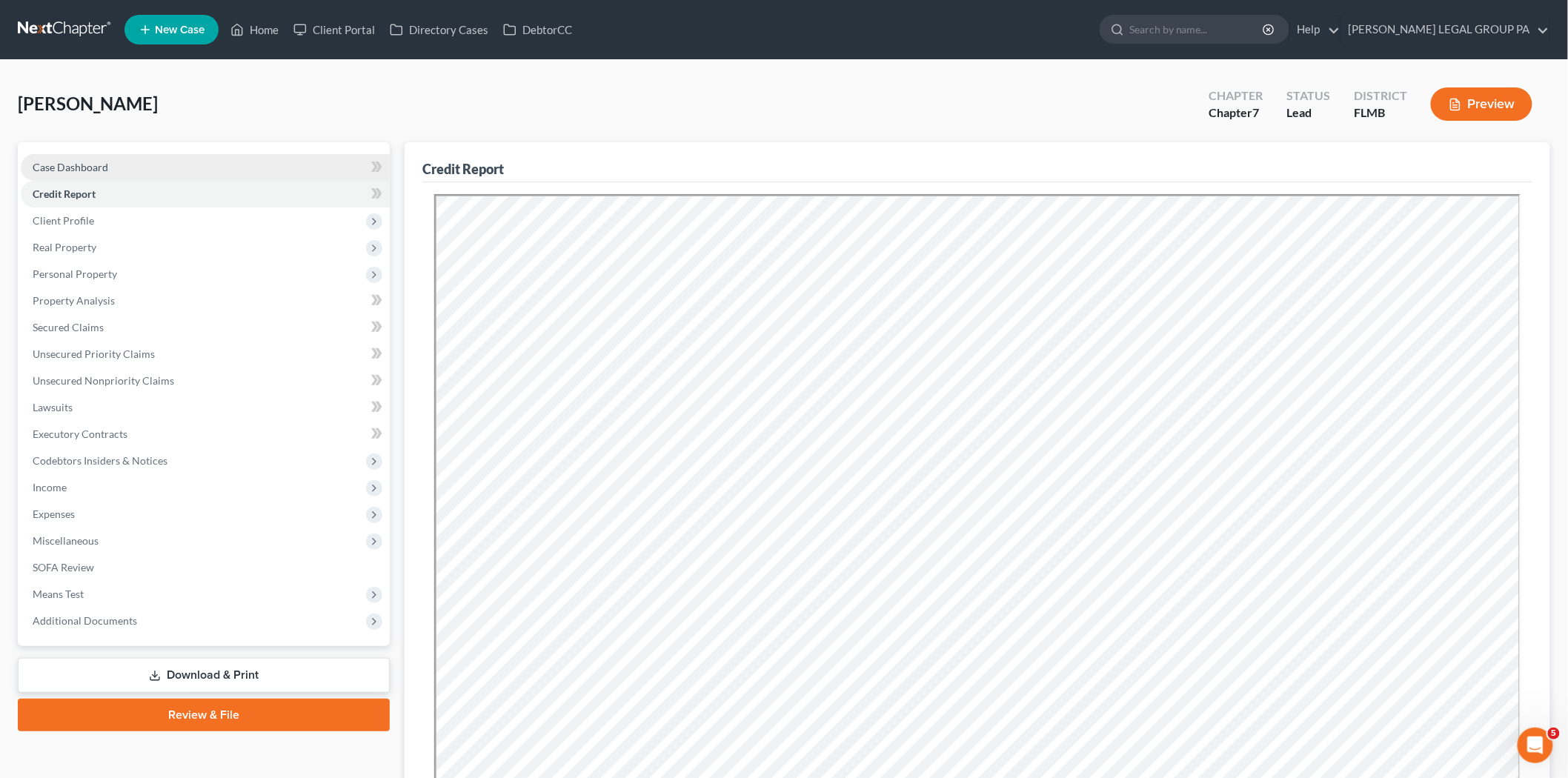
click at [173, 163] on link "Case Dashboard" at bounding box center [205, 167] width 369 height 27
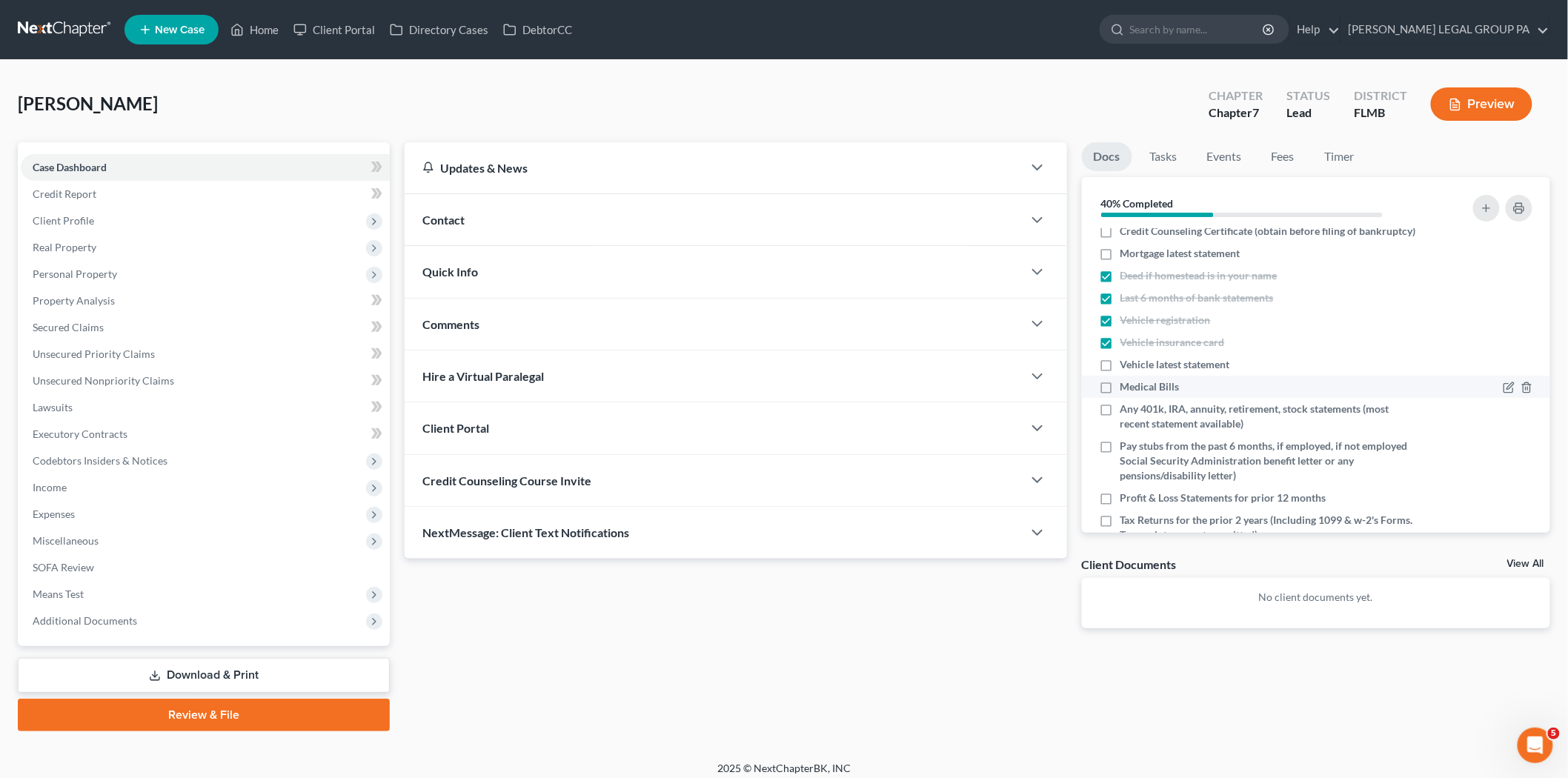
scroll to position [83, 0]
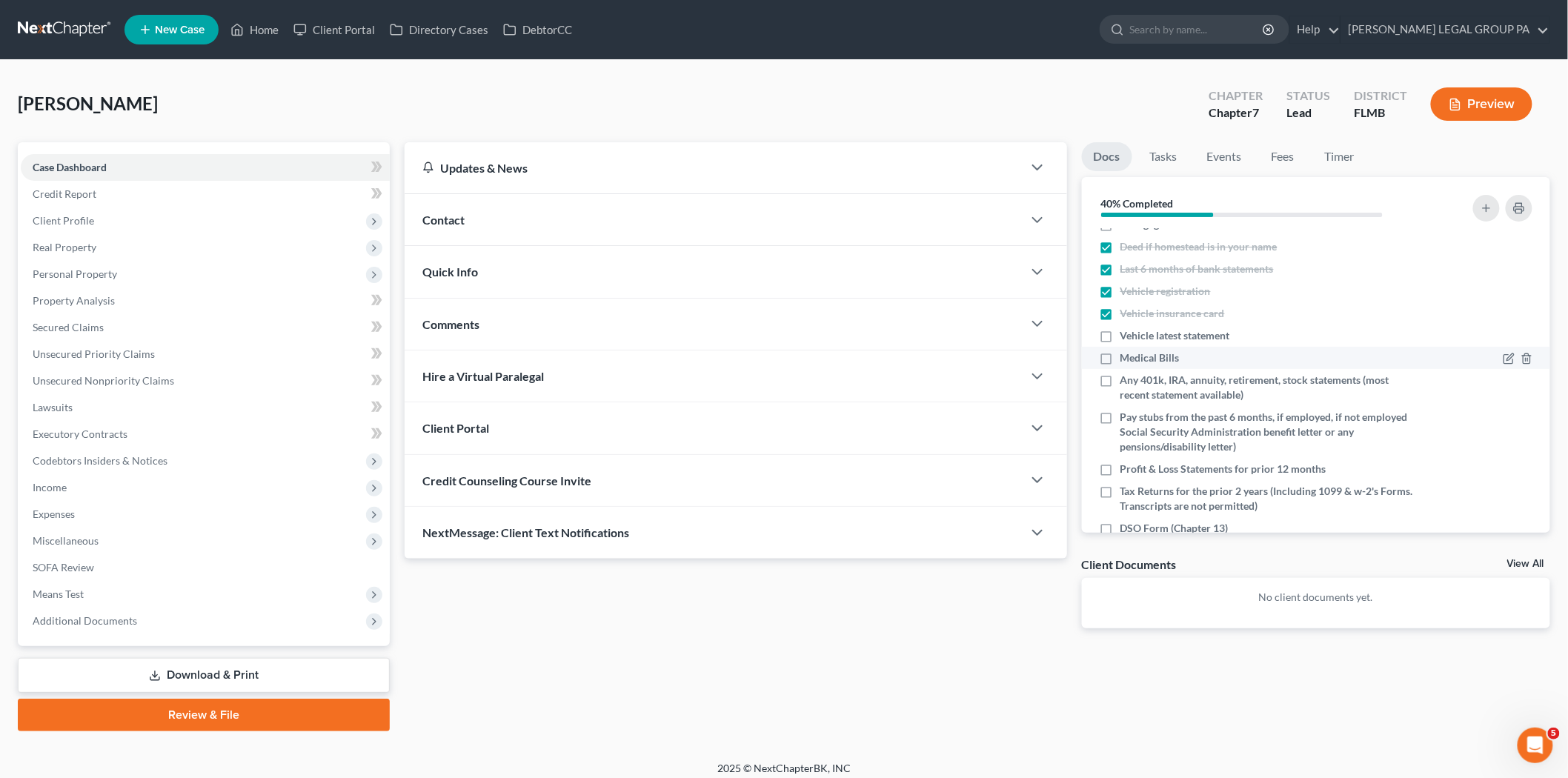
click at [1153, 365] on span "Medical Bills" at bounding box center [1150, 357] width 60 height 15
click at [1135, 360] on input "Medical Bills" at bounding box center [1132, 355] width 10 height 10
click at [1176, 365] on span "Medical Bills" at bounding box center [1150, 357] width 60 height 15
click at [1135, 360] on input "Medical Bills" at bounding box center [1132, 355] width 10 height 10
checkbox input "false"
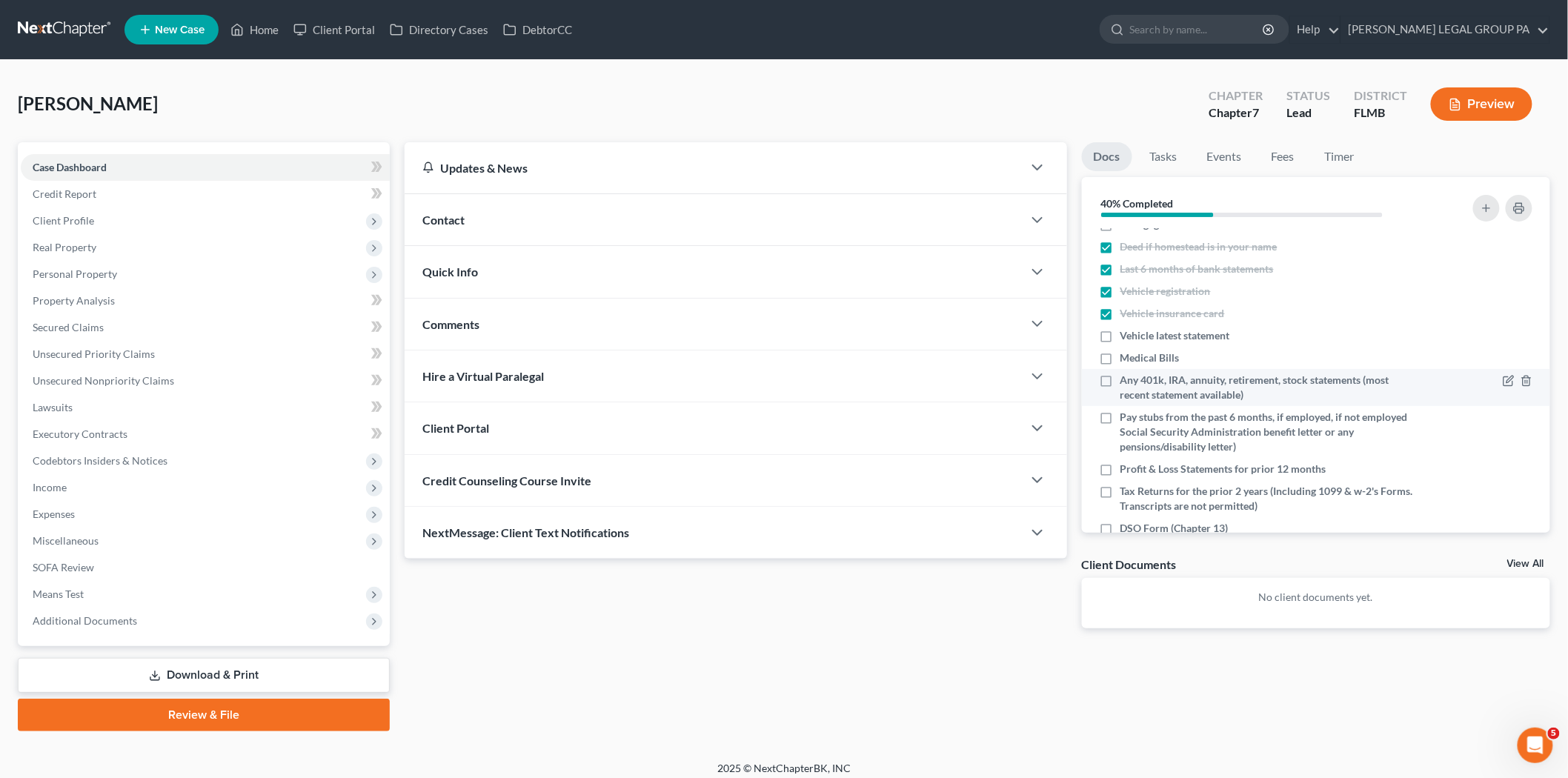
click at [1186, 398] on span "Any 401k, IRA, annuity, retirement, stock statements (most recent statement ava…" at bounding box center [1271, 388] width 300 height 30
click at [1135, 382] on input "Any 401k, IRA, annuity, retirement, stock statements (most recent statement ava…" at bounding box center [1132, 378] width 10 height 10
checkbox input "true"
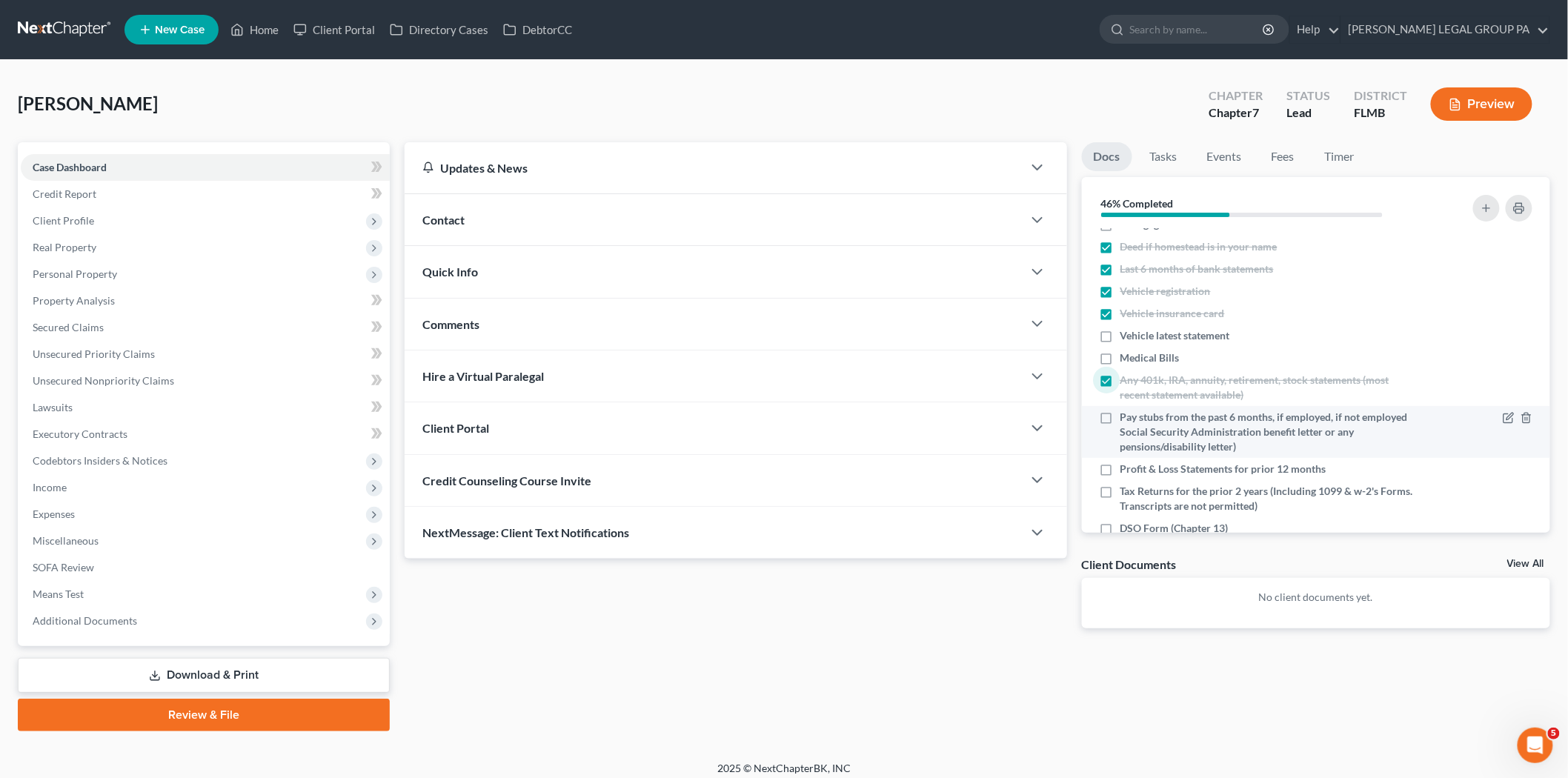
click at [1175, 455] on span "Pay stubs from the past 6 months, if employed, if not employed Social Security …" at bounding box center [1271, 432] width 300 height 45
click at [1135, 420] on input "Pay stubs from the past 6 months, if employed, if not employed Social Security …" at bounding box center [1132, 415] width 10 height 10
checkbox input "true"
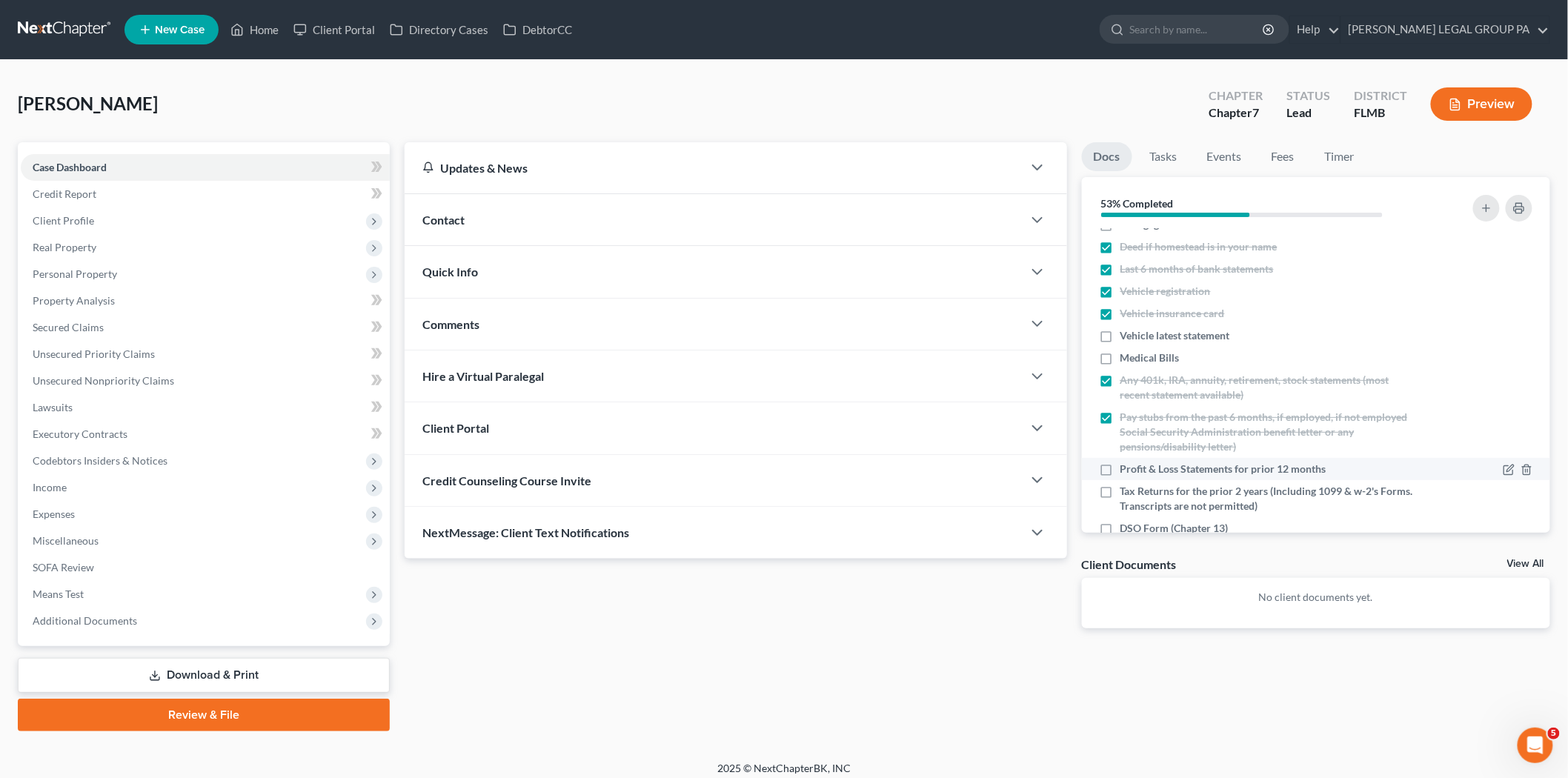
click at [1189, 477] on span "Profit & Loss Statements for prior 12 months" at bounding box center [1223, 469] width 206 height 15
click at [1135, 472] on input "Profit & Loss Statements for prior 12 months" at bounding box center [1132, 467] width 10 height 10
checkbox input "true"
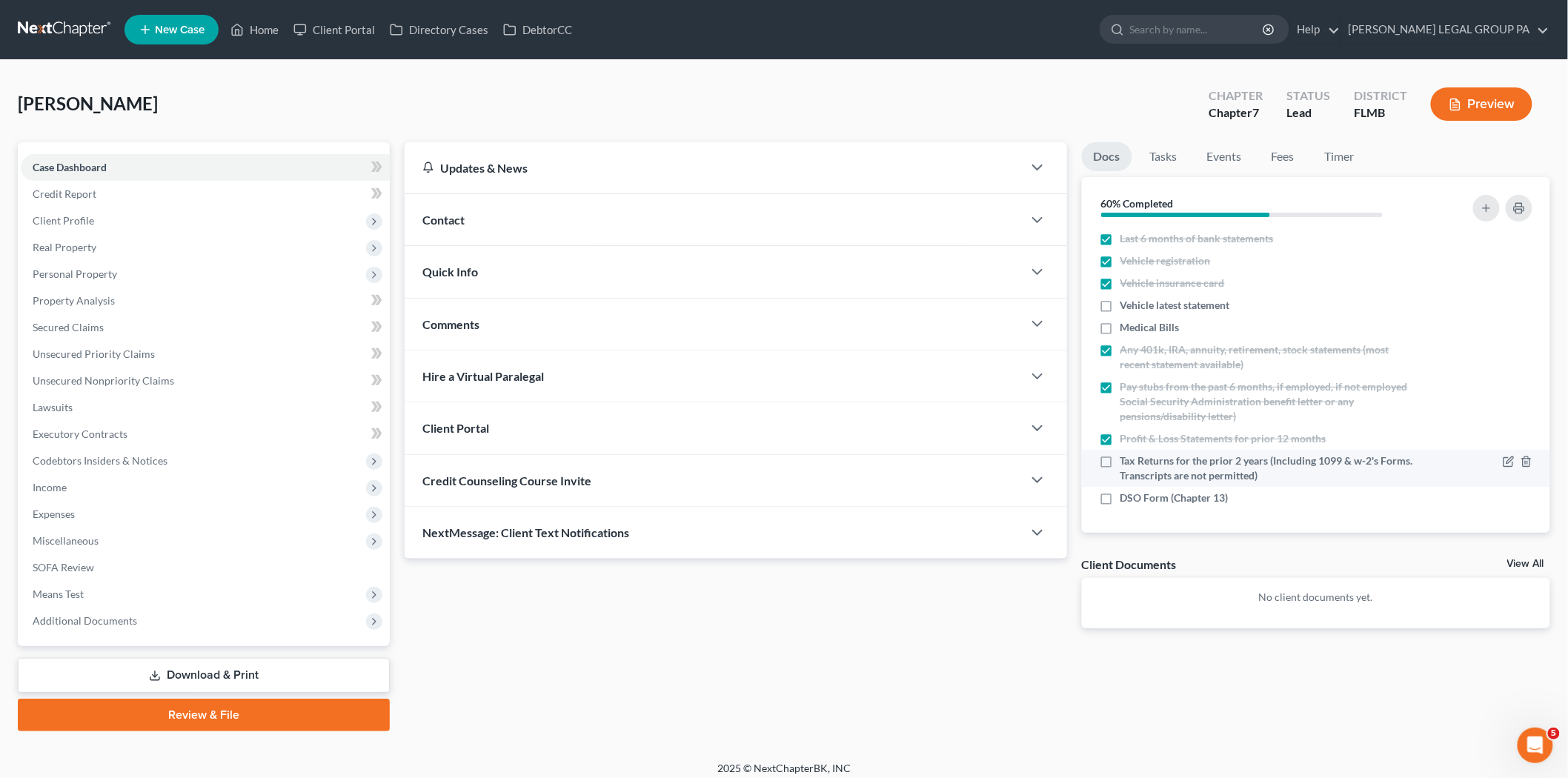
click at [1262, 464] on span "Tax Returns for the prior 2 years (Including 1099 & w-2's Forms. Transcripts ar…" at bounding box center [1271, 469] width 300 height 30
click at [1135, 464] on input "Tax Returns for the prior 2 years (Including 1099 & w-2's Forms. Transcripts ar…" at bounding box center [1132, 459] width 10 height 10
checkbox input "true"
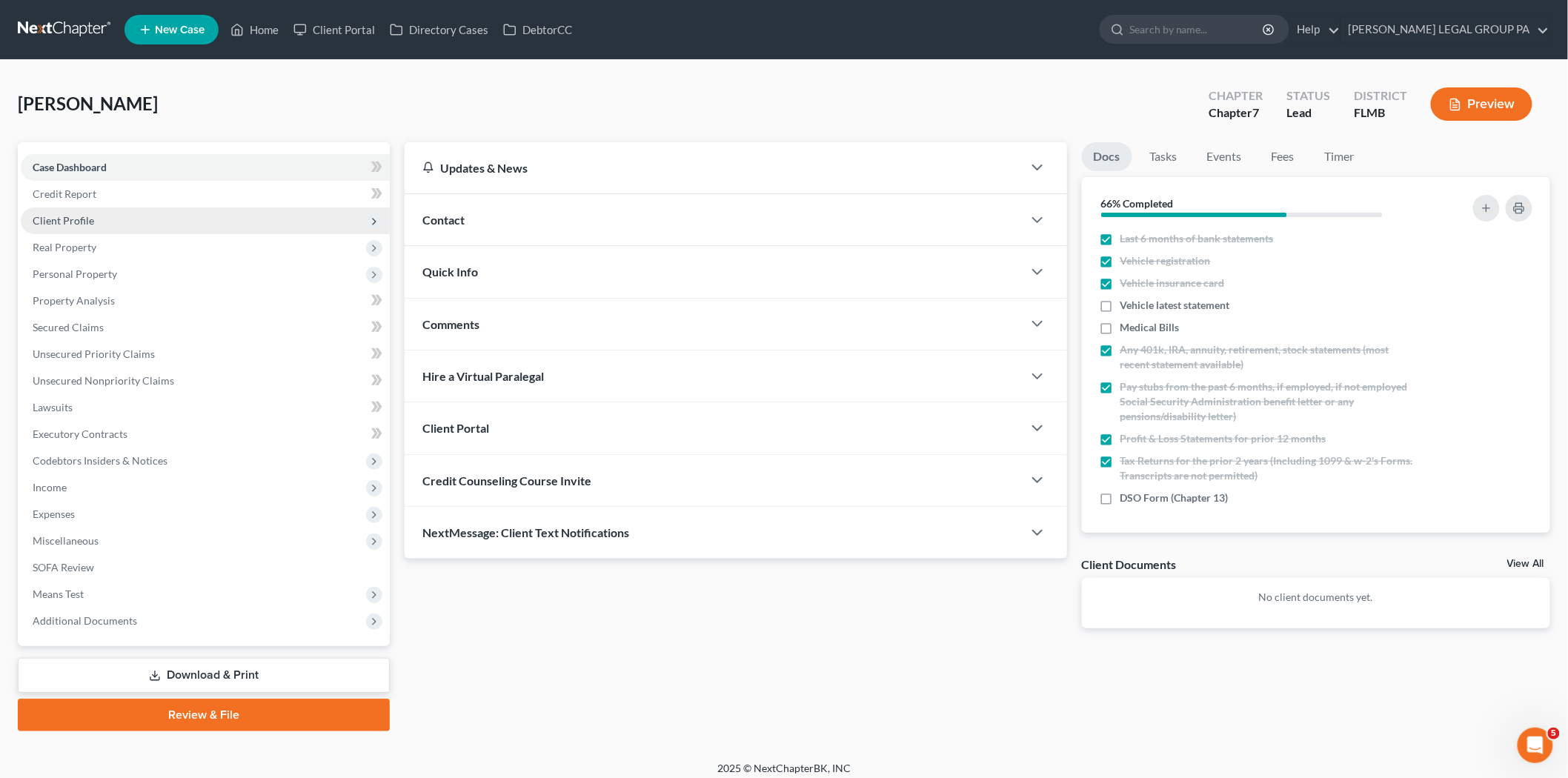
click at [134, 225] on span "Client Profile" at bounding box center [205, 221] width 369 height 27
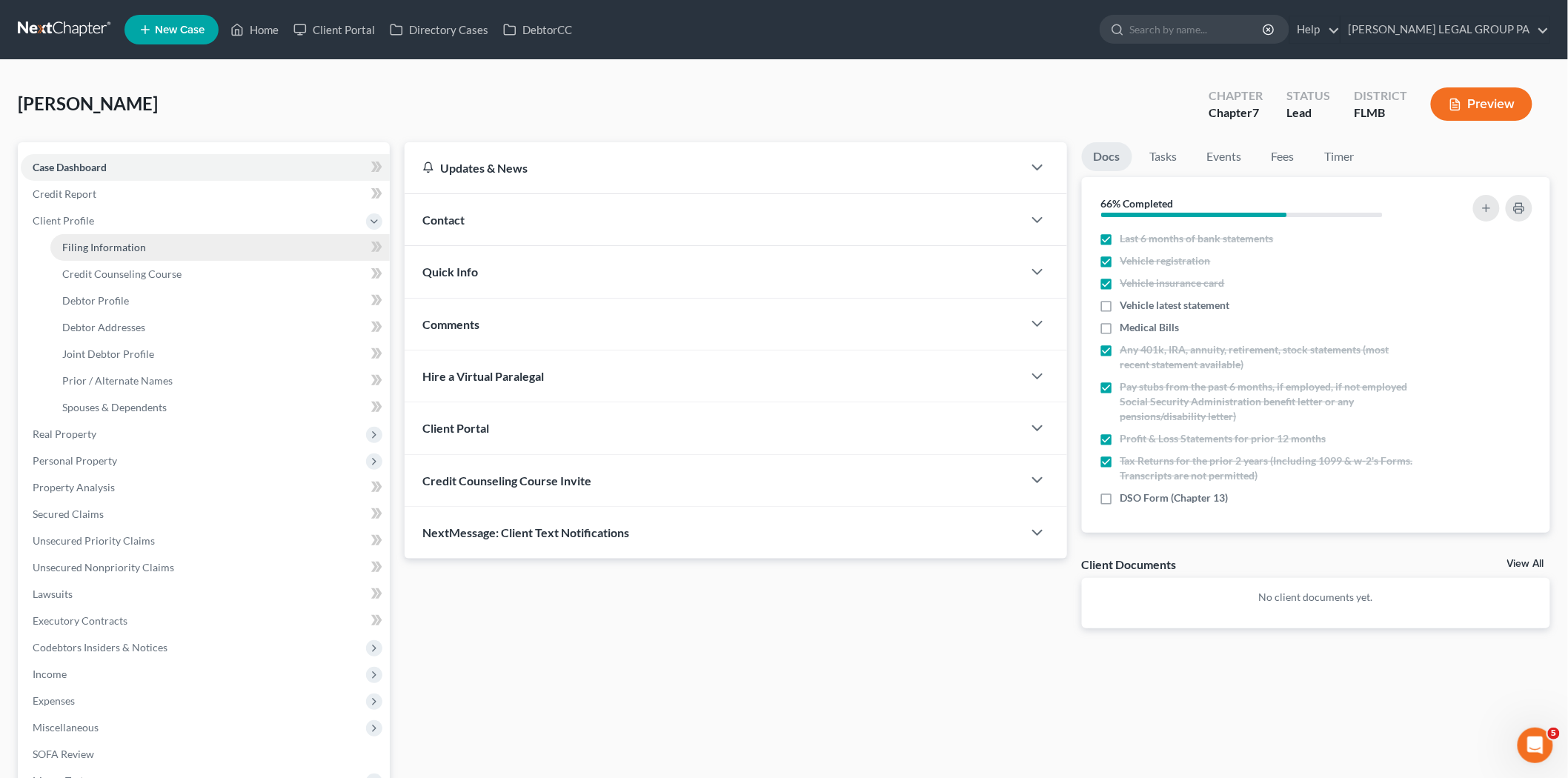
click at [144, 243] on link "Filing Information" at bounding box center [220, 247] width 339 height 27
select select "1"
select select "0"
select select "15"
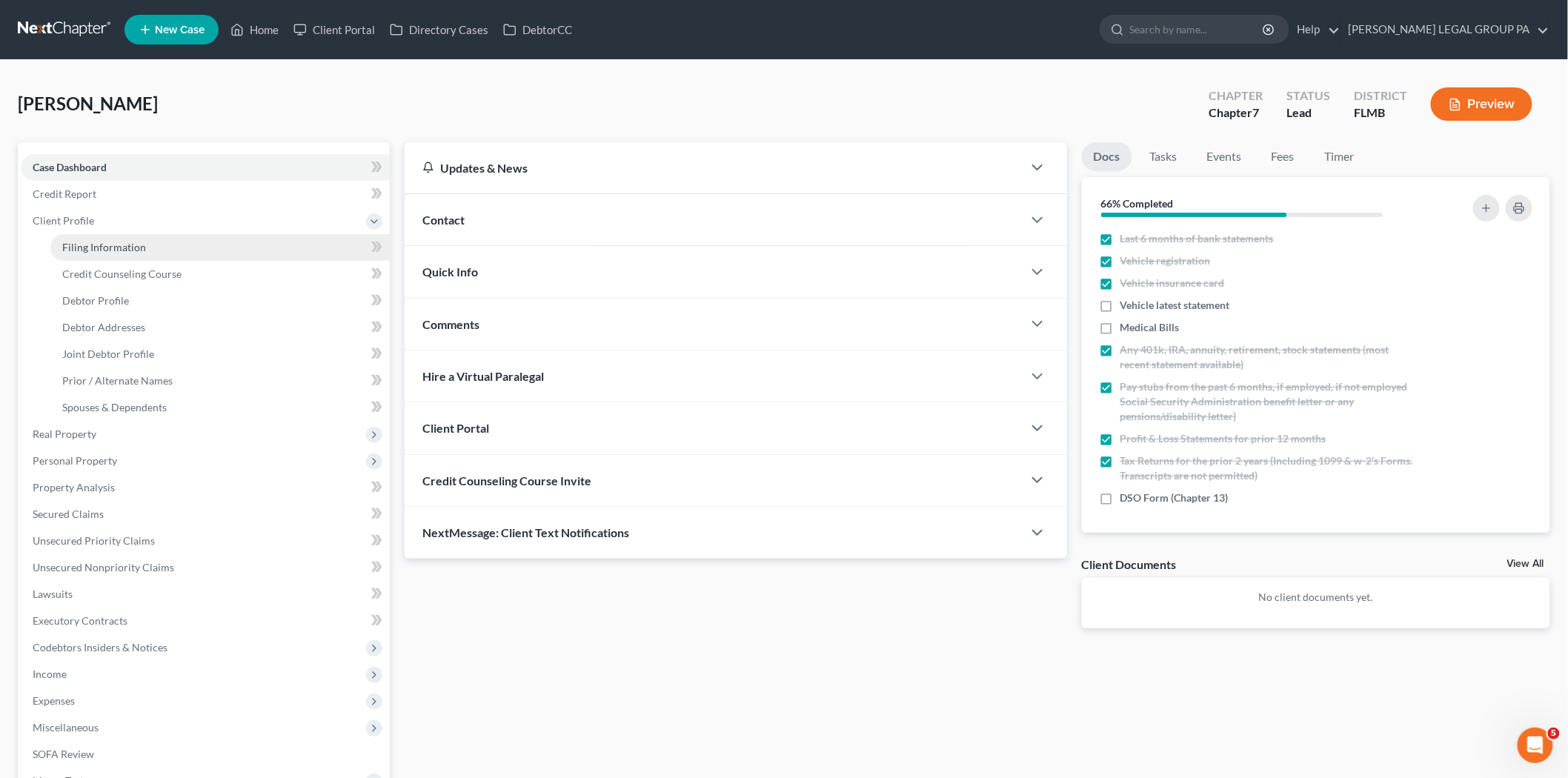
select select "0"
select select "9"
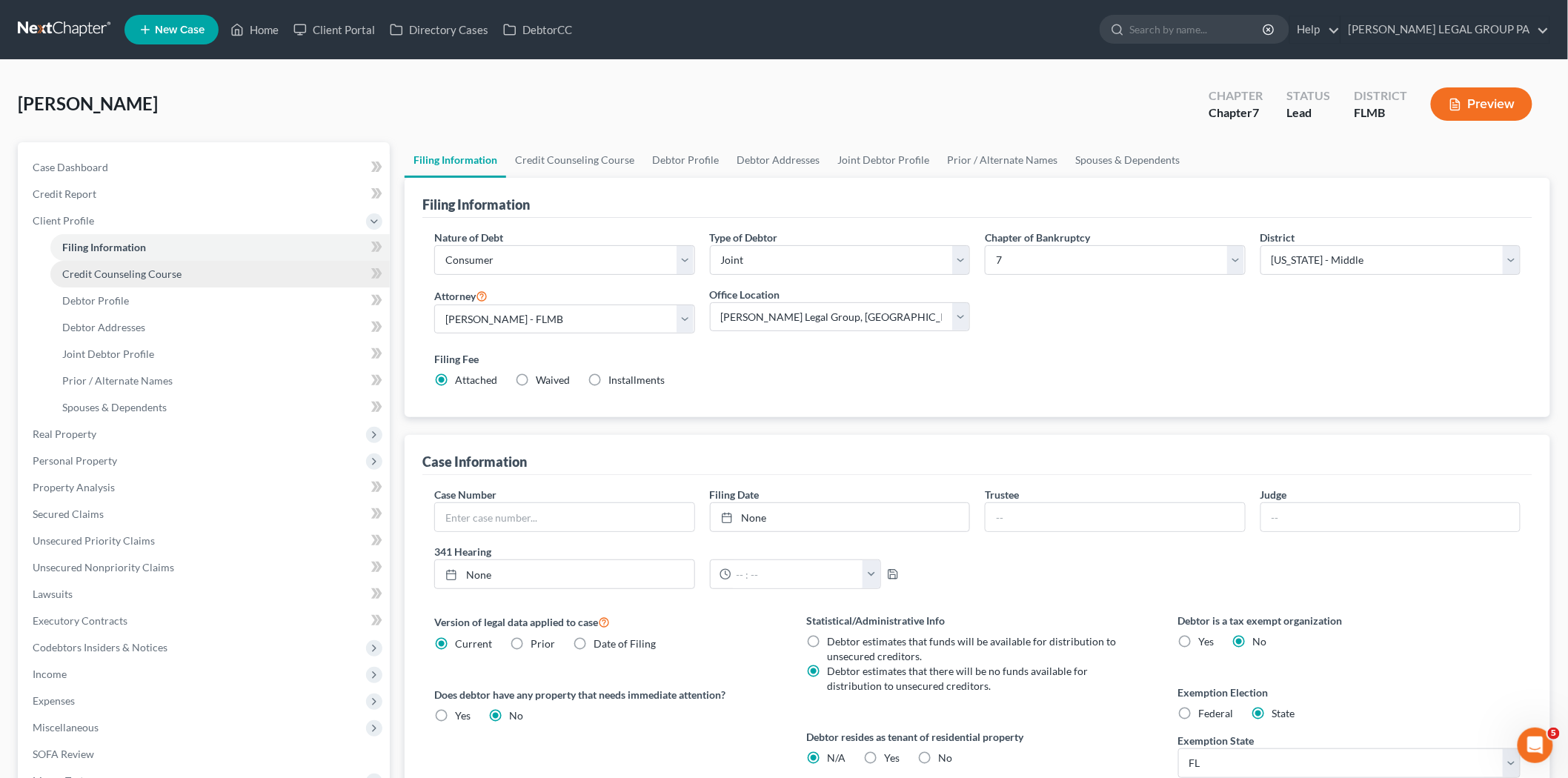
click at [156, 272] on span "Credit Counseling Course" at bounding box center [122, 274] width 119 height 13
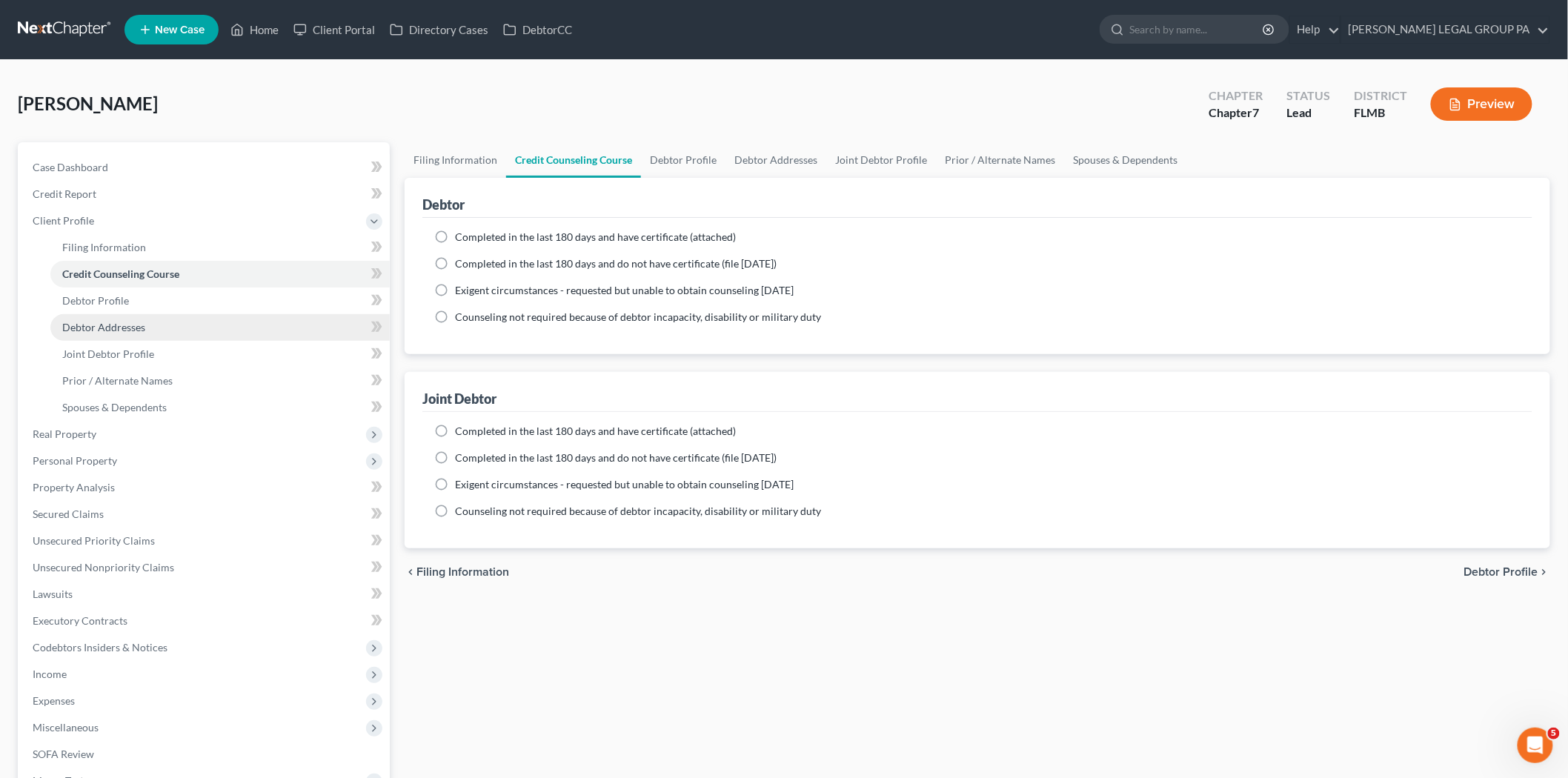
click at [144, 336] on link "Debtor Addresses" at bounding box center [220, 327] width 339 height 27
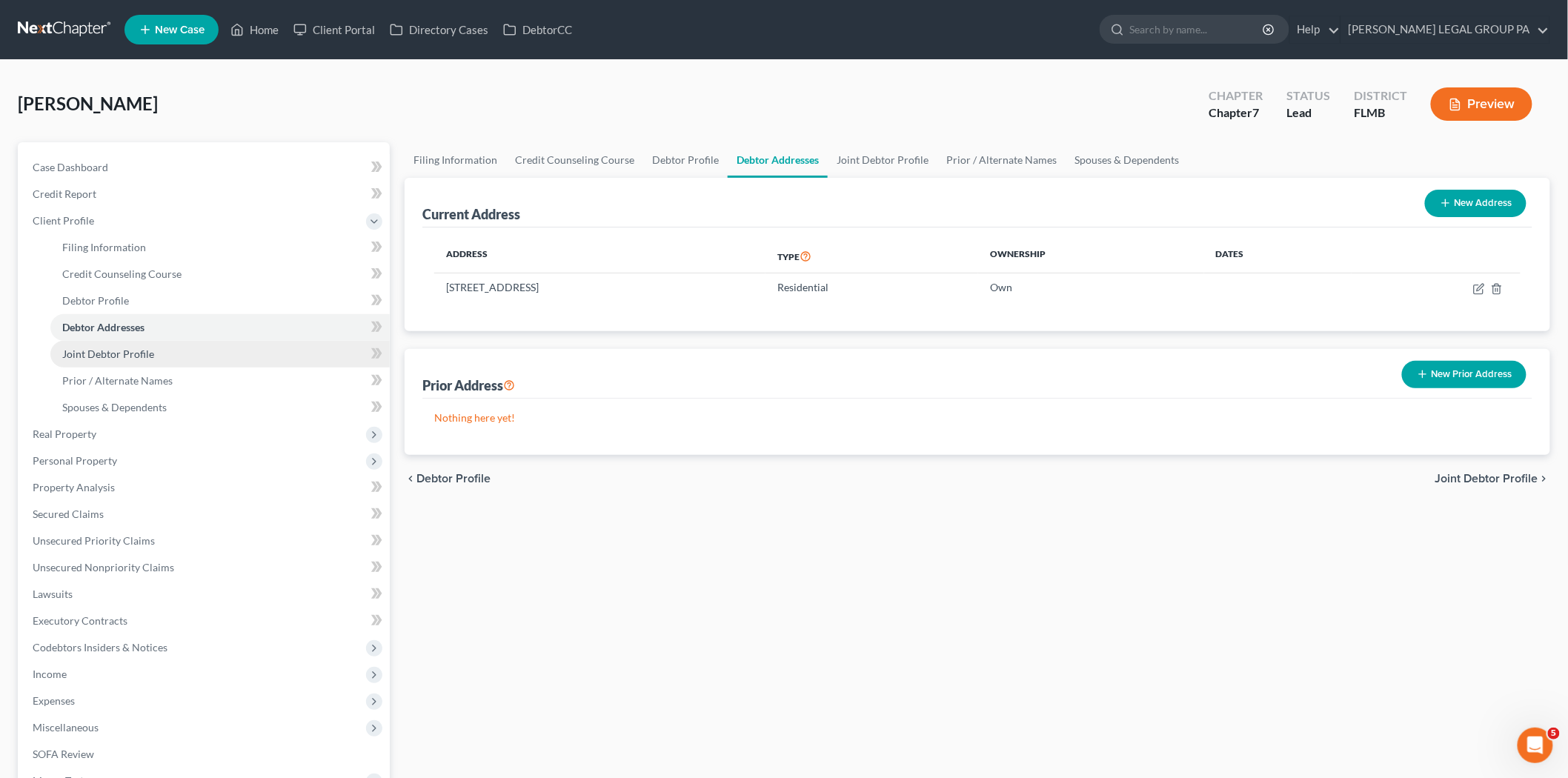
click at [146, 358] on span "Joint Debtor Profile" at bounding box center [108, 353] width 91 height 13
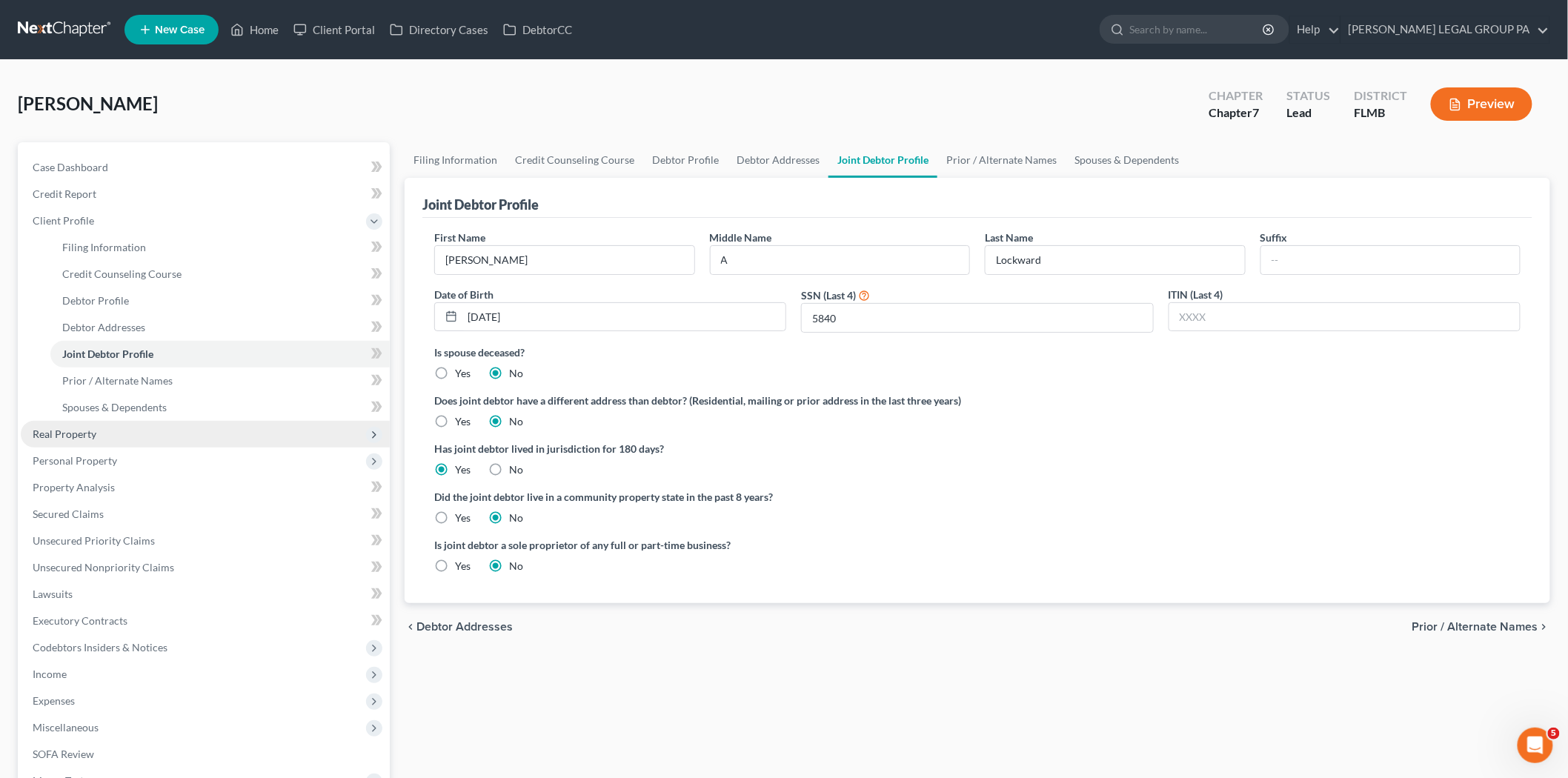
click at [129, 435] on span "Real Property" at bounding box center [205, 434] width 369 height 27
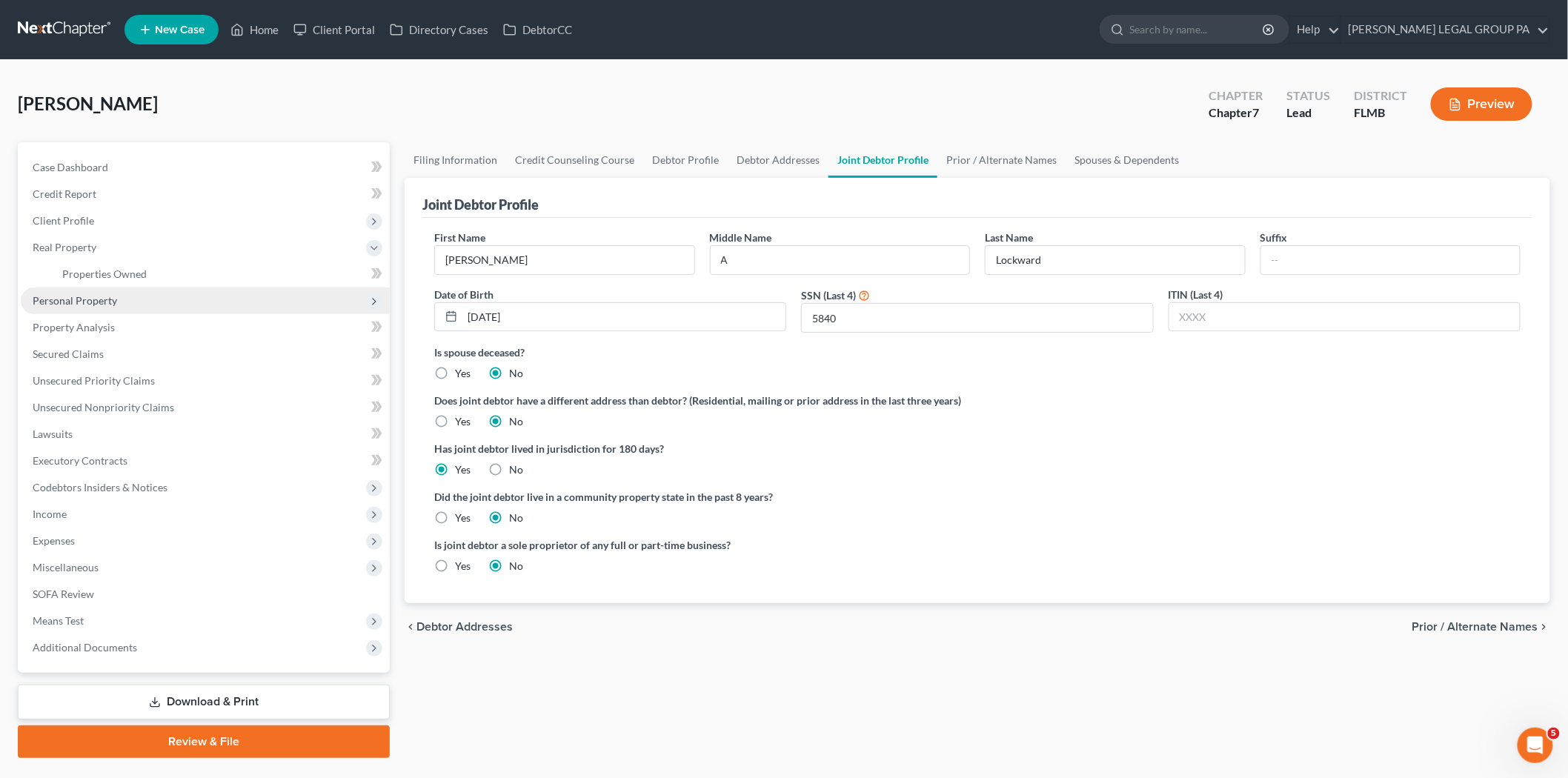
click at [115, 294] on span "Personal Property" at bounding box center [205, 300] width 369 height 27
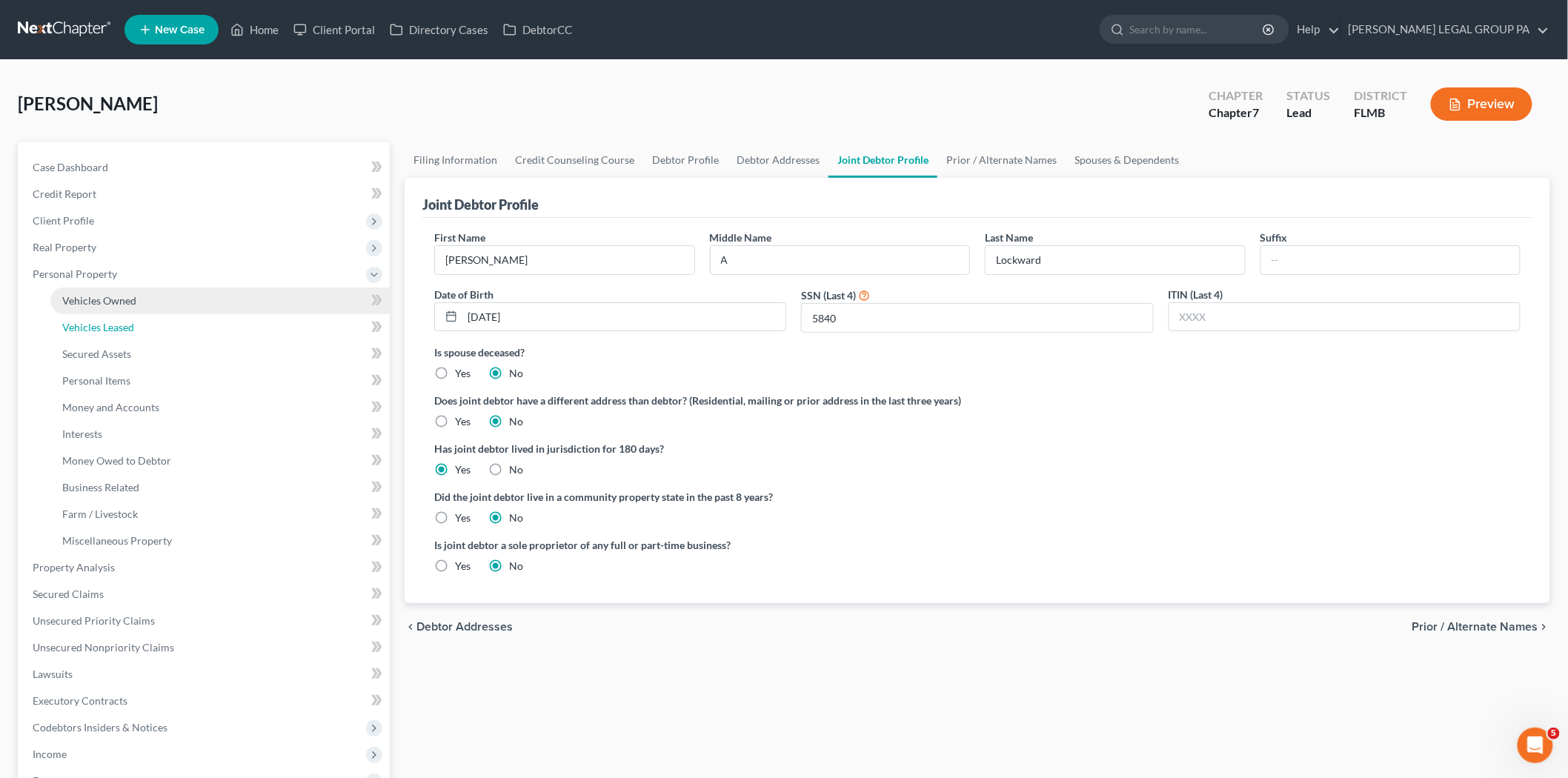
click at [123, 318] on link "Vehicles Leased" at bounding box center [220, 327] width 339 height 27
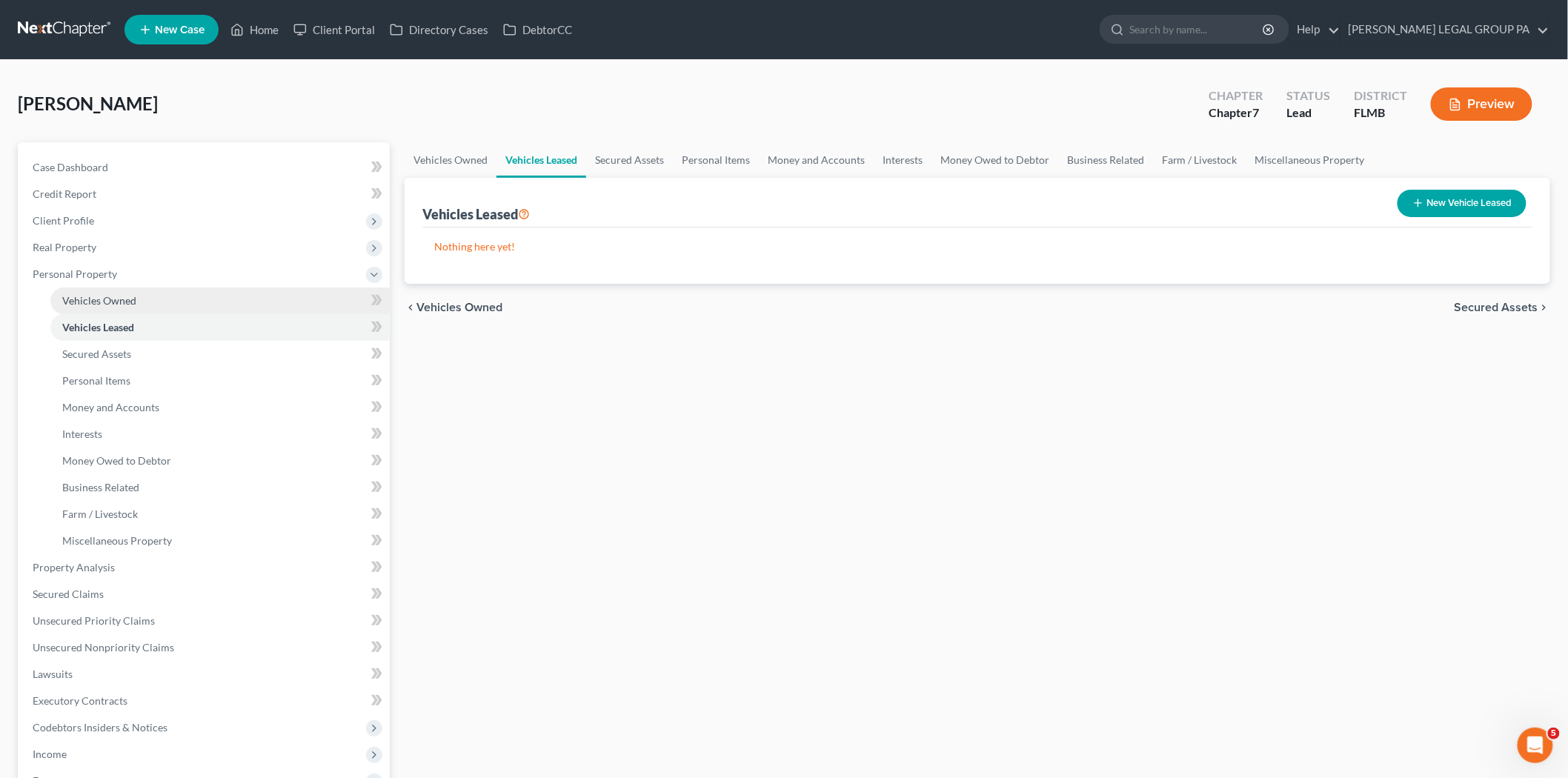
click at [126, 298] on span "Vehicles Owned" at bounding box center [99, 300] width 75 height 13
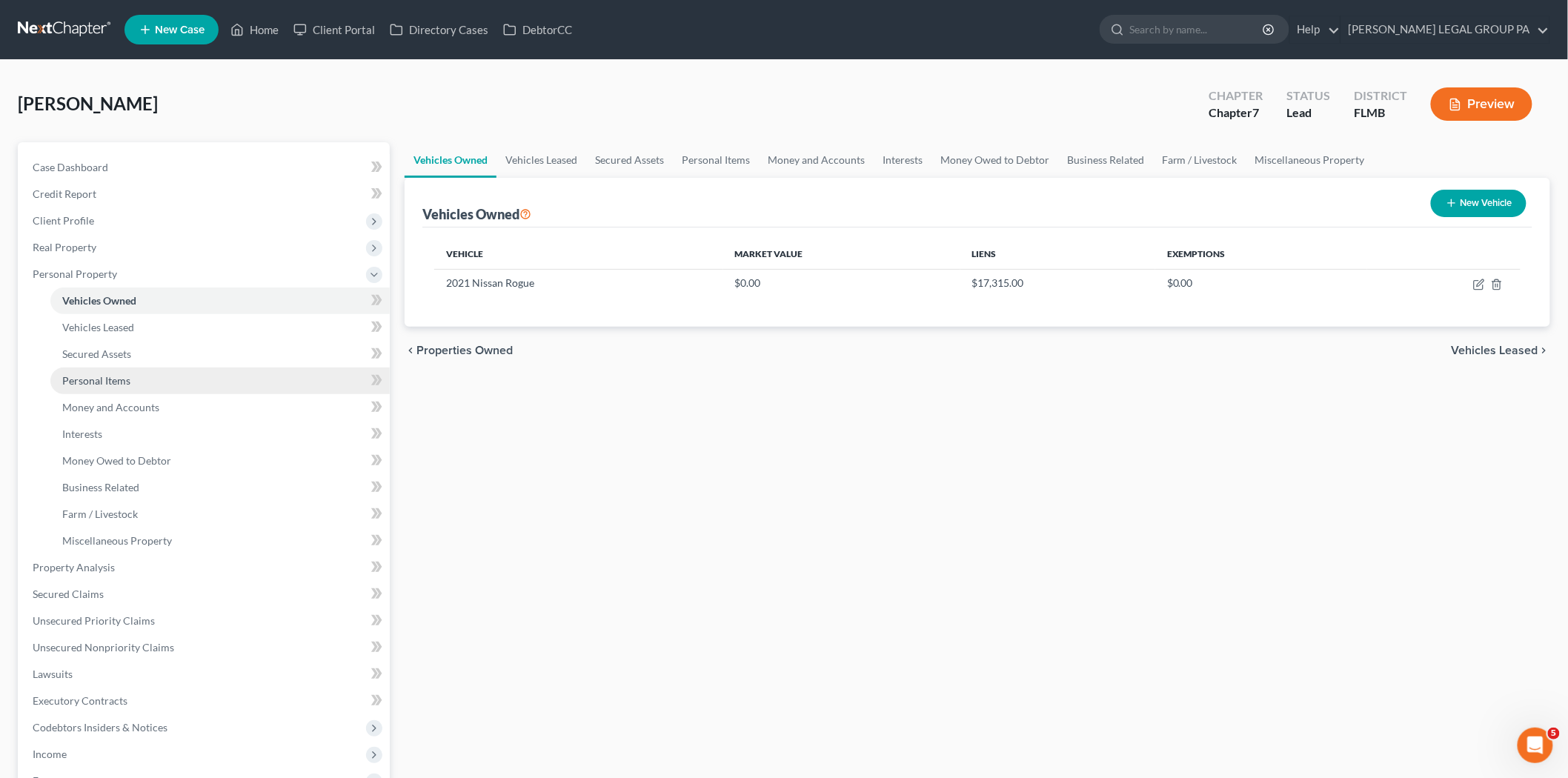
click at [173, 377] on link "Personal Items" at bounding box center [220, 381] width 339 height 27
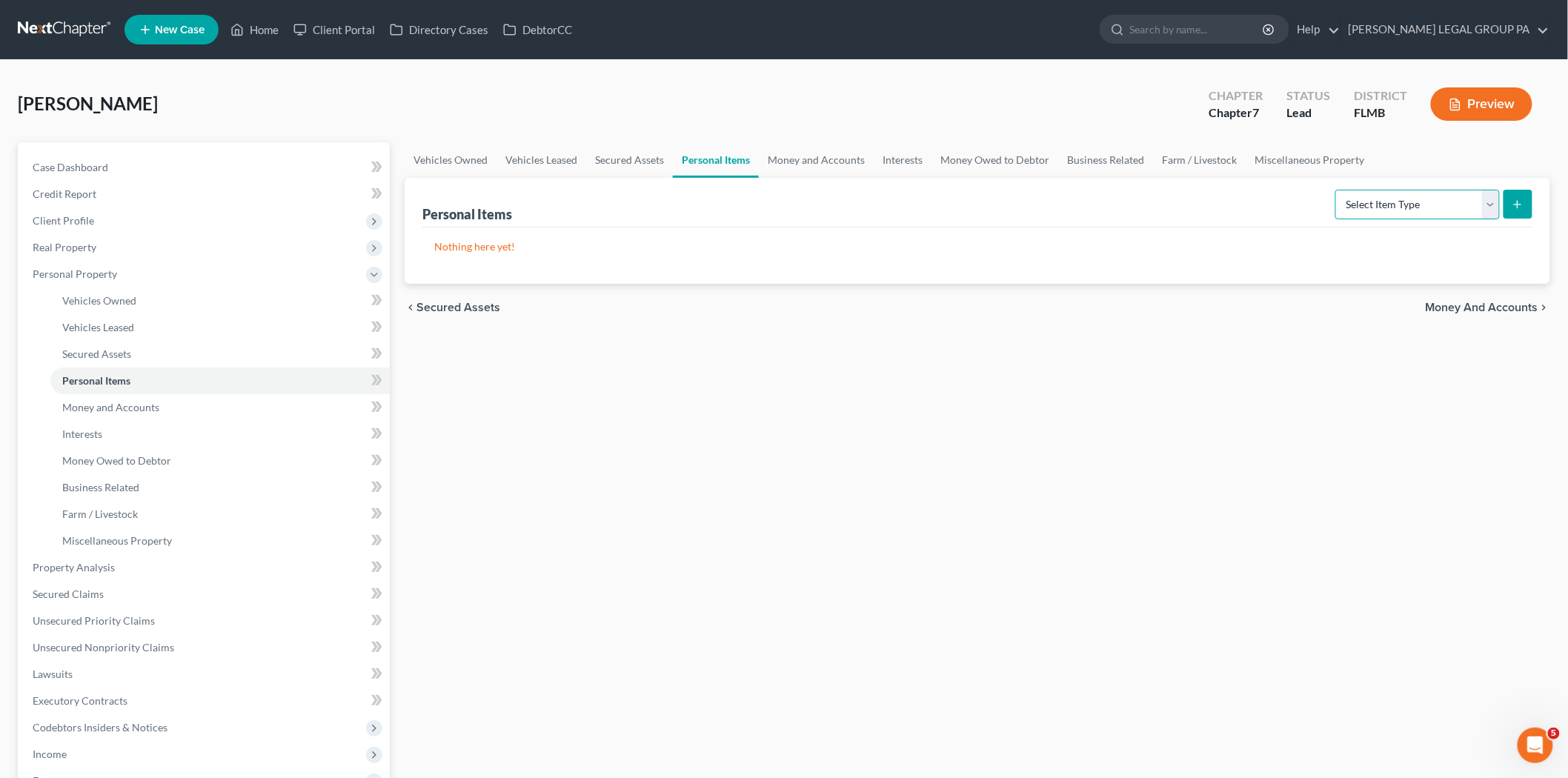
click at [1452, 208] on select "Select Item Type Clothing Collectibles Of Value Electronics Firearms Household …" at bounding box center [1417, 205] width 164 height 30
select select "clothing"
click at [1336, 190] on select "Select Item Type Clothing Collectibles Of Value Electronics Firearms Household …" at bounding box center [1417, 205] width 164 height 30
click at [1506, 202] on button "submit" at bounding box center [1517, 204] width 29 height 29
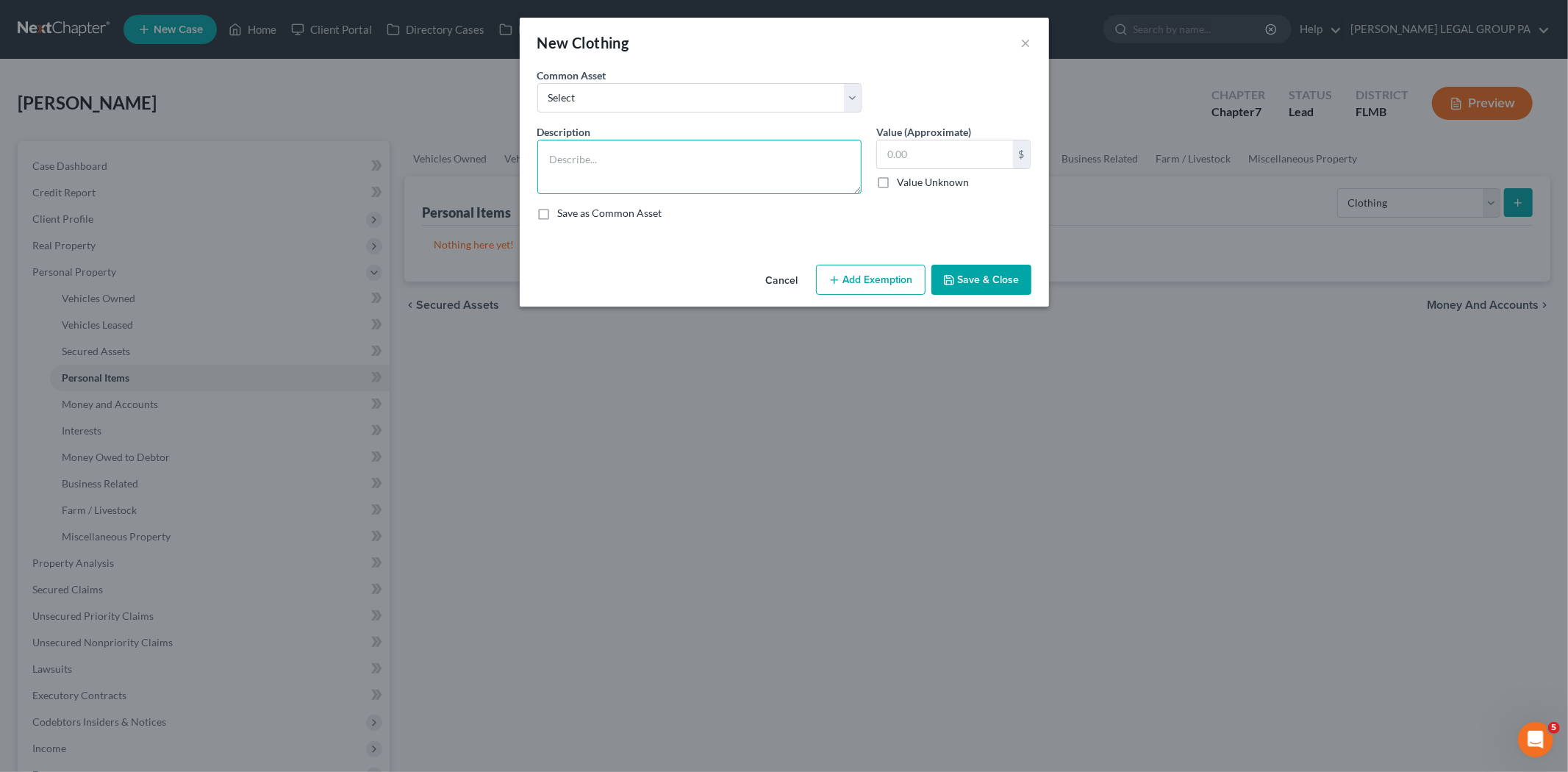
click at [590, 185] on textarea at bounding box center [700, 167] width 325 height 54
type textarea "Clothing"
type input "300.00"
click at [967, 275] on button "Save & Close" at bounding box center [981, 279] width 100 height 31
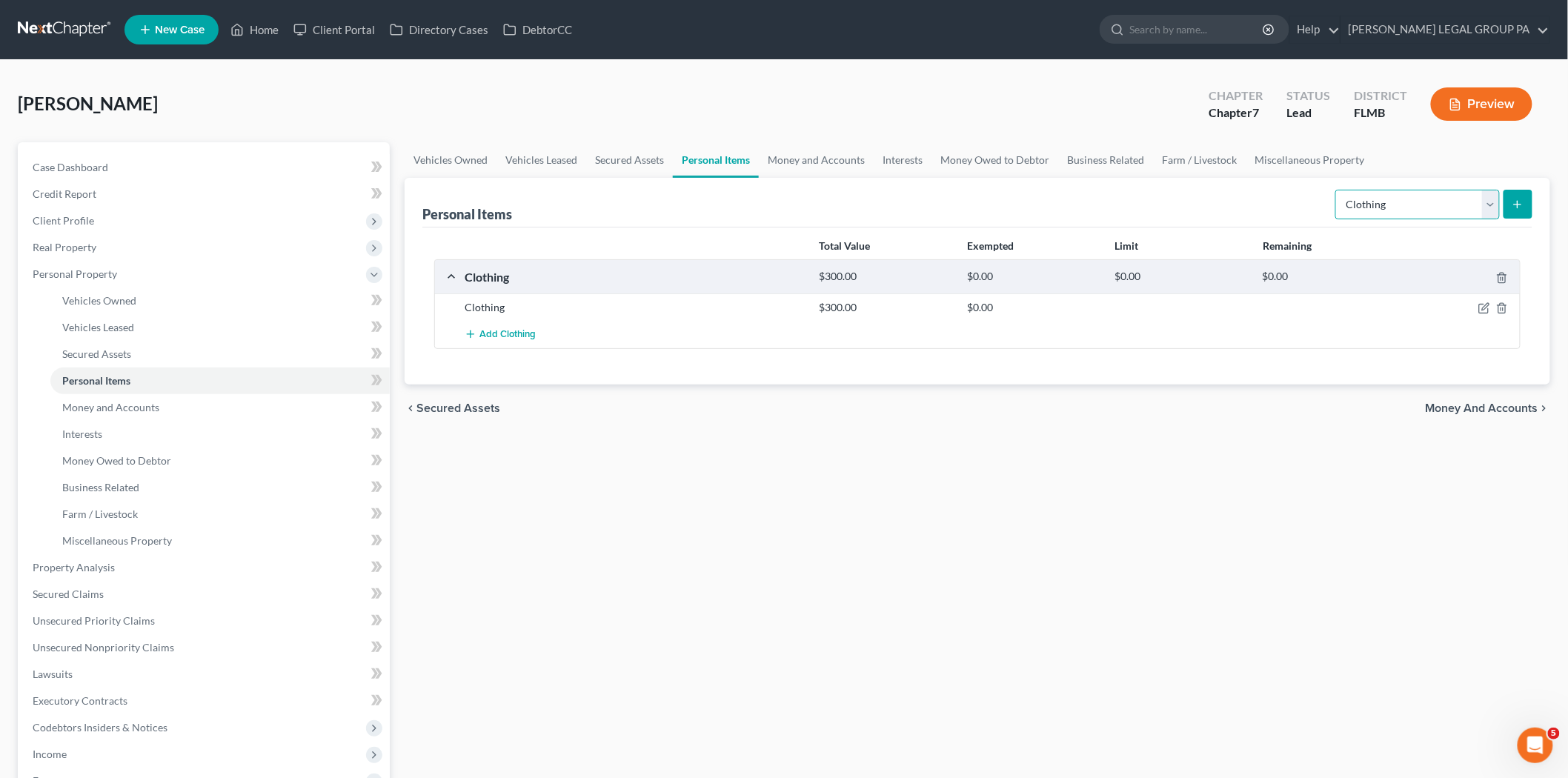
click at [1443, 202] on select "Select Item Type Clothing Collectibles Of Value Electronics Firearms Household …" at bounding box center [1417, 205] width 164 height 30
click at [1336, 190] on select "Select Item Type Clothing Collectibles Of Value Electronics Firearms Household …" at bounding box center [1417, 205] width 164 height 30
click at [1515, 200] on icon "submit" at bounding box center [1517, 205] width 12 height 12
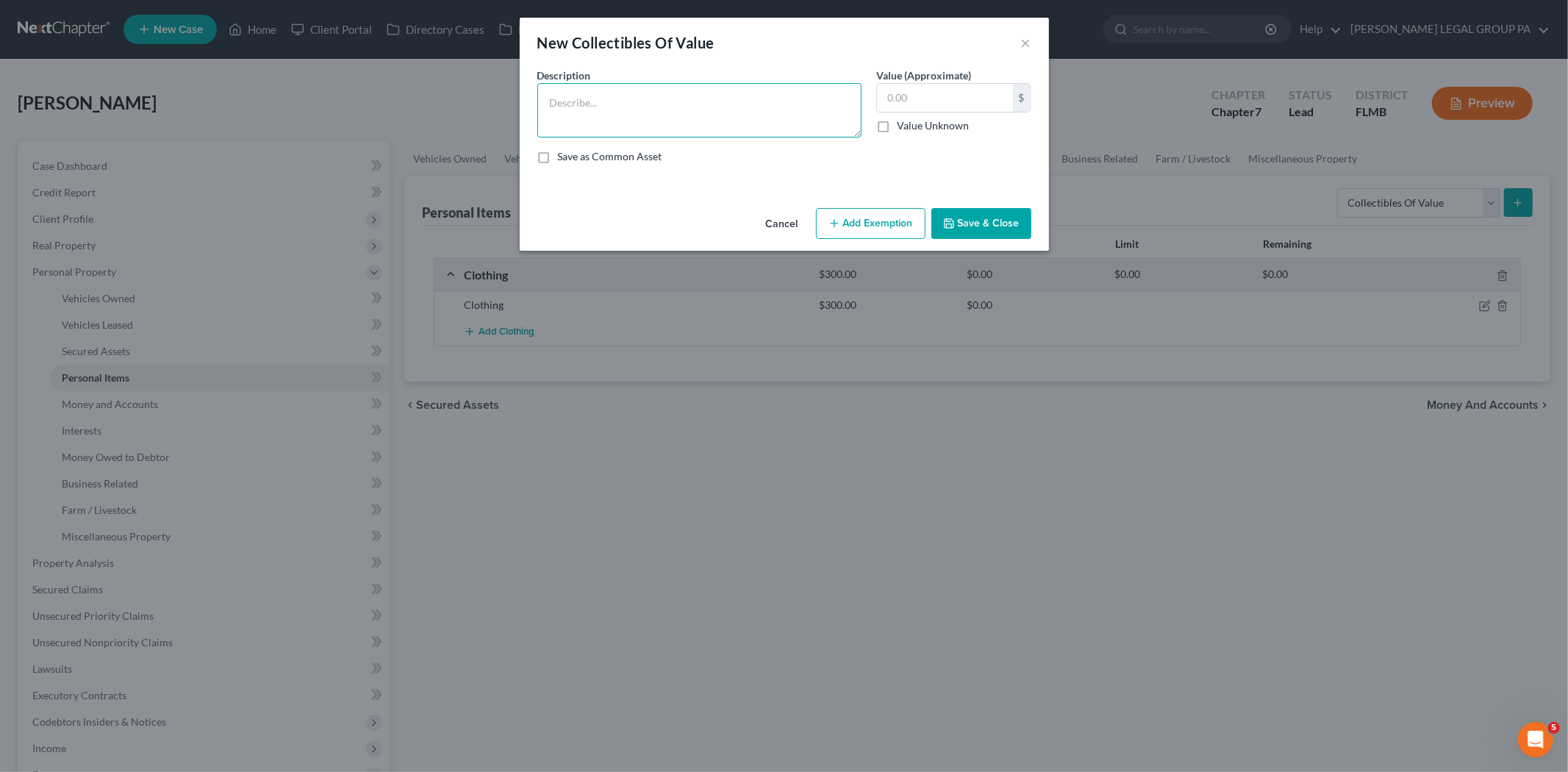
click at [722, 116] on textarea at bounding box center [700, 110] width 325 height 54
click at [1014, 216] on button "Save & Close" at bounding box center [981, 223] width 100 height 31
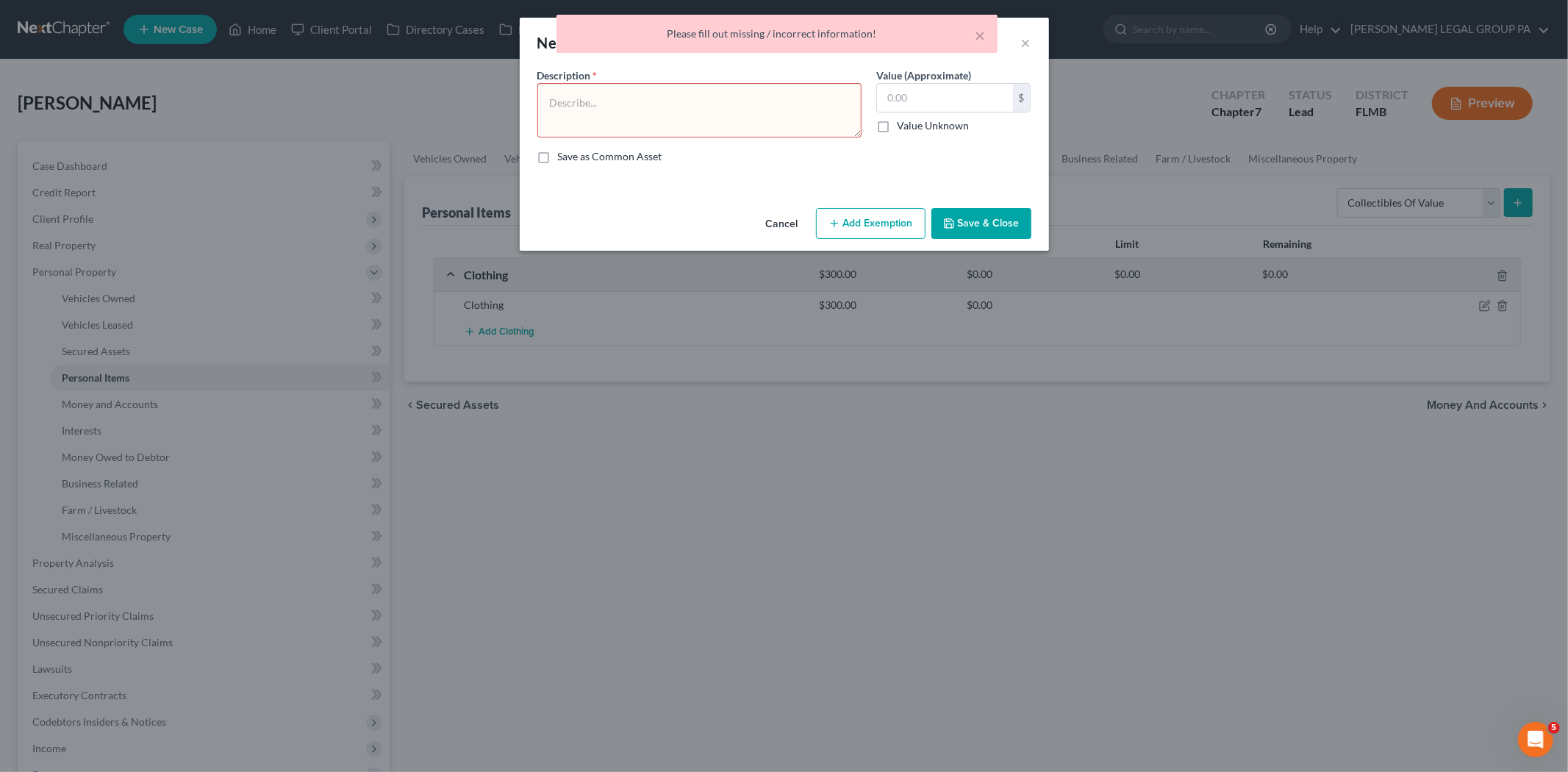
click at [1024, 47] on div "× Please fill out missing / incorrect information!" at bounding box center [777, 38] width 1568 height 45
click at [794, 224] on button "Cancel" at bounding box center [782, 224] width 56 height 30
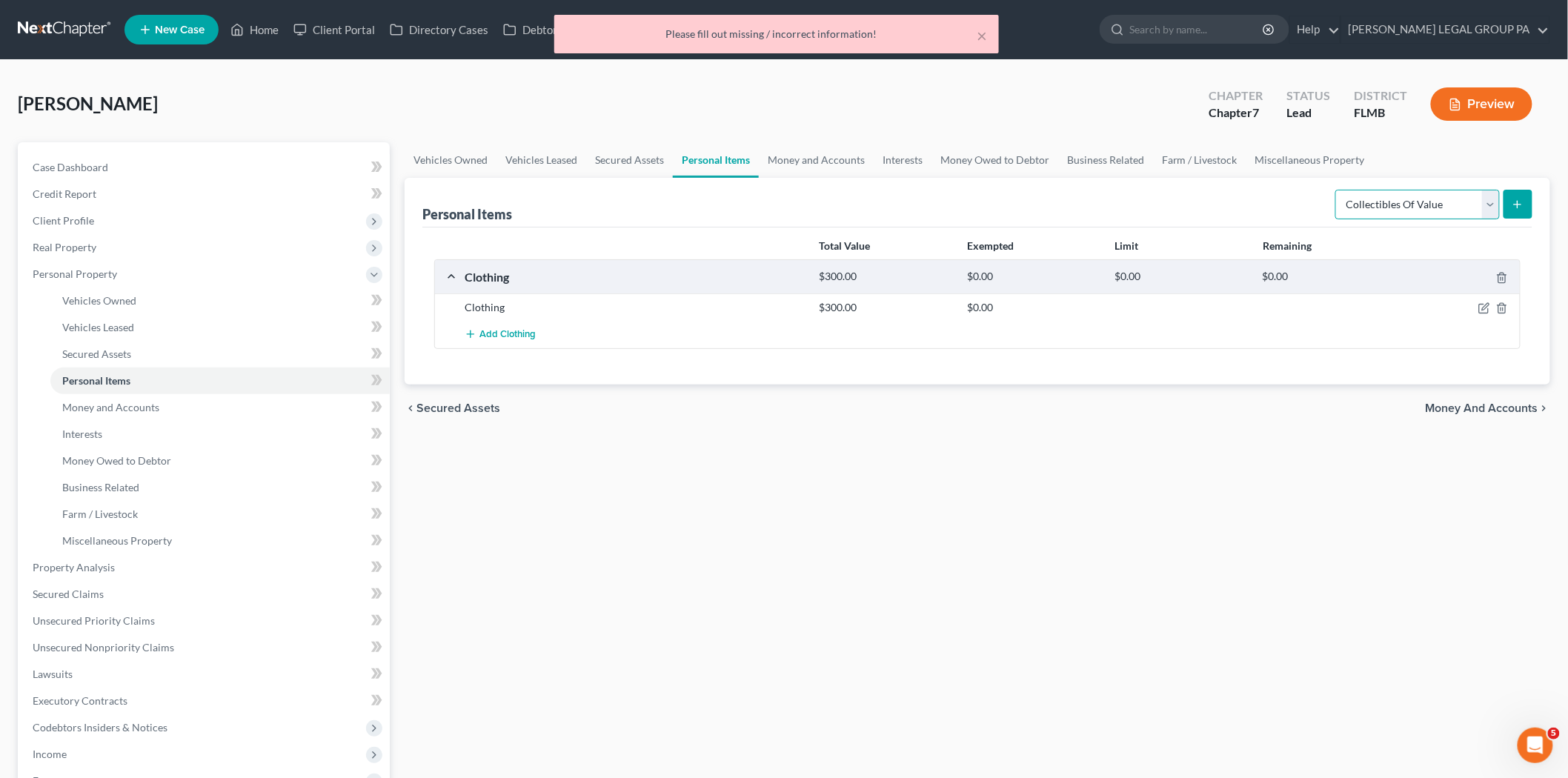
click at [1386, 202] on select "Select Item Type Clothing Collectibles Of Value Electronics Firearms Household …" at bounding box center [1417, 205] width 164 height 30
select select "electronics"
click at [1336, 190] on select "Select Item Type Clothing Collectibles Of Value Electronics Firearms Household …" at bounding box center [1417, 205] width 164 height 30
click at [1526, 203] on button "submit" at bounding box center [1517, 204] width 29 height 29
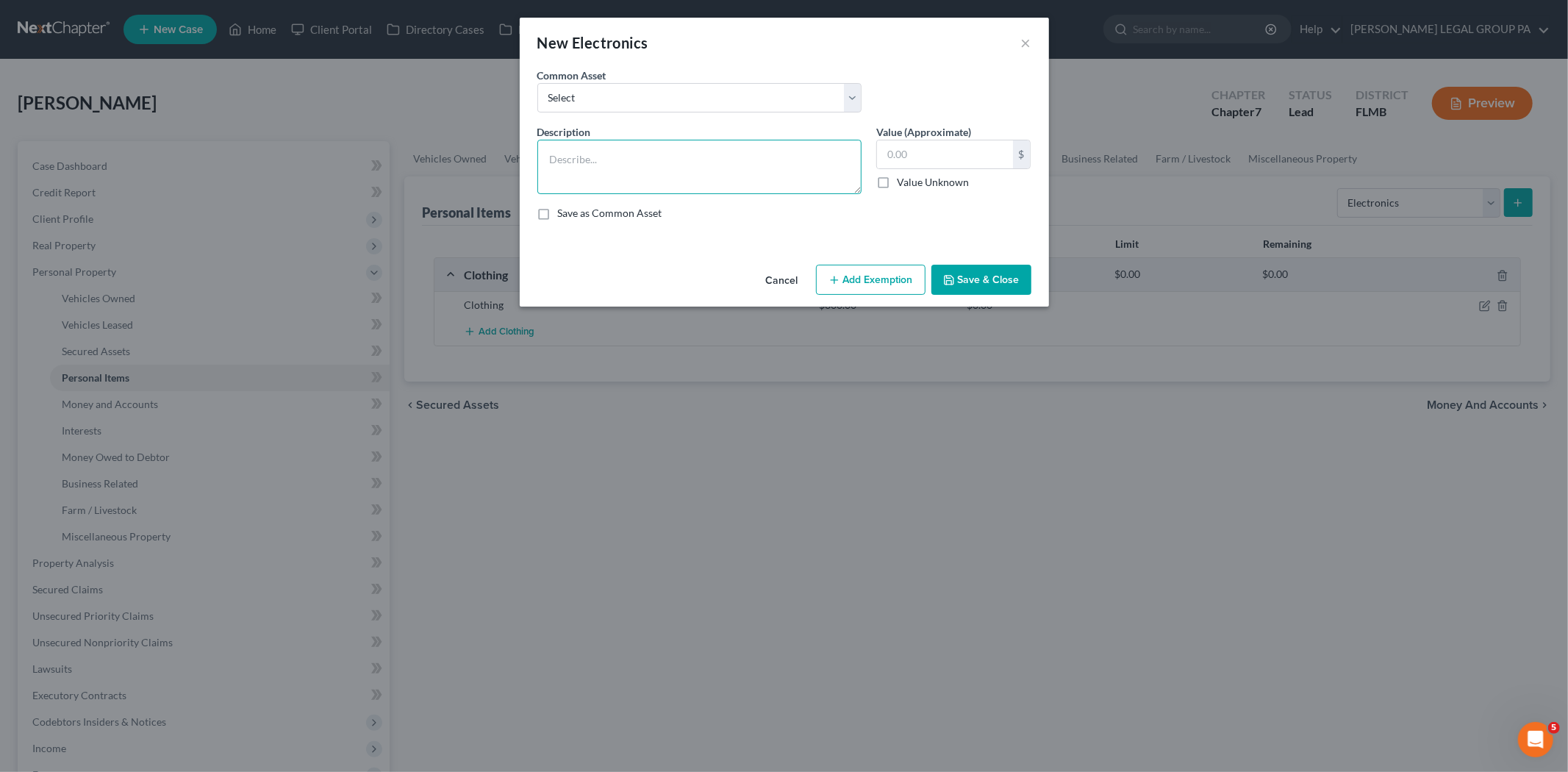
click at [833, 146] on textarea at bounding box center [700, 167] width 325 height 54
type textarea "1 Tvs, 1 tablet, 1 desktop,"
click at [980, 153] on input "text" at bounding box center [945, 154] width 136 height 28
type input "150.00"
click at [681, 154] on textarea "1 Tvs, 1 tablet, 1 desktop," at bounding box center [700, 167] width 325 height 54
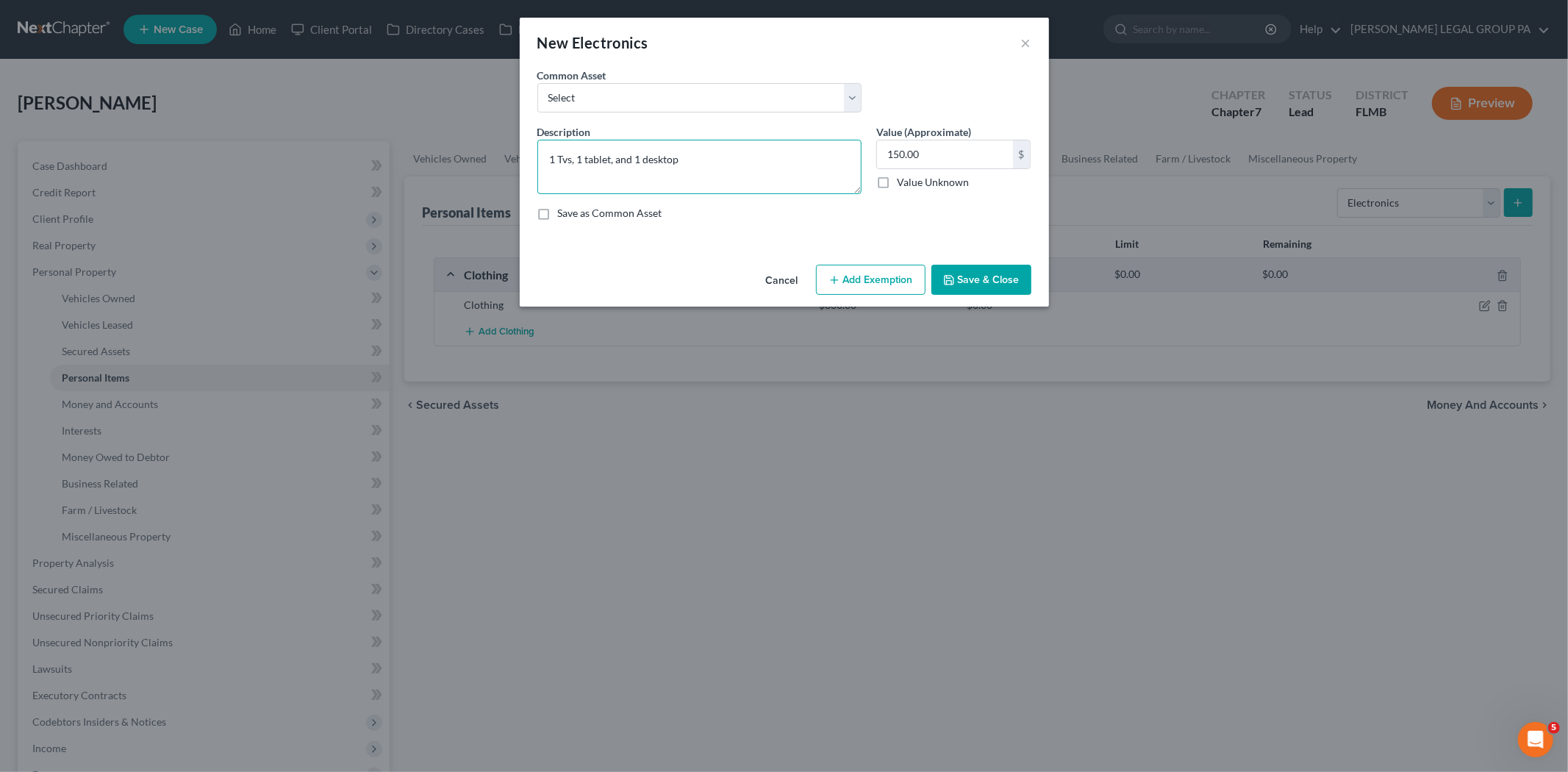
type textarea "1 Tvs, 1 tablet, and 1 desktop"
click at [952, 267] on button "Save & Close" at bounding box center [981, 279] width 100 height 31
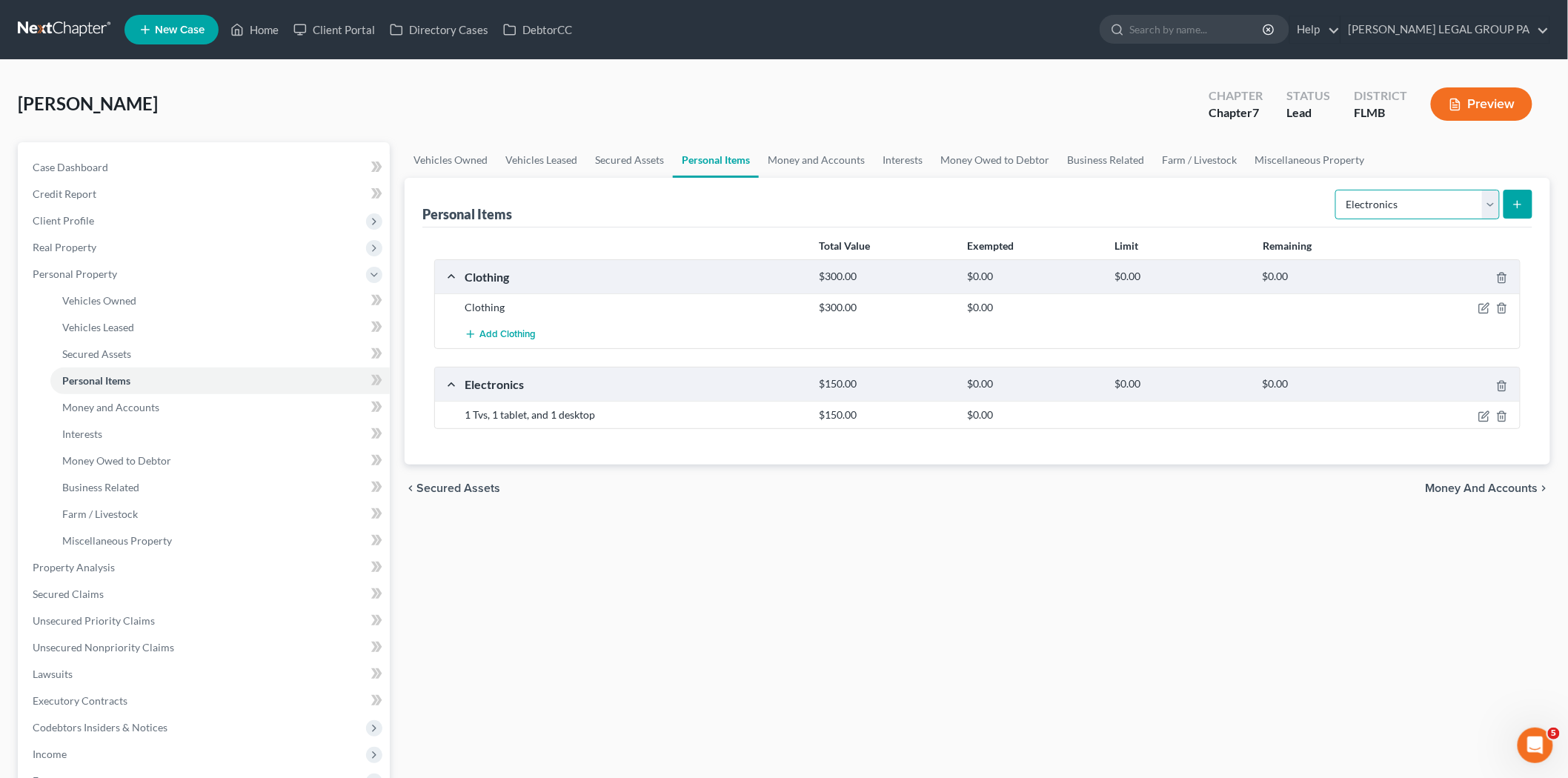
click at [1394, 208] on select "Select Item Type Clothing Collectibles Of Value Electronics Firearms Household …" at bounding box center [1417, 205] width 164 height 30
click at [1336, 190] on select "Select Item Type Clothing Collectibles Of Value Electronics Firearms Household …" at bounding box center [1417, 205] width 164 height 30
click at [1431, 195] on select "Select Item Type Clothing Collectibles Of Value Electronics Firearms Household …" at bounding box center [1417, 205] width 164 height 30
select select "household_goods"
click at [1336, 190] on select "Select Item Type Clothing Collectibles Of Value Electronics Firearms Household …" at bounding box center [1417, 205] width 164 height 30
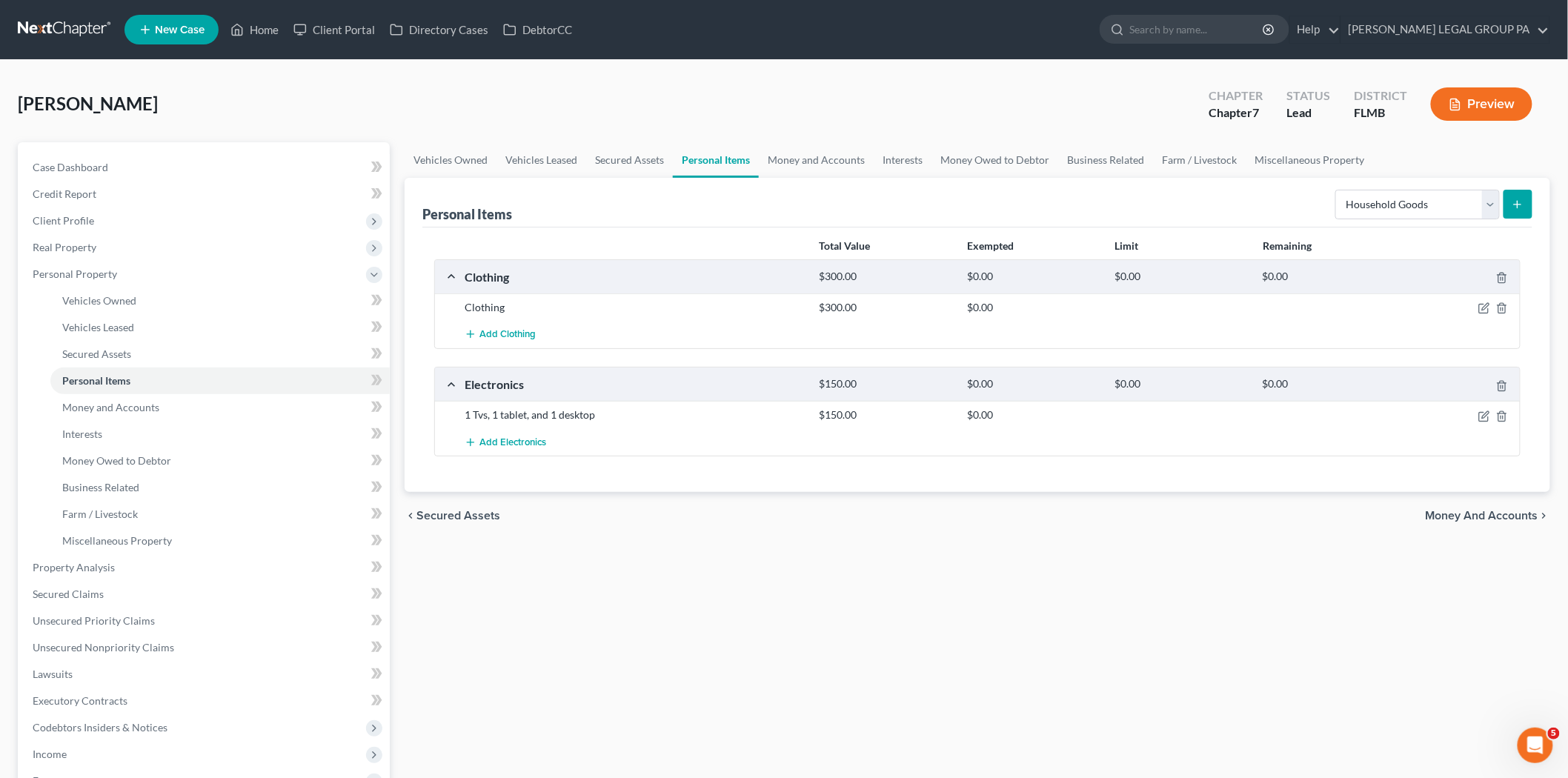
click at [1520, 208] on icon "submit" at bounding box center [1517, 205] width 12 height 12
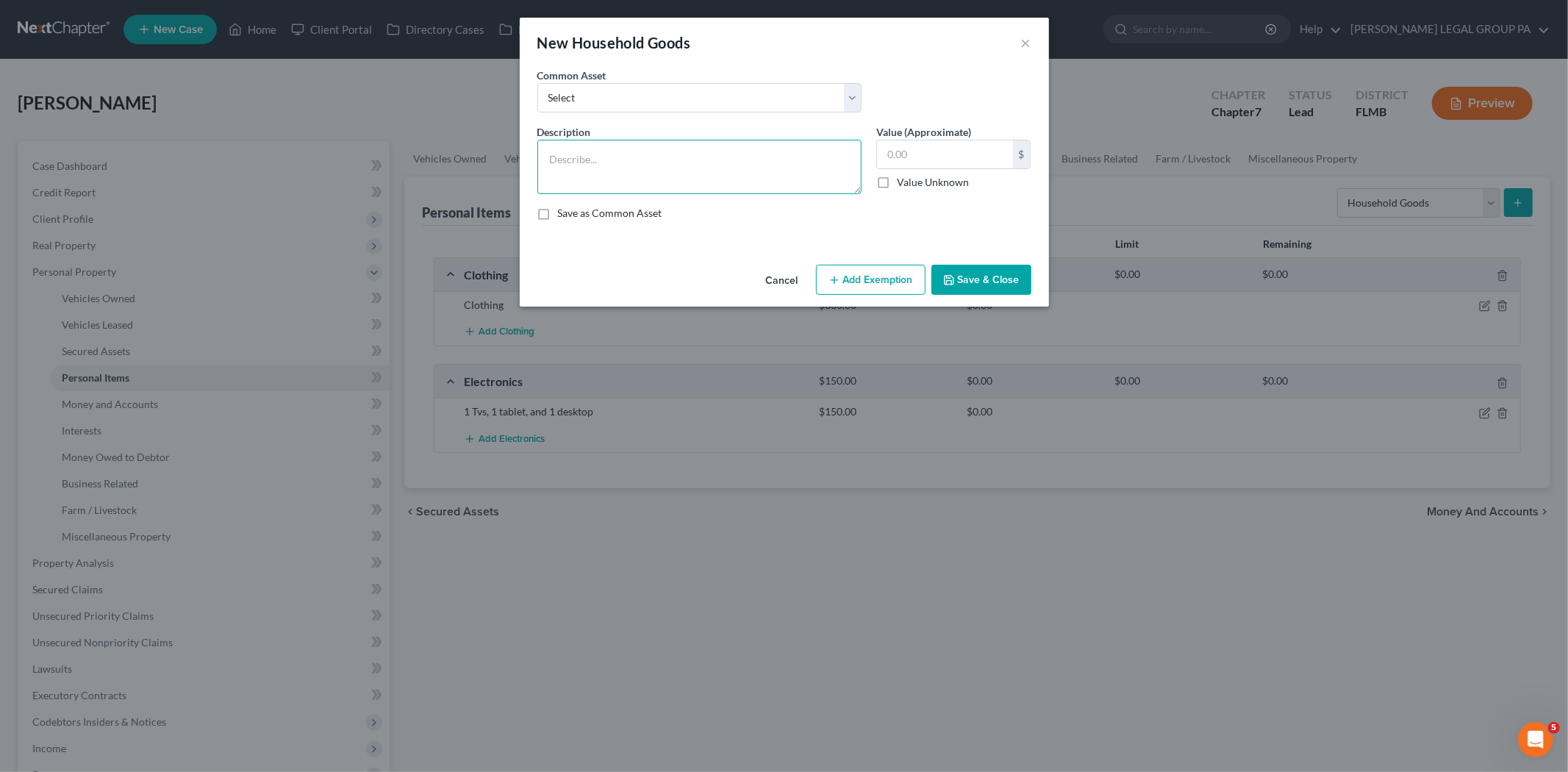
click at [694, 164] on textarea at bounding box center [700, 167] width 325 height 54
type textarea "2 dressers, 4 nightstands, 3 recliners, 1 couch, 1 coffee table, entertainment …"
click at [920, 153] on input "text" at bounding box center [945, 154] width 136 height 28
type input "595.00"
click at [1016, 279] on button "Save & Close" at bounding box center [981, 279] width 100 height 31
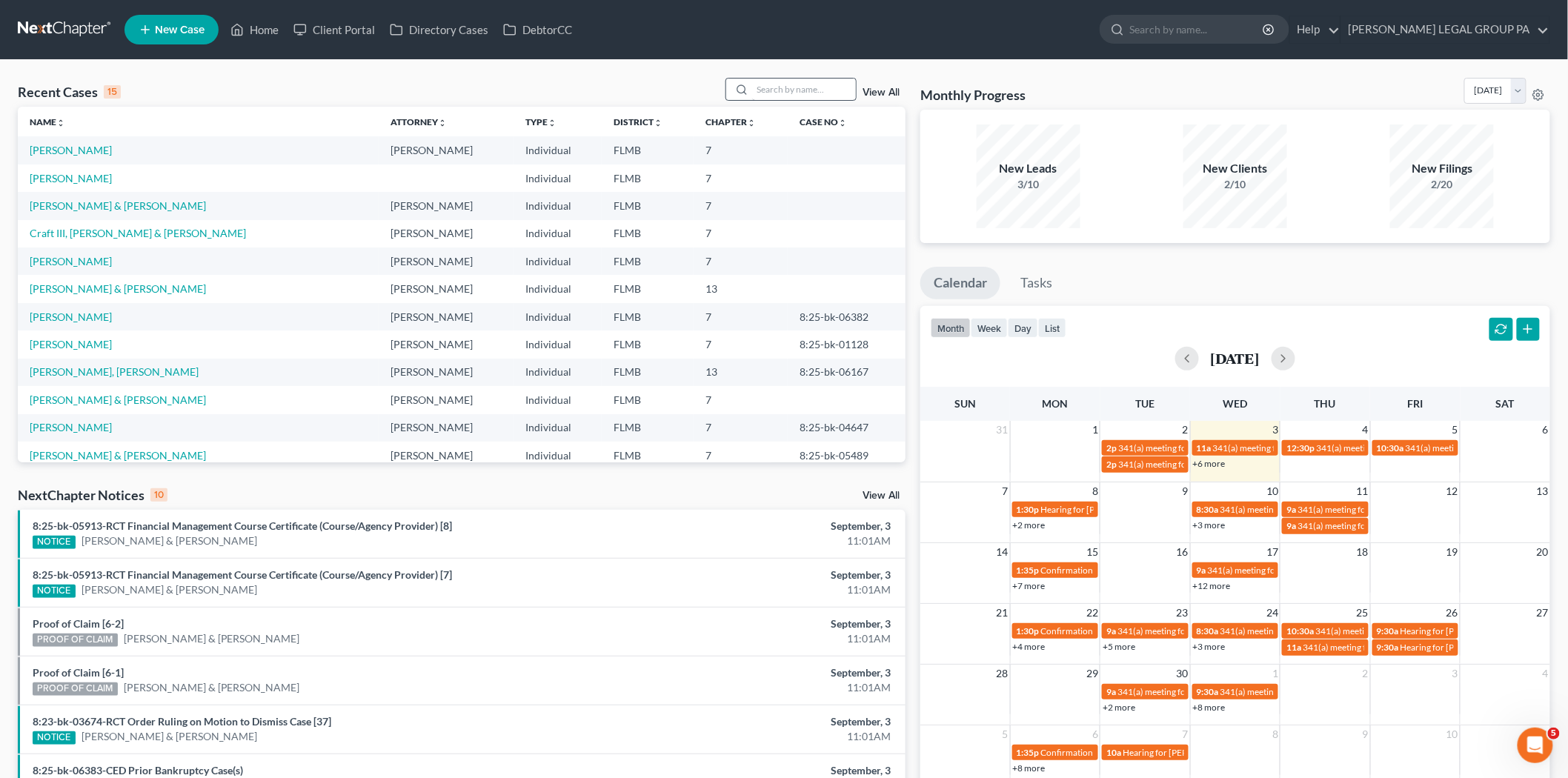
click at [757, 78] on div at bounding box center [790, 89] width 132 height 23
click at [757, 82] on input "search" at bounding box center [803, 90] width 103 height 22
click at [757, 89] on input "search" at bounding box center [803, 90] width 103 height 22
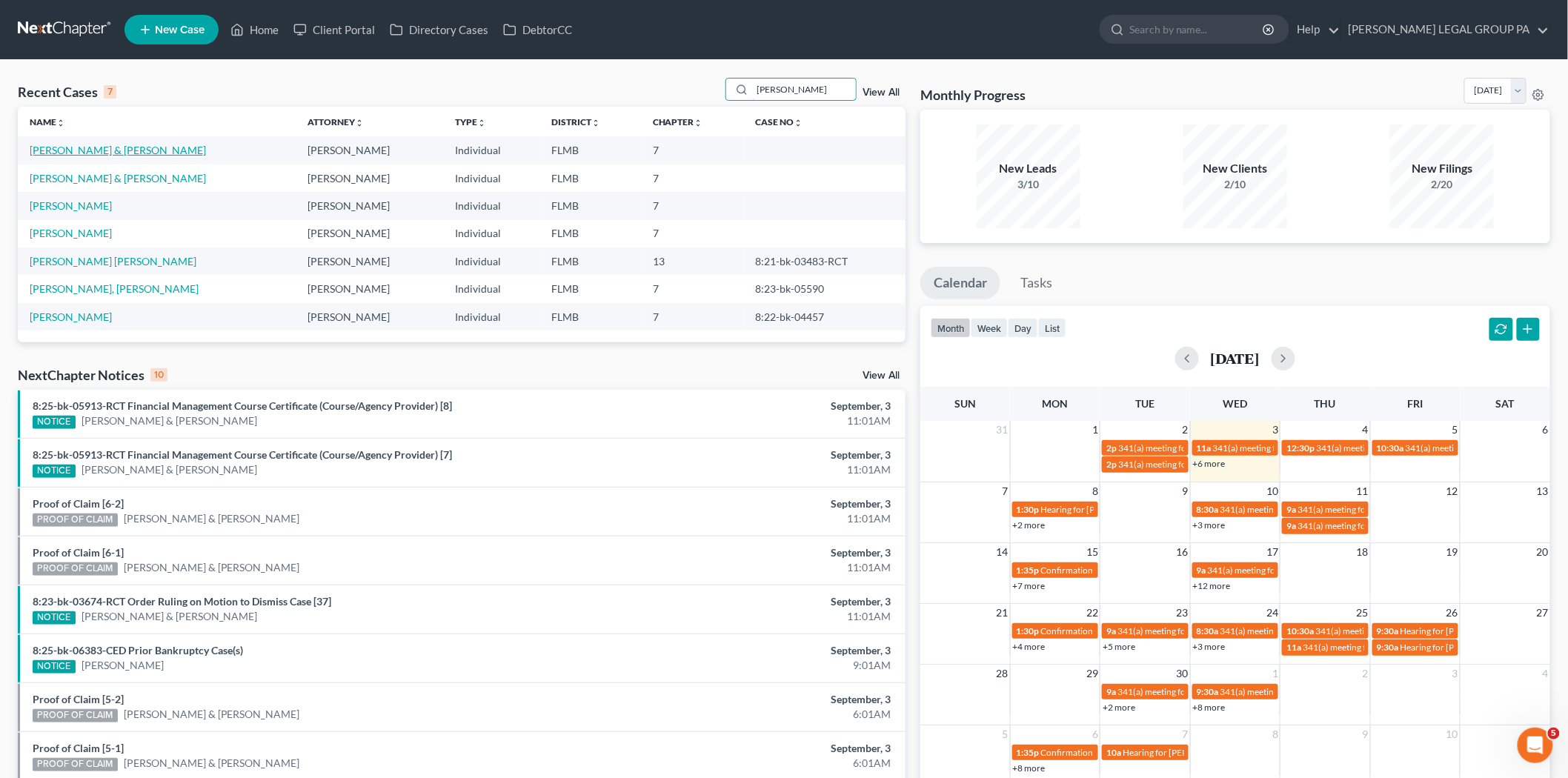
type input "[PERSON_NAME]"
click at [102, 152] on link "[PERSON_NAME] & [PERSON_NAME]" at bounding box center [117, 150] width 176 height 13
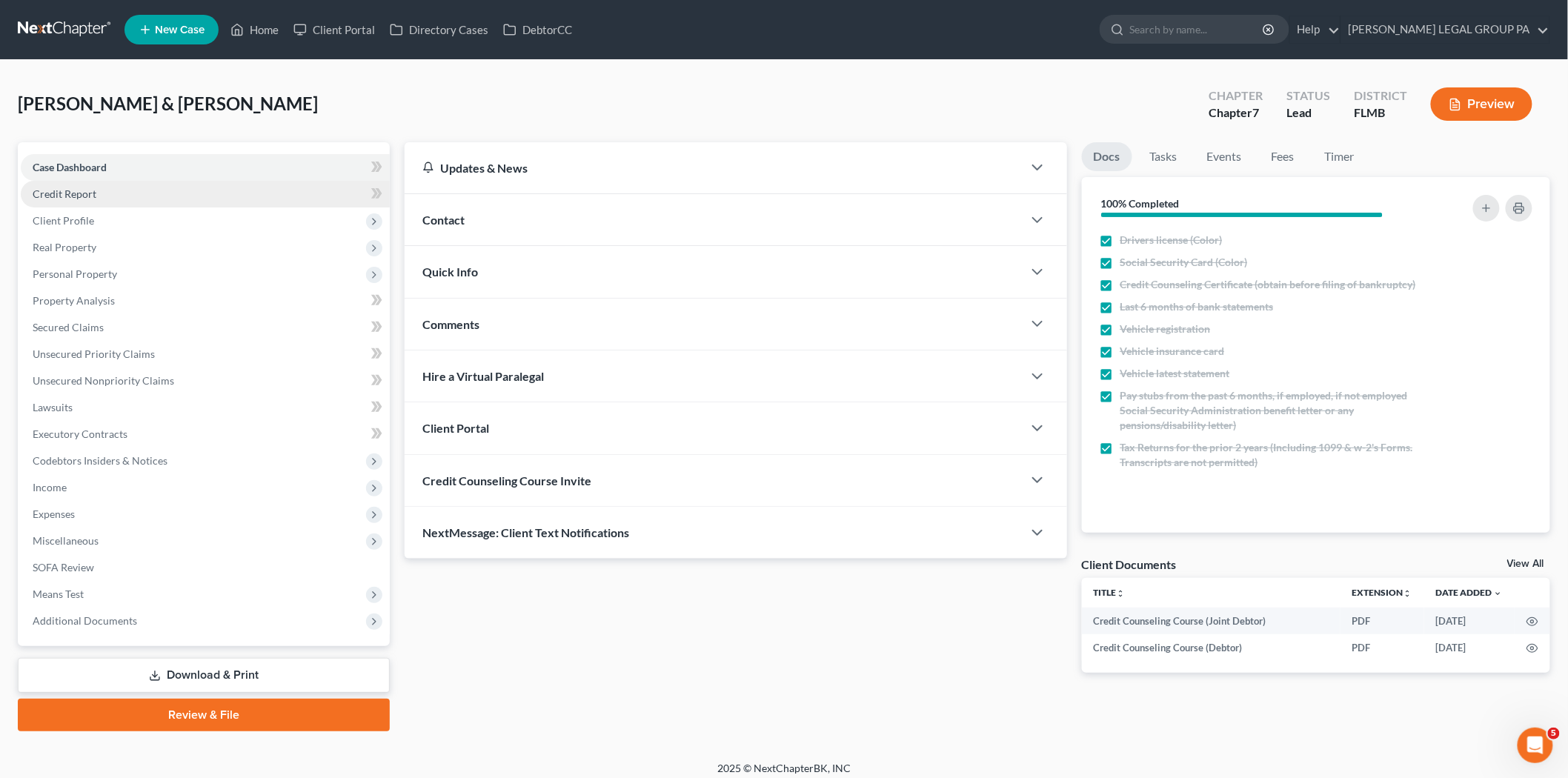
click at [203, 201] on link "Credit Report" at bounding box center [205, 194] width 369 height 27
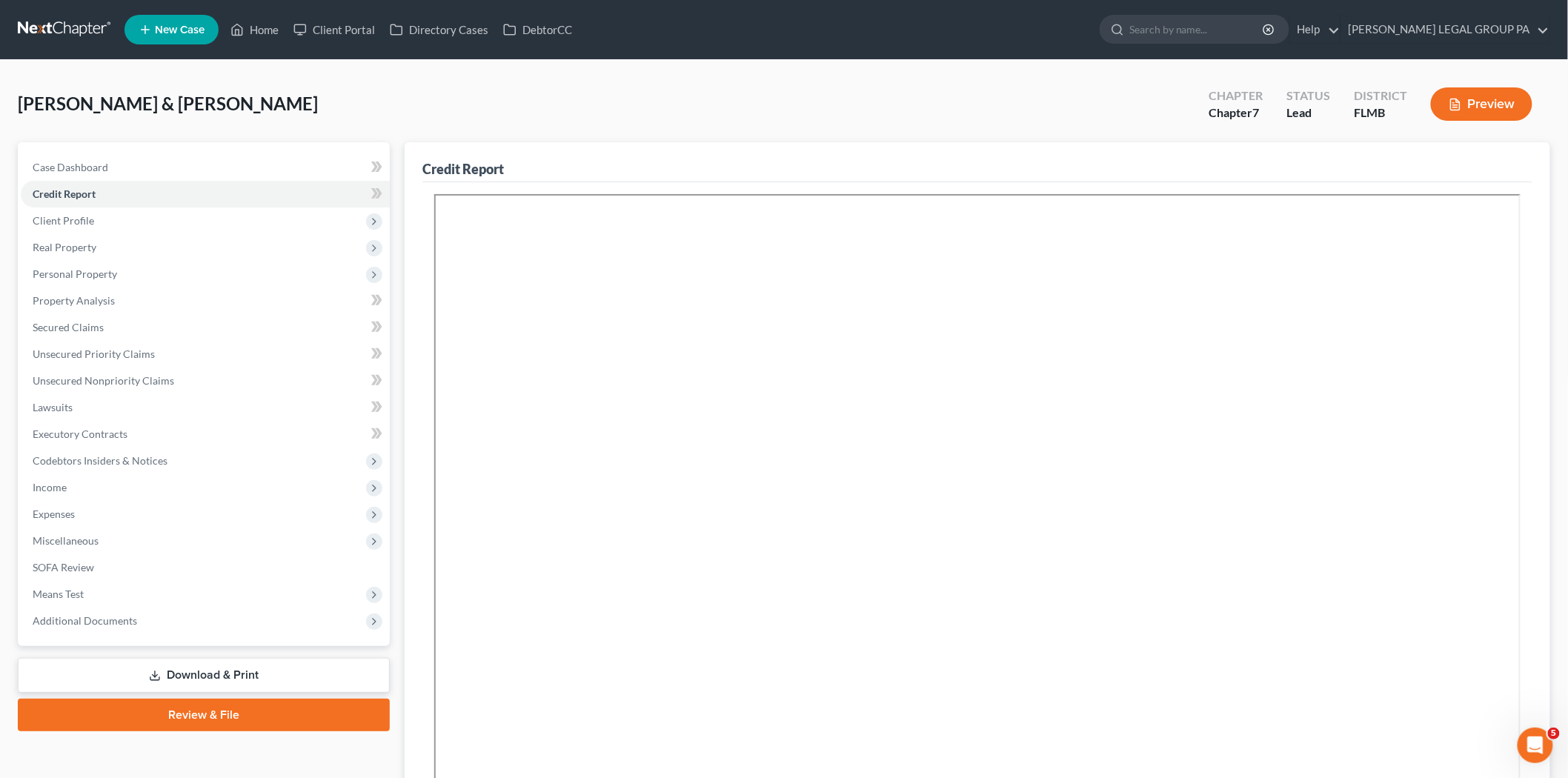
click at [242, 668] on link "Download & Print" at bounding box center [204, 676] width 372 height 35
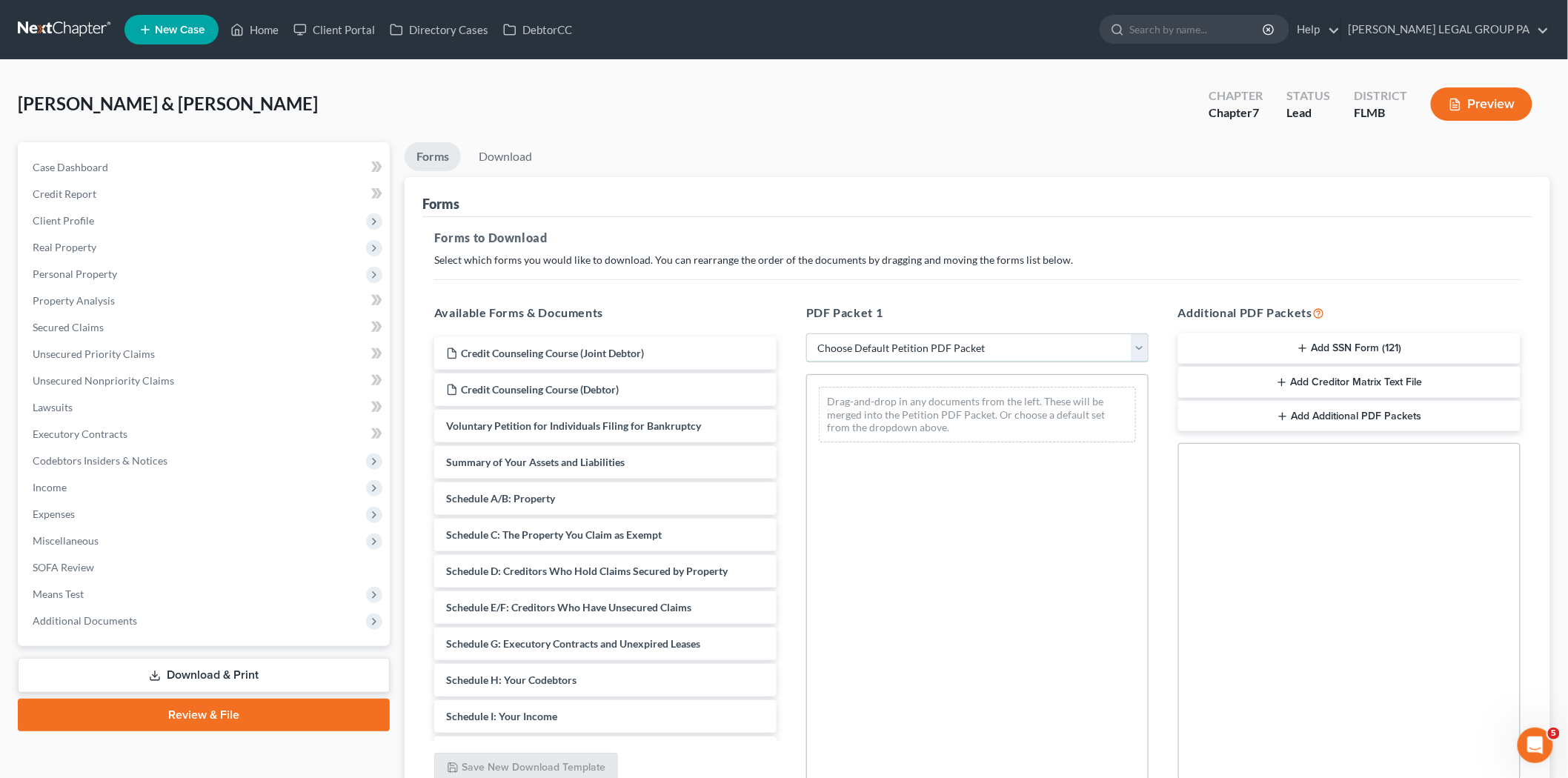
click at [870, 349] on select "Choose Default Petition PDF Packet Complete Bankruptcy Petition (all forms and …" at bounding box center [977, 348] width 342 height 30
select select "0"
click at [806, 333] on select "Choose Default Petition PDF Packet Complete Bankruptcy Petition (all forms and …" at bounding box center [977, 348] width 342 height 30
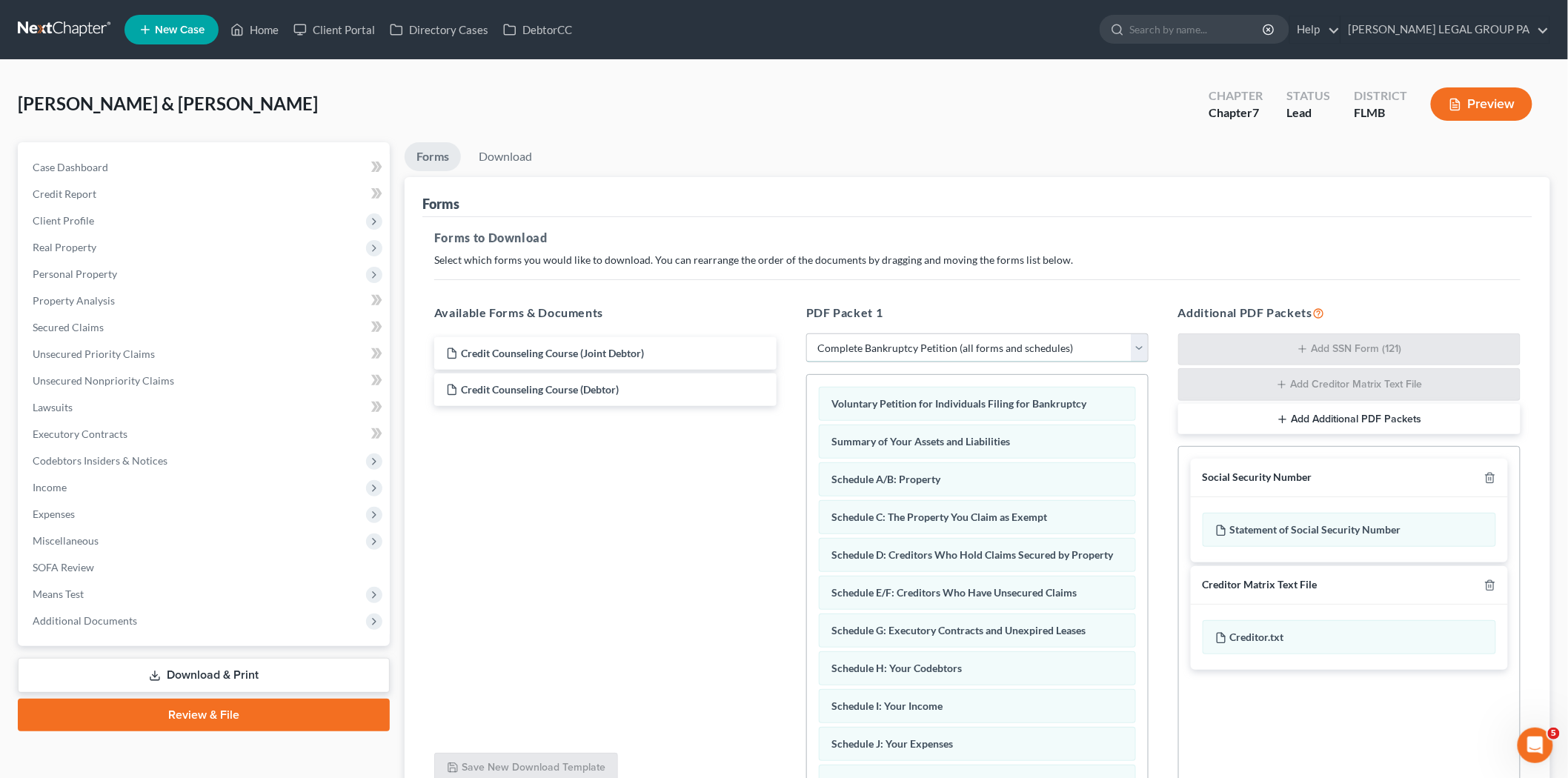
scroll to position [138, 0]
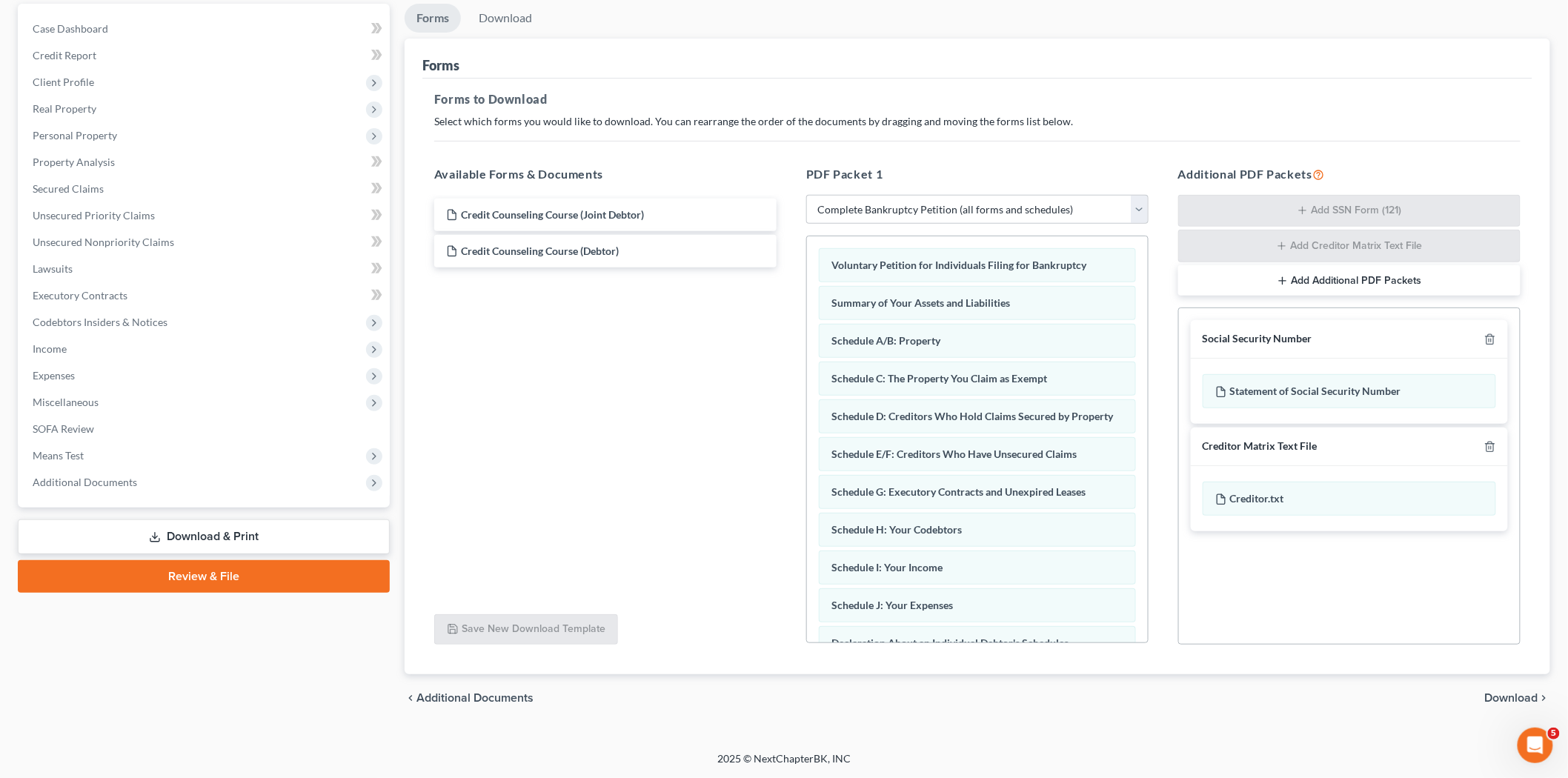
click at [1494, 697] on span "Download" at bounding box center [1511, 698] width 54 height 12
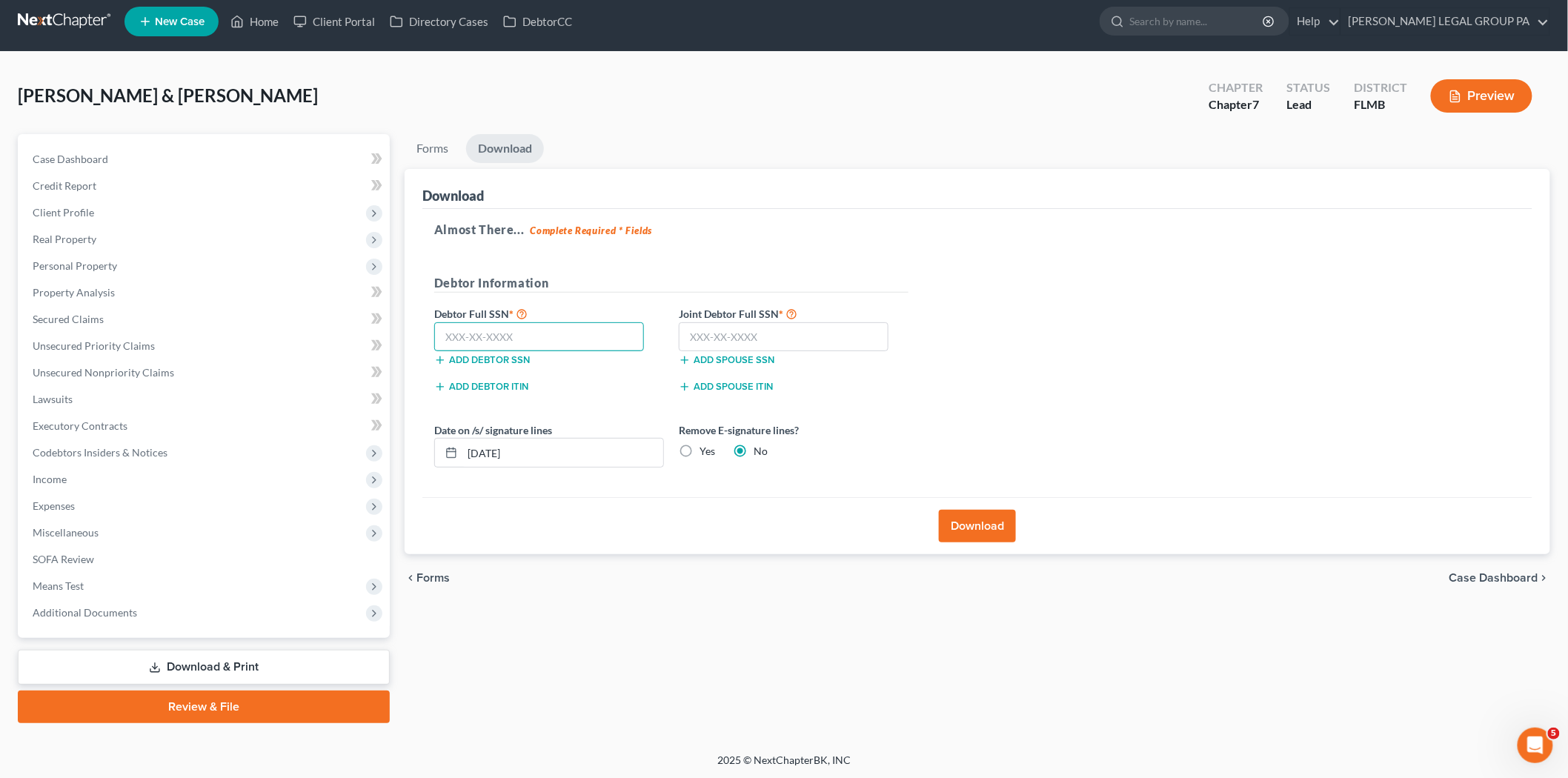
click at [516, 337] on input "text" at bounding box center [539, 337] width 210 height 30
type input "594-53-9952"
click at [747, 349] on input "text" at bounding box center [783, 337] width 210 height 30
type input "592-59-5195"
click at [970, 525] on button "Download" at bounding box center [976, 526] width 77 height 33
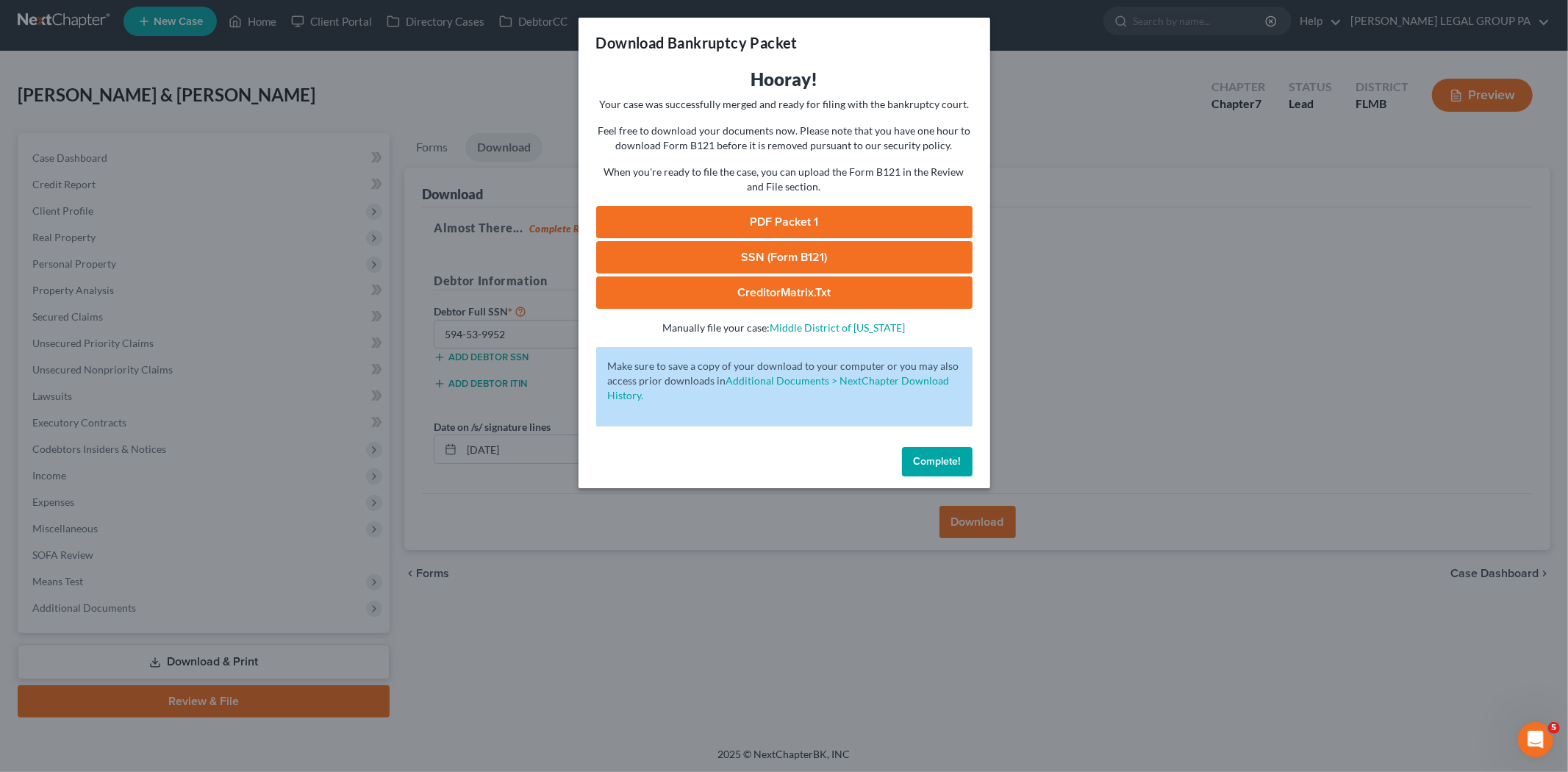
click at [771, 255] on link "SSN (Form B121)" at bounding box center [784, 257] width 376 height 33
click at [798, 228] on link "PDF Packet 1" at bounding box center [784, 222] width 376 height 33
click at [931, 458] on span "Complete!" at bounding box center [937, 461] width 47 height 13
